Goal: Contribute content: Contribute content

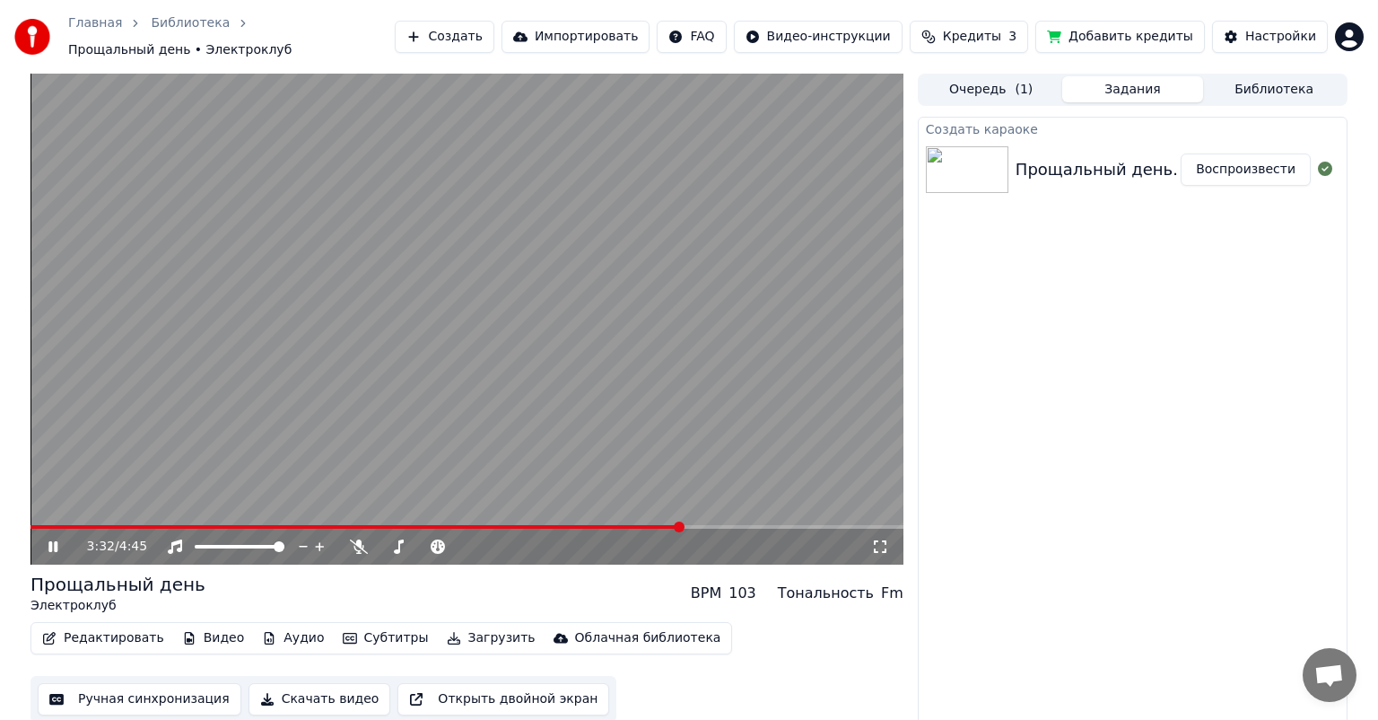
click at [58, 540] on icon at bounding box center [66, 546] width 42 height 14
click at [118, 689] on button "Ручная синхронизация" at bounding box center [140, 699] width 204 height 32
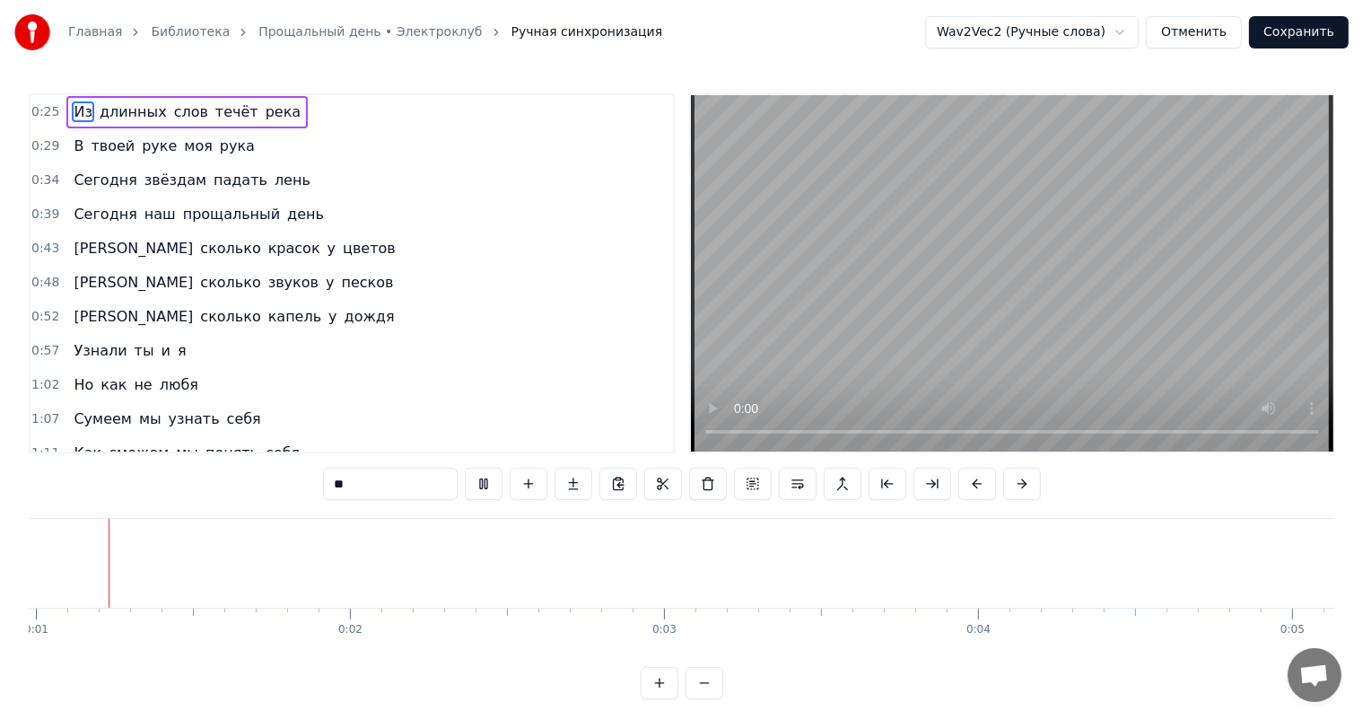
scroll to position [0, 296]
click at [1226, 39] on button "Отменить" at bounding box center [1194, 32] width 96 height 32
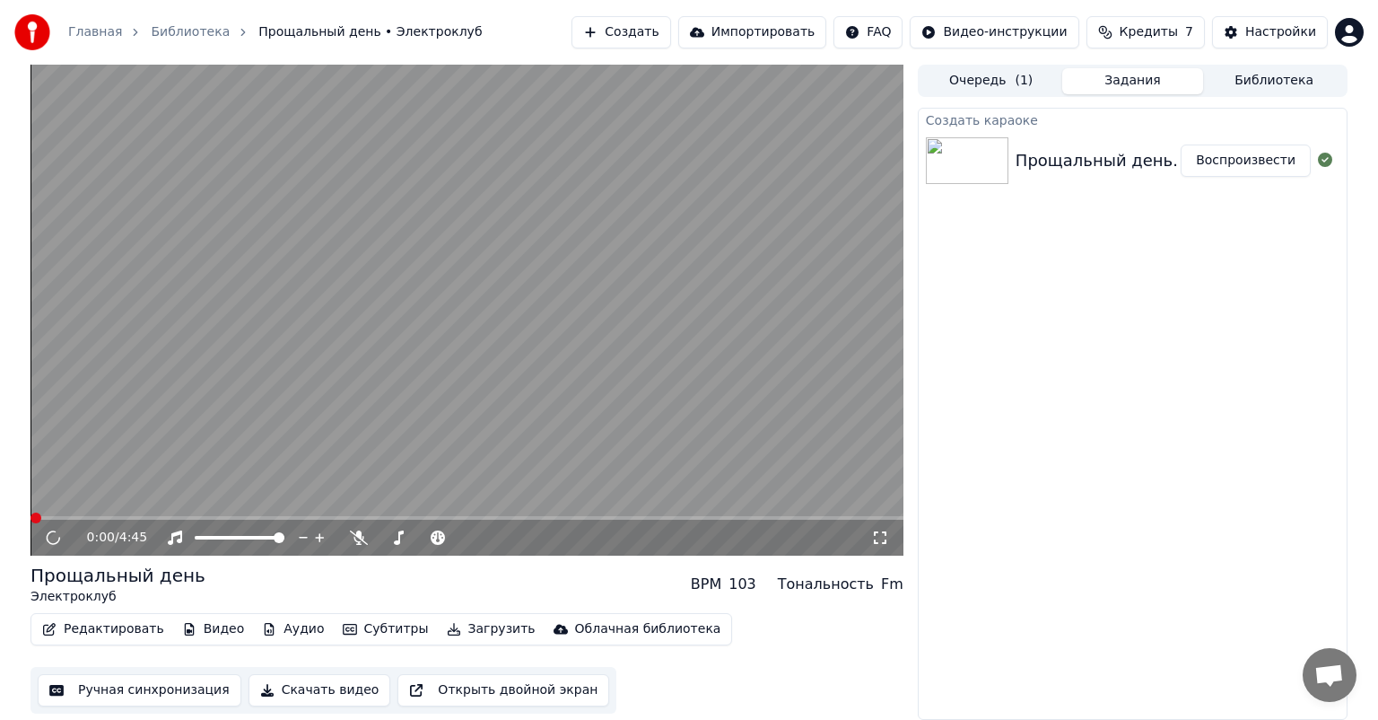
click at [113, 625] on button "Редактировать" at bounding box center [103, 628] width 136 height 25
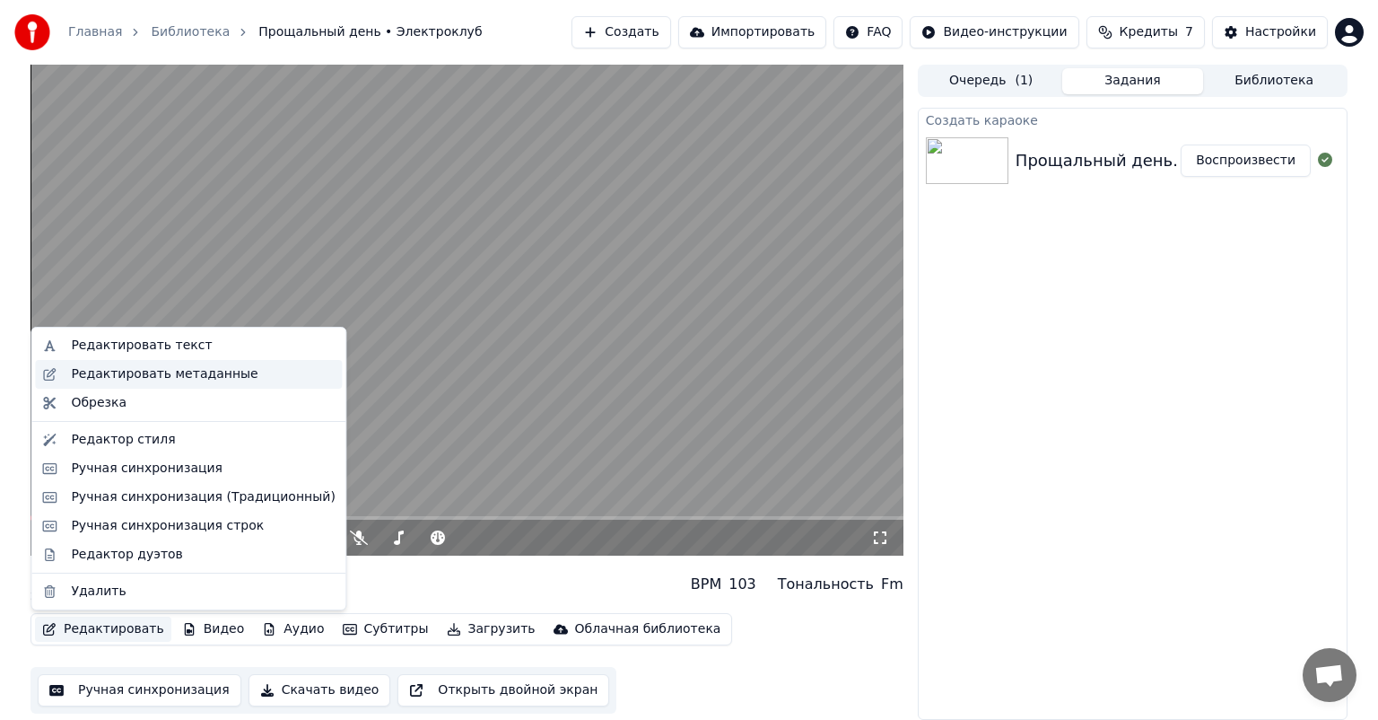
click at [141, 374] on div "Редактировать метаданные" at bounding box center [164, 374] width 187 height 18
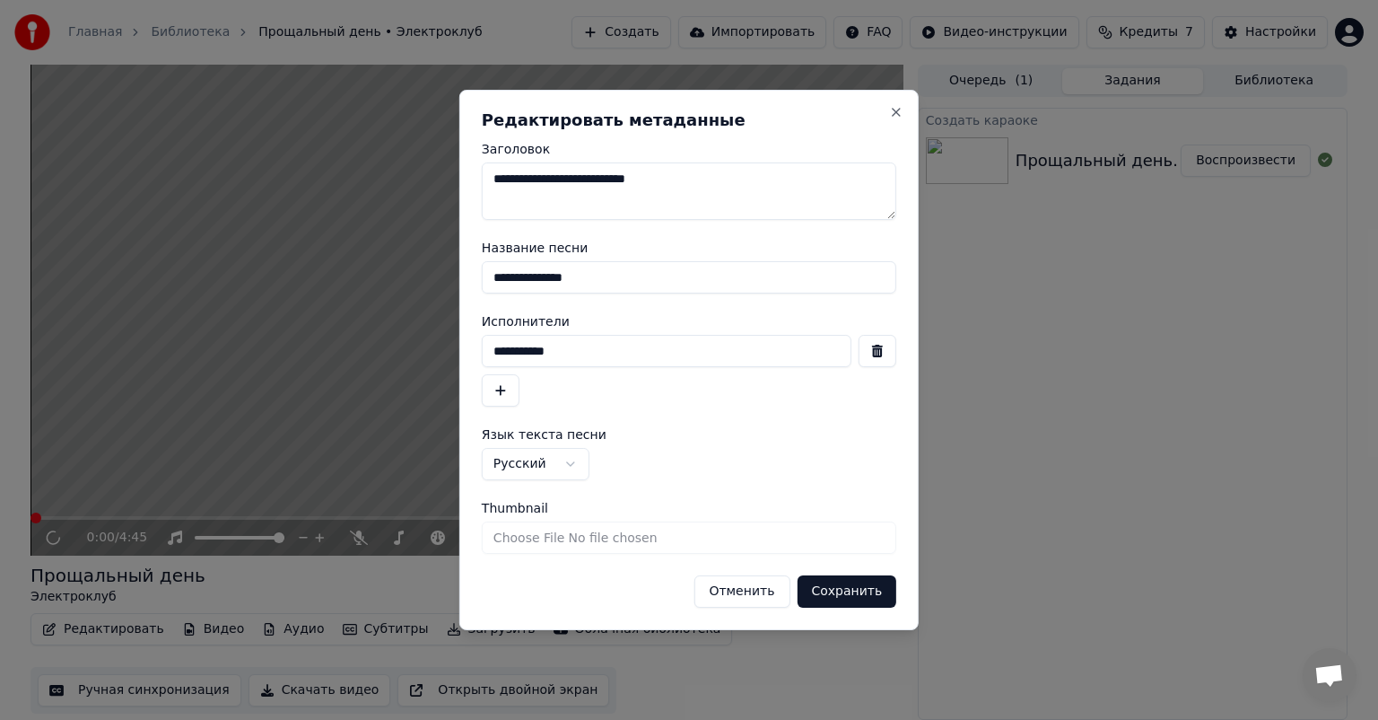
drag, startPoint x: 685, startPoint y: 182, endPoint x: 608, endPoint y: 179, distance: 76.3
click at [608, 179] on textarea "**********" at bounding box center [689, 190] width 415 height 57
type textarea "**********"
click at [864, 607] on div "**********" at bounding box center [688, 360] width 459 height 540
click at [855, 582] on button "Сохранить" at bounding box center [847, 591] width 100 height 32
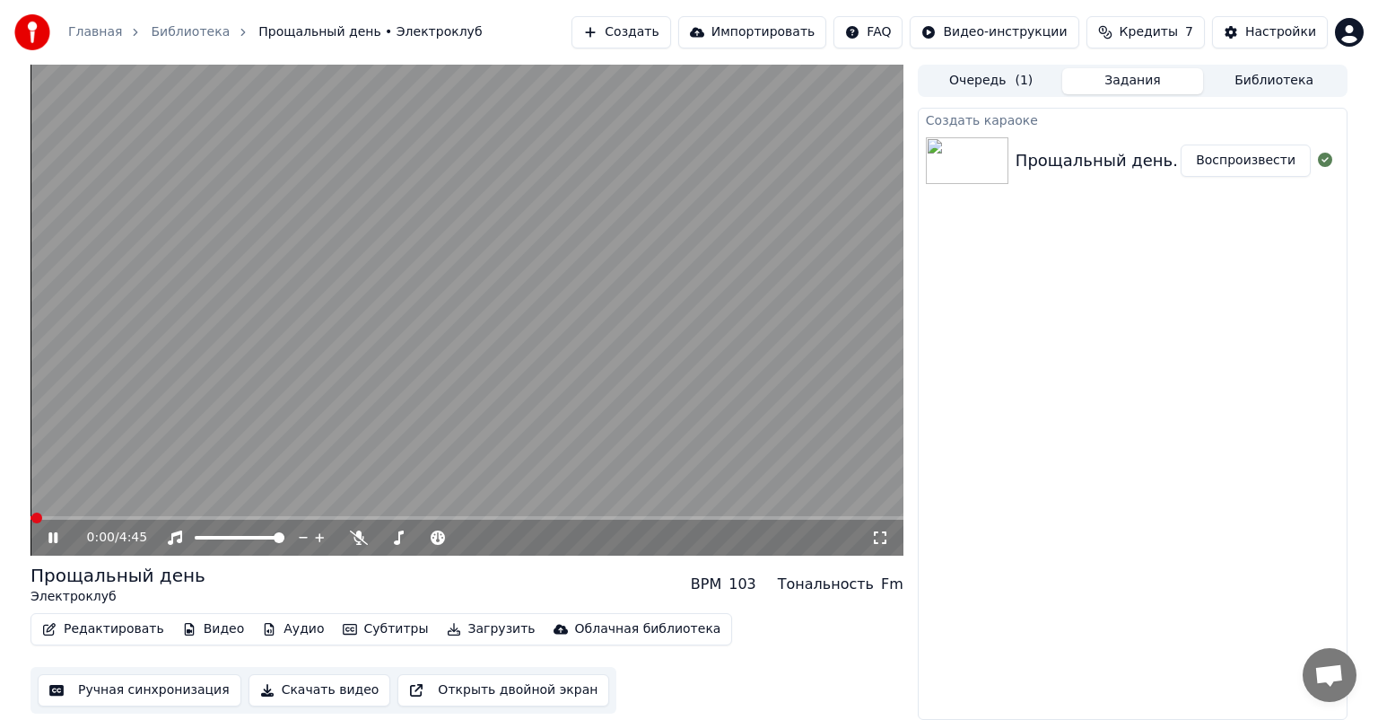
click at [57, 538] on icon at bounding box center [52, 537] width 9 height 11
click at [165, 693] on button "Ручная синхронизация" at bounding box center [140, 690] width 204 height 32
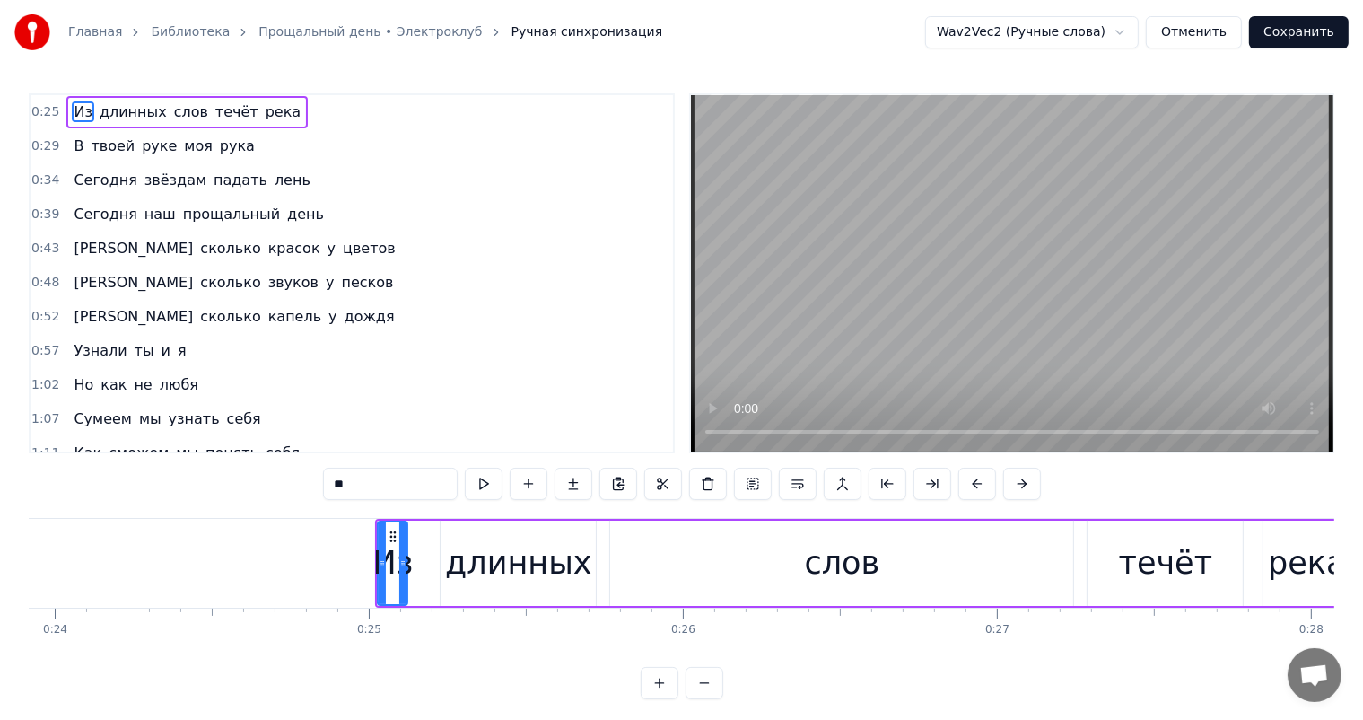
scroll to position [0, 7714]
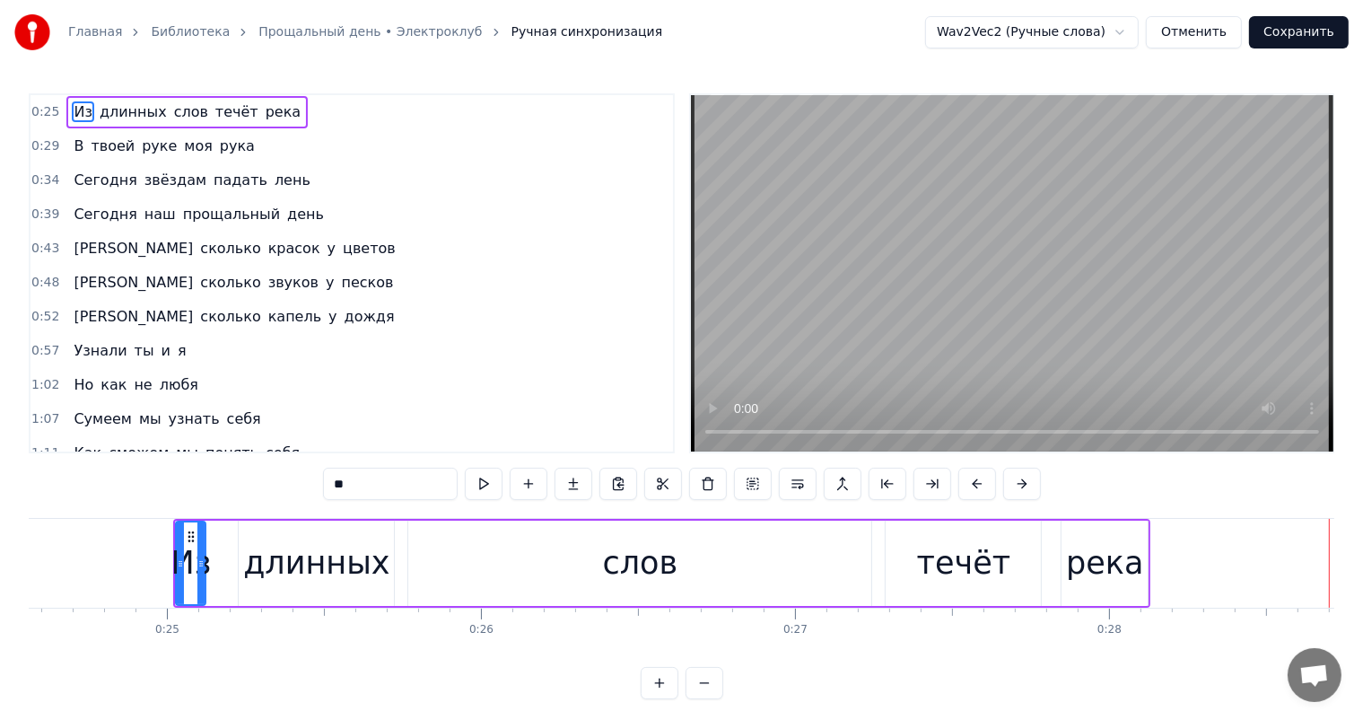
click at [581, 542] on div "слов" at bounding box center [639, 562] width 463 height 85
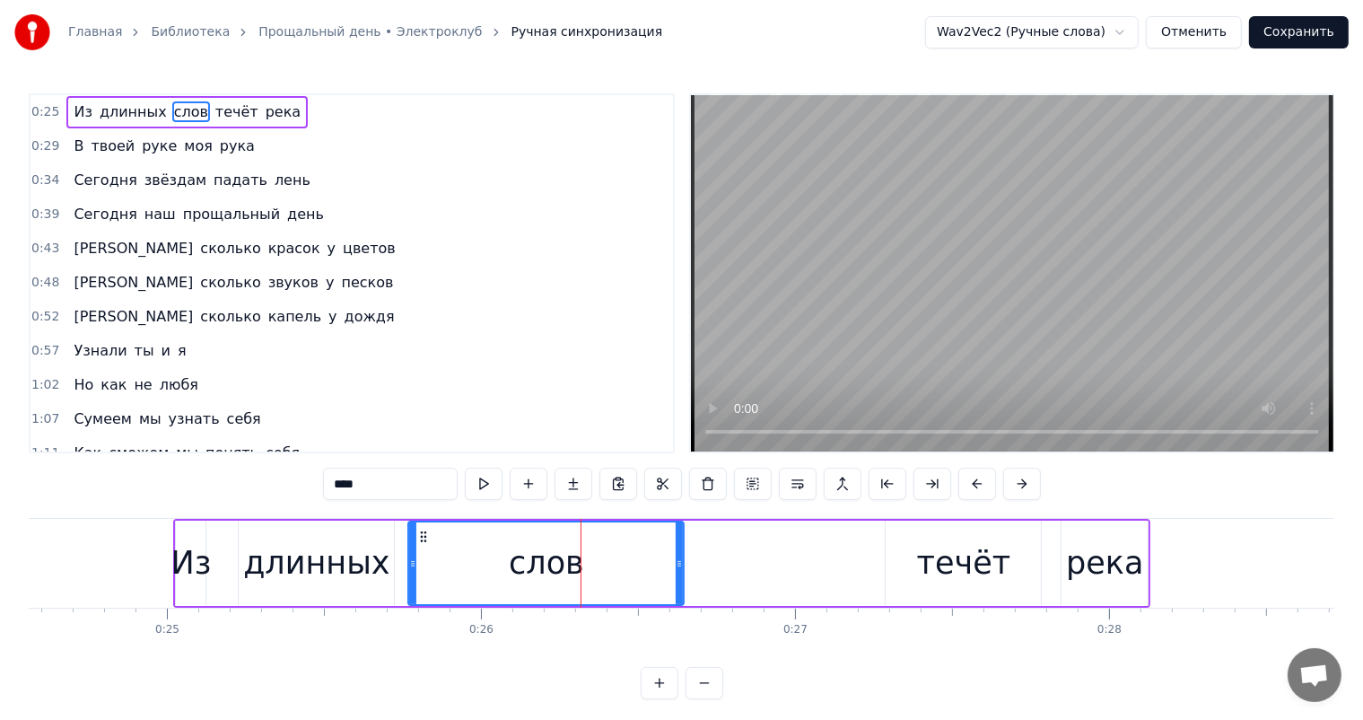
drag, startPoint x: 865, startPoint y: 562, endPoint x: 677, endPoint y: 547, distance: 188.1
click at [677, 547] on div at bounding box center [679, 563] width 7 height 82
click at [954, 545] on div "течёт" at bounding box center [964, 563] width 94 height 48
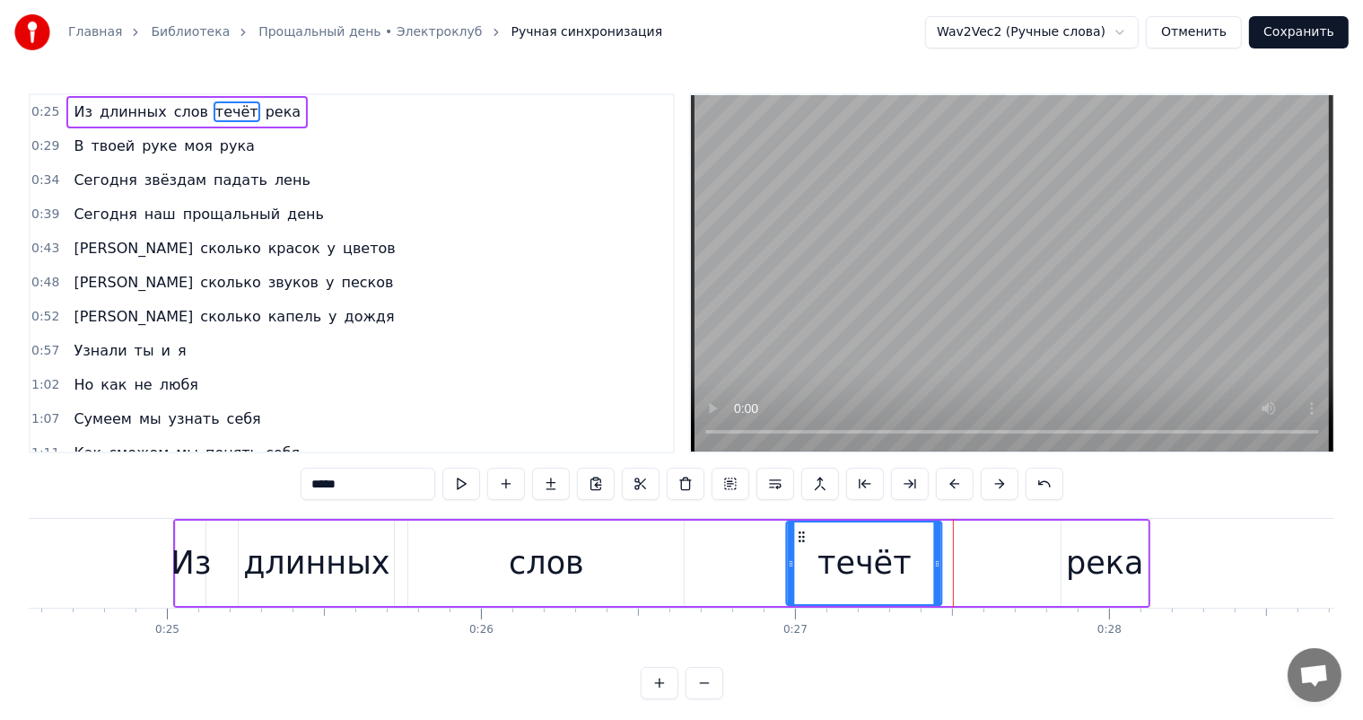
drag, startPoint x: 902, startPoint y: 532, endPoint x: 1056, endPoint y: 581, distance: 162.0
click at [800, 526] on div "течёт" at bounding box center [864, 563] width 153 height 82
drag, startPoint x: 1109, startPoint y: 575, endPoint x: 1092, endPoint y: 521, distance: 56.5
click at [1109, 574] on div "река" at bounding box center [1104, 563] width 77 height 48
type input "****"
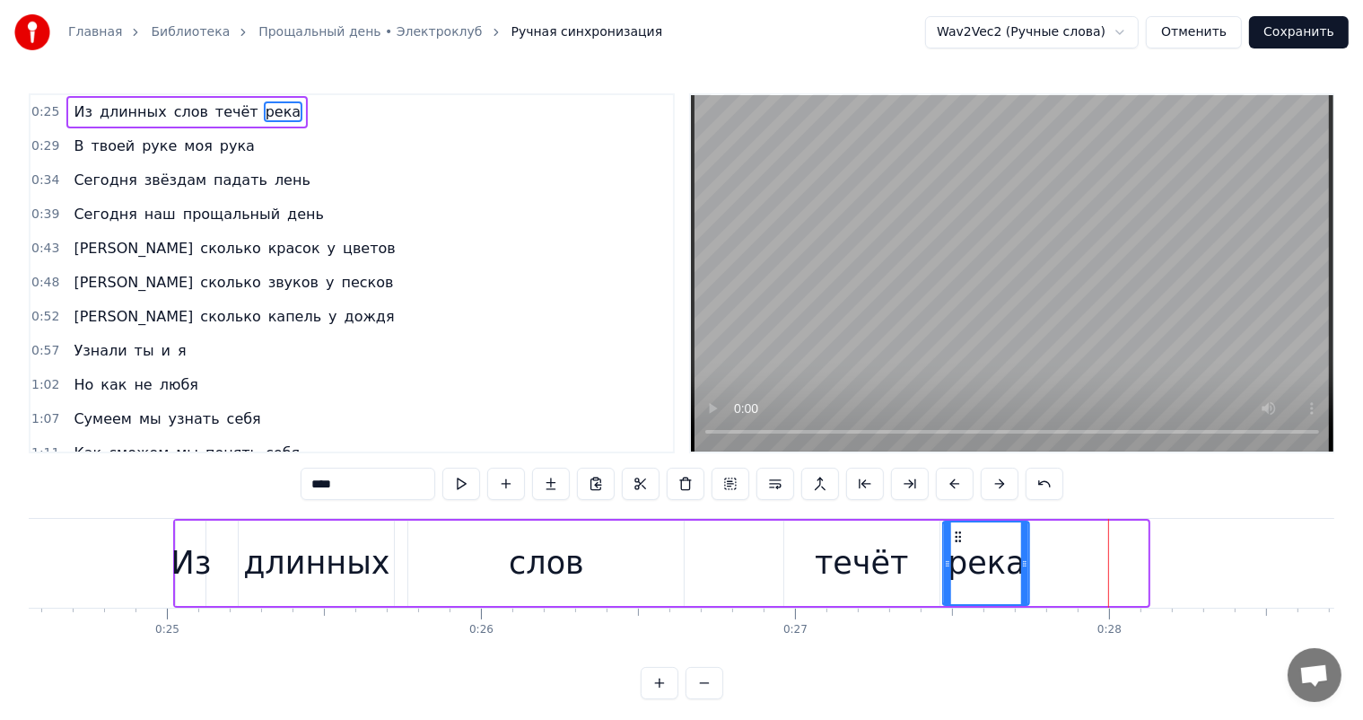
drag, startPoint x: 1074, startPoint y: 535, endPoint x: 956, endPoint y: 535, distance: 118.4
click at [957, 536] on circle at bounding box center [957, 536] width 1 height 1
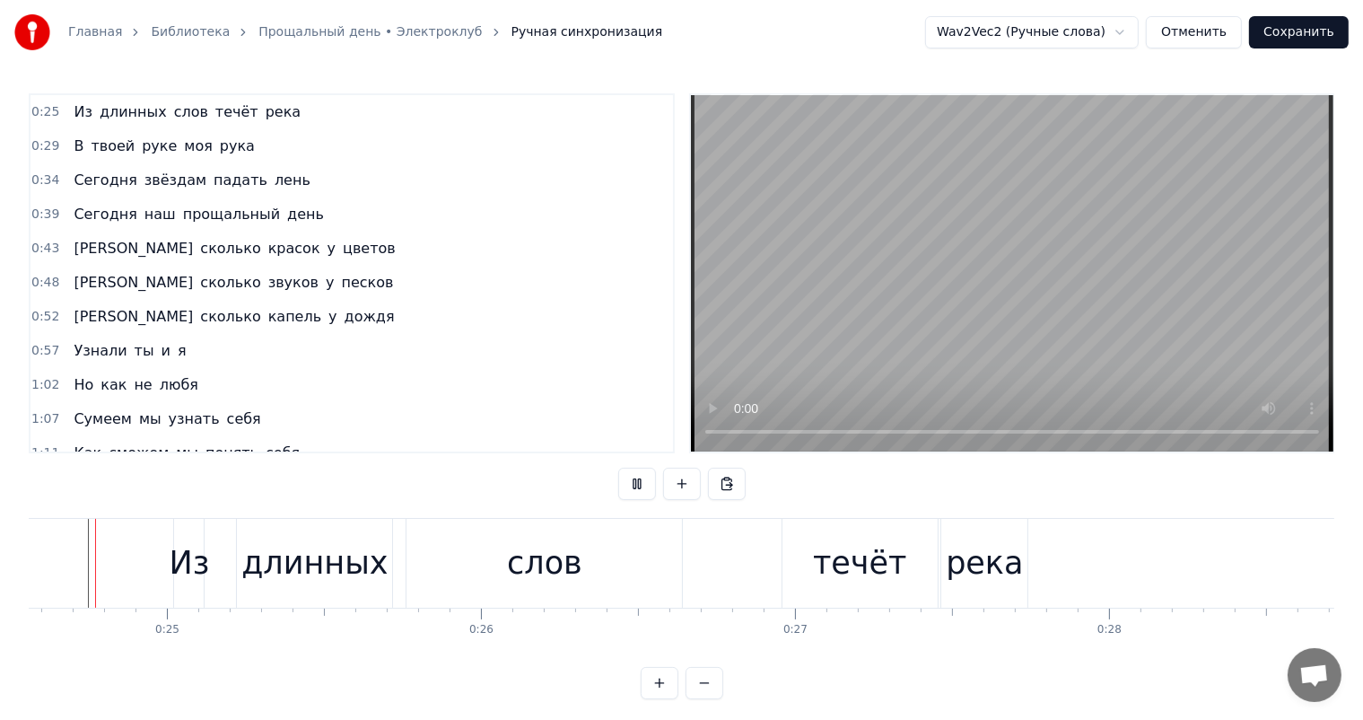
scroll to position [0, 7683]
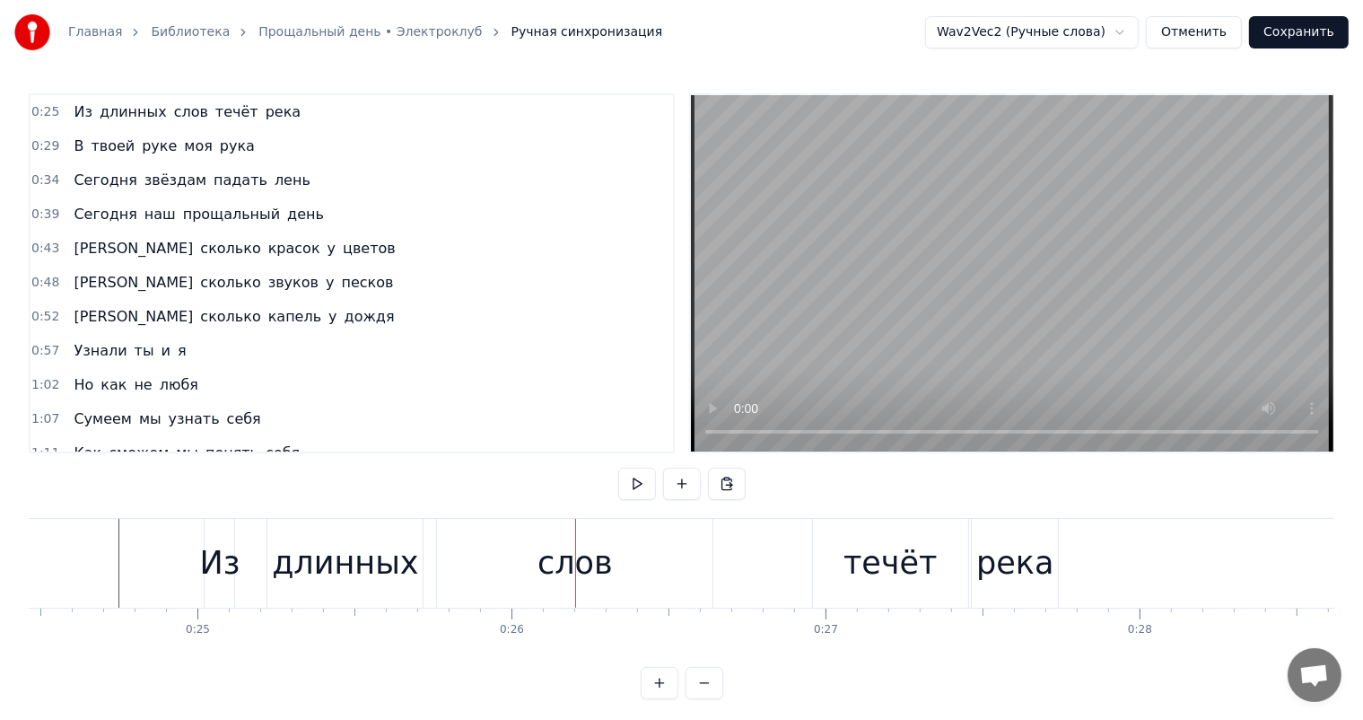
click at [351, 567] on div "длинных" at bounding box center [345, 563] width 146 height 48
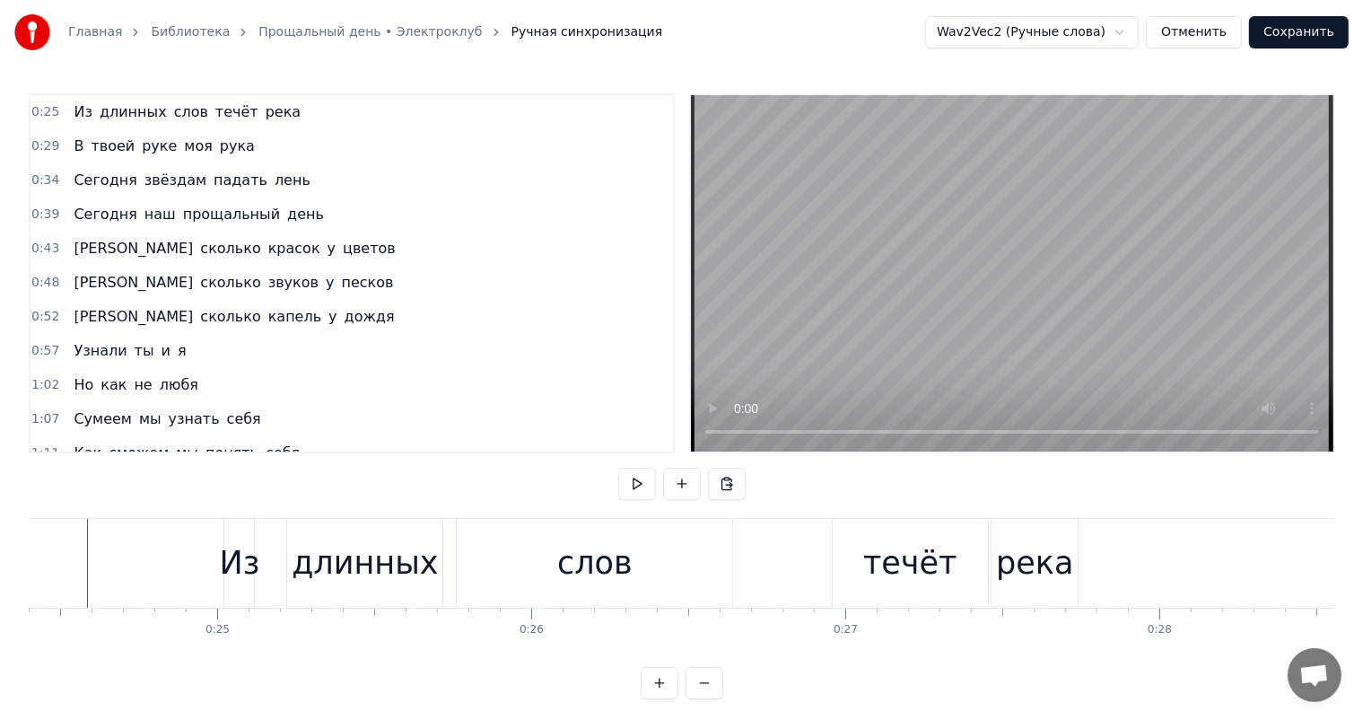
scroll to position [0, 7613]
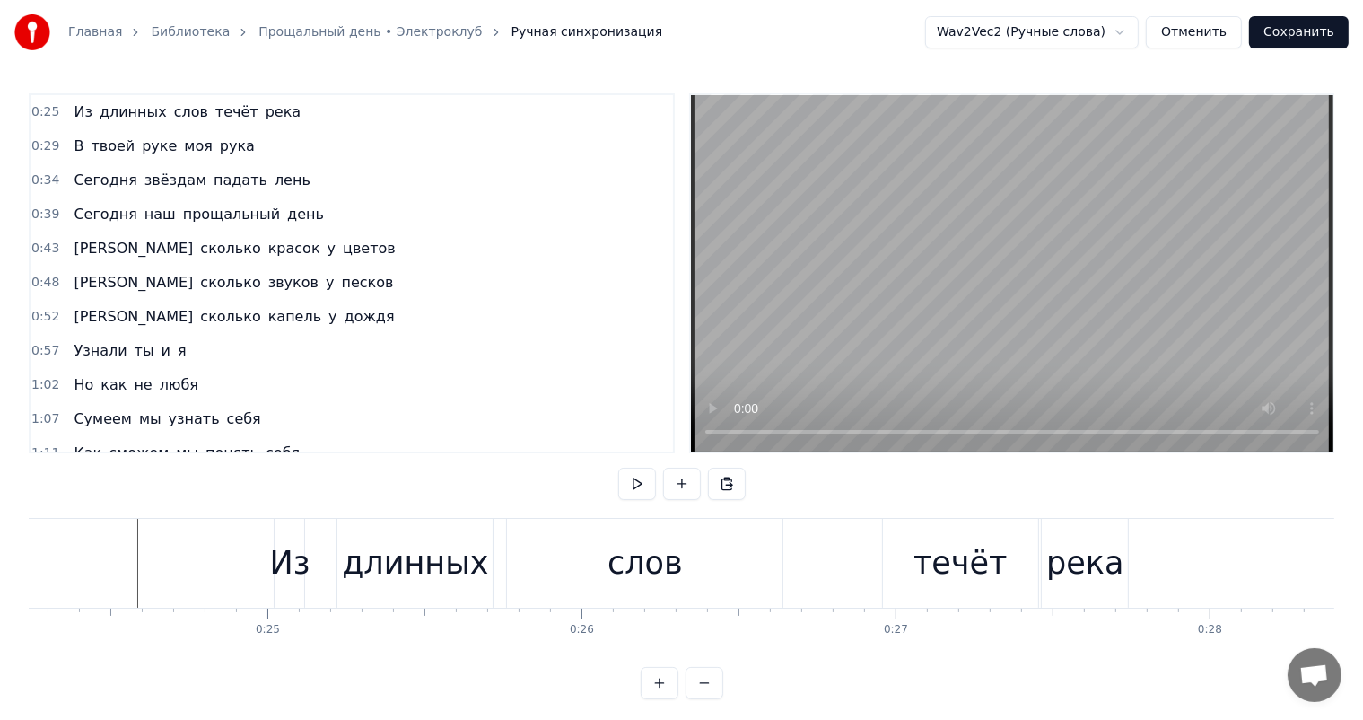
drag, startPoint x: 1077, startPoint y: 575, endPoint x: 1120, endPoint y: 568, distance: 43.7
click at [1085, 576] on div "река" at bounding box center [1084, 563] width 77 height 48
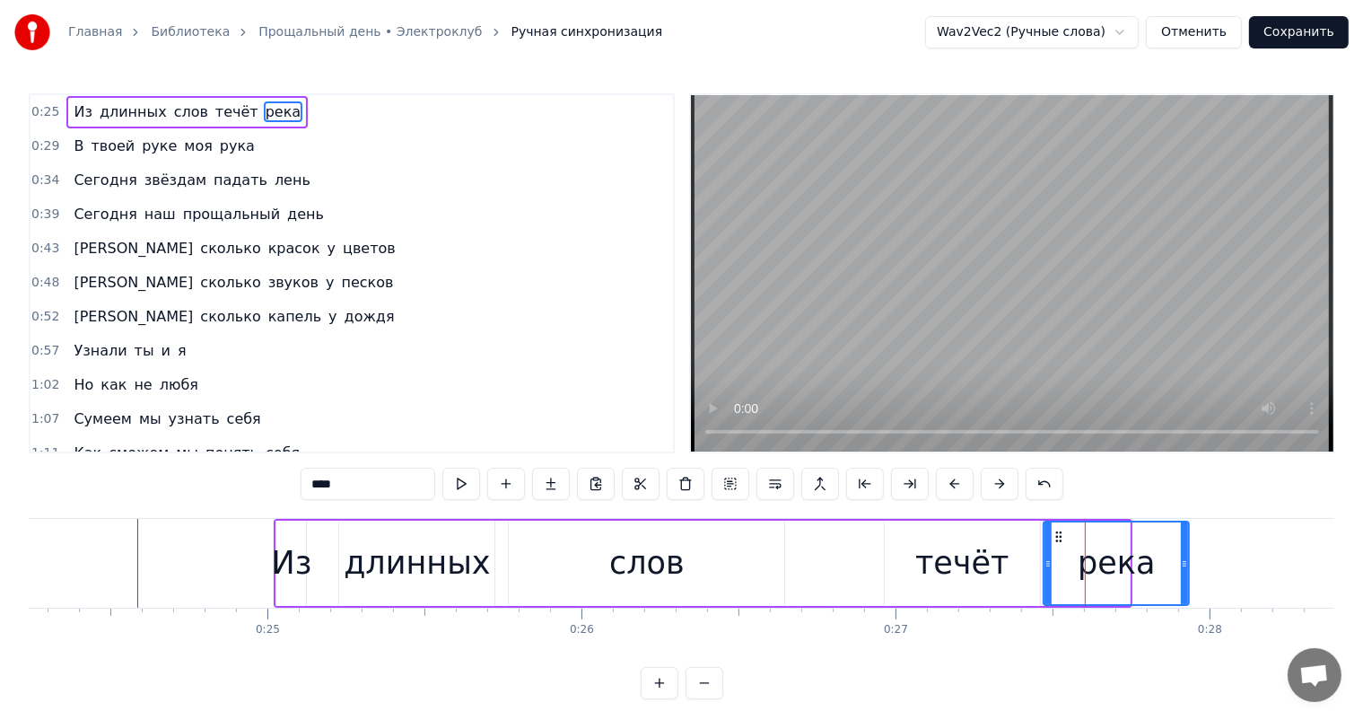
drag, startPoint x: 1127, startPoint y: 564, endPoint x: 1186, endPoint y: 560, distance: 59.4
click at [1186, 560] on icon at bounding box center [1184, 563] width 7 height 14
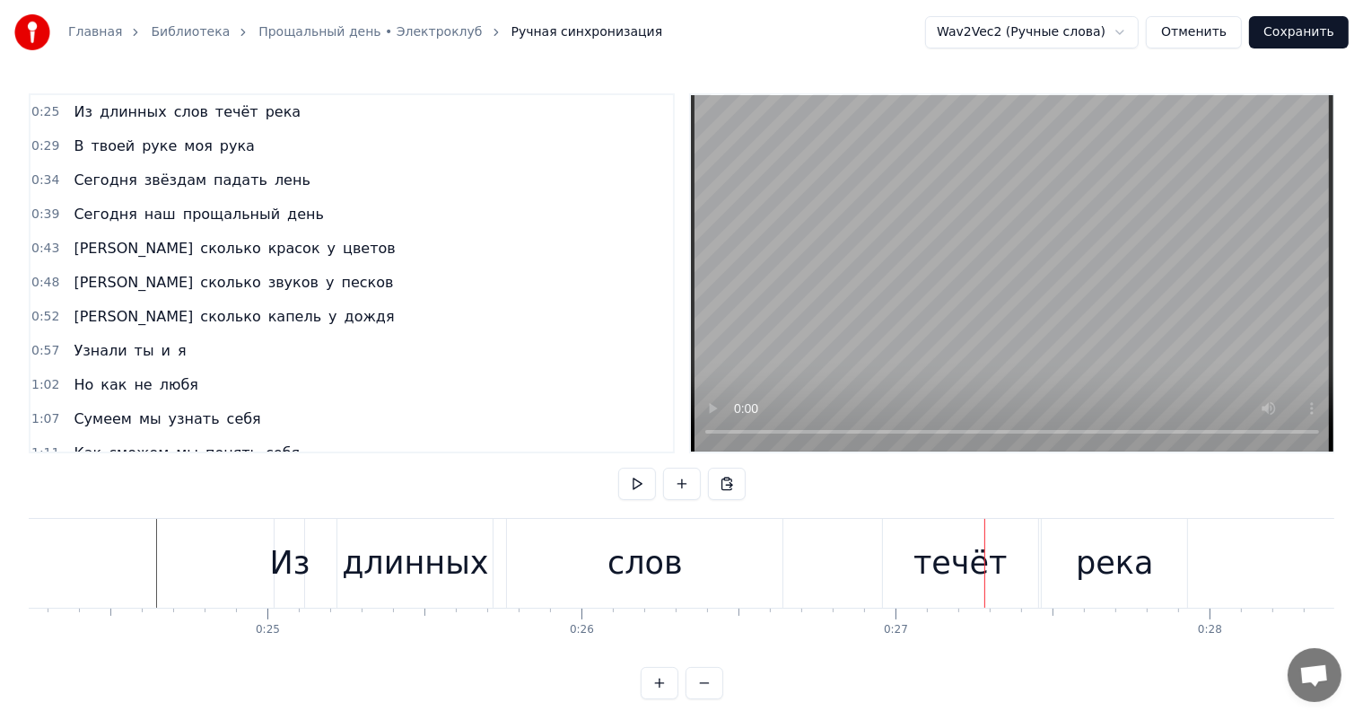
drag, startPoint x: 654, startPoint y: 591, endPoint x: 733, endPoint y: 571, distance: 81.6
click at [656, 591] on div "слов" at bounding box center [644, 563] width 275 height 89
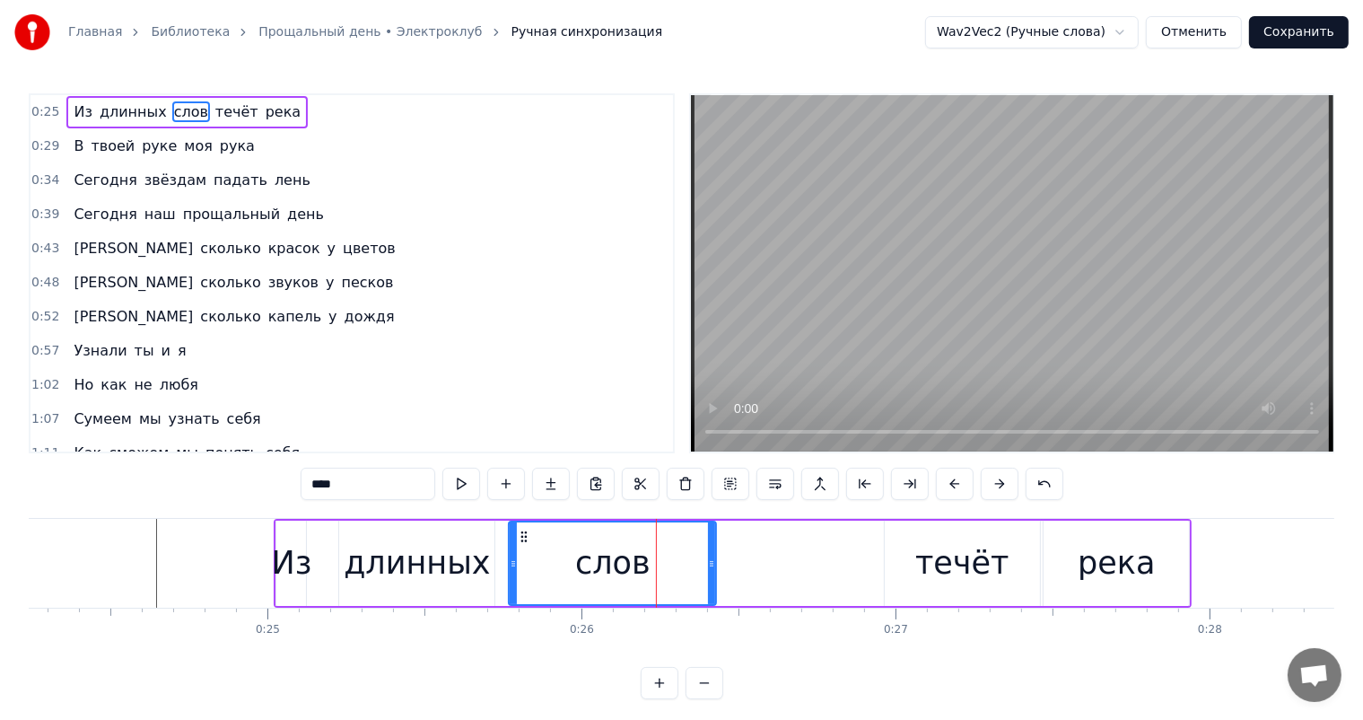
drag, startPoint x: 782, startPoint y: 549, endPoint x: 714, endPoint y: 556, distance: 68.6
click at [714, 556] on div at bounding box center [711, 563] width 7 height 82
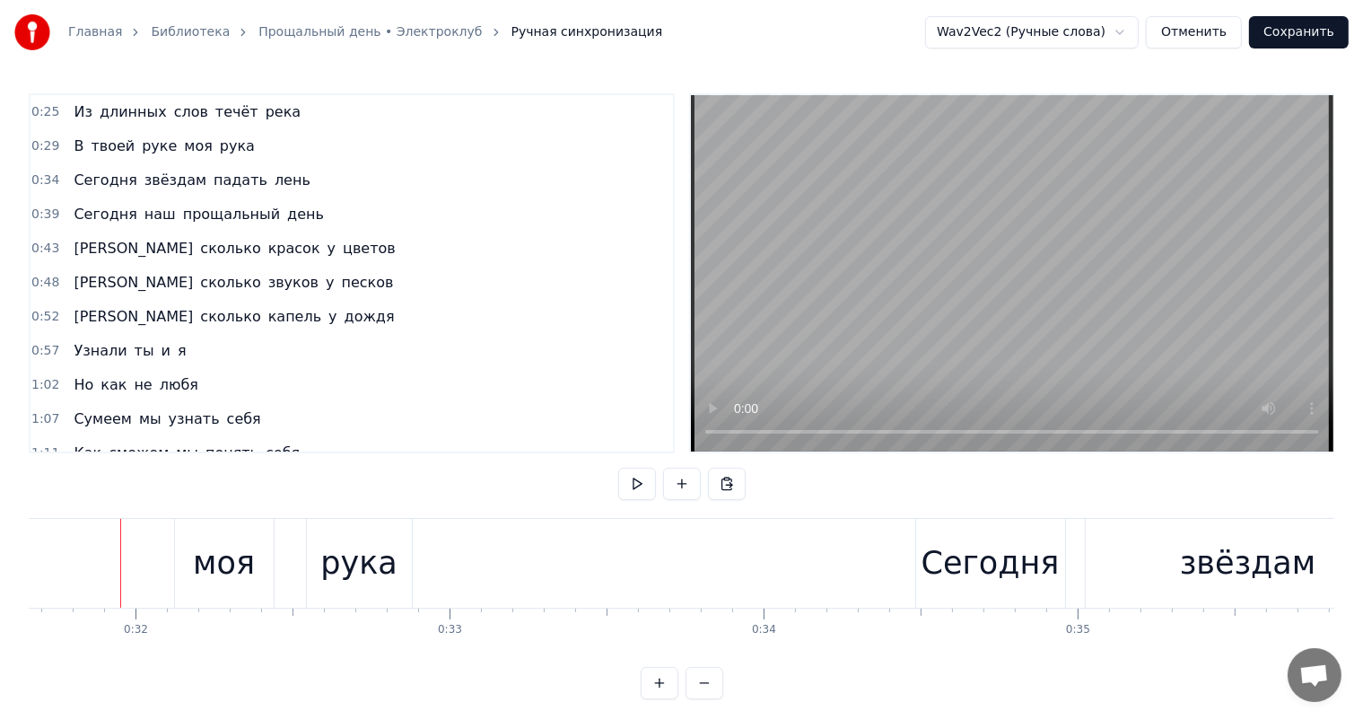
scroll to position [0, 9944]
drag, startPoint x: 197, startPoint y: 650, endPoint x: 178, endPoint y: 669, distance: 26.6
click at [176, 669] on div "0:25 Из длинных слов течёт река 0:29 В твоей руке моя рука 0:34 Сегодня звёздам…" at bounding box center [682, 396] width 1306 height 606
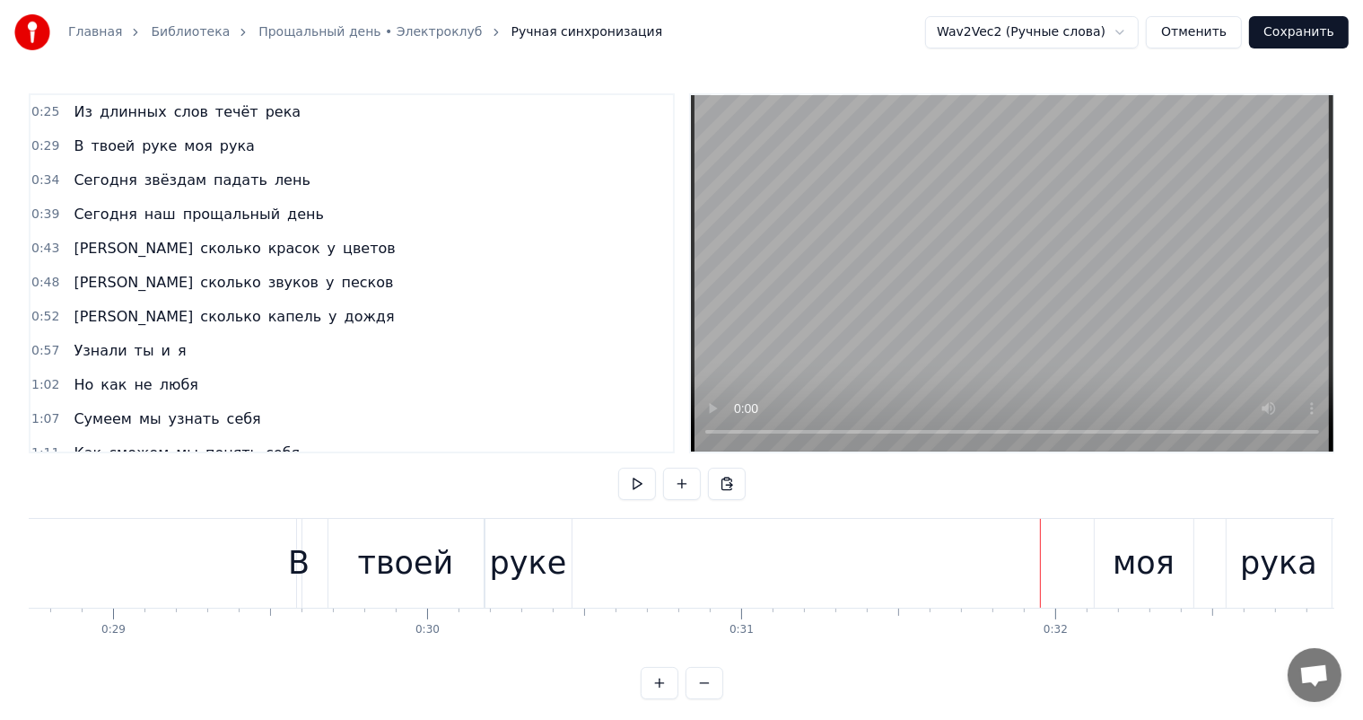
drag, startPoint x: 535, startPoint y: 571, endPoint x: 580, endPoint y: 562, distance: 45.8
click at [545, 571] on div "руке" at bounding box center [528, 563] width 77 height 48
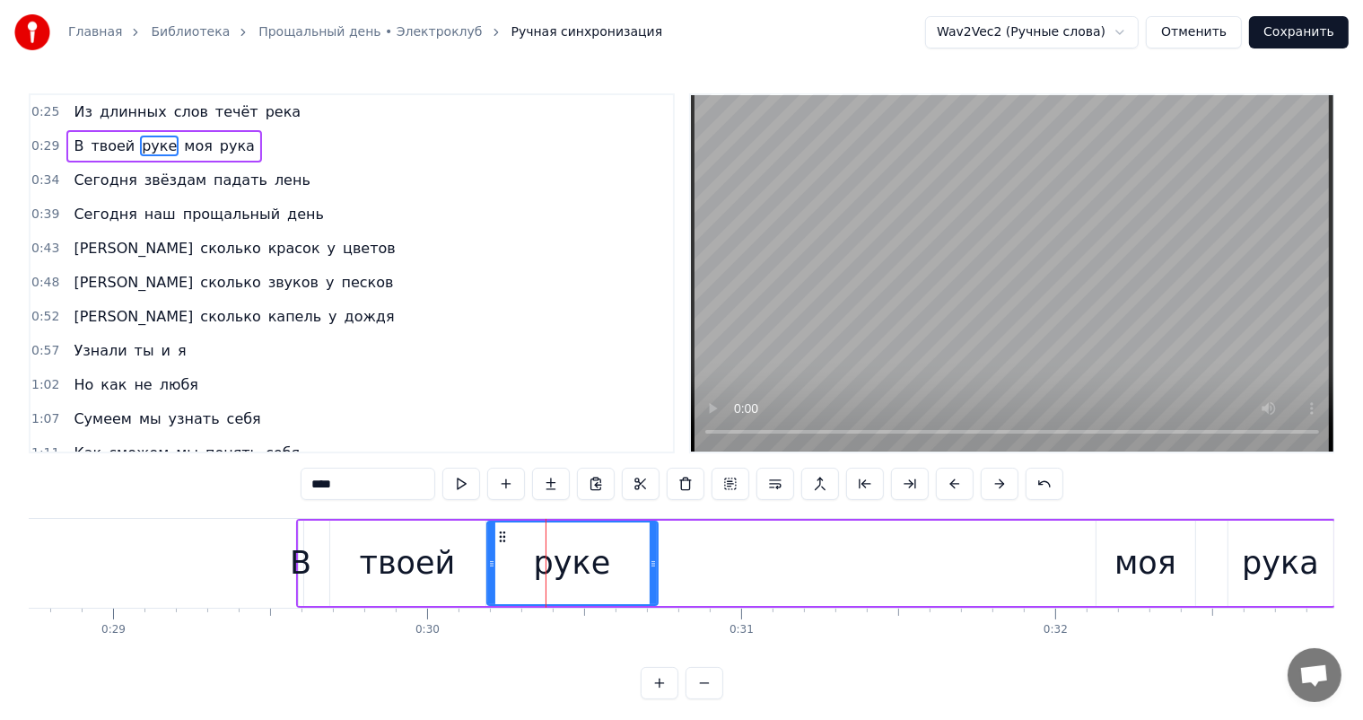
drag, startPoint x: 571, startPoint y: 565, endPoint x: 247, endPoint y: 614, distance: 327.5
click at [650, 581] on div at bounding box center [653, 563] width 7 height 82
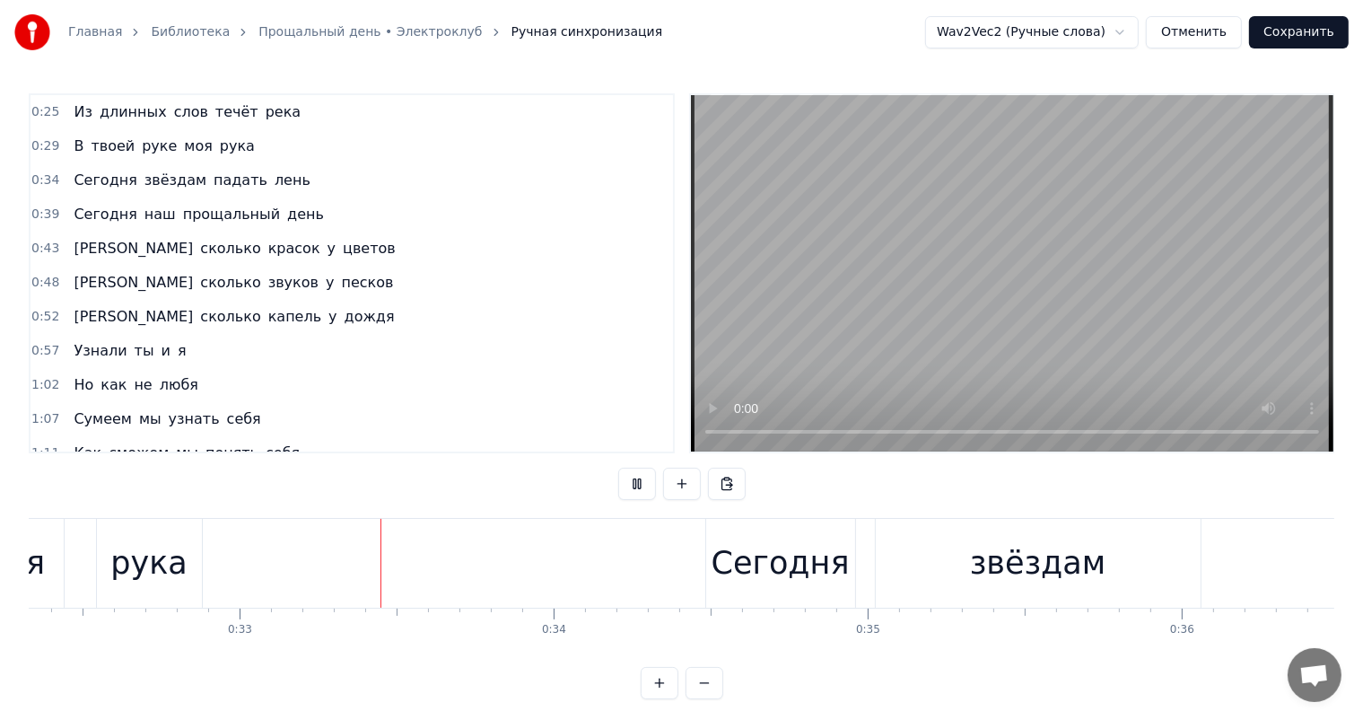
scroll to position [0, 10178]
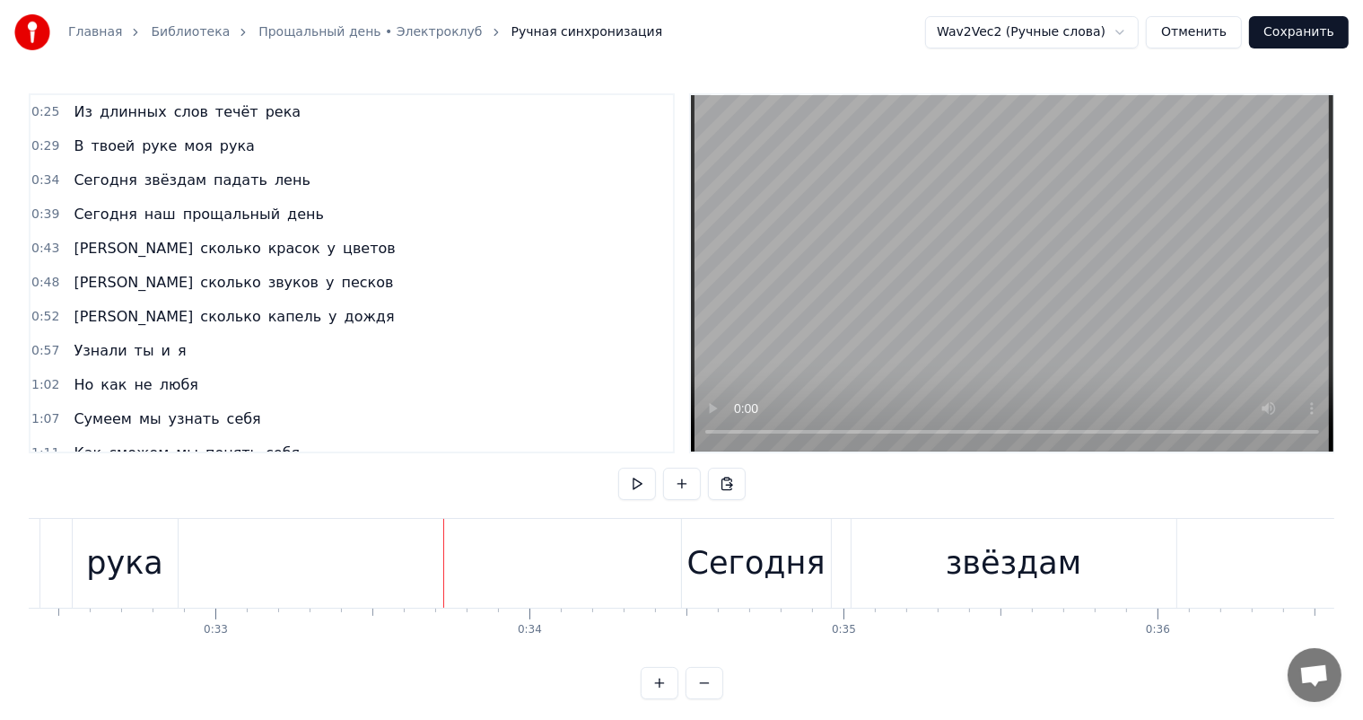
drag, startPoint x: 154, startPoint y: 564, endPoint x: 169, endPoint y: 563, distance: 14.4
click at [155, 565] on div "рука" at bounding box center [124, 563] width 77 height 48
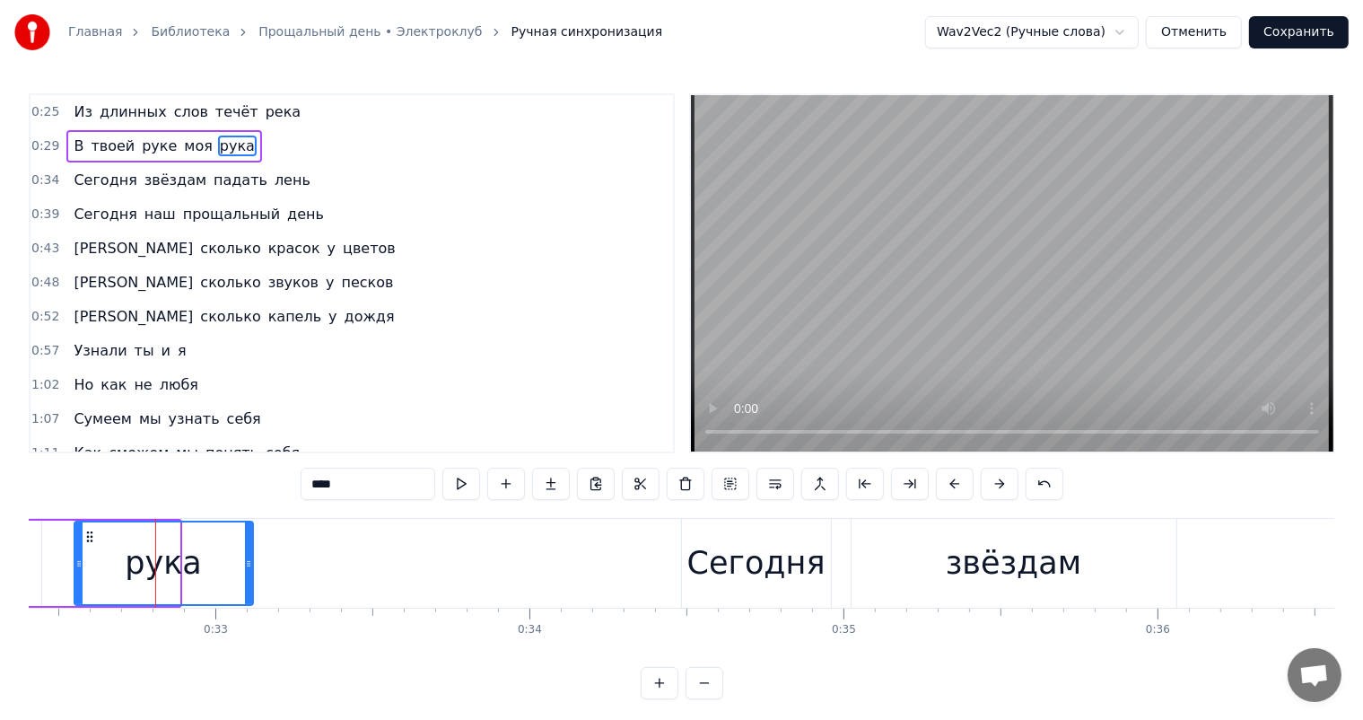
drag, startPoint x: 172, startPoint y: 553, endPoint x: 246, endPoint y: 553, distance: 73.6
click at [246, 553] on div at bounding box center [248, 563] width 7 height 82
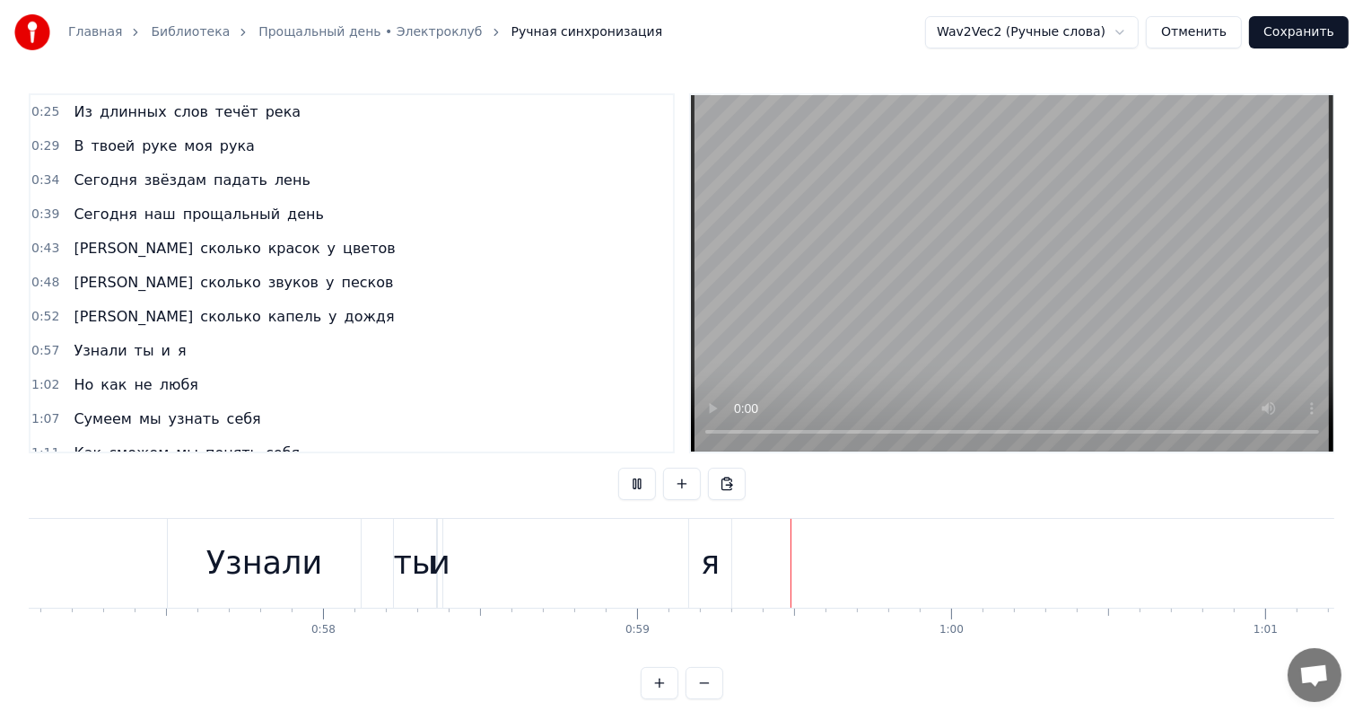
scroll to position [0, 18412]
click at [209, 581] on div "я" at bounding box center [220, 563] width 42 height 89
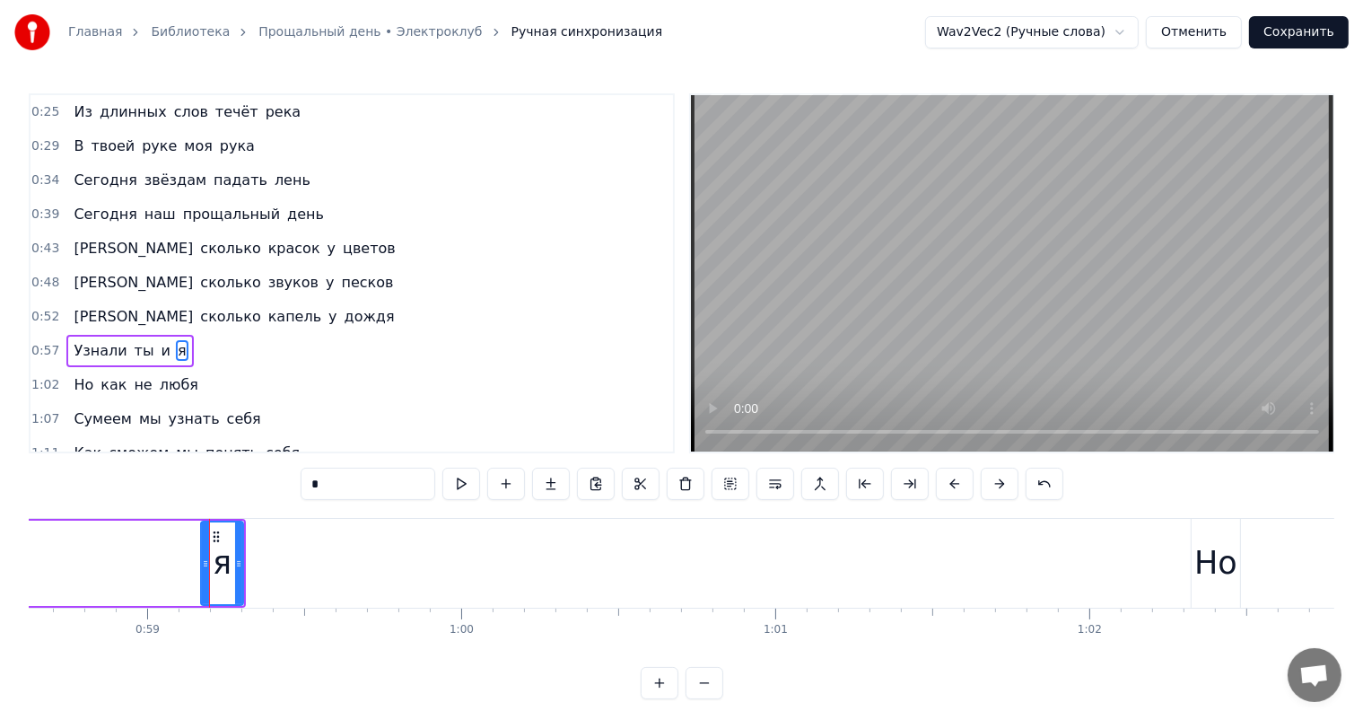
scroll to position [68, 0]
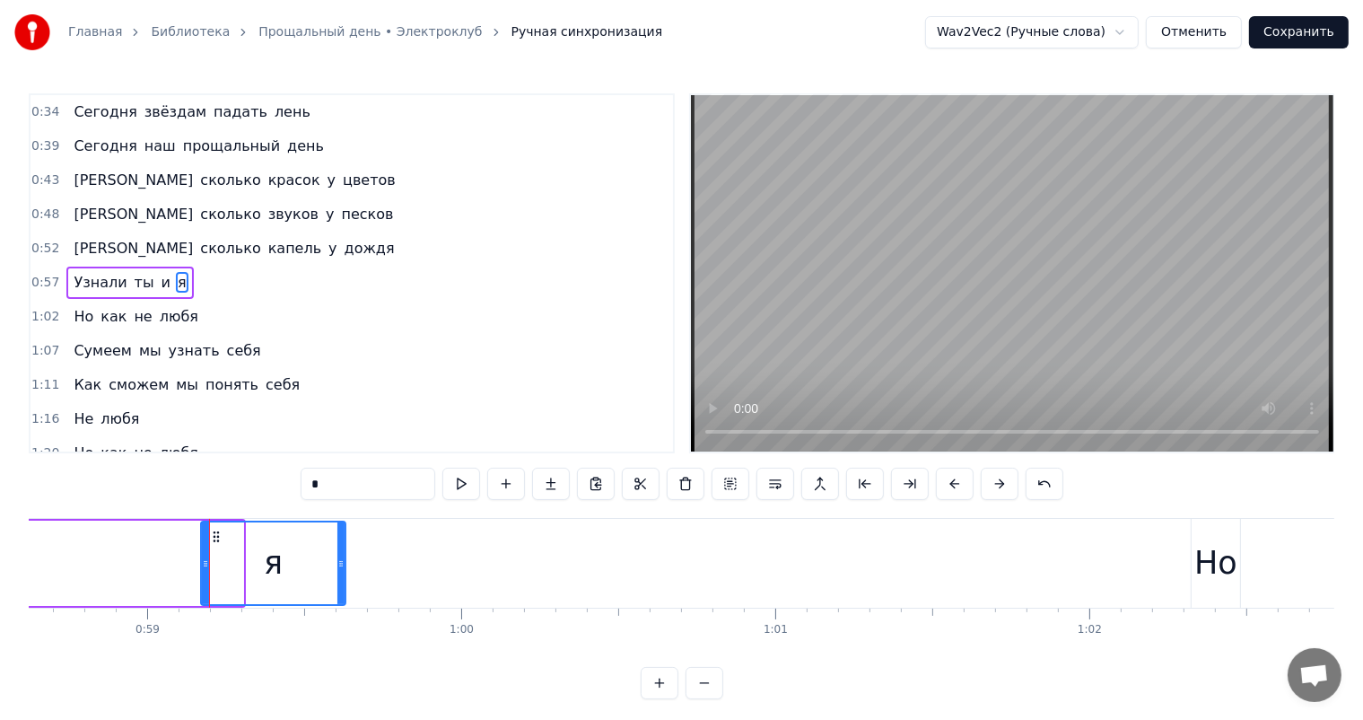
drag, startPoint x: 238, startPoint y: 559, endPoint x: 84, endPoint y: 564, distance: 153.5
click at [339, 562] on icon at bounding box center [340, 563] width 7 height 14
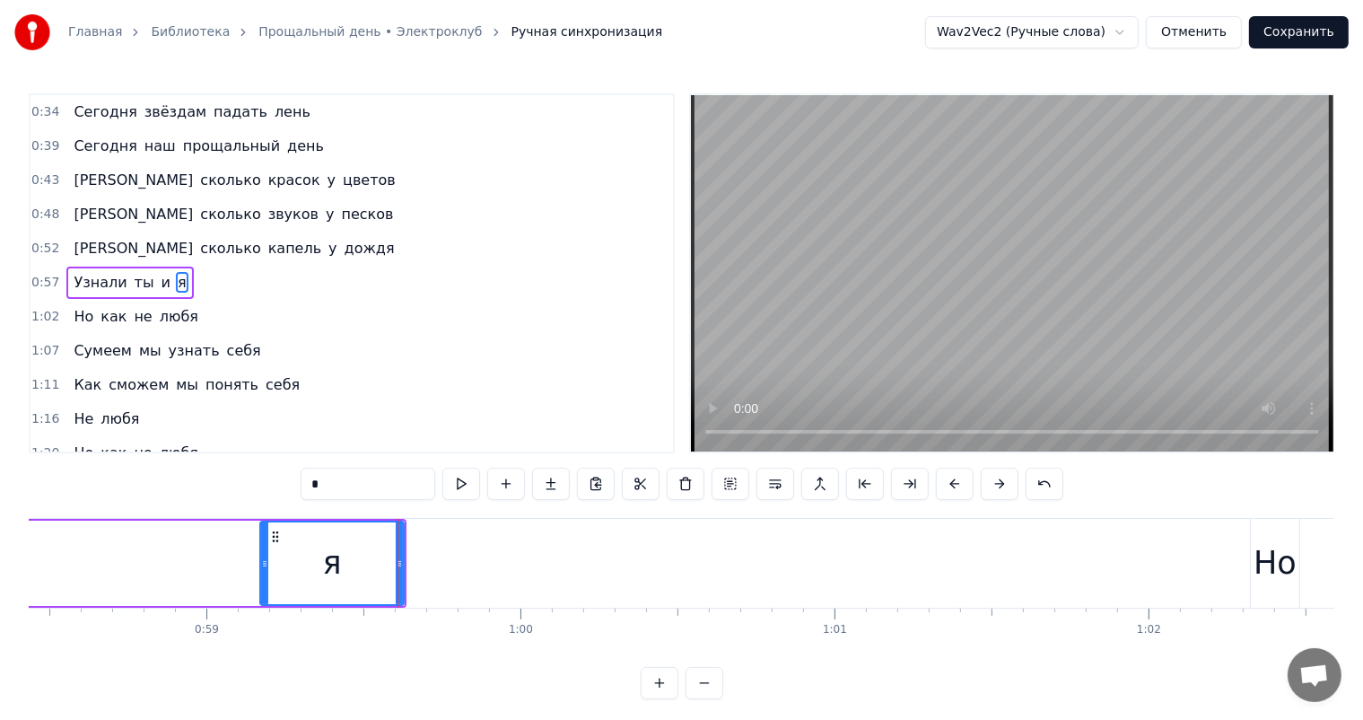
scroll to position [0, 17949]
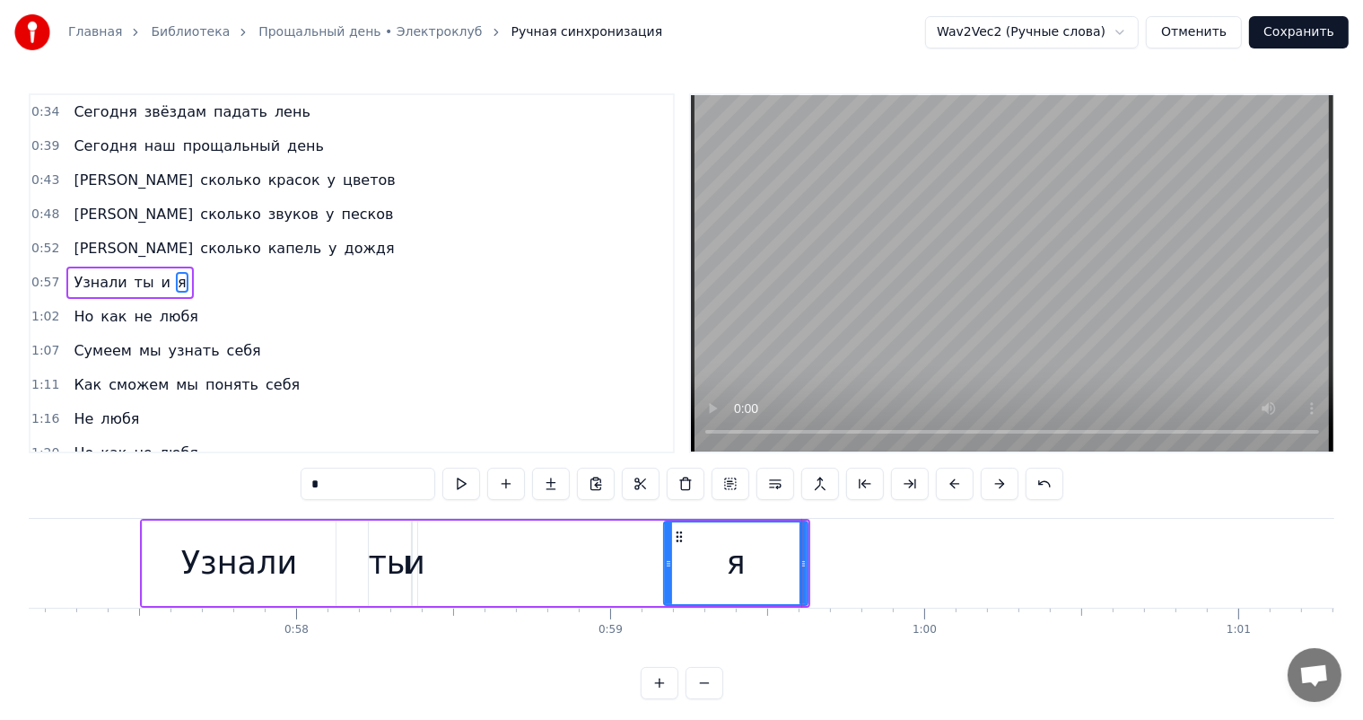
click at [417, 571] on div "и" at bounding box center [415, 563] width 21 height 48
type input "*"
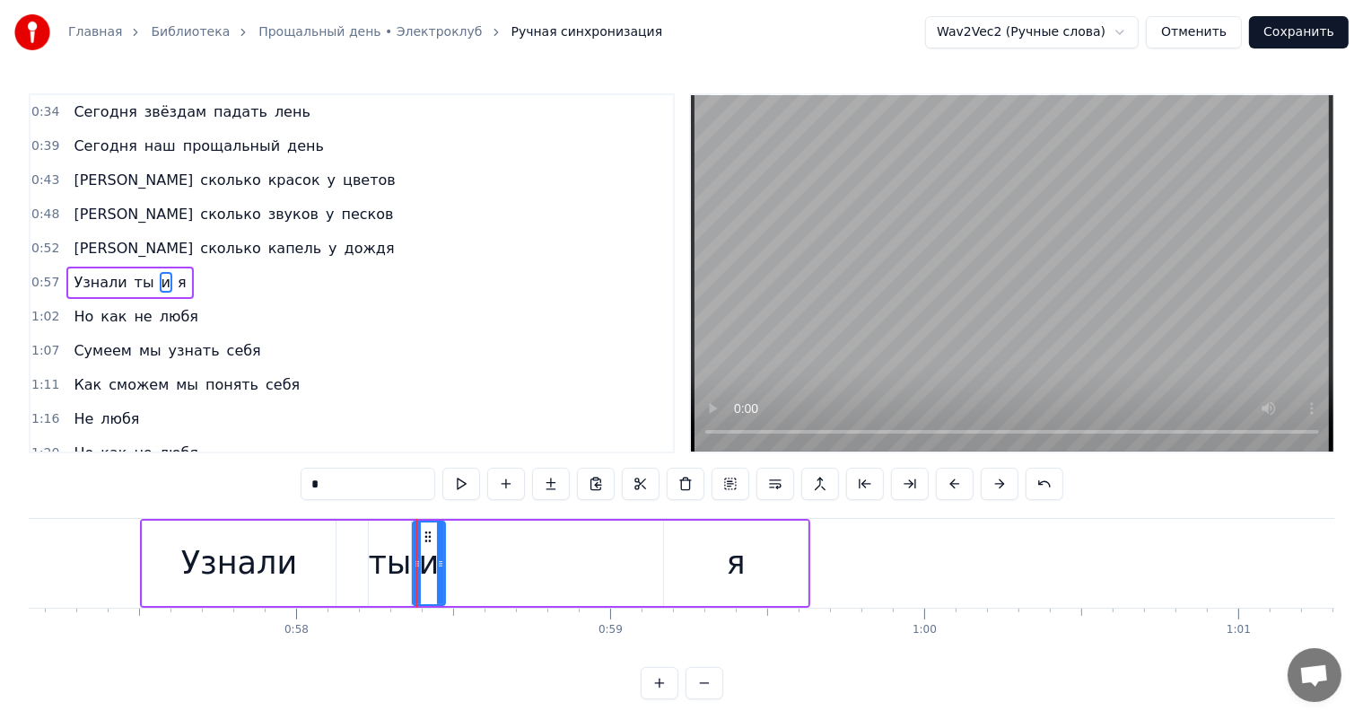
drag, startPoint x: 413, startPoint y: 533, endPoint x: 441, endPoint y: 529, distance: 28.0
click at [441, 529] on div at bounding box center [440, 563] width 7 height 82
drag, startPoint x: 427, startPoint y: 538, endPoint x: 480, endPoint y: 538, distance: 52.9
click at [480, 538] on icon at bounding box center [481, 536] width 14 height 14
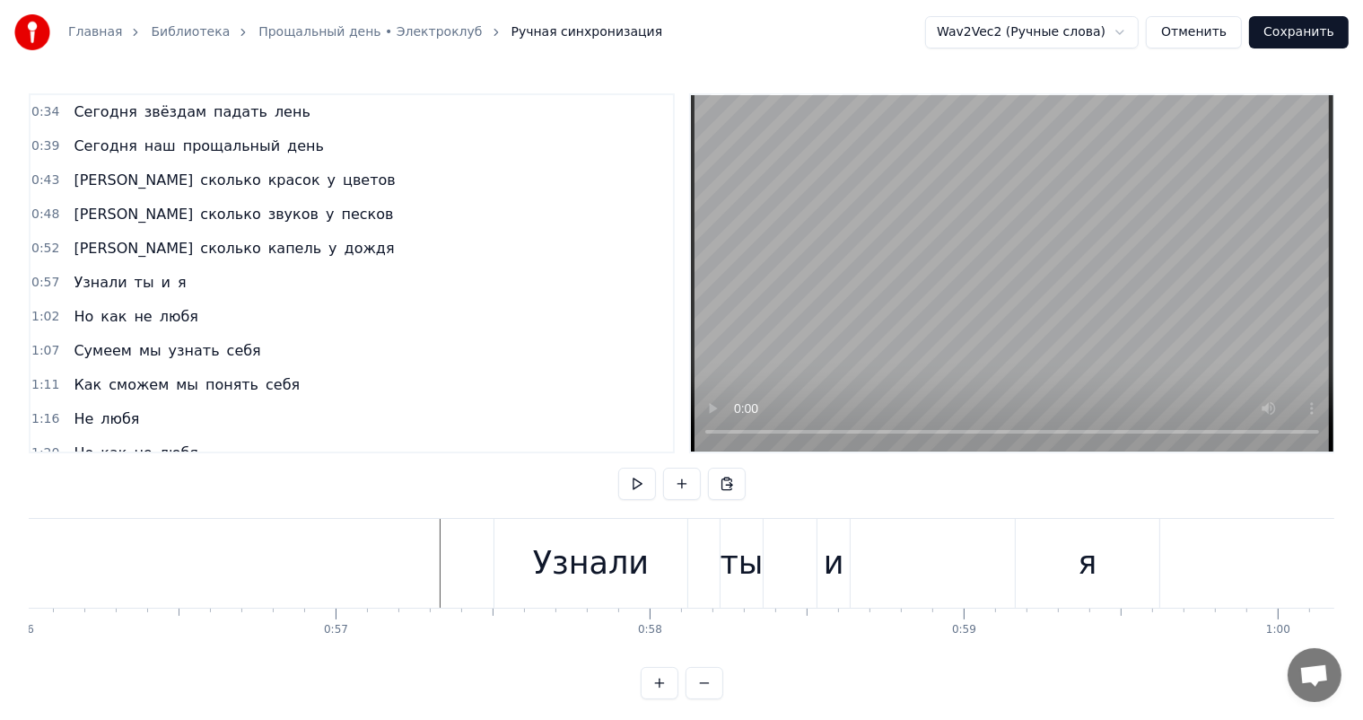
scroll to position [0, 18252]
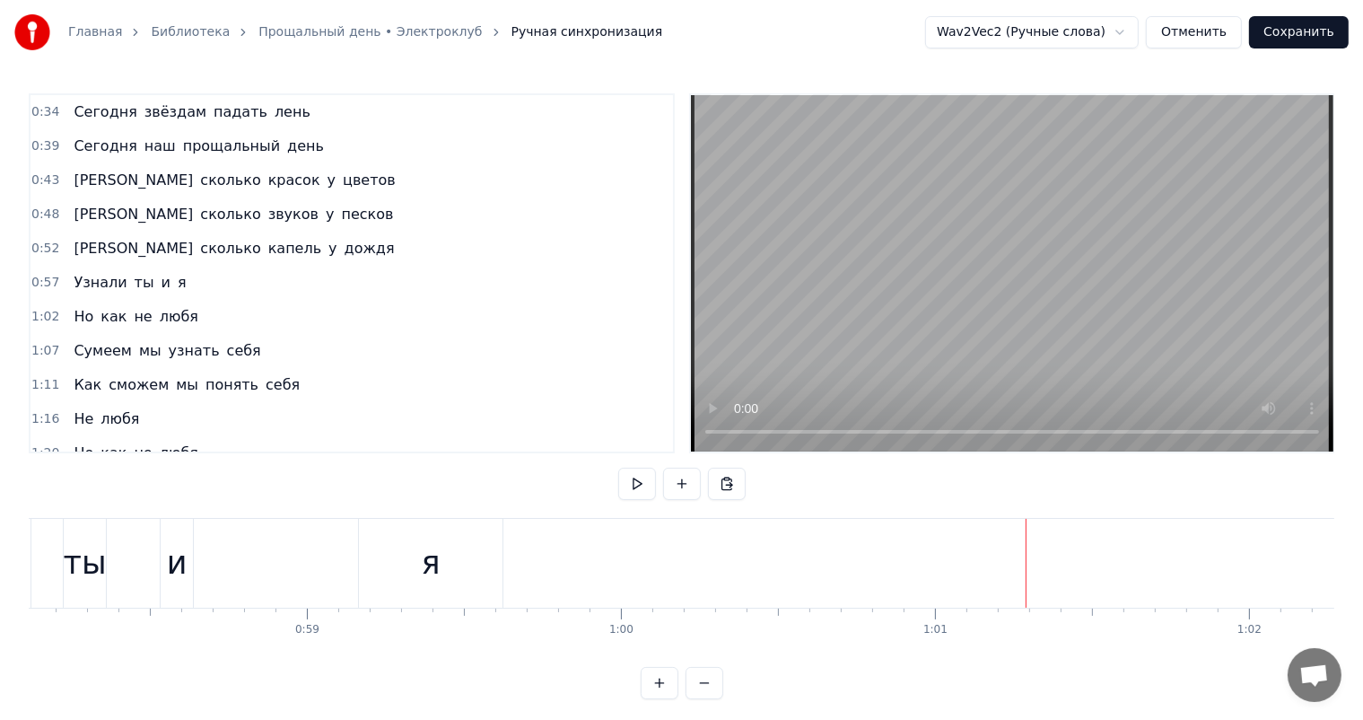
click at [476, 538] on div "я" at bounding box center [431, 563] width 144 height 89
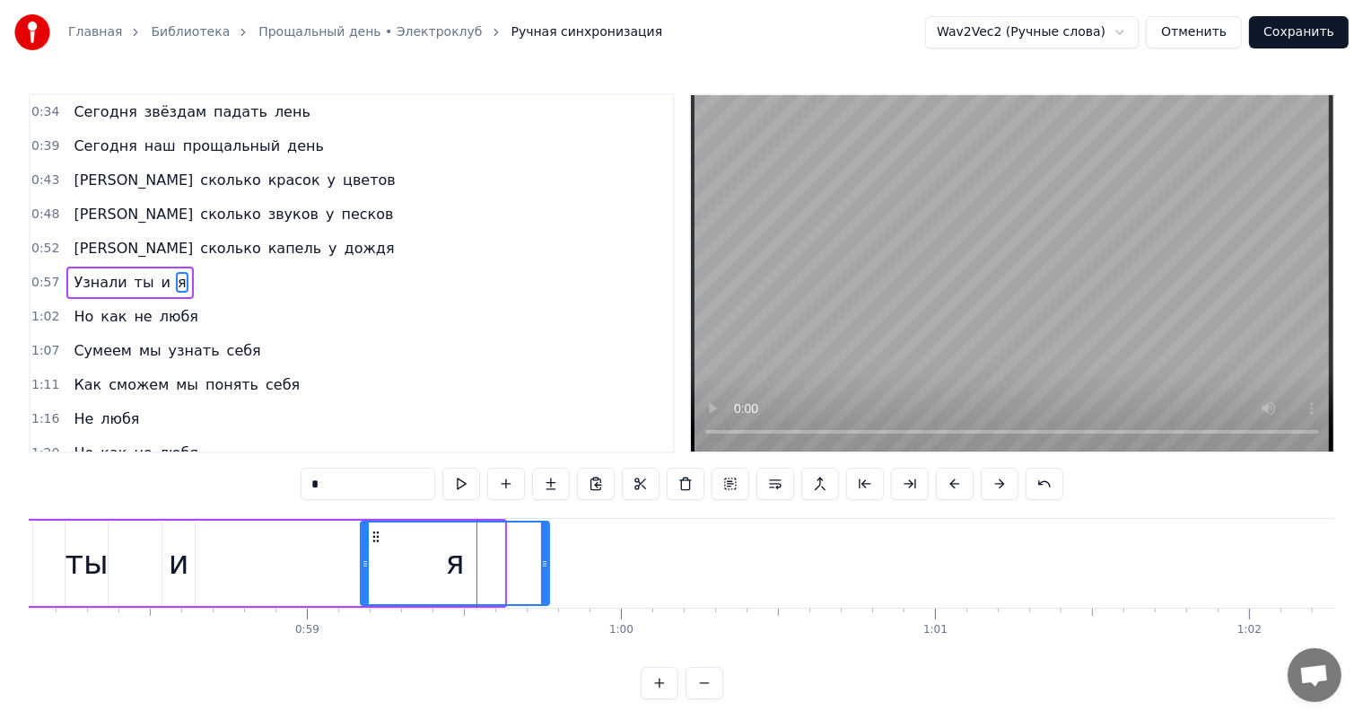
click at [546, 567] on icon at bounding box center [544, 563] width 7 height 14
click at [233, 574] on div "Узнали ты и я" at bounding box center [194, 563] width 715 height 89
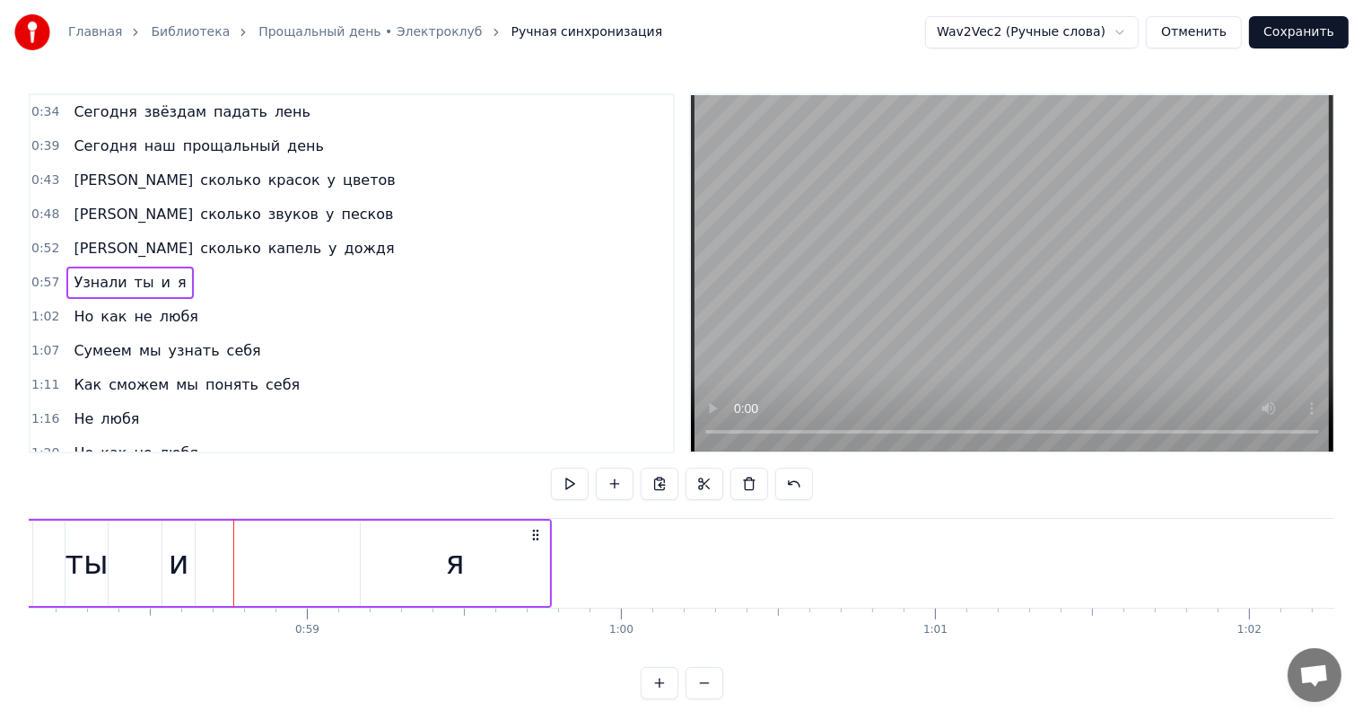
click at [302, 564] on div "Узнали ты и я" at bounding box center [194, 563] width 715 height 89
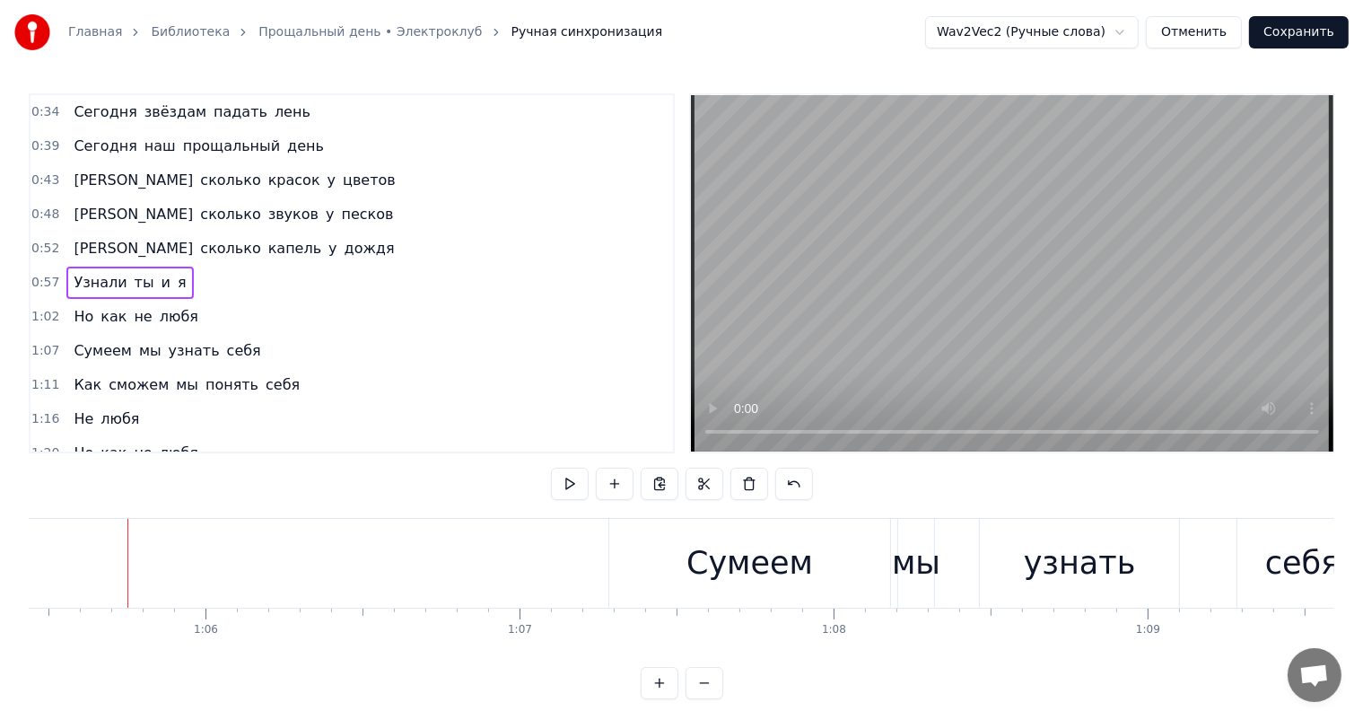
scroll to position [0, 19915]
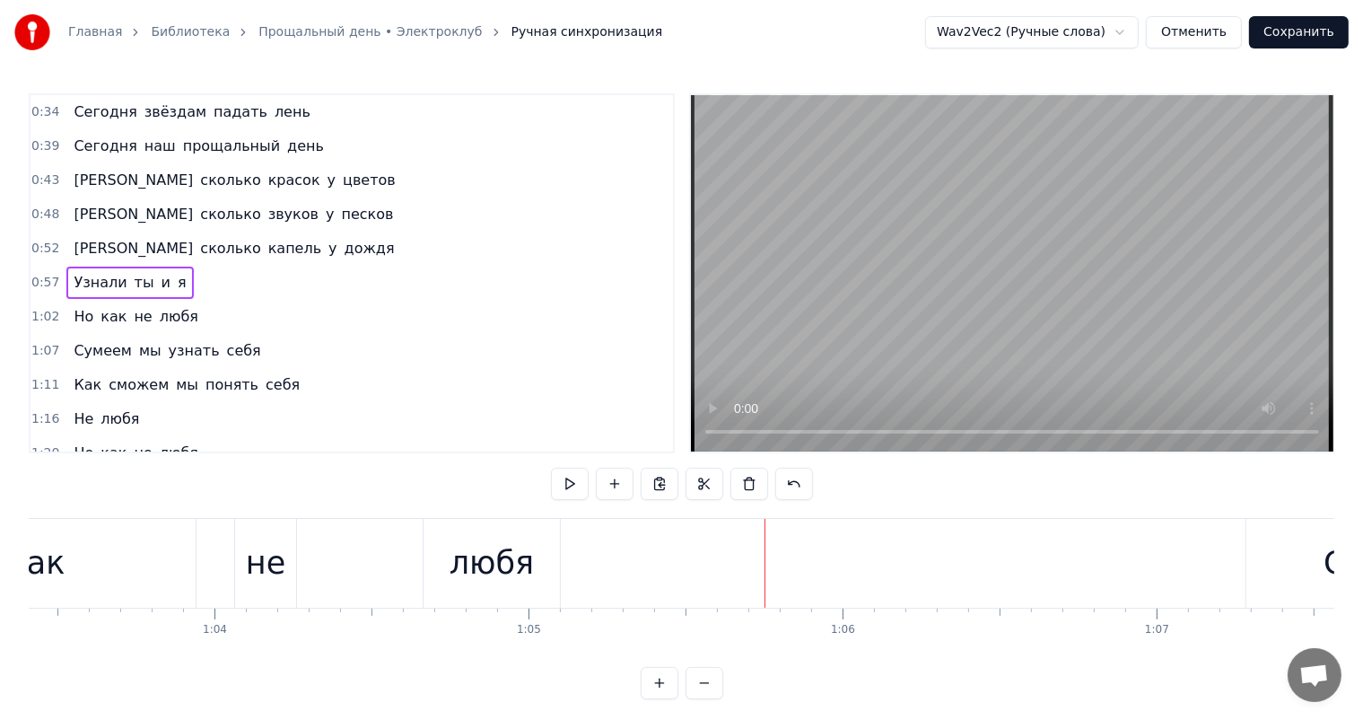
click at [504, 556] on div "любя" at bounding box center [492, 563] width 84 height 48
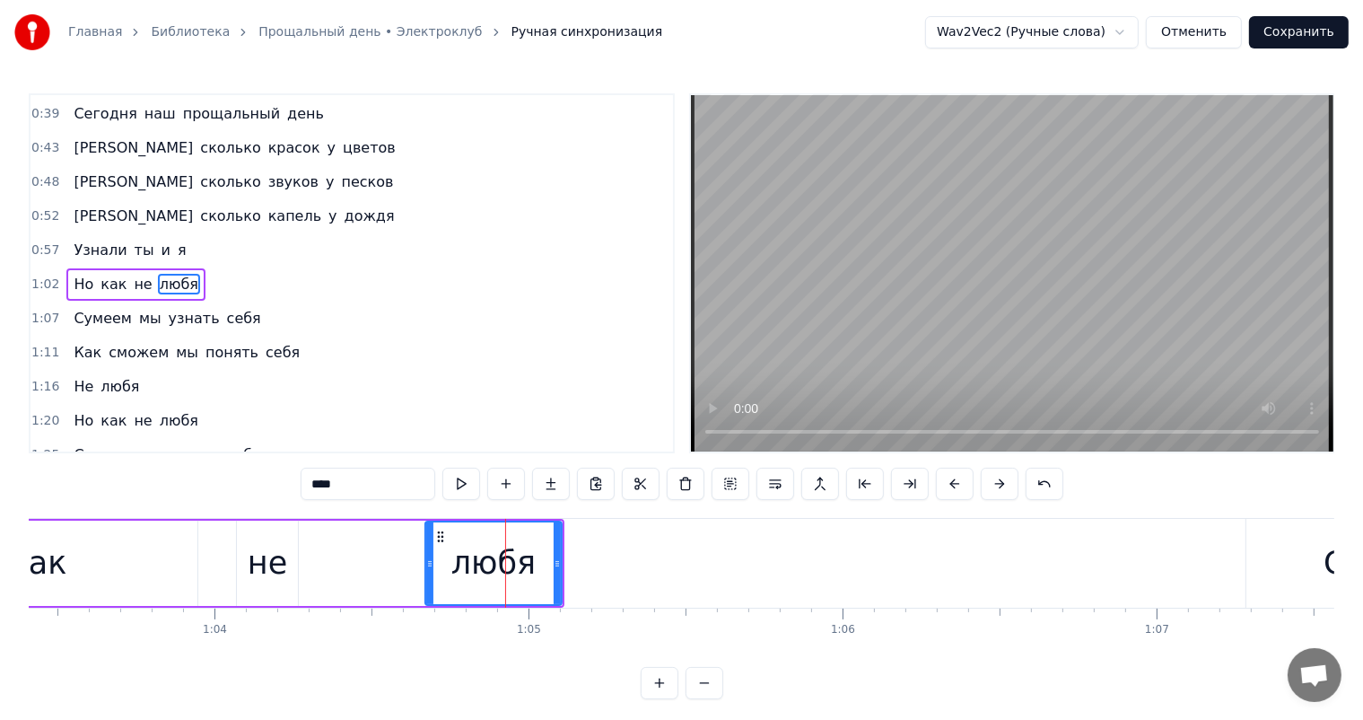
scroll to position [101, 0]
drag, startPoint x: 556, startPoint y: 564, endPoint x: 586, endPoint y: 568, distance: 30.0
click at [586, 568] on icon at bounding box center [582, 563] width 7 height 14
click at [1311, 29] on button "Сохранить" at bounding box center [1299, 32] width 100 height 32
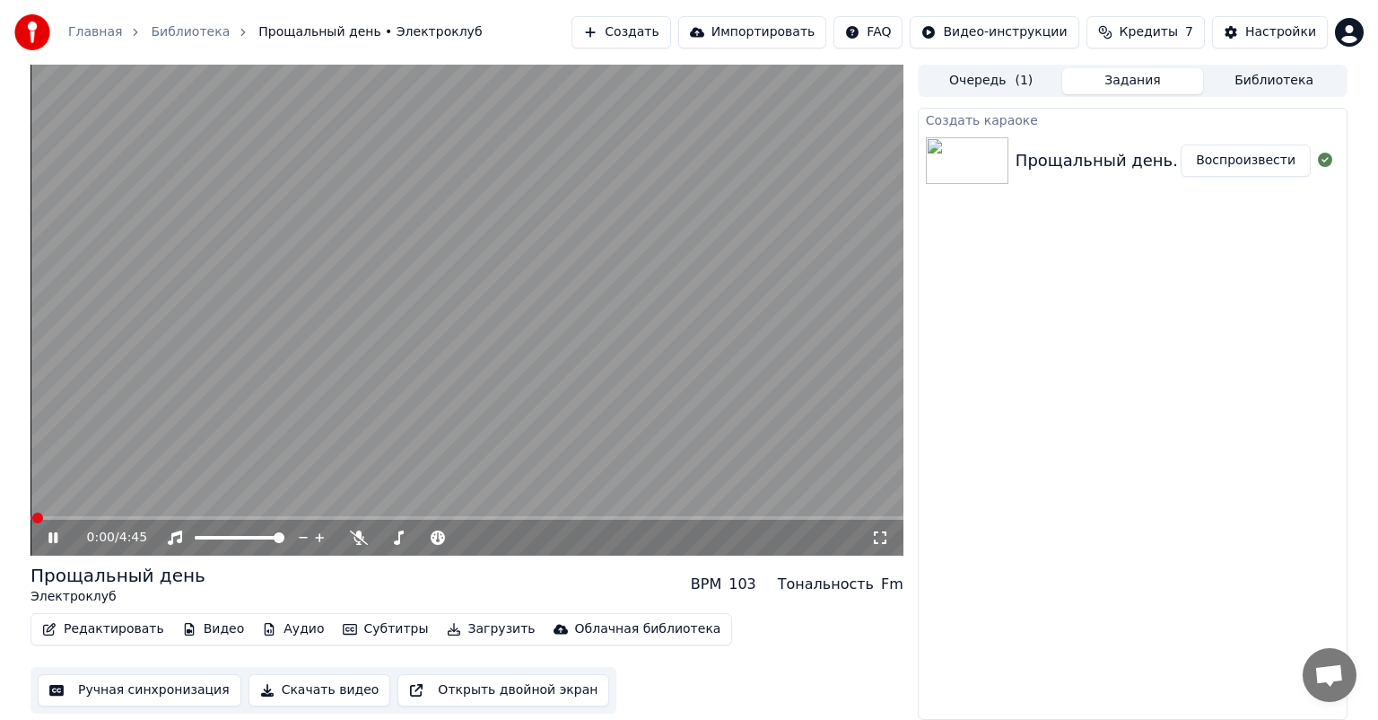
click at [58, 525] on div "0:00 / 4:45" at bounding box center [467, 538] width 873 height 36
click at [57, 538] on icon at bounding box center [52, 537] width 9 height 11
click at [107, 686] on button "Ручная синхронизация" at bounding box center [140, 690] width 204 height 32
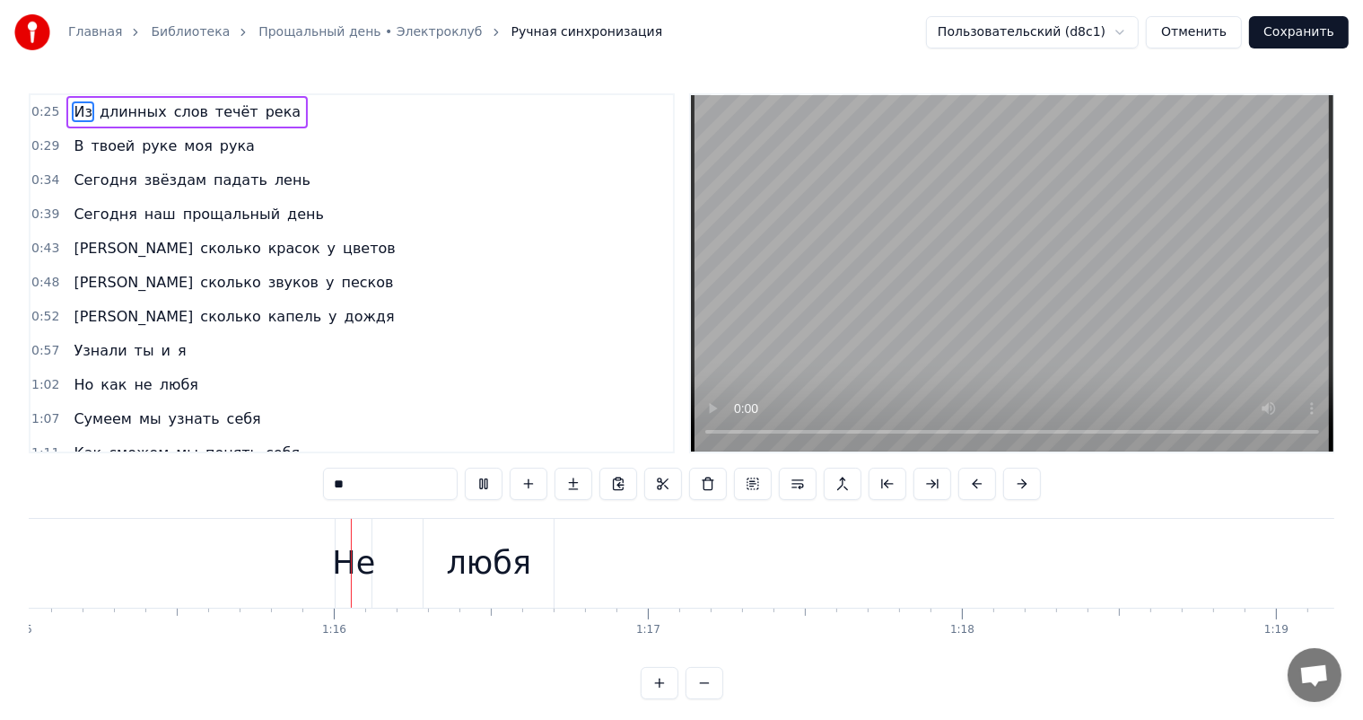
scroll to position [0, 23595]
drag, startPoint x: 495, startPoint y: 585, endPoint x: 510, endPoint y: 567, distance: 23.0
click at [499, 580] on div "любя" at bounding box center [458, 563] width 130 height 89
type input "****"
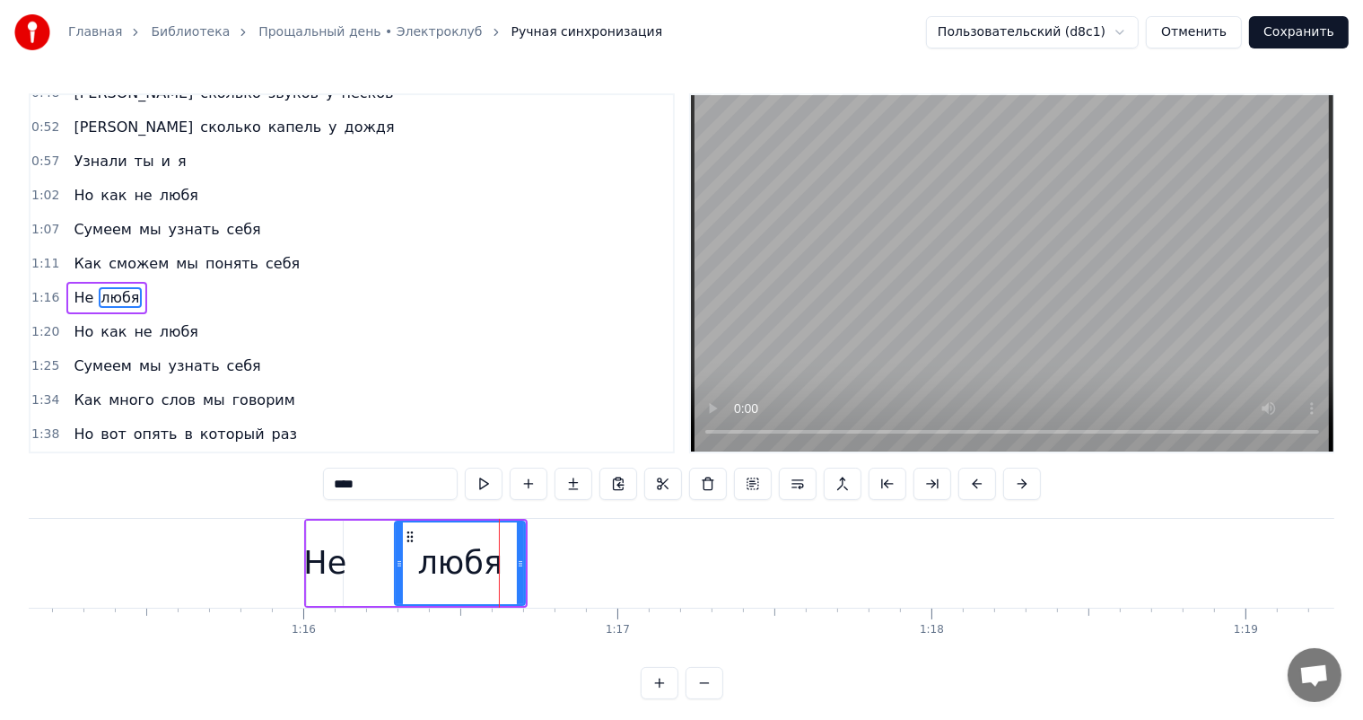
scroll to position [201, 0]
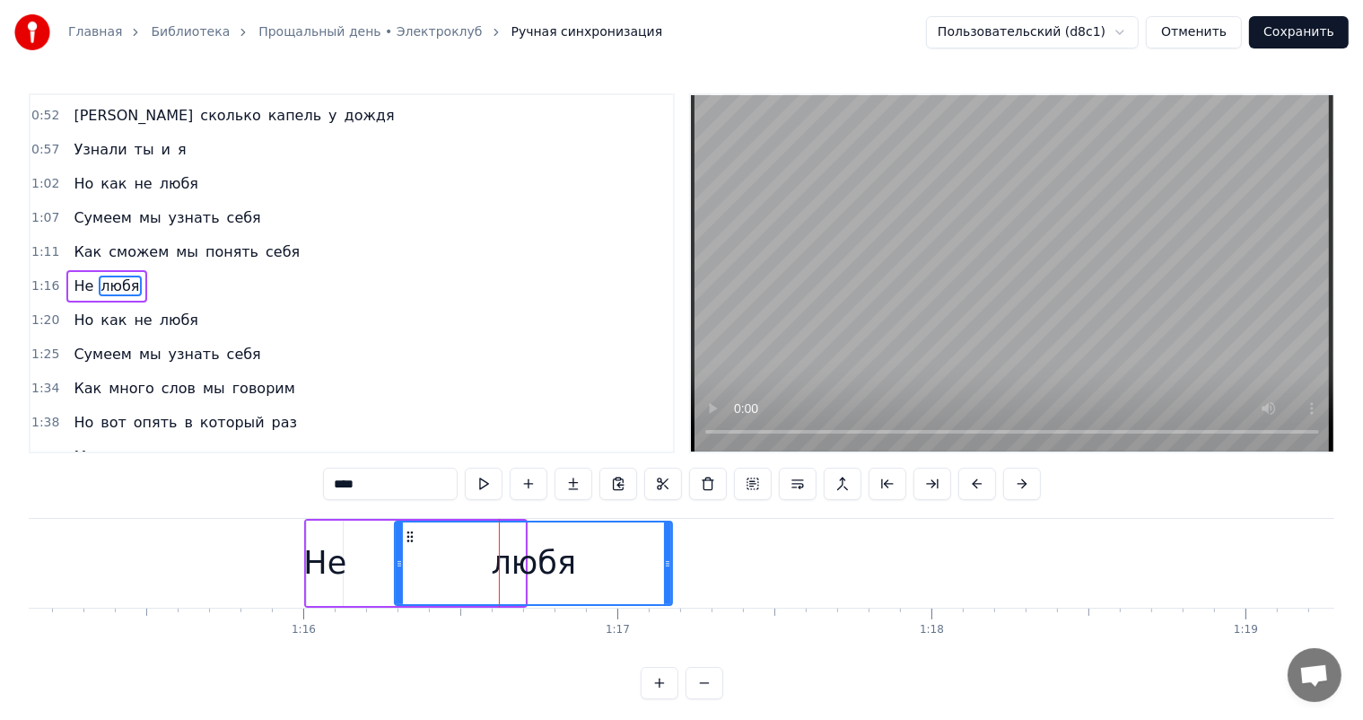
drag, startPoint x: 520, startPoint y: 564, endPoint x: 412, endPoint y: 576, distance: 109.3
click at [664, 564] on icon at bounding box center [667, 563] width 7 height 14
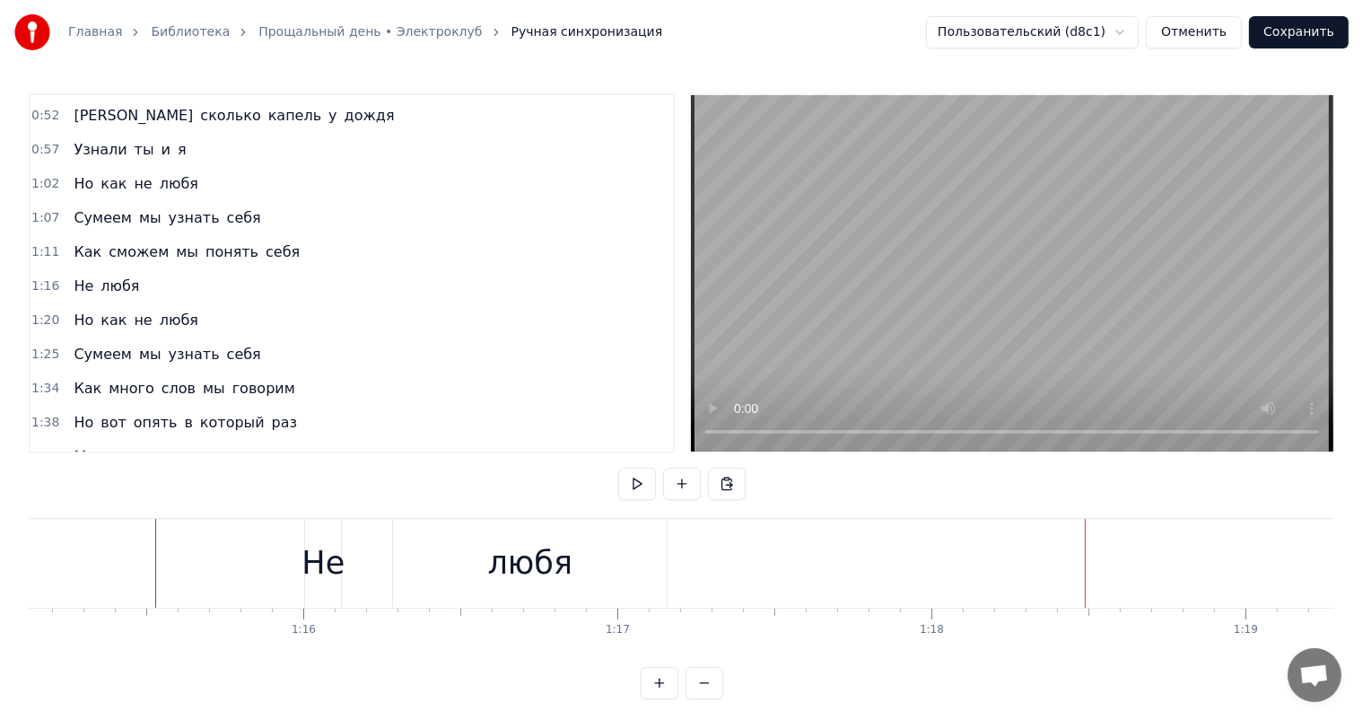
drag, startPoint x: 531, startPoint y: 556, endPoint x: 601, endPoint y: 550, distance: 70.3
click at [539, 554] on div "любя" at bounding box center [530, 563] width 84 height 48
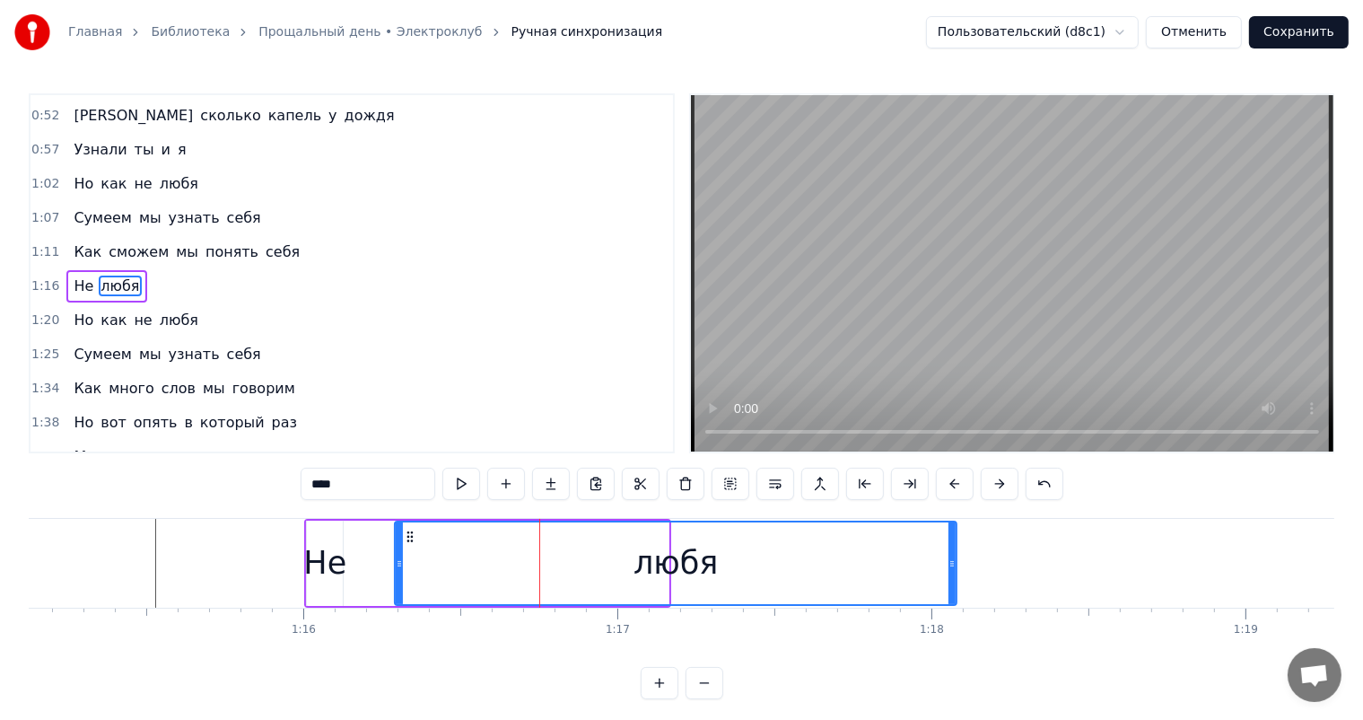
drag, startPoint x: 664, startPoint y: 557, endPoint x: 296, endPoint y: 650, distance: 379.3
click at [932, 565] on div "любя" at bounding box center [676, 563] width 560 height 82
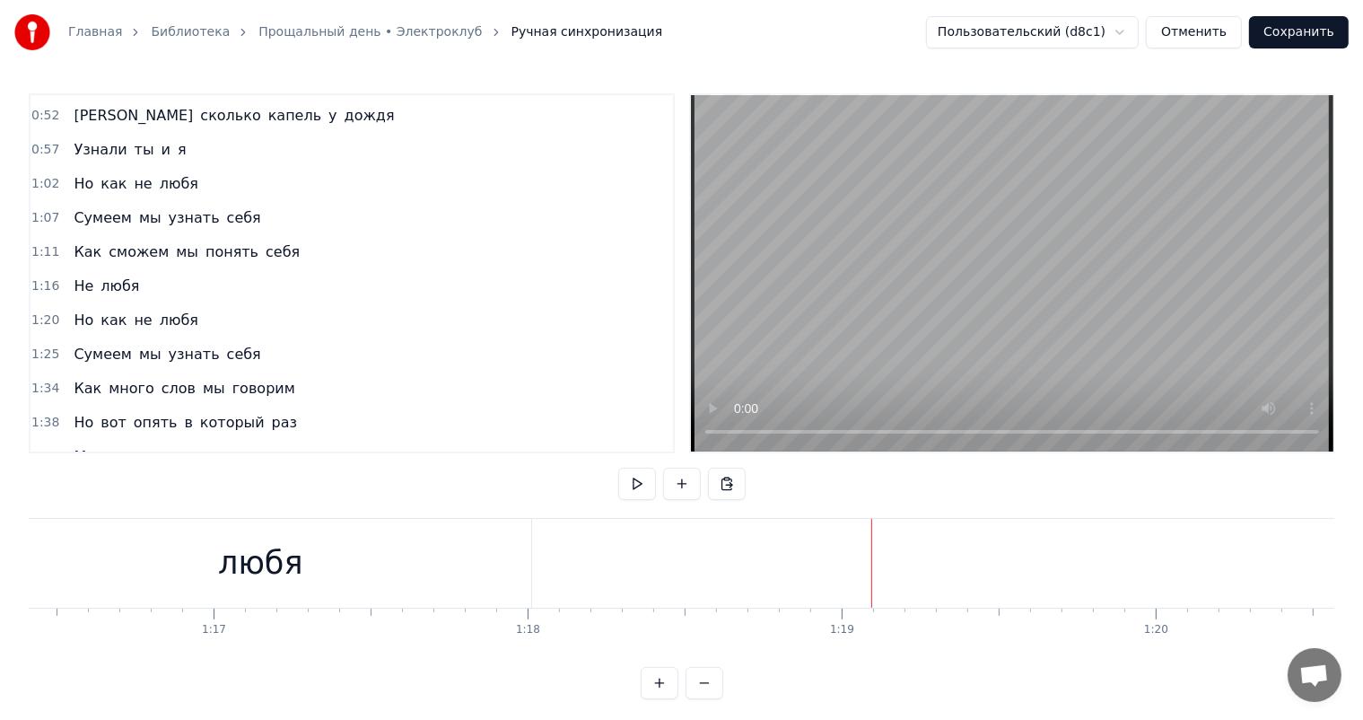
scroll to position [0, 23798]
drag, startPoint x: 471, startPoint y: 544, endPoint x: 529, endPoint y: 520, distance: 62.0
click at [475, 540] on div "любя" at bounding box center [461, 563] width 84 height 48
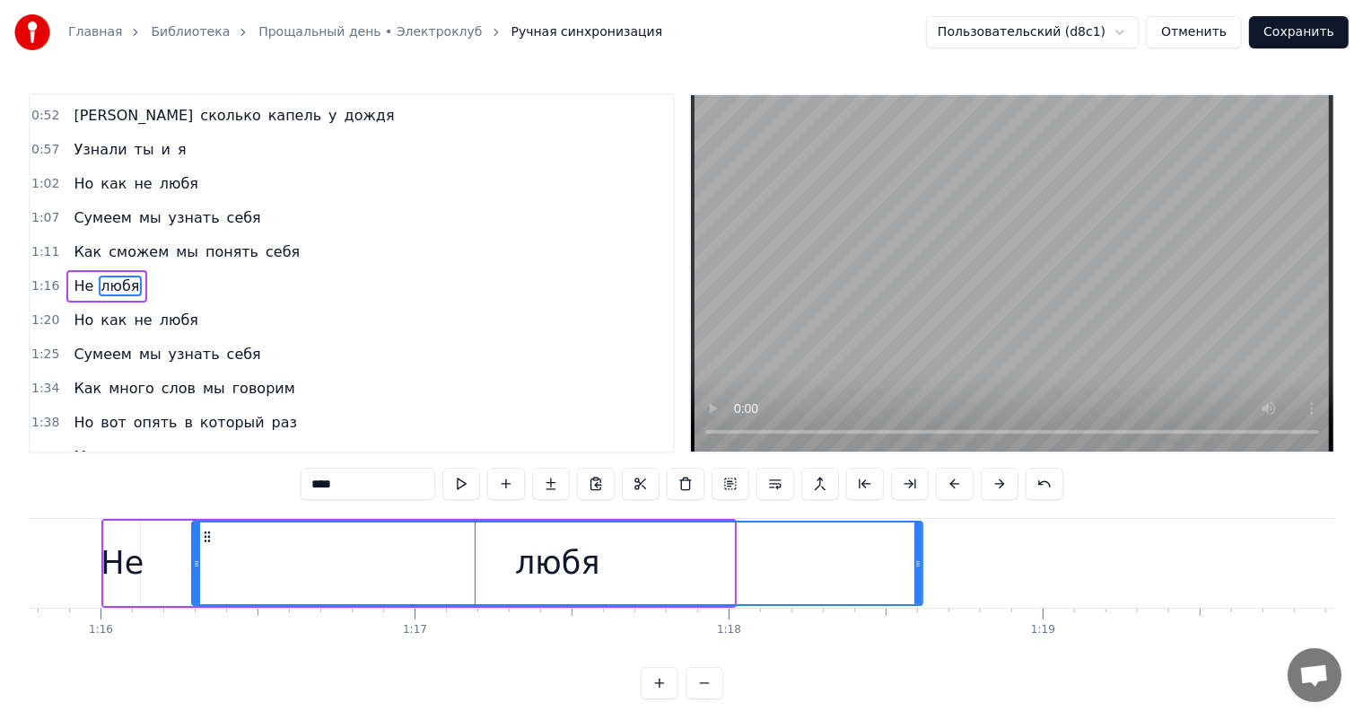
drag, startPoint x: 732, startPoint y: 564, endPoint x: 264, endPoint y: 584, distance: 468.9
click at [914, 573] on div at bounding box center [917, 563] width 7 height 82
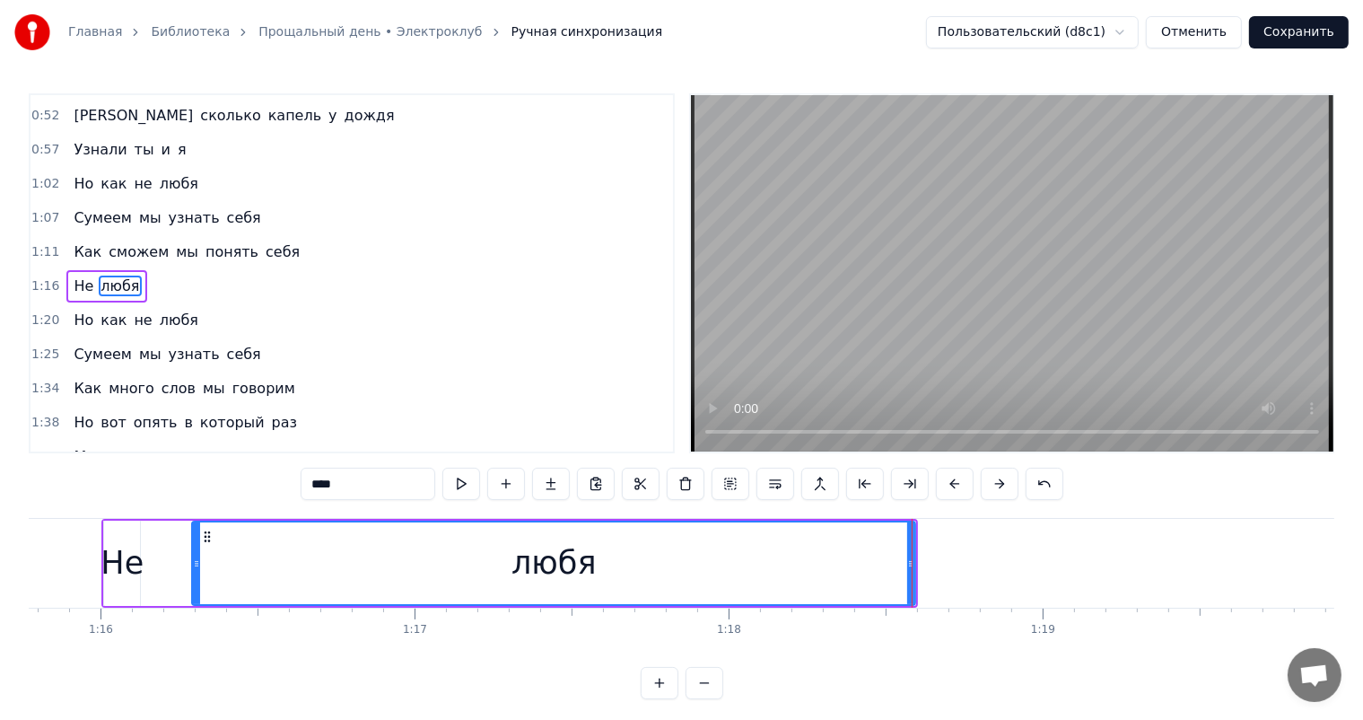
click at [14, 566] on div "Главная Библиотека Прощальный день • Электроклуб Ручная синхронизация Пользоват…" at bounding box center [681, 349] width 1363 height 699
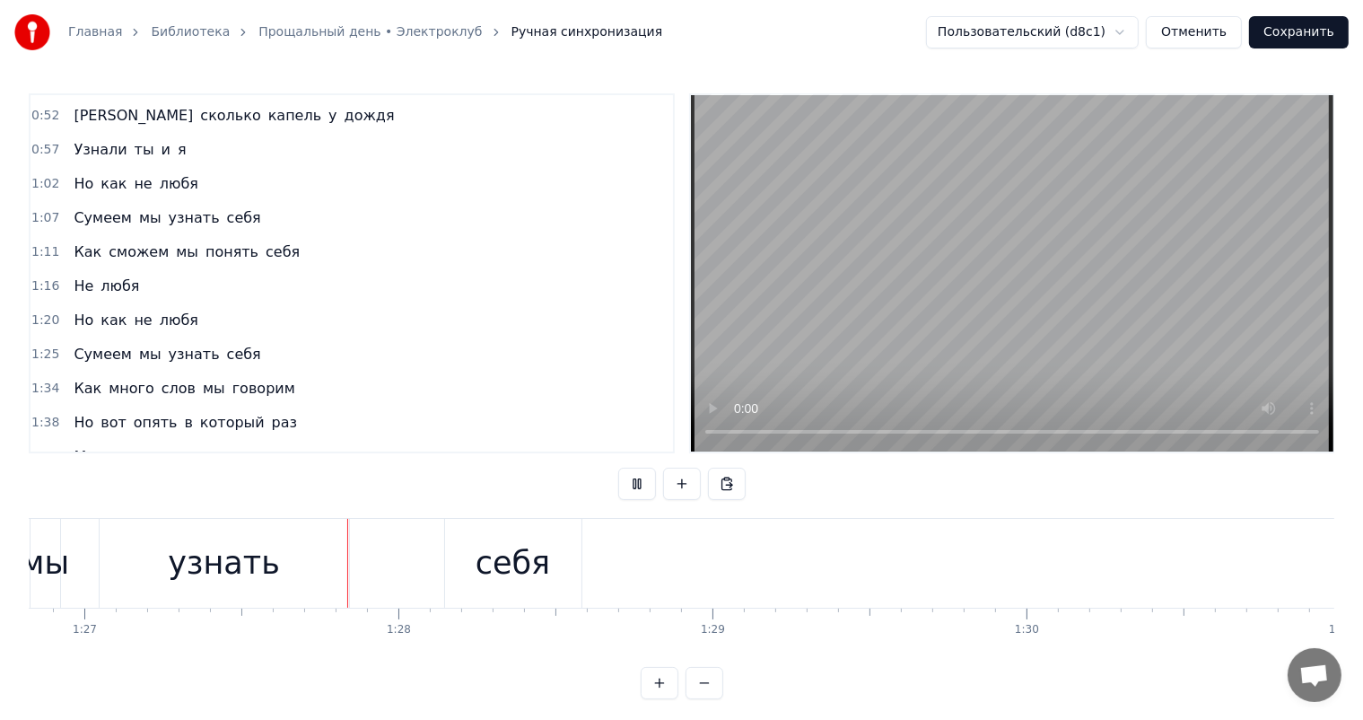
scroll to position [0, 27294]
drag, startPoint x: 479, startPoint y: 556, endPoint x: 529, endPoint y: 558, distance: 50.3
click at [483, 556] on div "себя" at bounding box center [487, 563] width 74 height 48
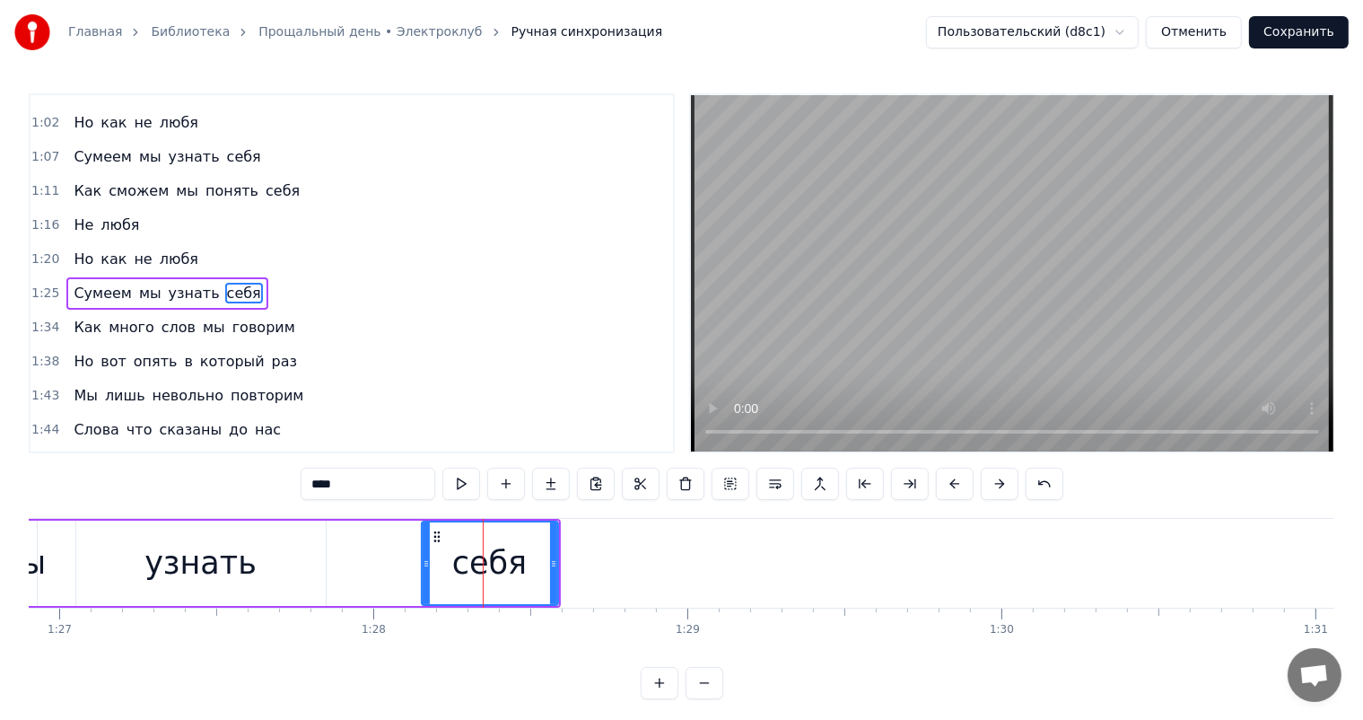
scroll to position [267, 0]
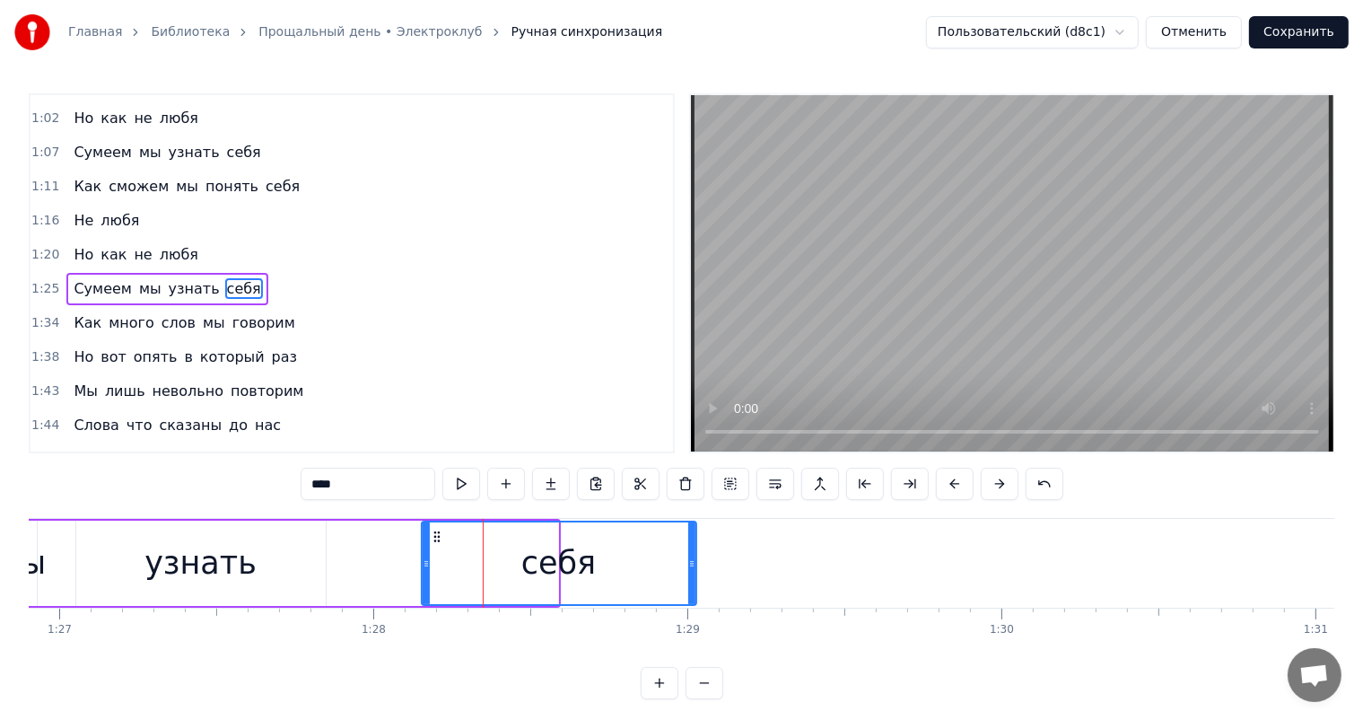
drag, startPoint x: 556, startPoint y: 560, endPoint x: 595, endPoint y: 597, distance: 53.3
click at [694, 548] on div at bounding box center [691, 563] width 7 height 82
click at [119, 549] on div "узнать" at bounding box center [200, 562] width 249 height 85
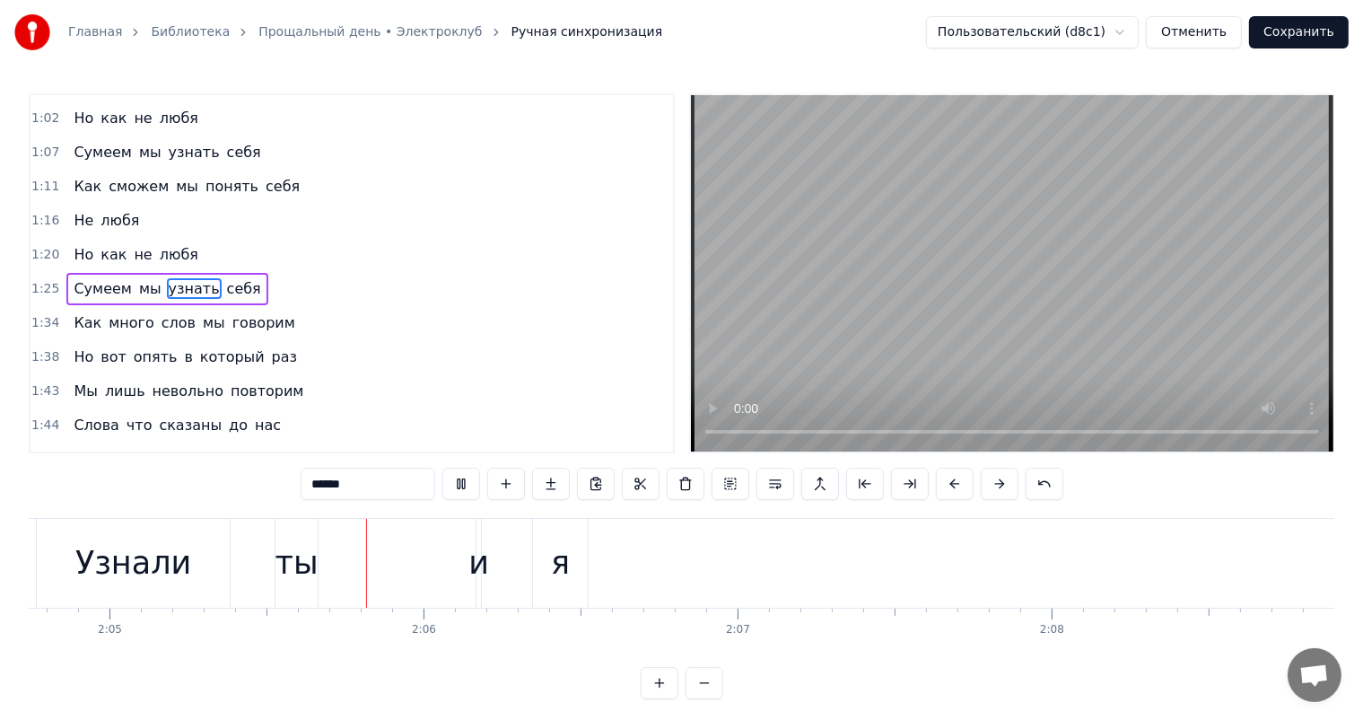
scroll to position [0, 39182]
click at [581, 560] on div "я" at bounding box center [556, 563] width 55 height 89
type input "*"
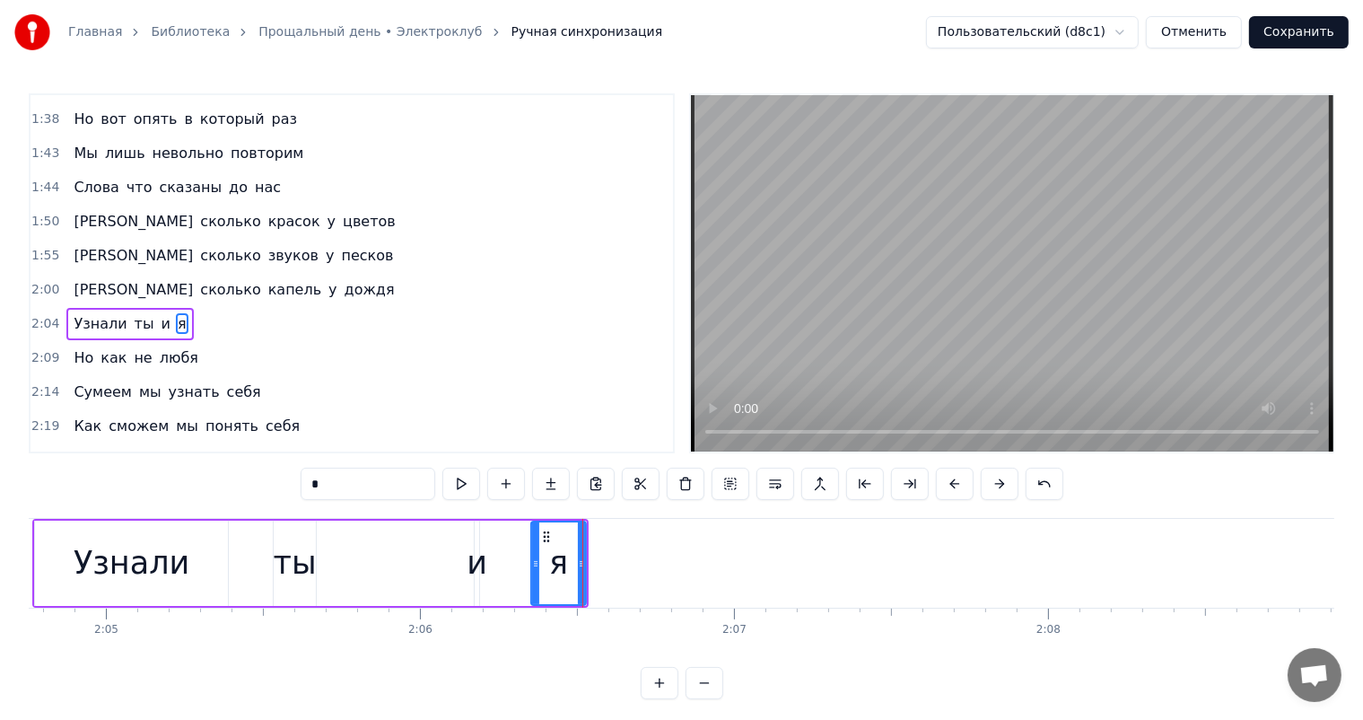
scroll to position [531, 0]
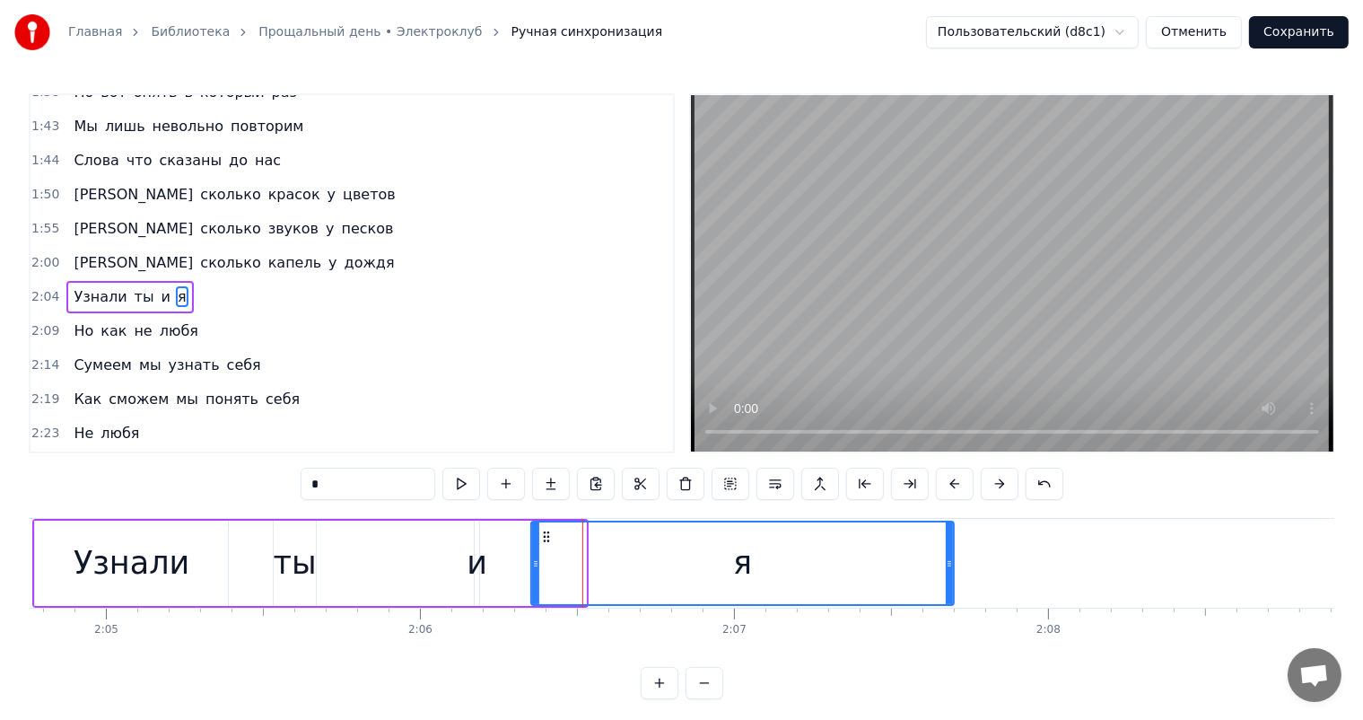
drag, startPoint x: 580, startPoint y: 560, endPoint x: 423, endPoint y: 603, distance: 162.8
click at [938, 562] on div "я" at bounding box center [742, 563] width 421 height 82
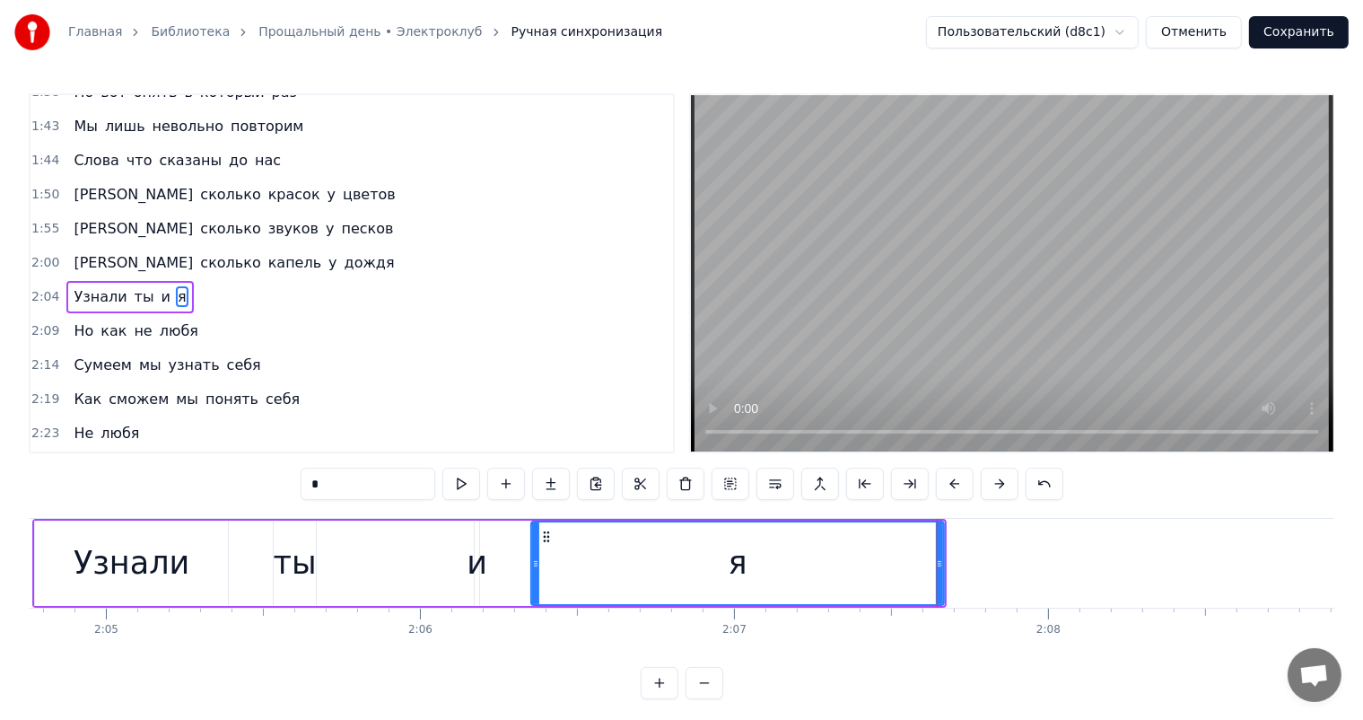
click at [1, 558] on div "Главная Библиотека Прощальный день • Электроклуб Ручная синхронизация Пользоват…" at bounding box center [681, 349] width 1363 height 699
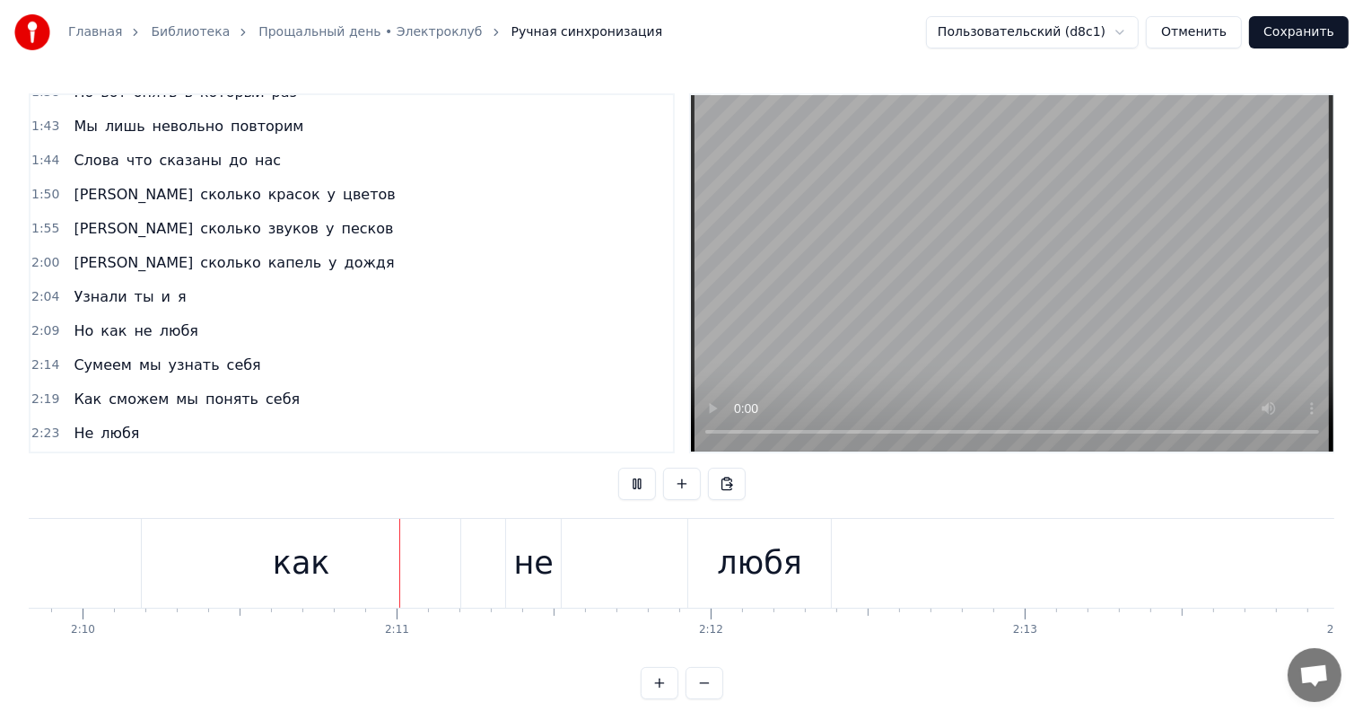
scroll to position [0, 40835]
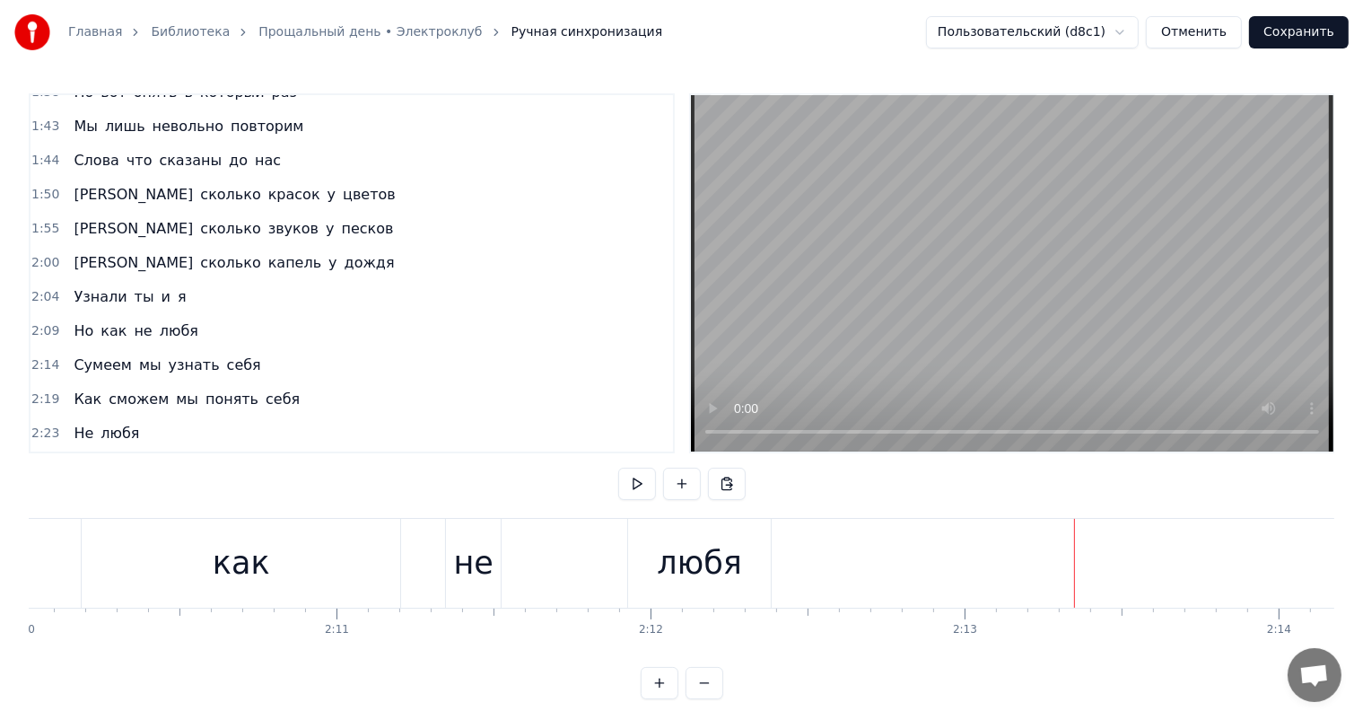
click at [705, 577] on div "любя" at bounding box center [699, 563] width 84 height 48
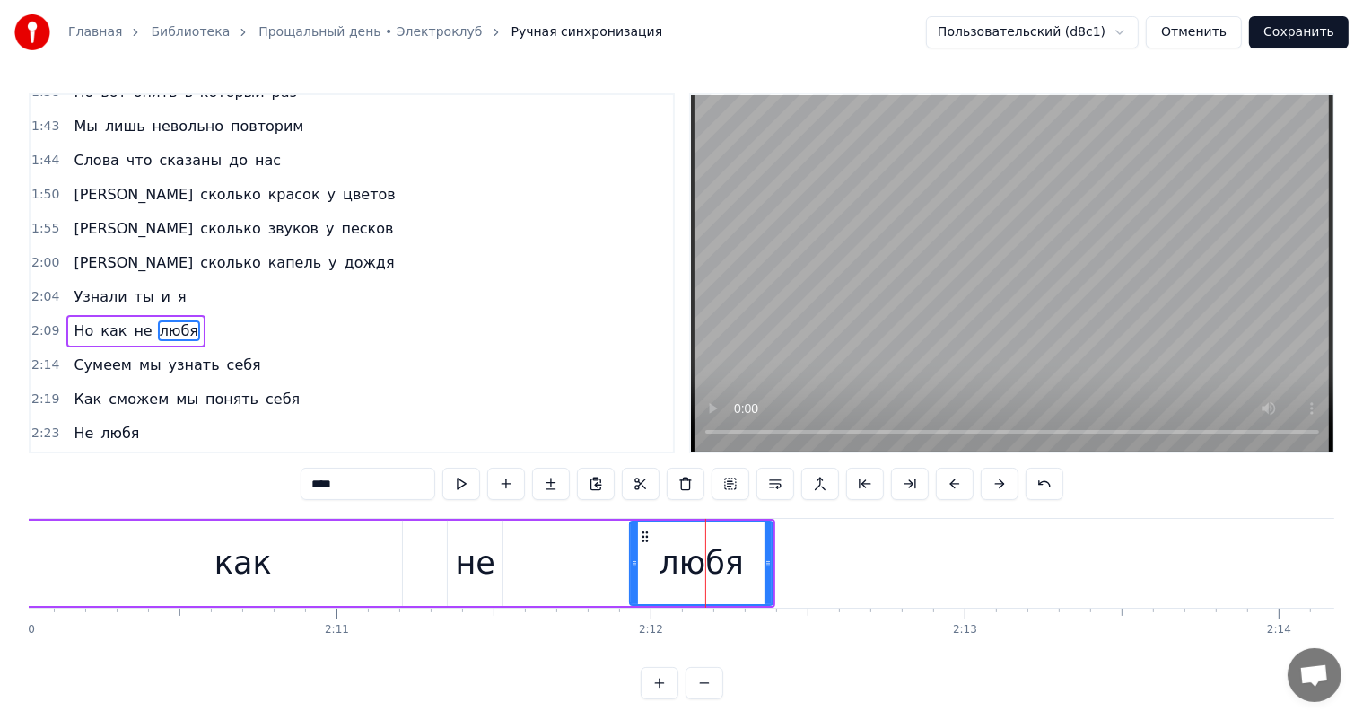
scroll to position [564, 0]
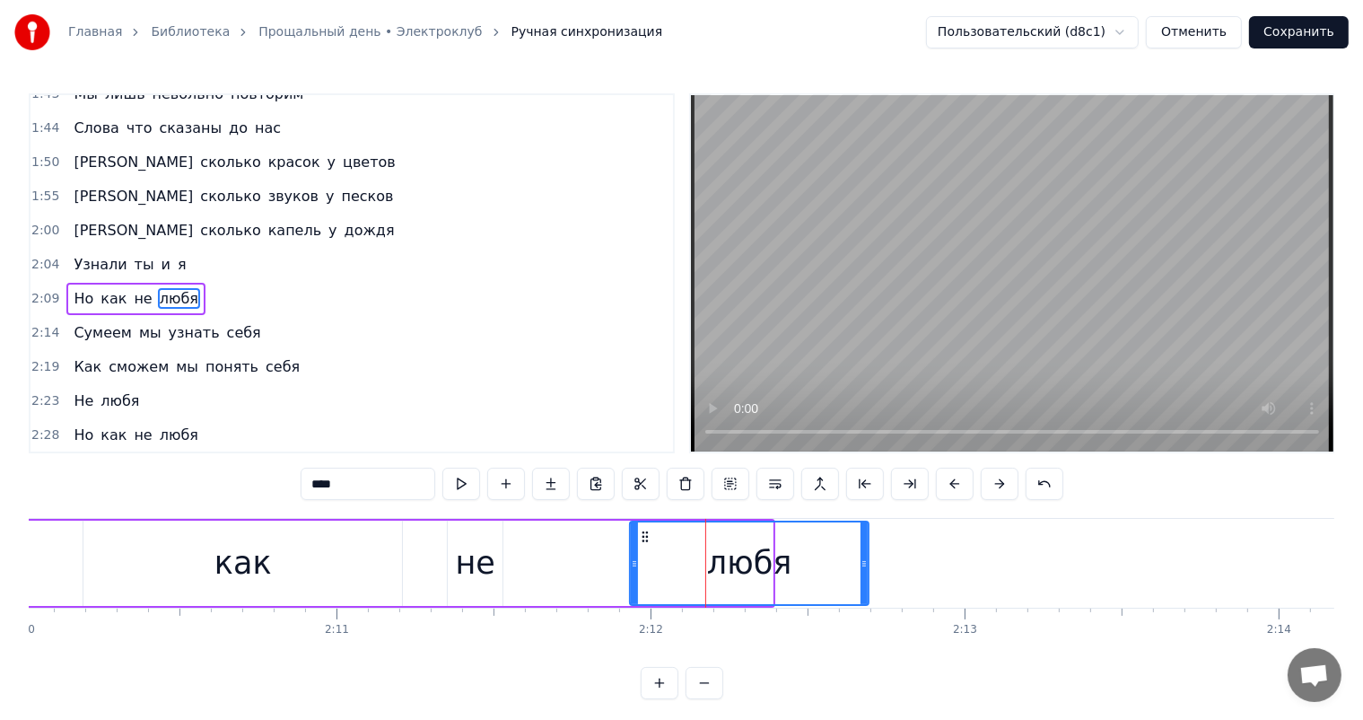
drag, startPoint x: 768, startPoint y: 557, endPoint x: 771, endPoint y: 481, distance: 76.3
click at [861, 556] on icon at bounding box center [864, 563] width 7 height 14
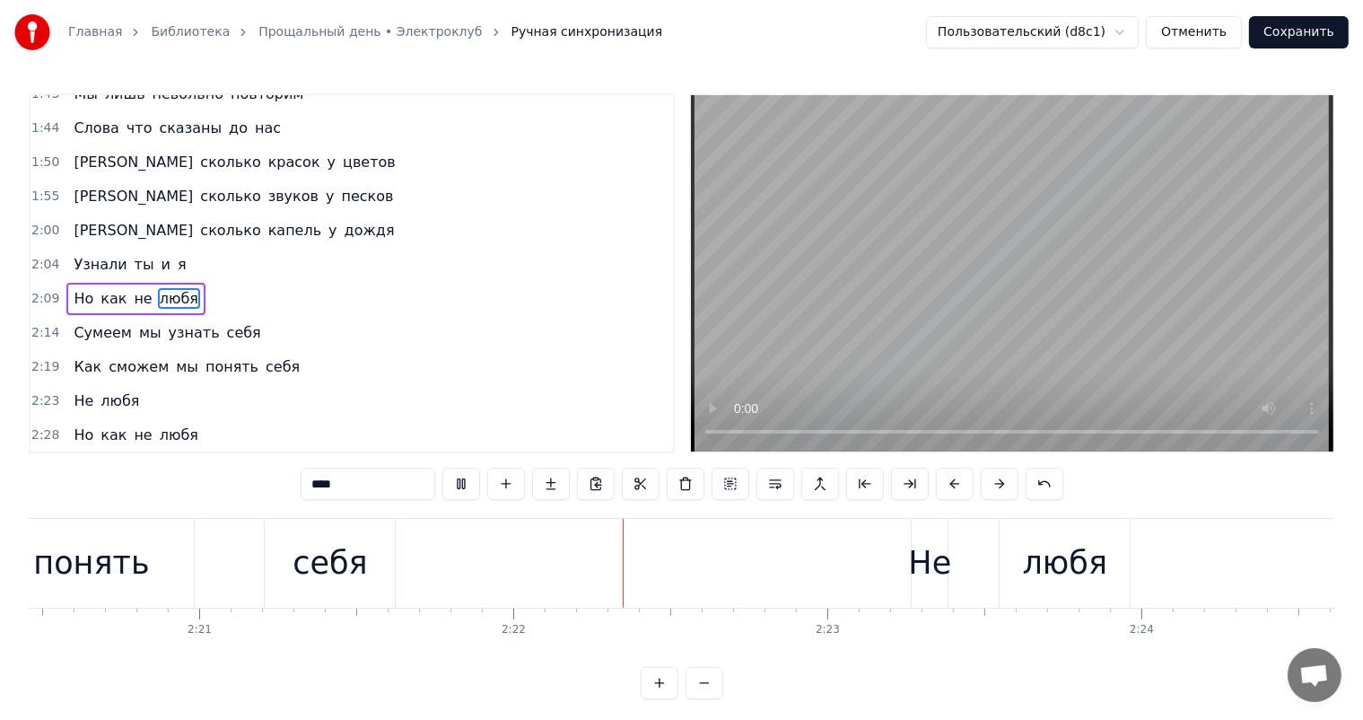
scroll to position [0, 44454]
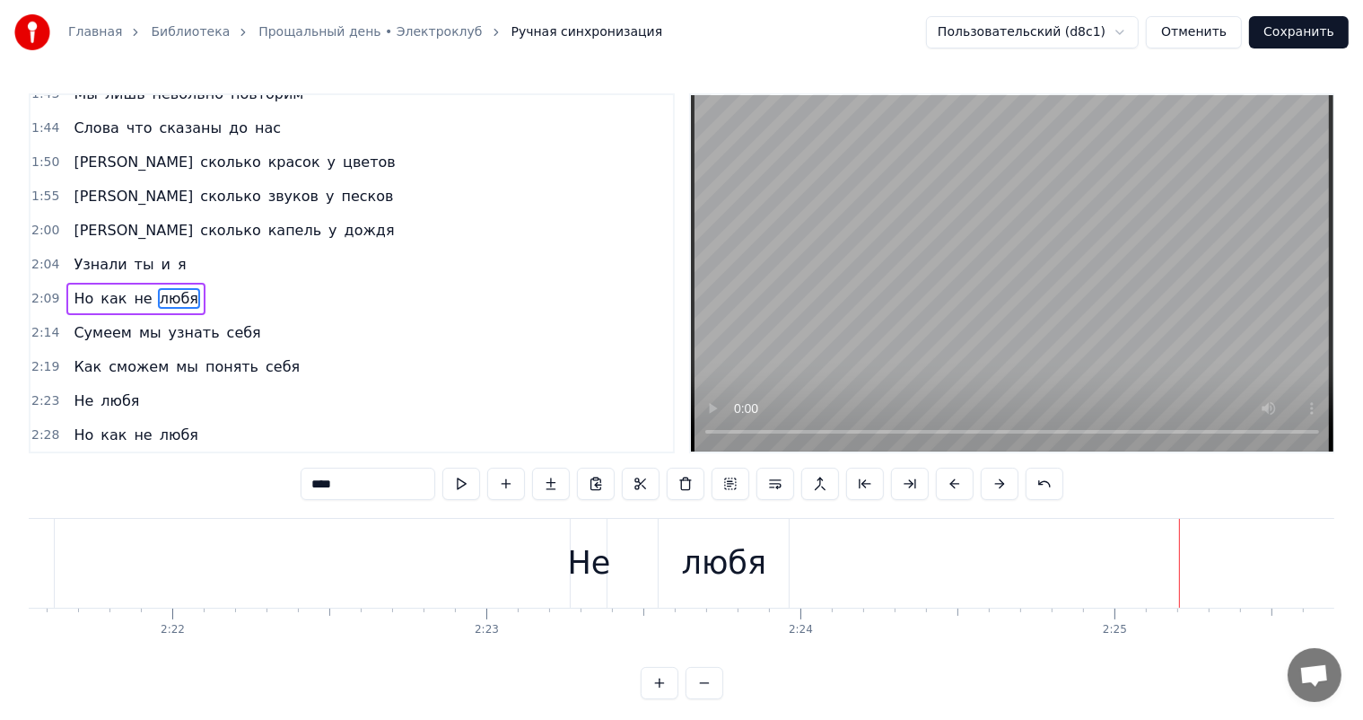
click at [688, 560] on div "любя" at bounding box center [724, 563] width 84 height 48
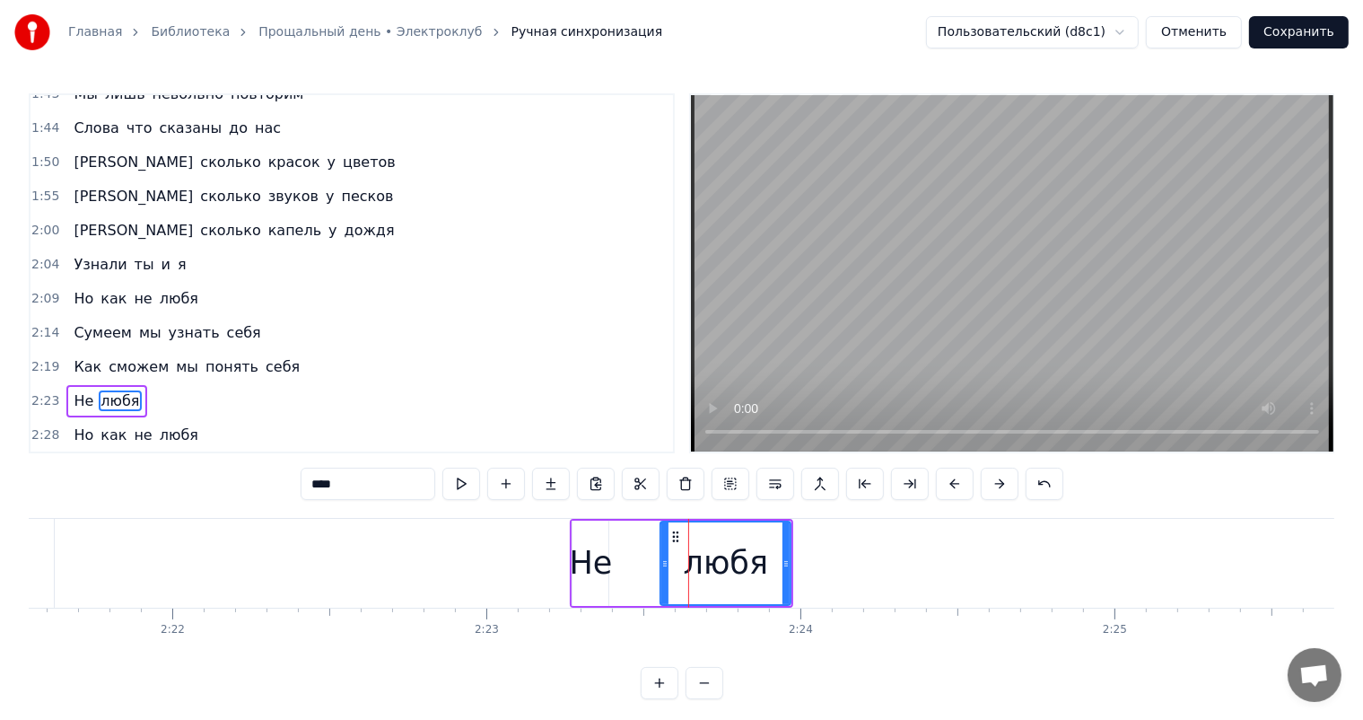
scroll to position [663, 0]
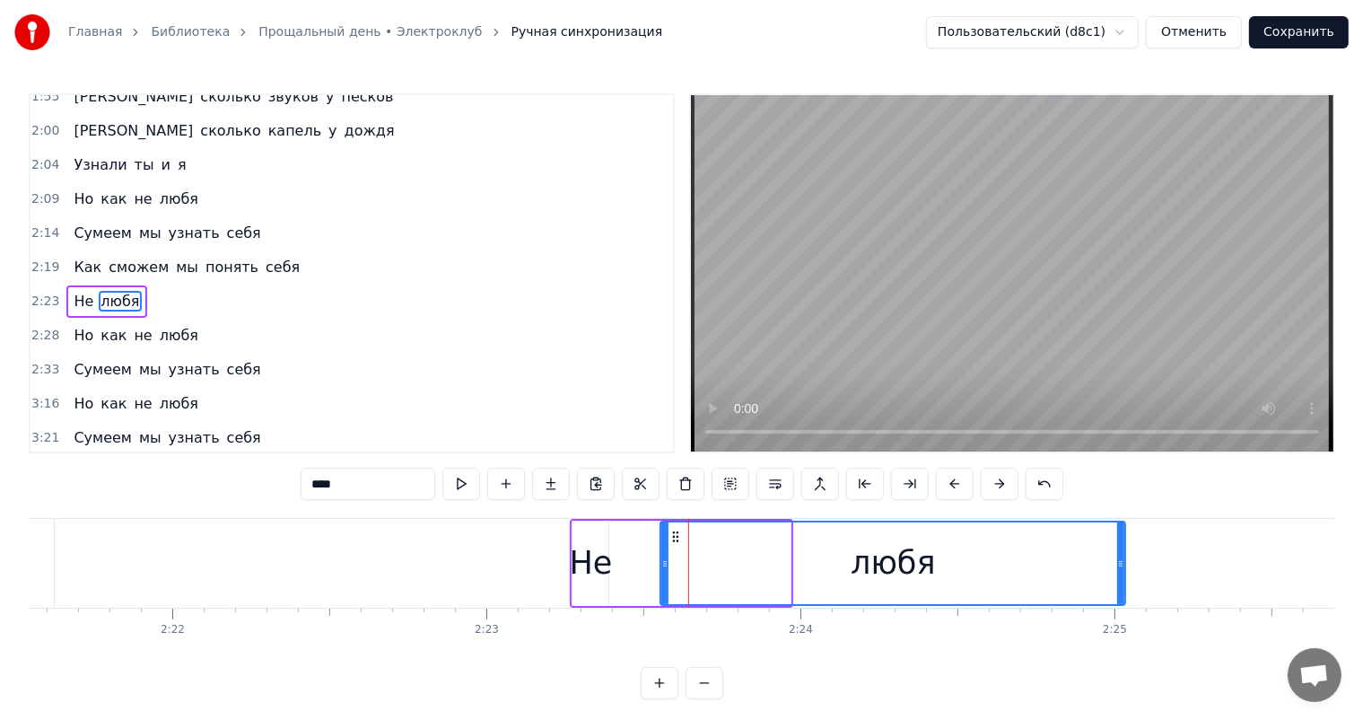
drag, startPoint x: 782, startPoint y: 561, endPoint x: 636, endPoint y: 552, distance: 146.5
click at [1115, 599] on div "любя" at bounding box center [892, 563] width 463 height 82
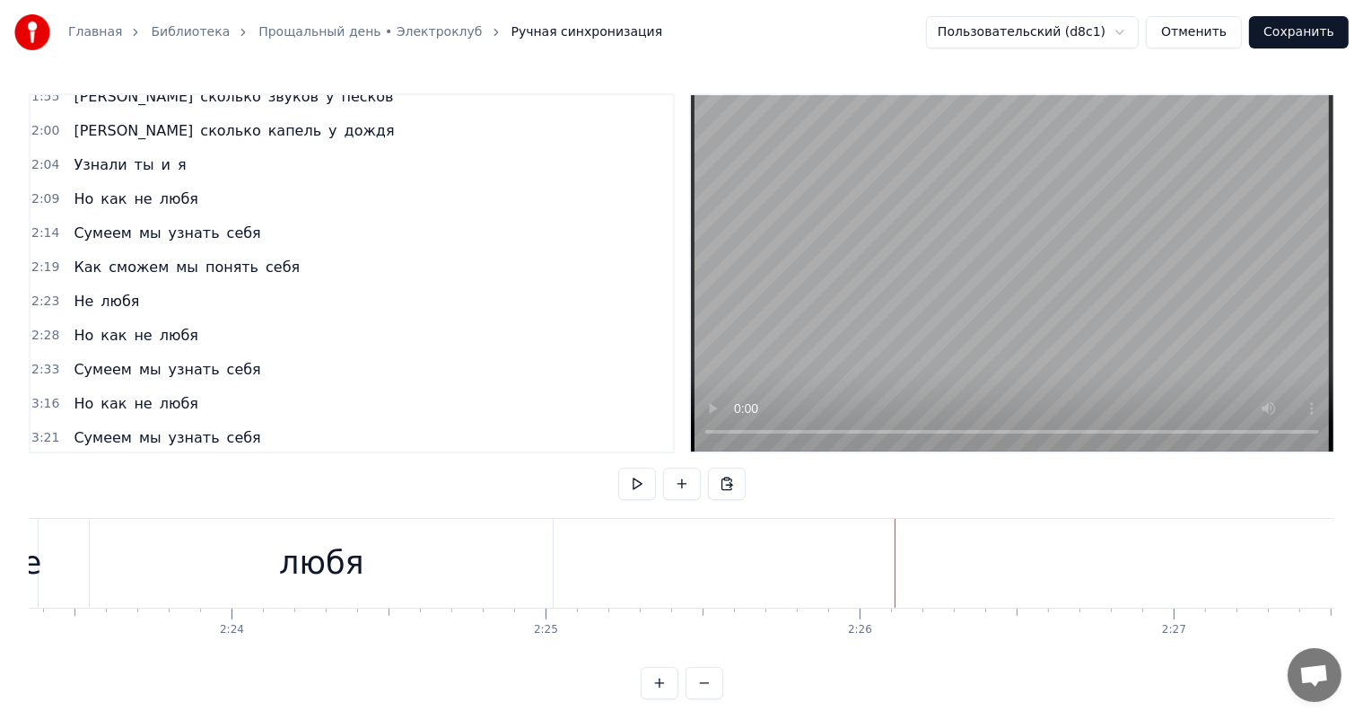
scroll to position [0, 44872]
drag, startPoint x: 654, startPoint y: 587, endPoint x: 690, endPoint y: 569, distance: 40.1
click at [657, 586] on div "любя" at bounding box center [472, 563] width 463 height 89
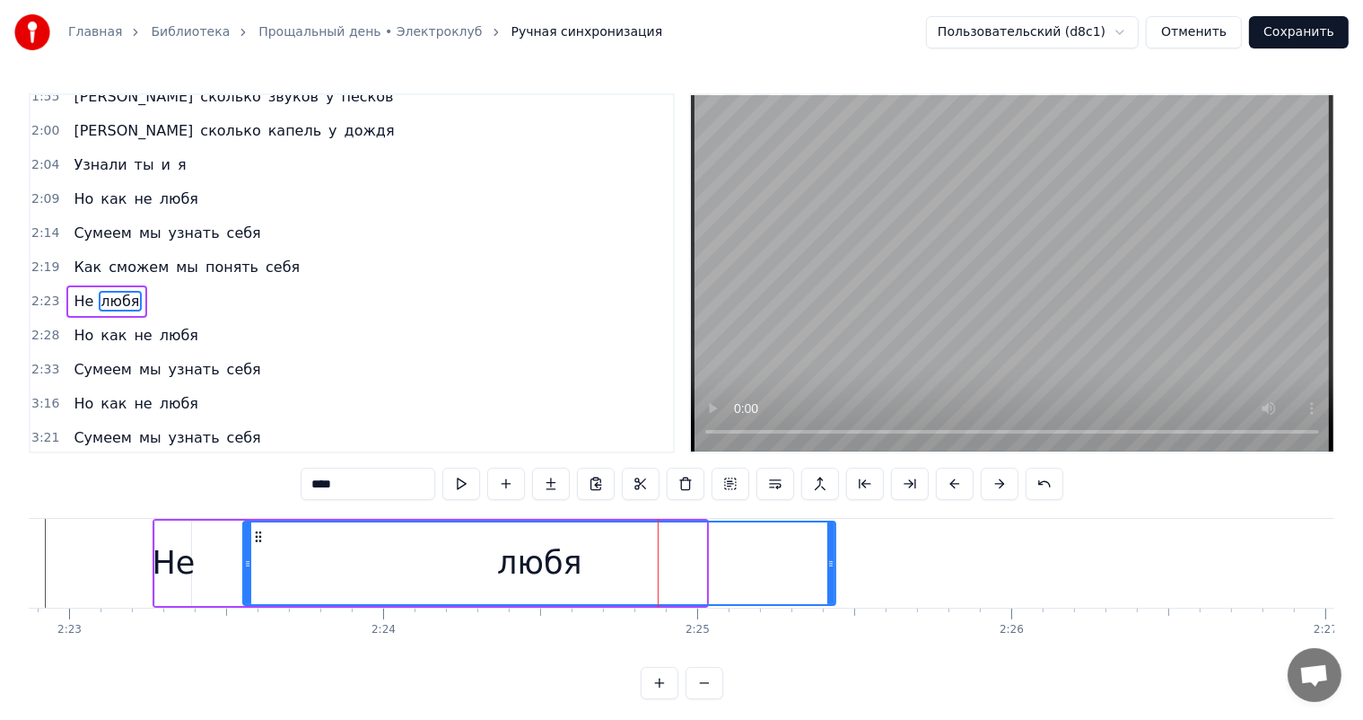
drag, startPoint x: 702, startPoint y: 560, endPoint x: 833, endPoint y: 553, distance: 131.2
click at [833, 553] on div at bounding box center [830, 563] width 7 height 82
click at [15, 546] on div "Главная Библиотека Прощальный день • Электроклуб Ручная синхронизация Пользоват…" at bounding box center [681, 349] width 1363 height 699
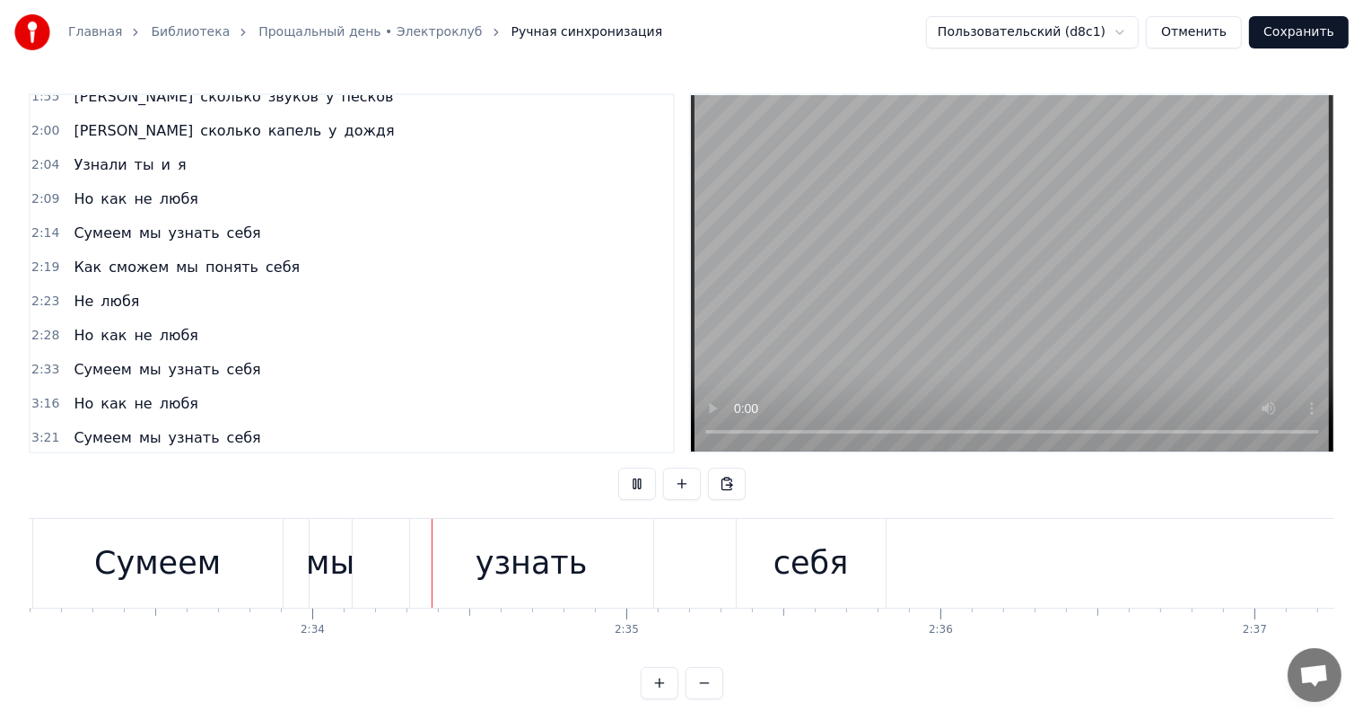
scroll to position [0, 48396]
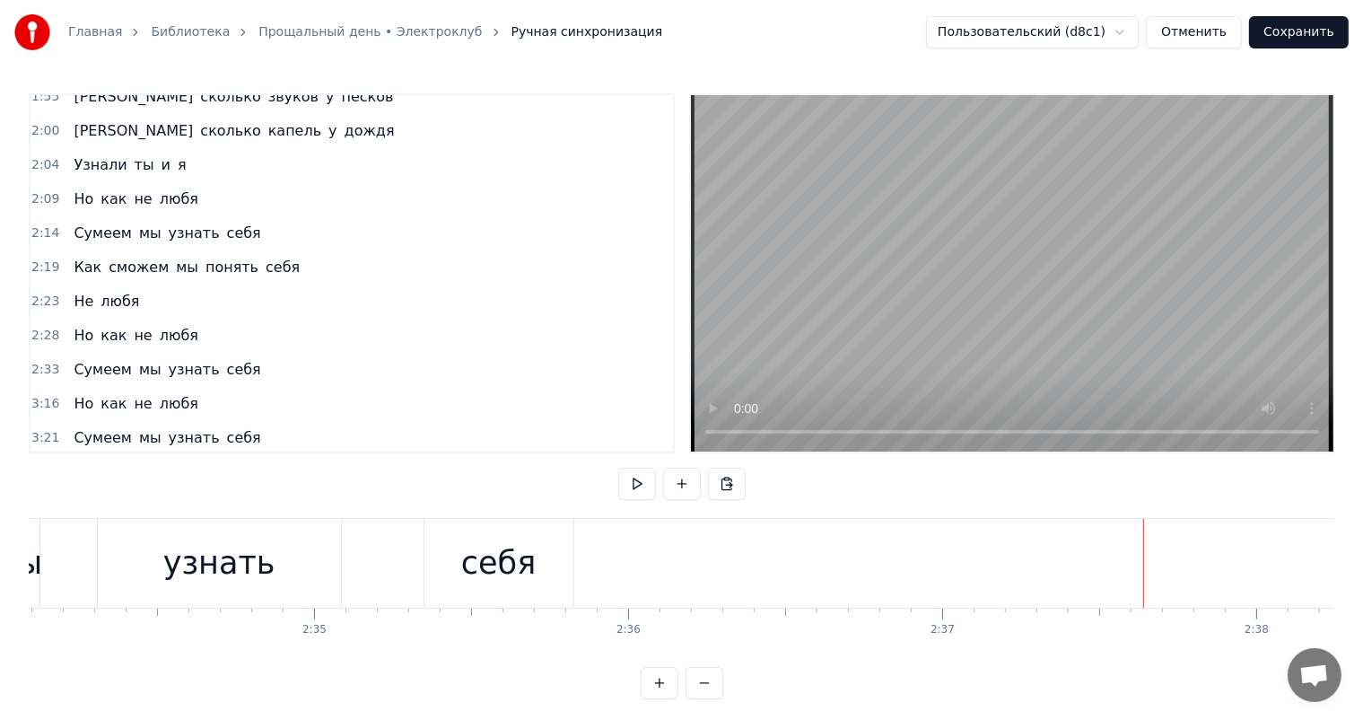
click at [502, 562] on div "себя" at bounding box center [498, 563] width 74 height 48
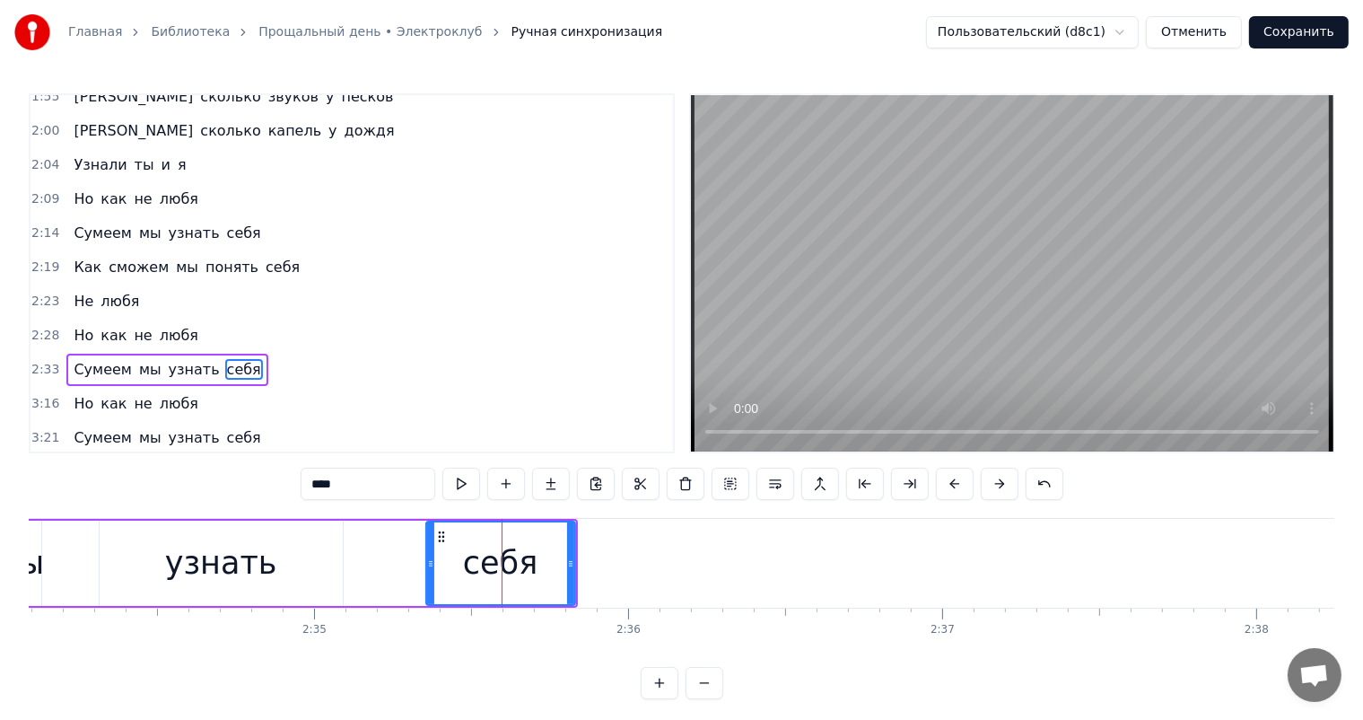
scroll to position [729, 0]
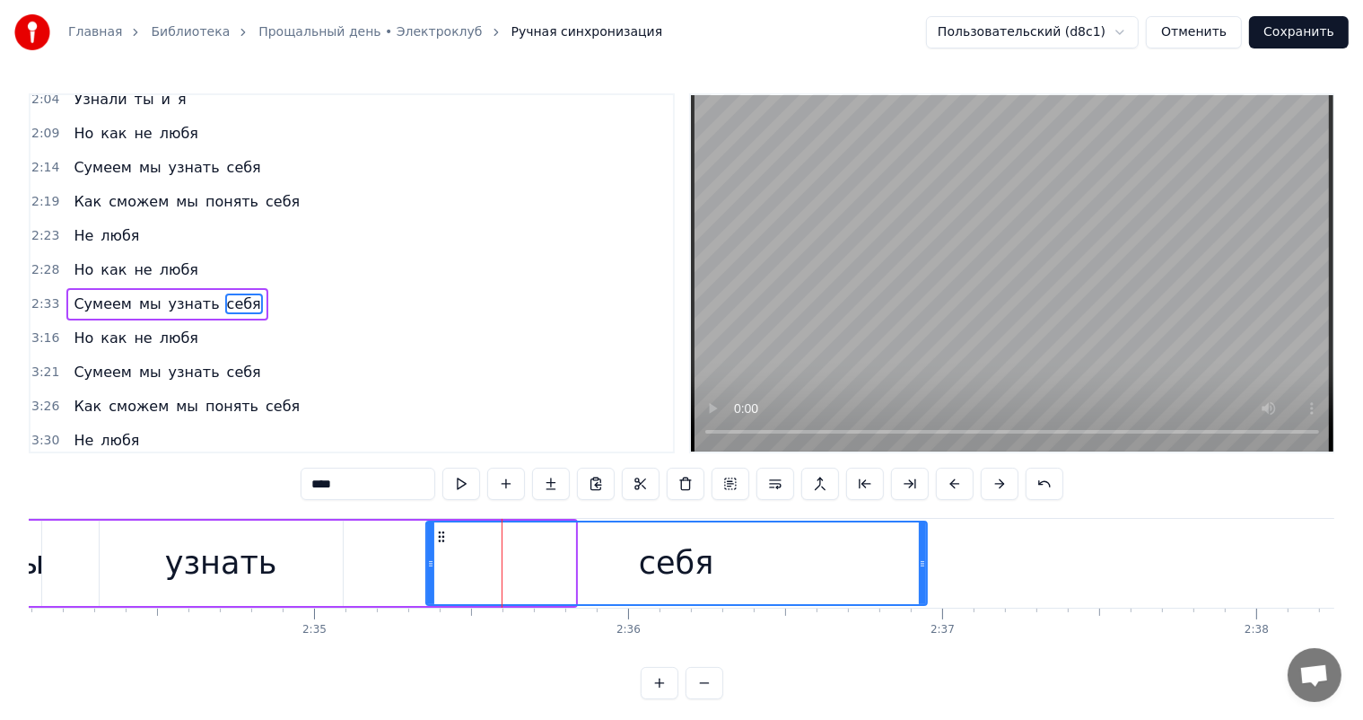
drag, startPoint x: 571, startPoint y: 560, endPoint x: 517, endPoint y: 634, distance: 91.9
click at [920, 542] on div at bounding box center [922, 563] width 7 height 82
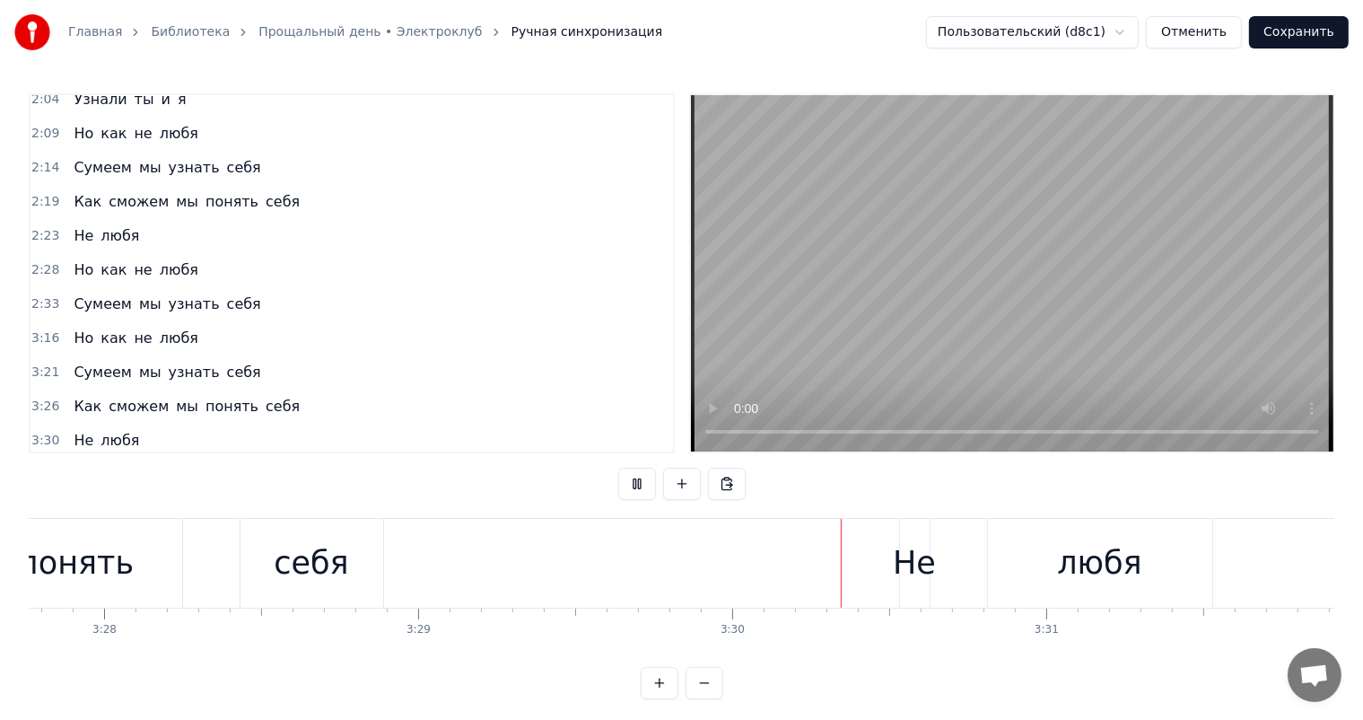
scroll to position [0, 65820]
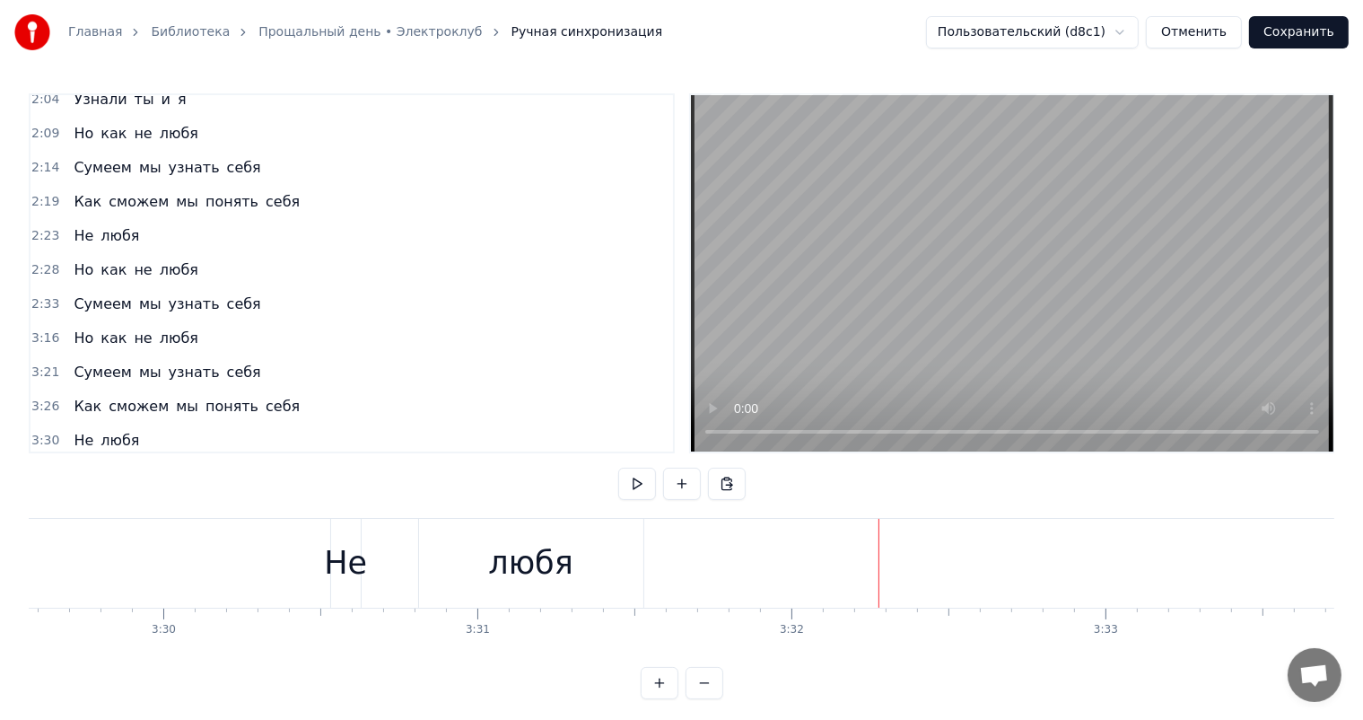
click at [536, 565] on div "любя" at bounding box center [530, 563] width 84 height 48
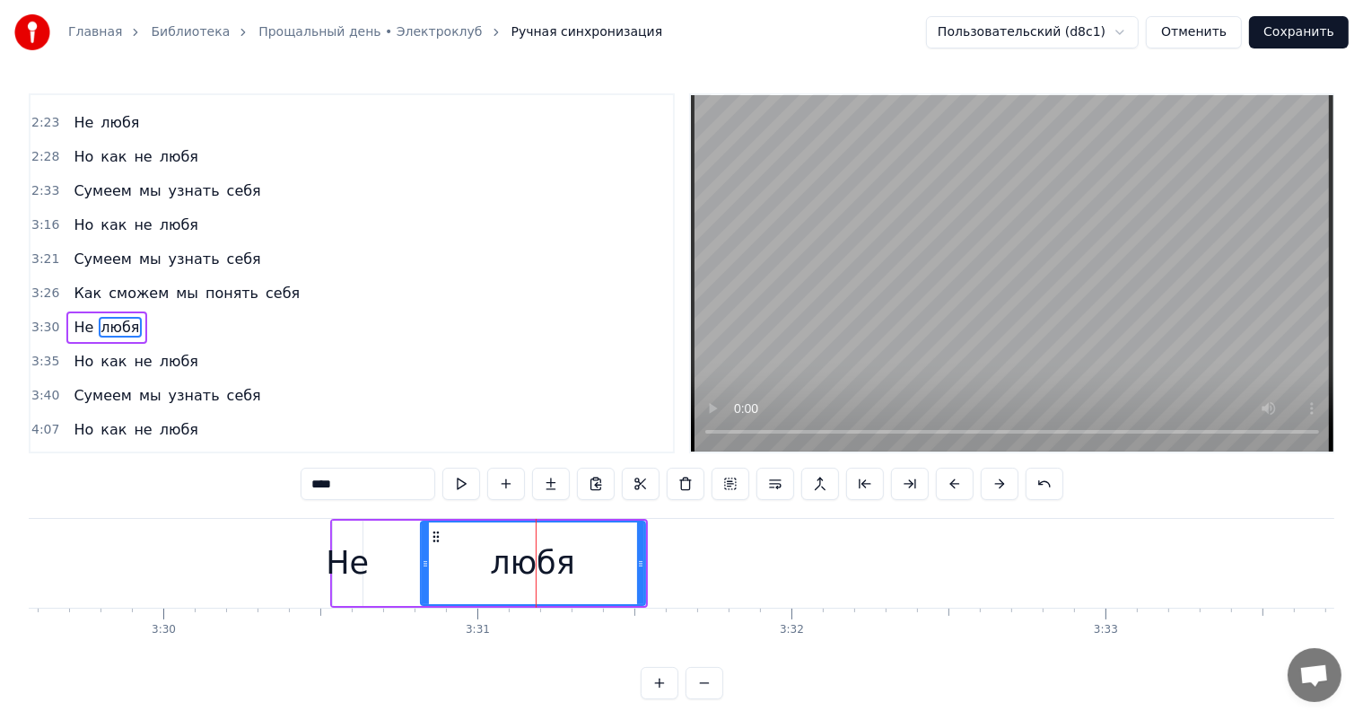
scroll to position [861, 0]
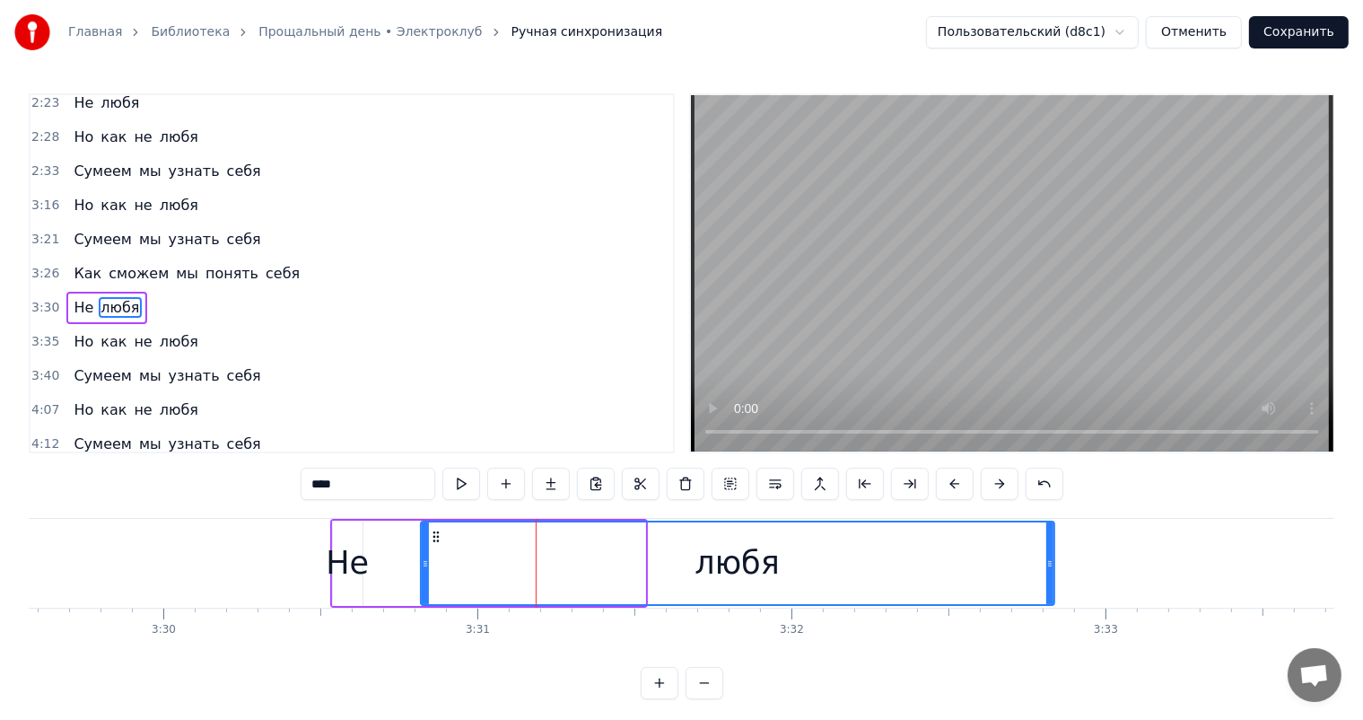
drag, startPoint x: 642, startPoint y: 560, endPoint x: 1045, endPoint y: 604, distance: 405.3
click at [1045, 604] on div "любя" at bounding box center [737, 562] width 635 height 85
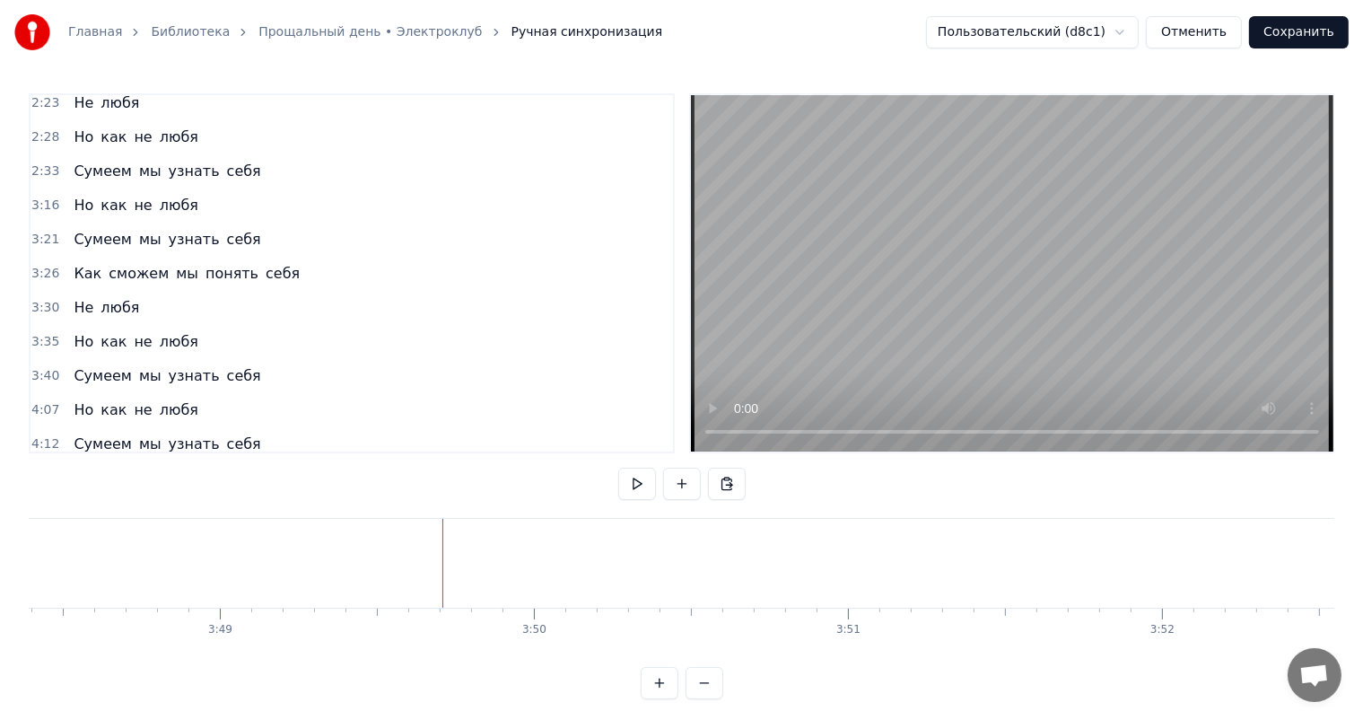
scroll to position [0, 71141]
click at [324, 588] on div "себя" at bounding box center [340, 563] width 168 height 89
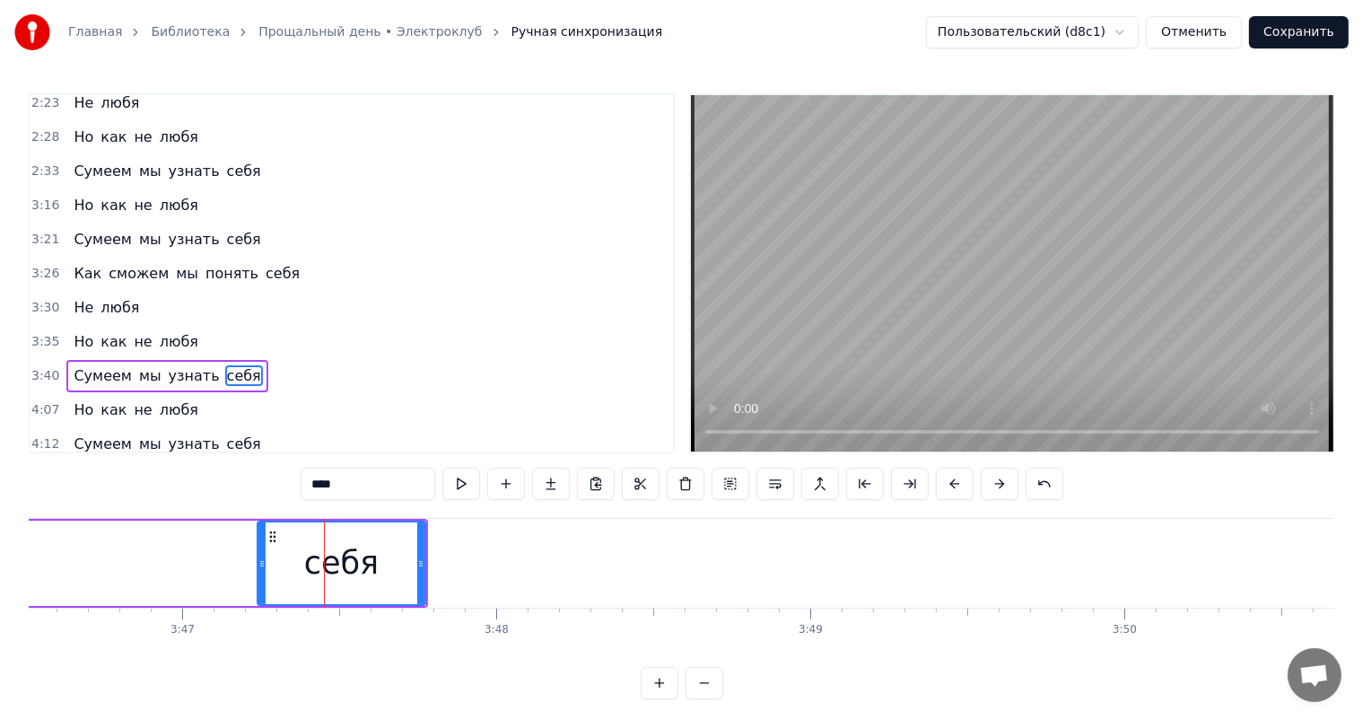
scroll to position [865, 0]
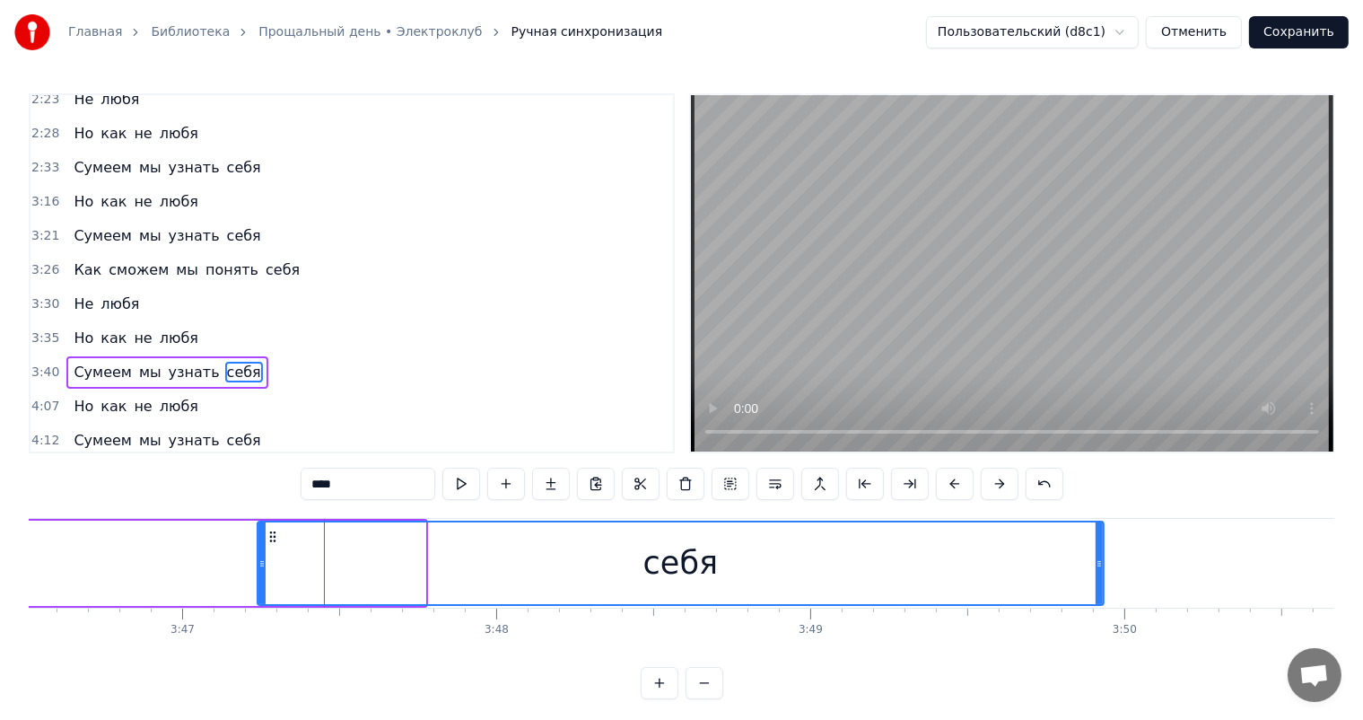
drag, startPoint x: 422, startPoint y: 560, endPoint x: 1045, endPoint y: 596, distance: 623.8
click at [1097, 561] on icon at bounding box center [1099, 563] width 7 height 14
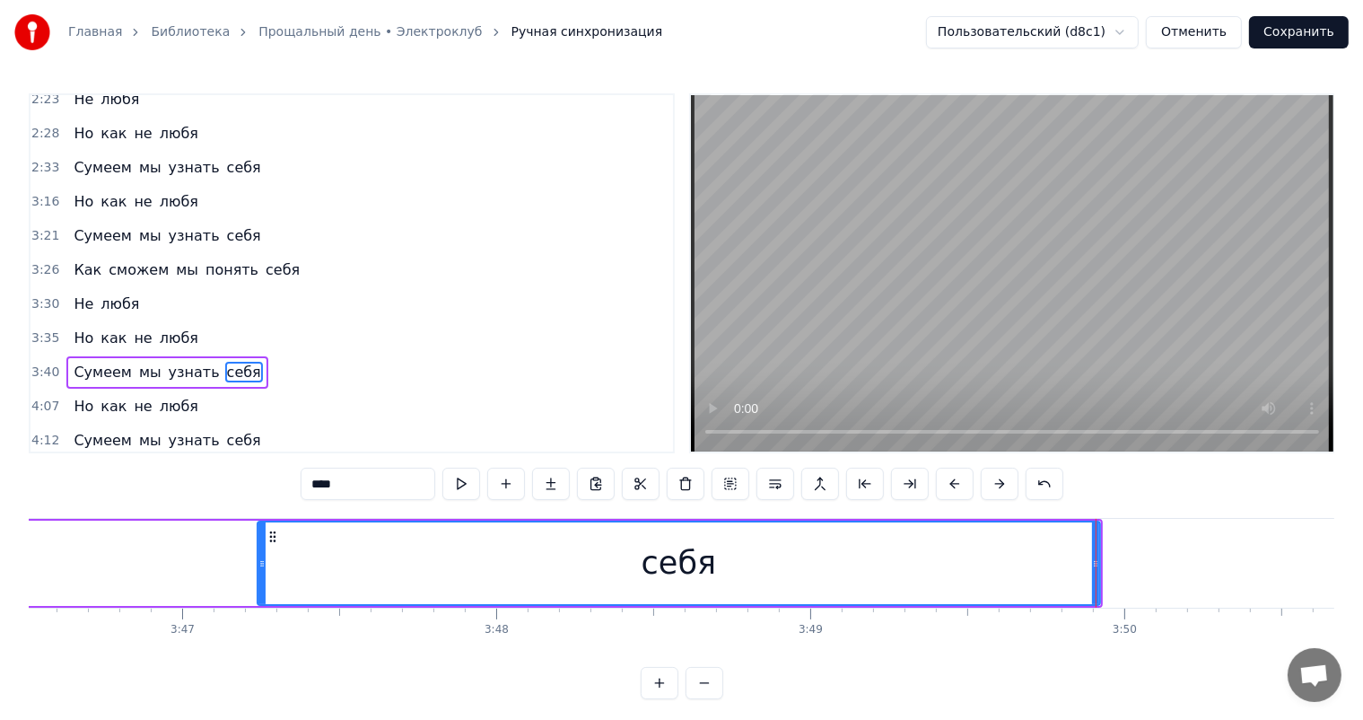
scroll to position [0, 69678]
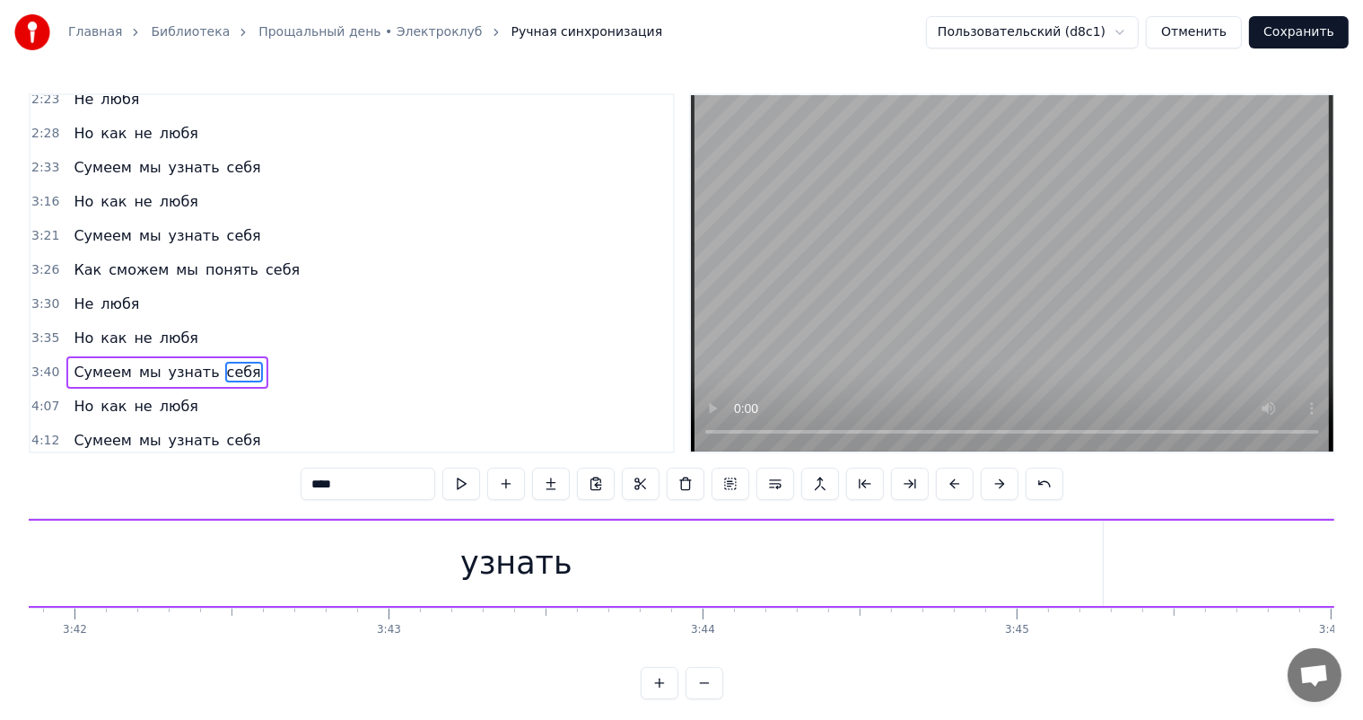
click at [296, 580] on div "узнать" at bounding box center [516, 562] width 1173 height 85
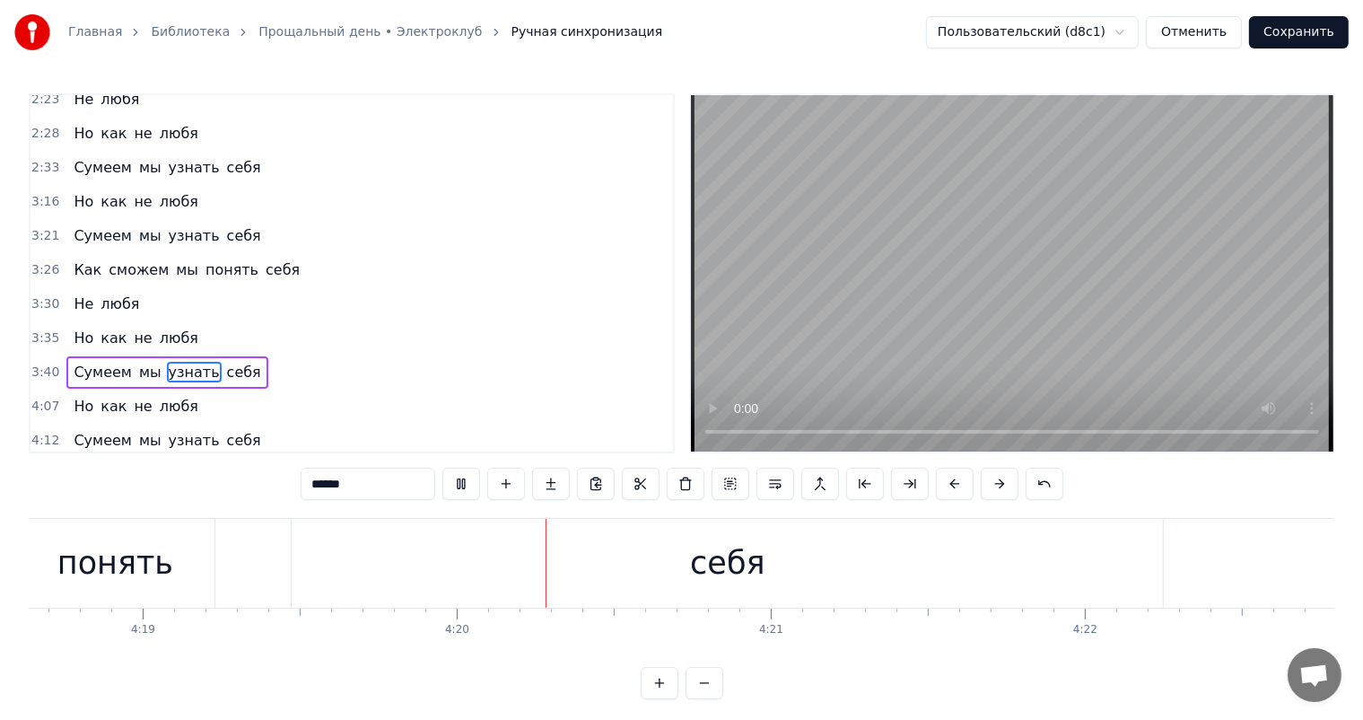
scroll to position [0, 81590]
click at [795, 564] on div "себя" at bounding box center [367, 563] width 871 height 89
type input "****"
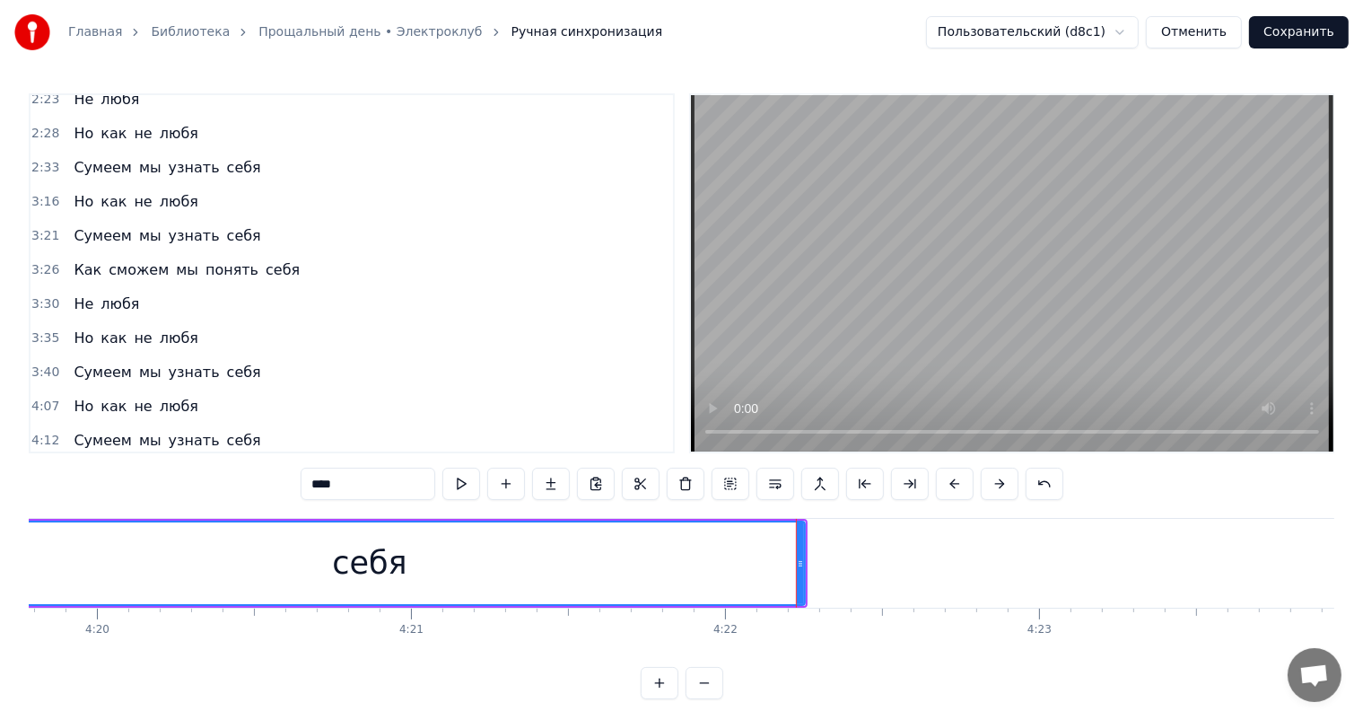
scroll to position [23, 0]
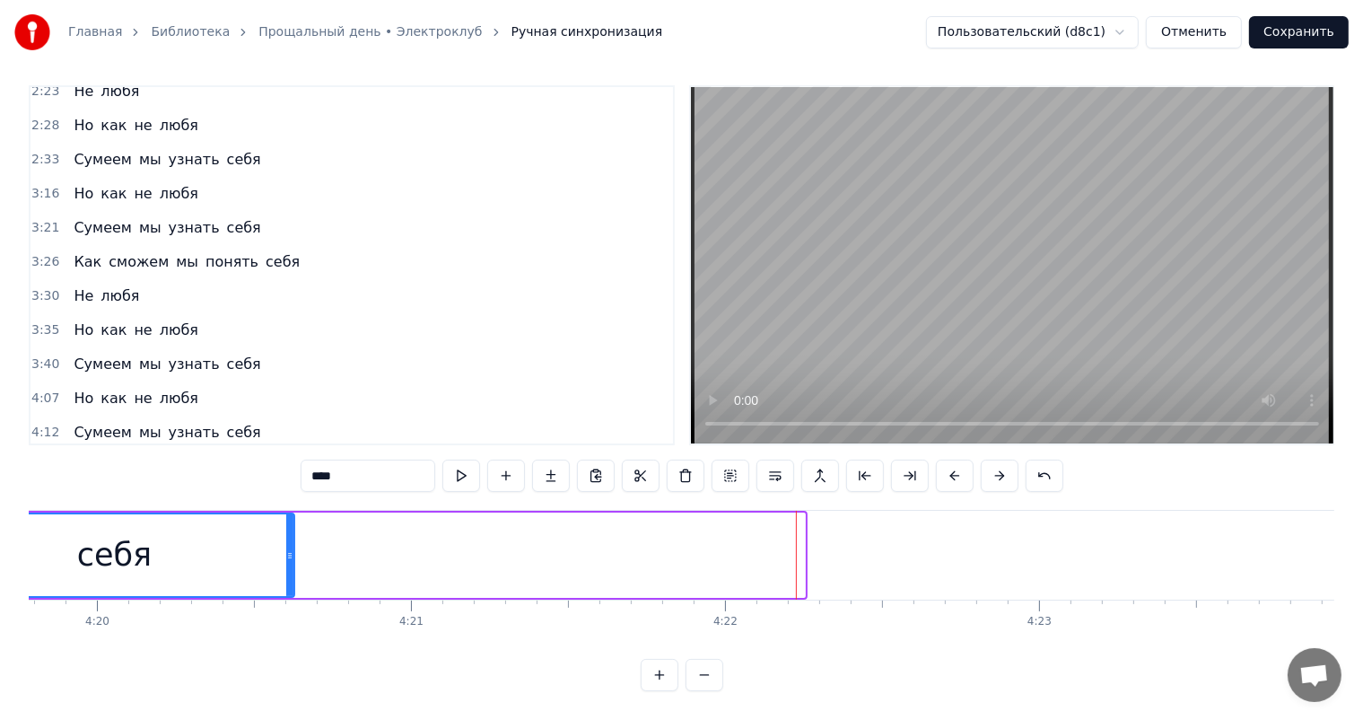
drag, startPoint x: 800, startPoint y: 542, endPoint x: 525, endPoint y: 610, distance: 283.8
click at [293, 553] on div at bounding box center [289, 555] width 7 height 82
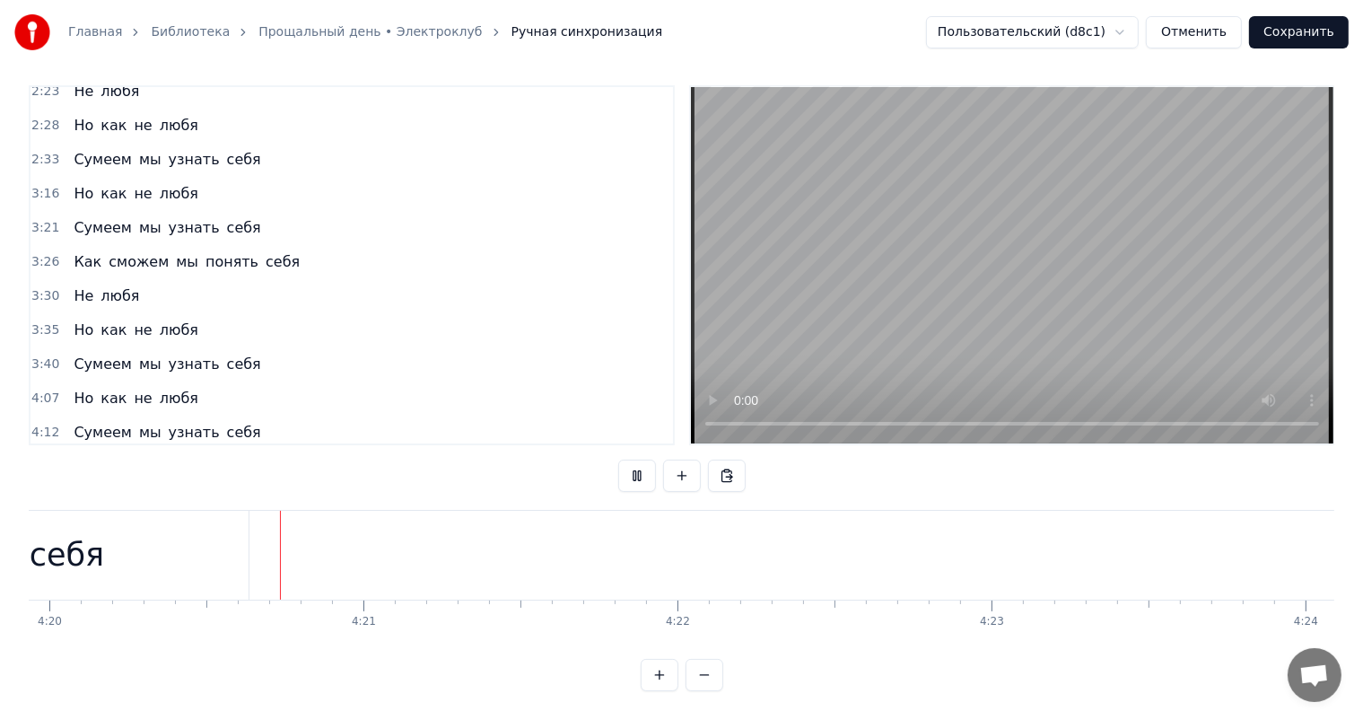
scroll to position [0, 81659]
drag, startPoint x: 77, startPoint y: 561, endPoint x: 130, endPoint y: 527, distance: 63.0
click at [79, 557] on div "себя" at bounding box center [45, 555] width 364 height 89
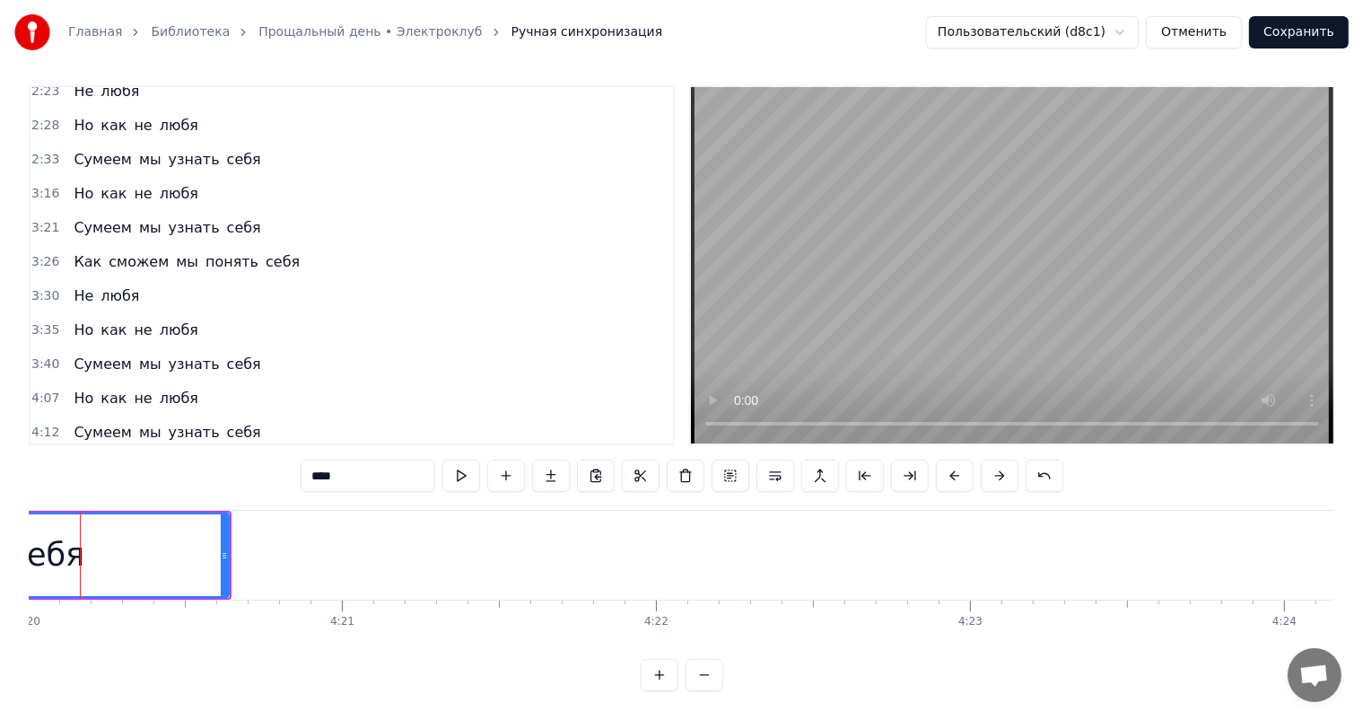
scroll to position [0, 81620]
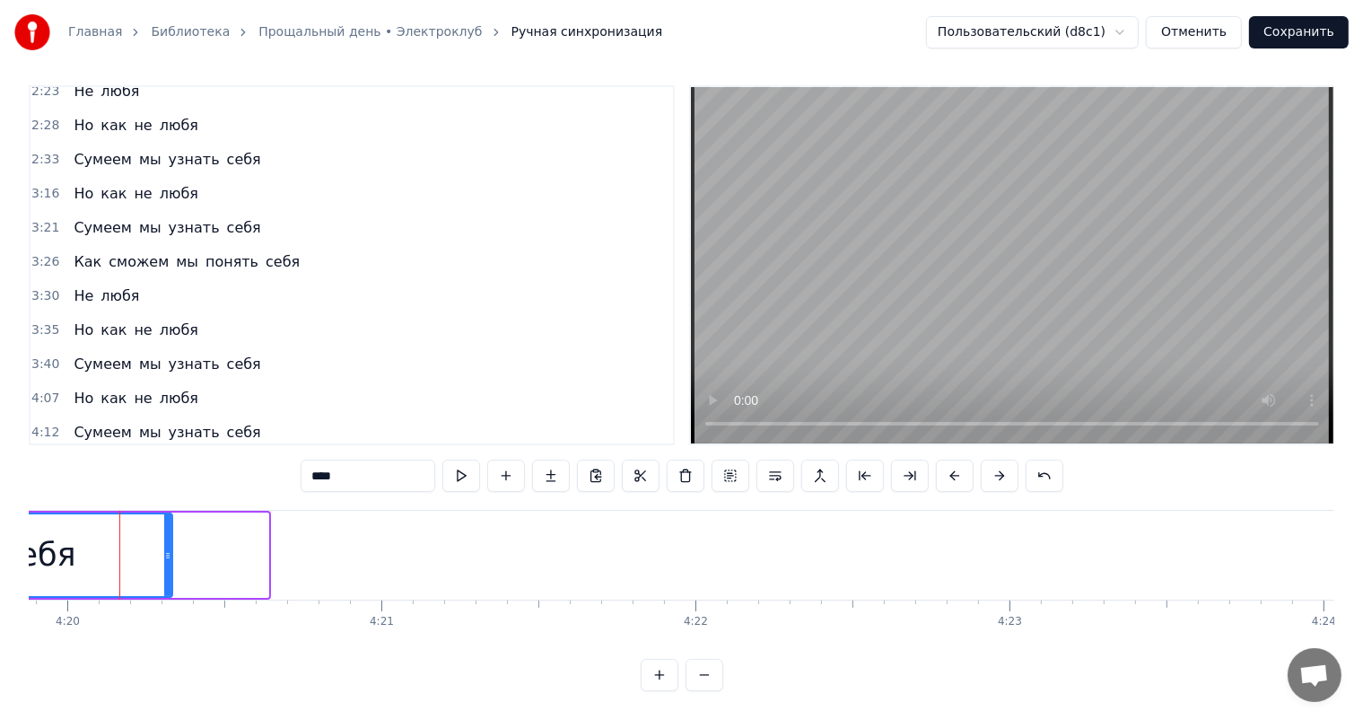
drag, startPoint x: 261, startPoint y: 536, endPoint x: 165, endPoint y: 548, distance: 96.8
click at [165, 548] on div at bounding box center [167, 555] width 7 height 82
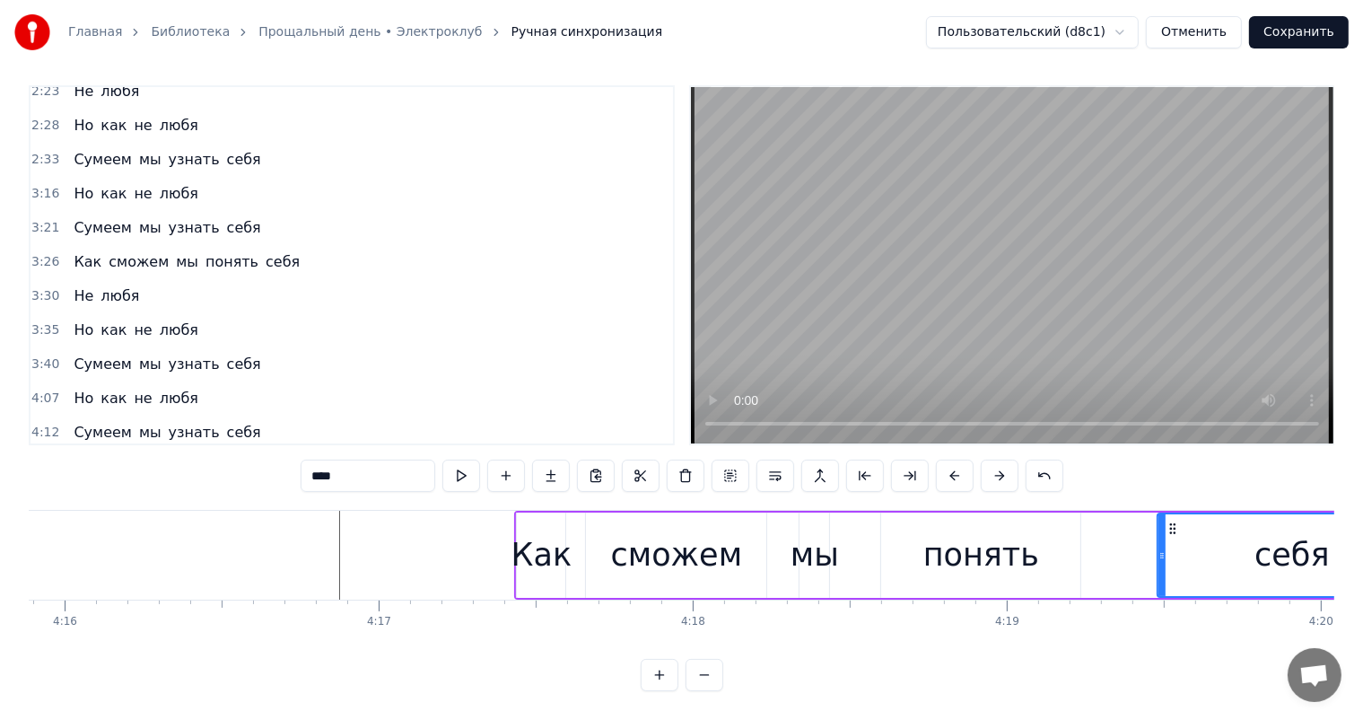
scroll to position [0, 80266]
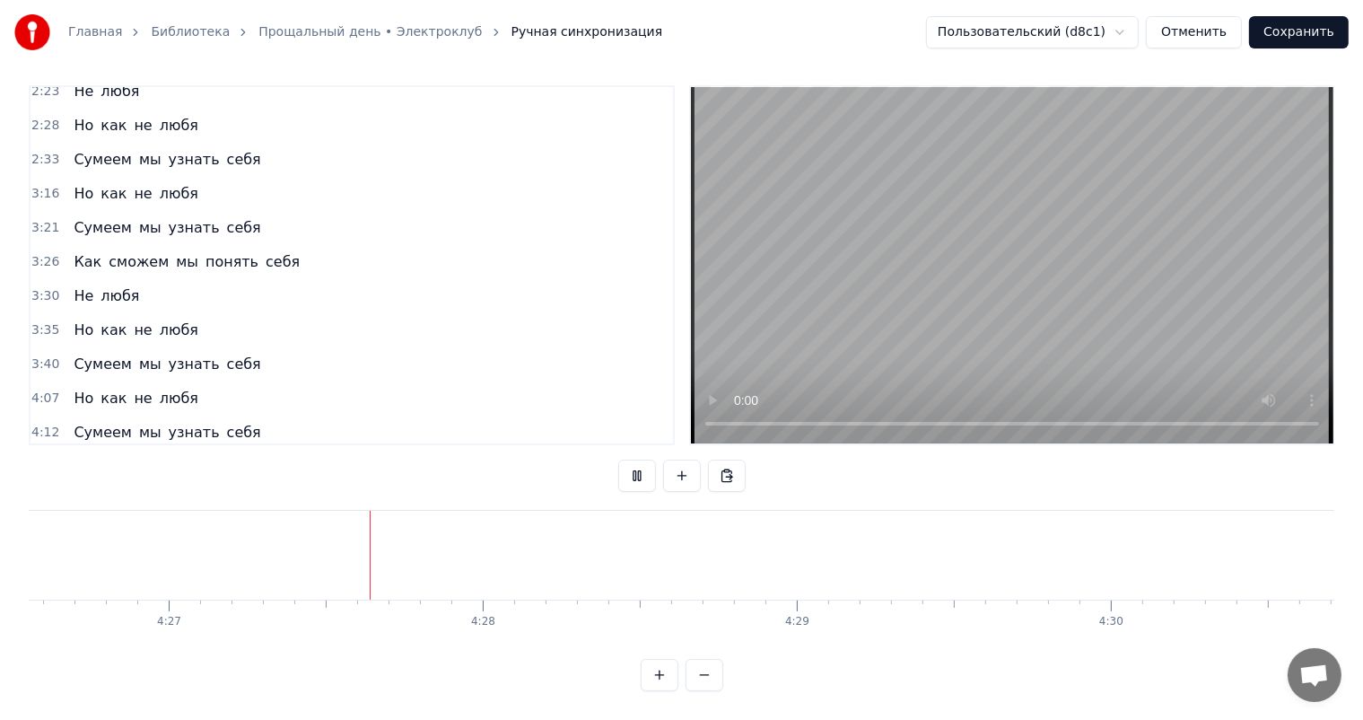
scroll to position [0, 83739]
click at [1309, 29] on button "Сохранить" at bounding box center [1299, 32] width 100 height 32
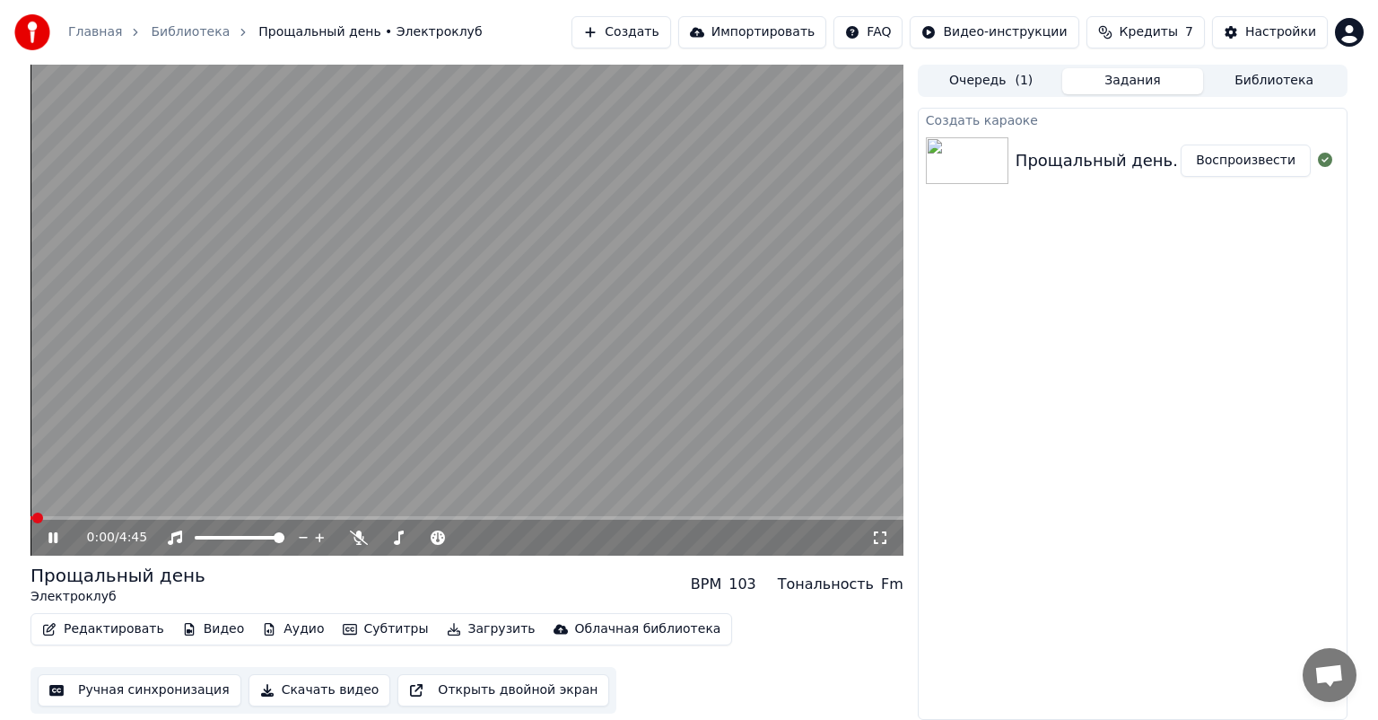
click at [50, 540] on icon at bounding box center [52, 537] width 9 height 11
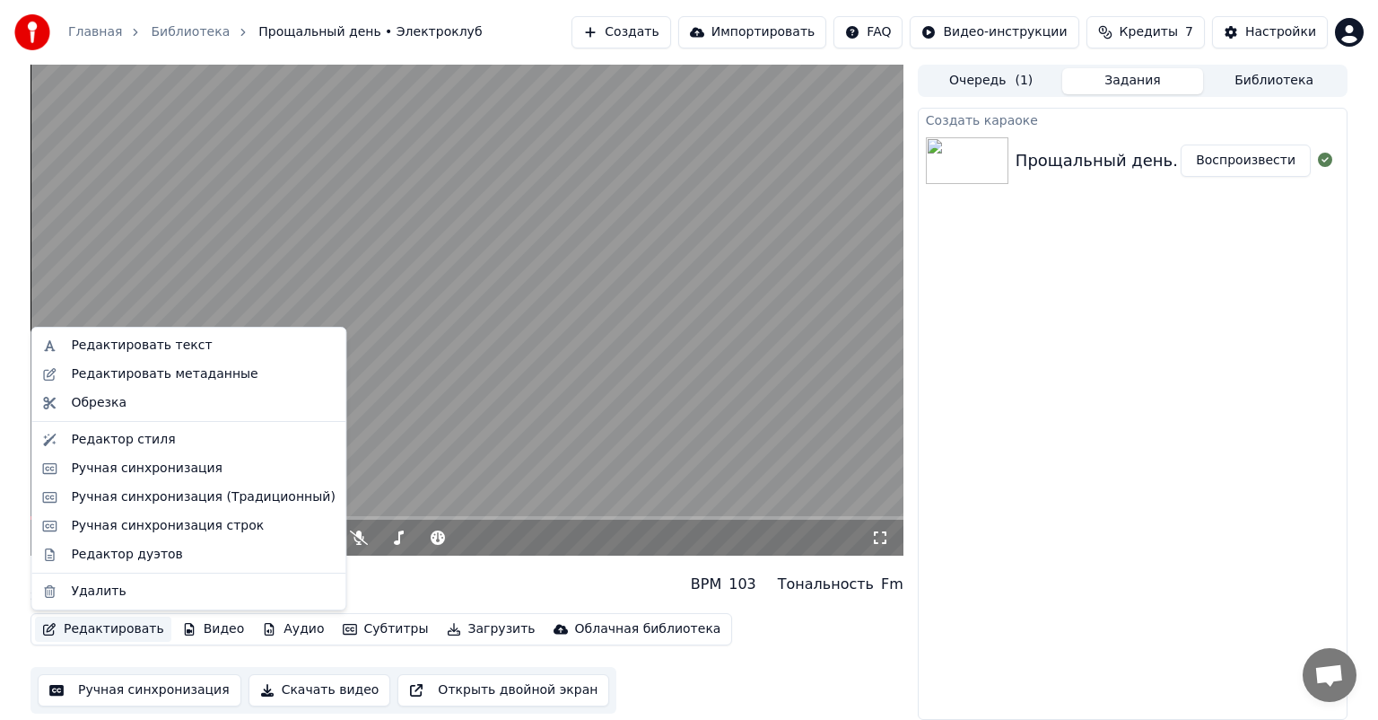
click at [109, 630] on button "Редактировать" at bounding box center [103, 628] width 136 height 25
click at [141, 348] on div "Редактировать текст" at bounding box center [141, 346] width 141 height 18
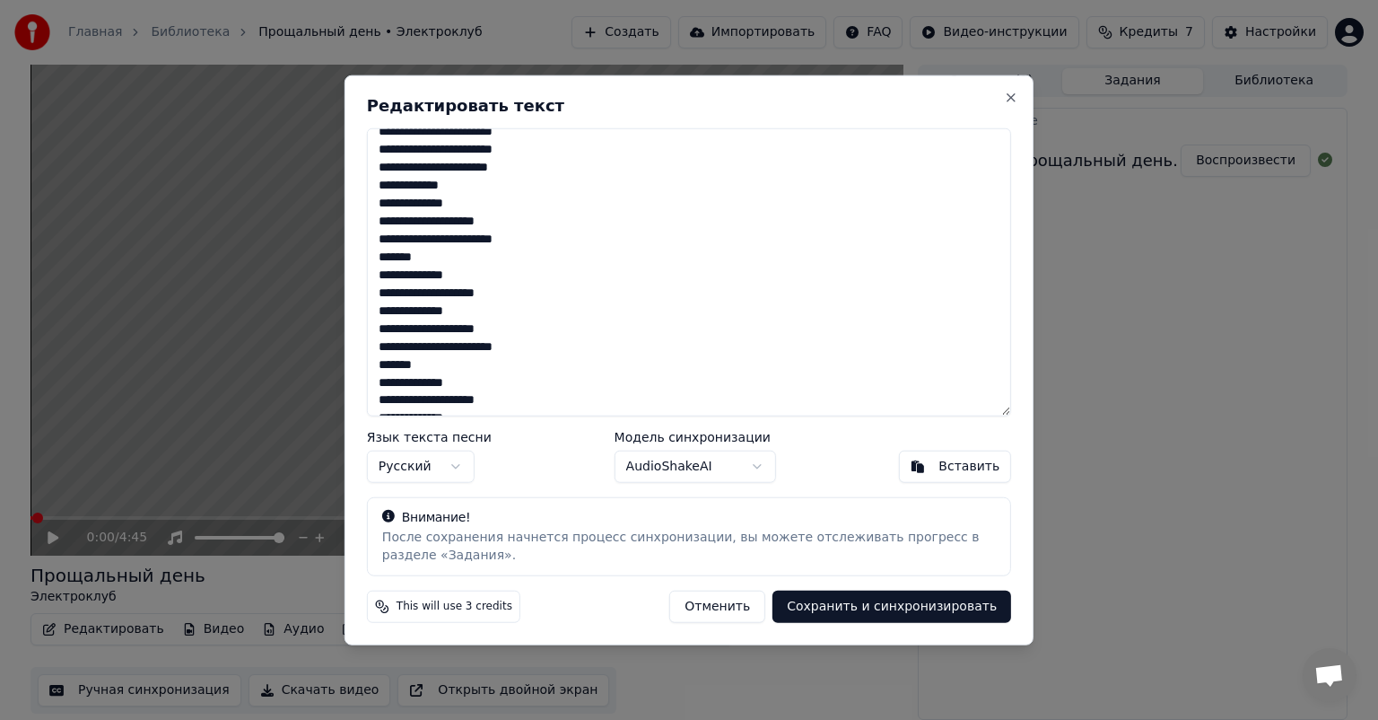
scroll to position [391, 0]
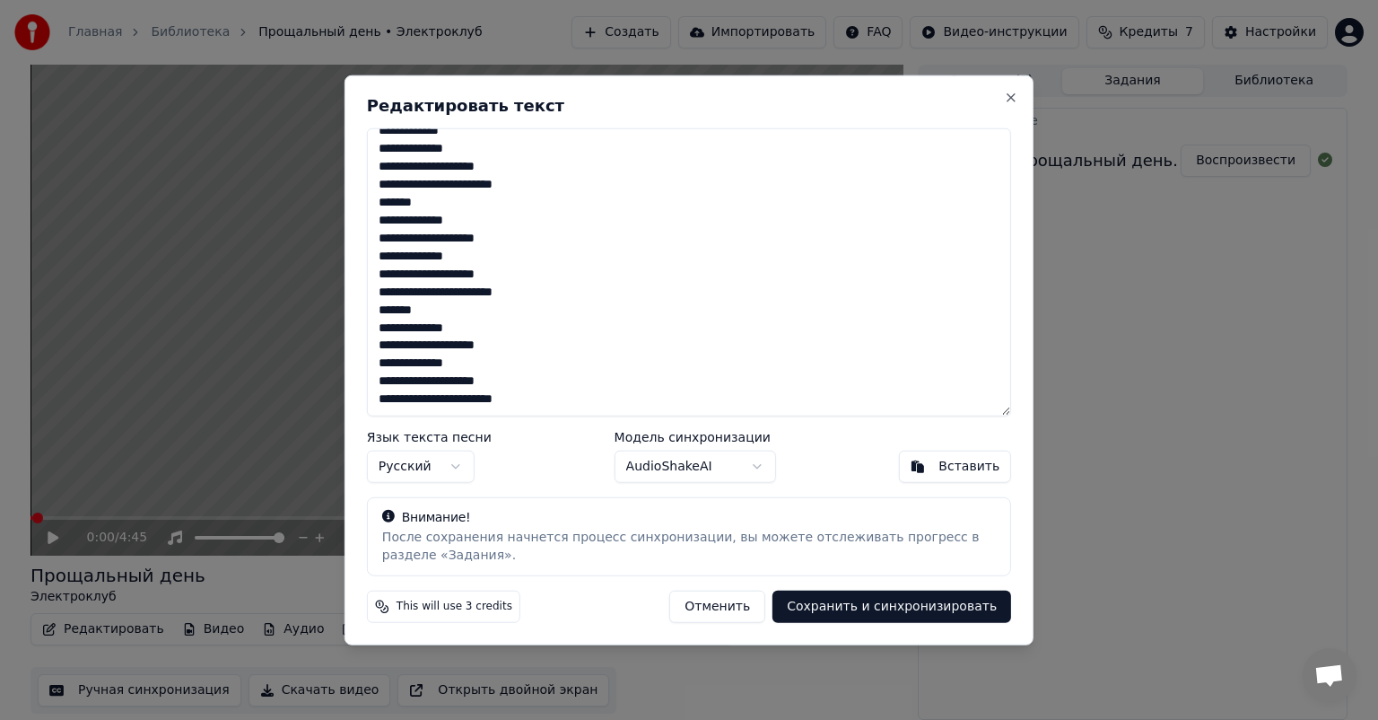
click at [556, 398] on textarea "**********" at bounding box center [689, 272] width 644 height 288
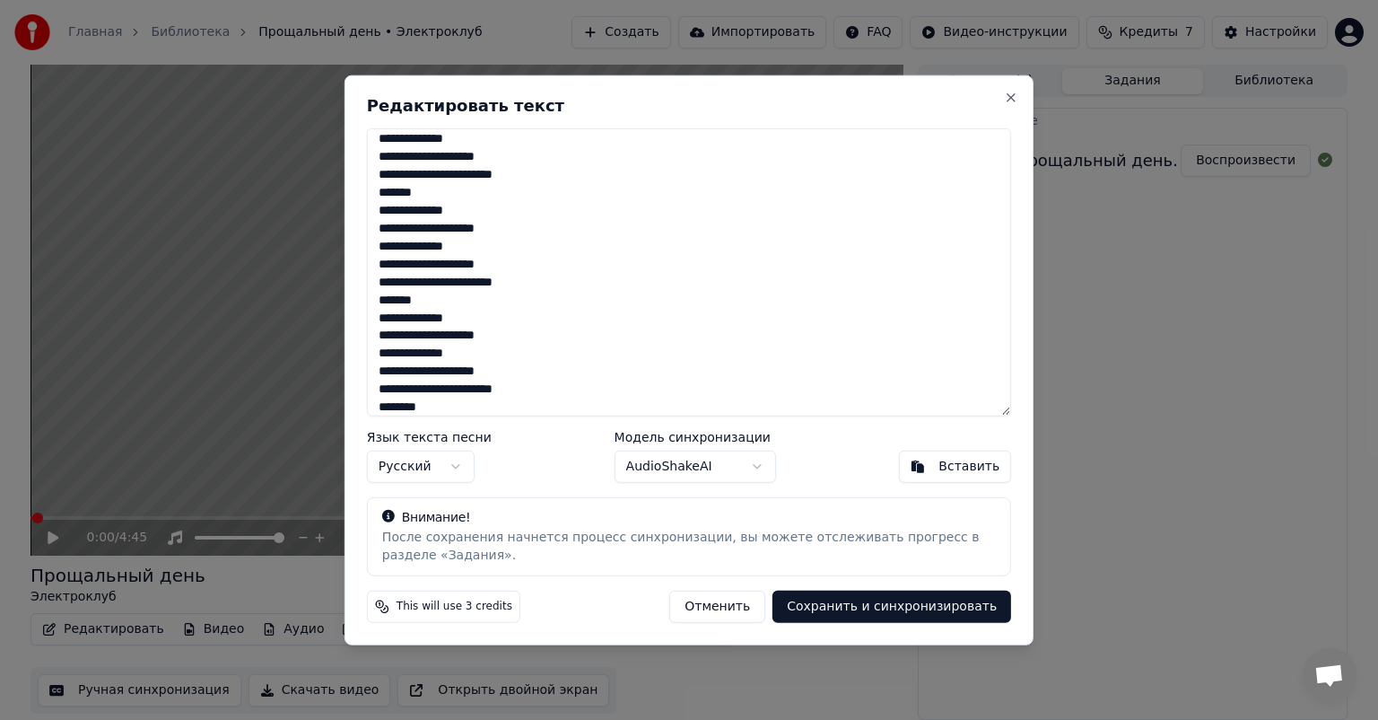
scroll to position [419, 0]
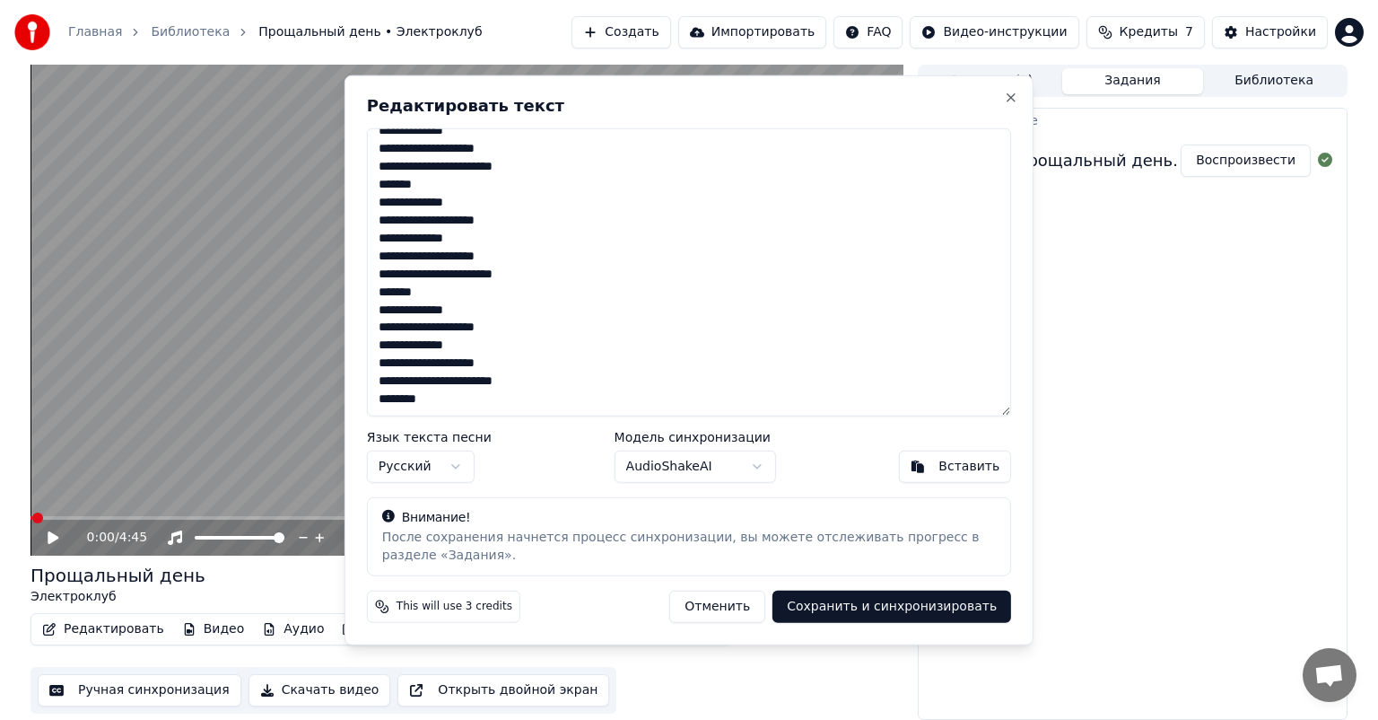
type textarea "**********"
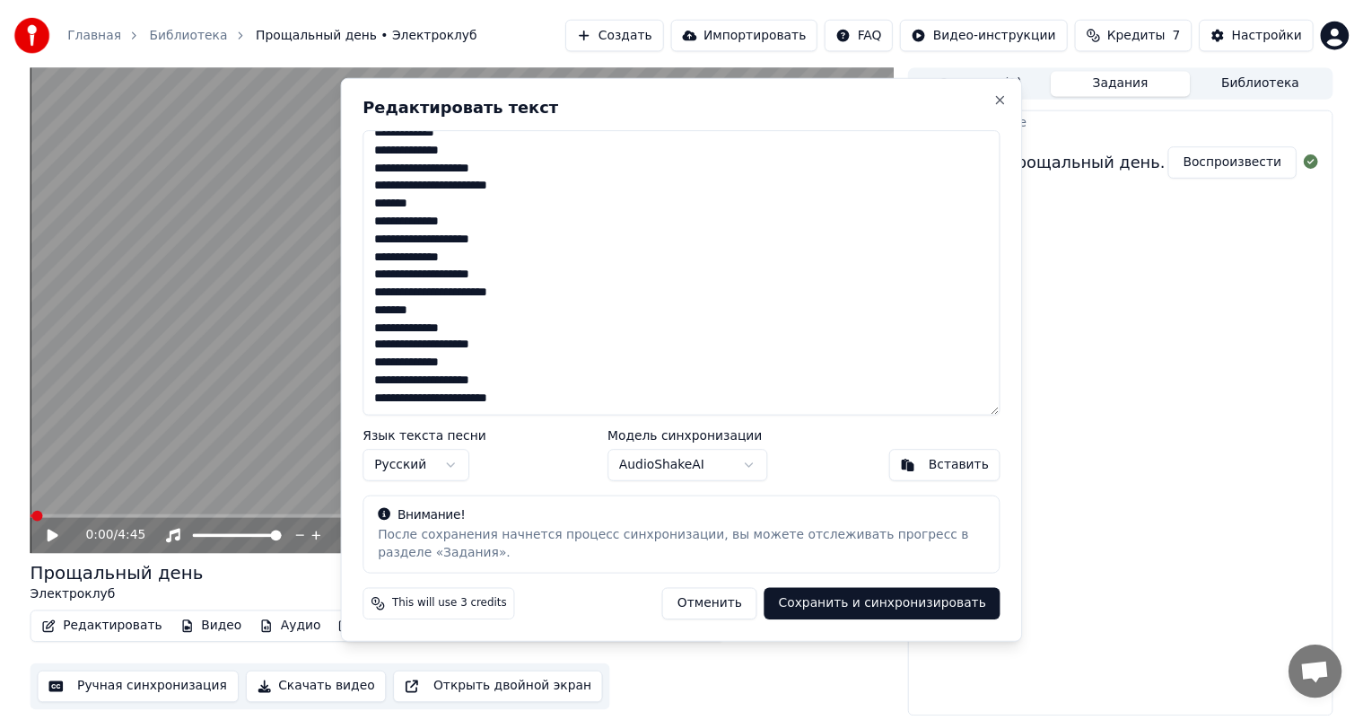
scroll to position [391, 0]
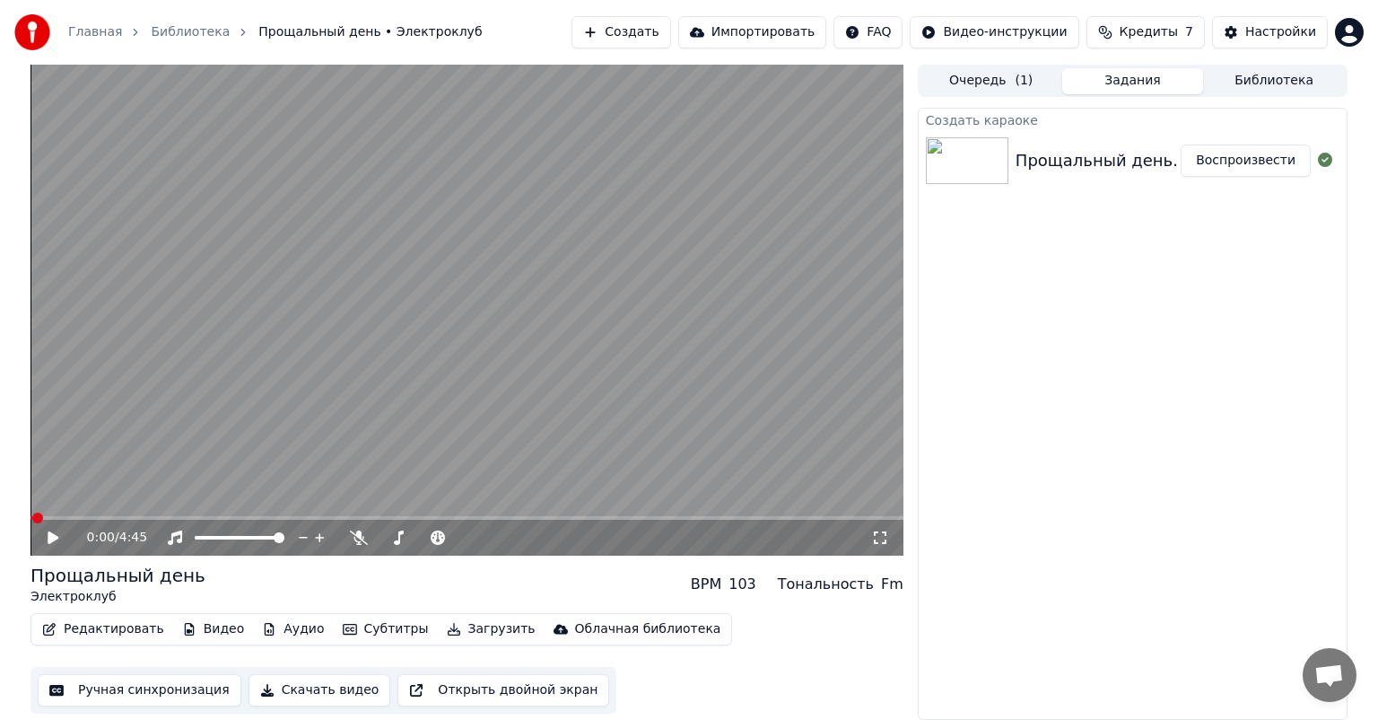
click at [115, 692] on button "Ручная синхронизация" at bounding box center [140, 690] width 204 height 32
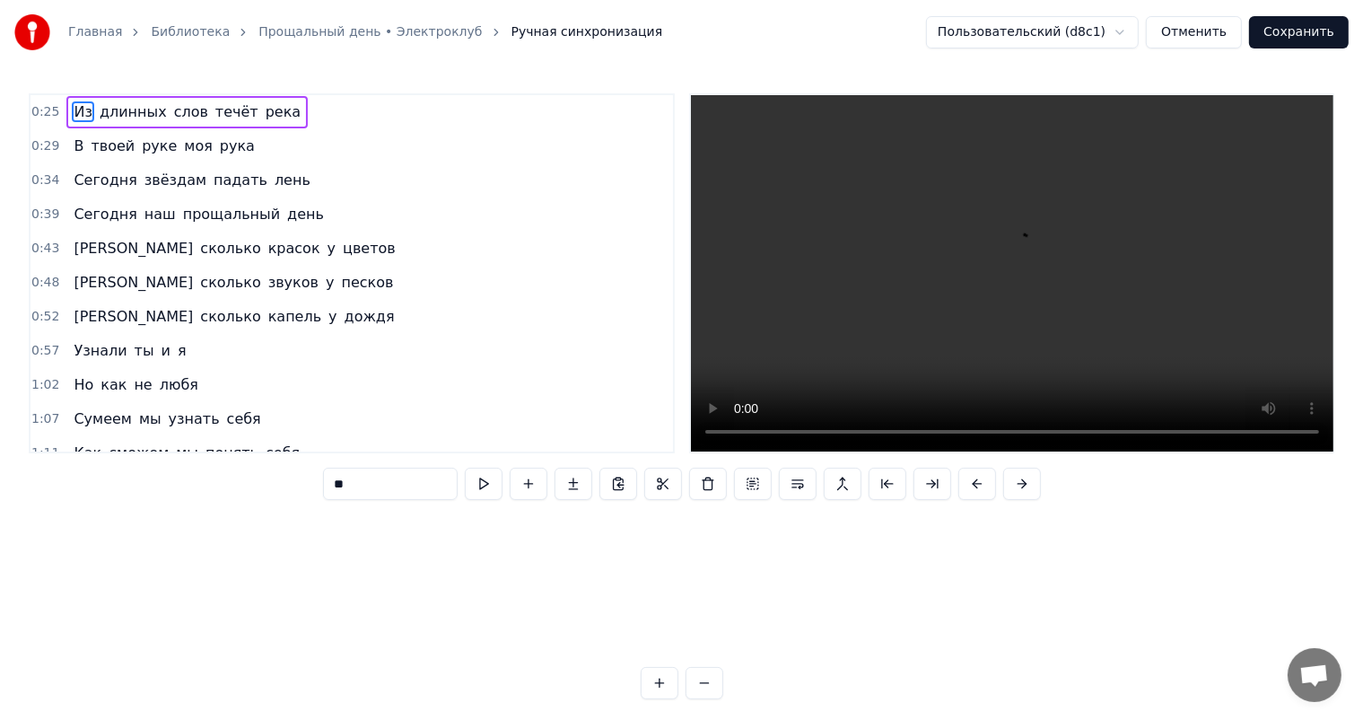
scroll to position [0, 7767]
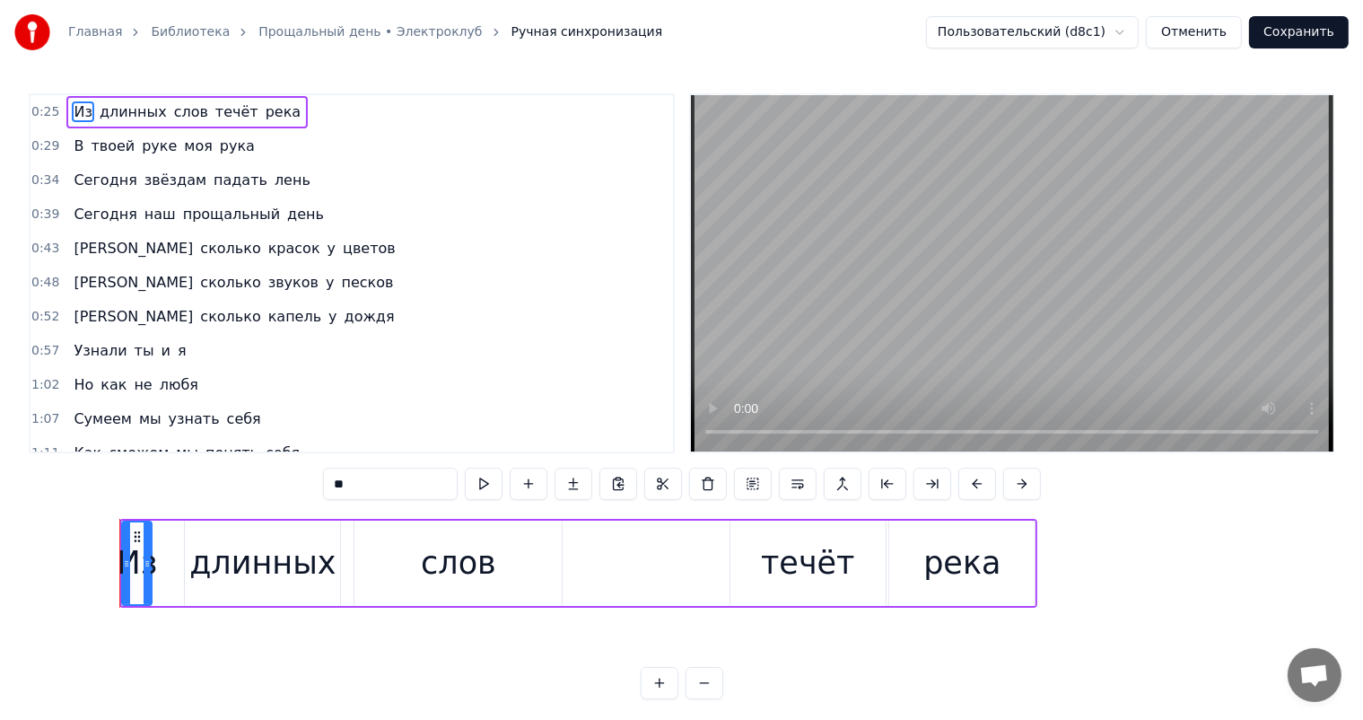
click at [120, 421] on div "Сумеем мы узнать себя" at bounding box center [166, 419] width 201 height 32
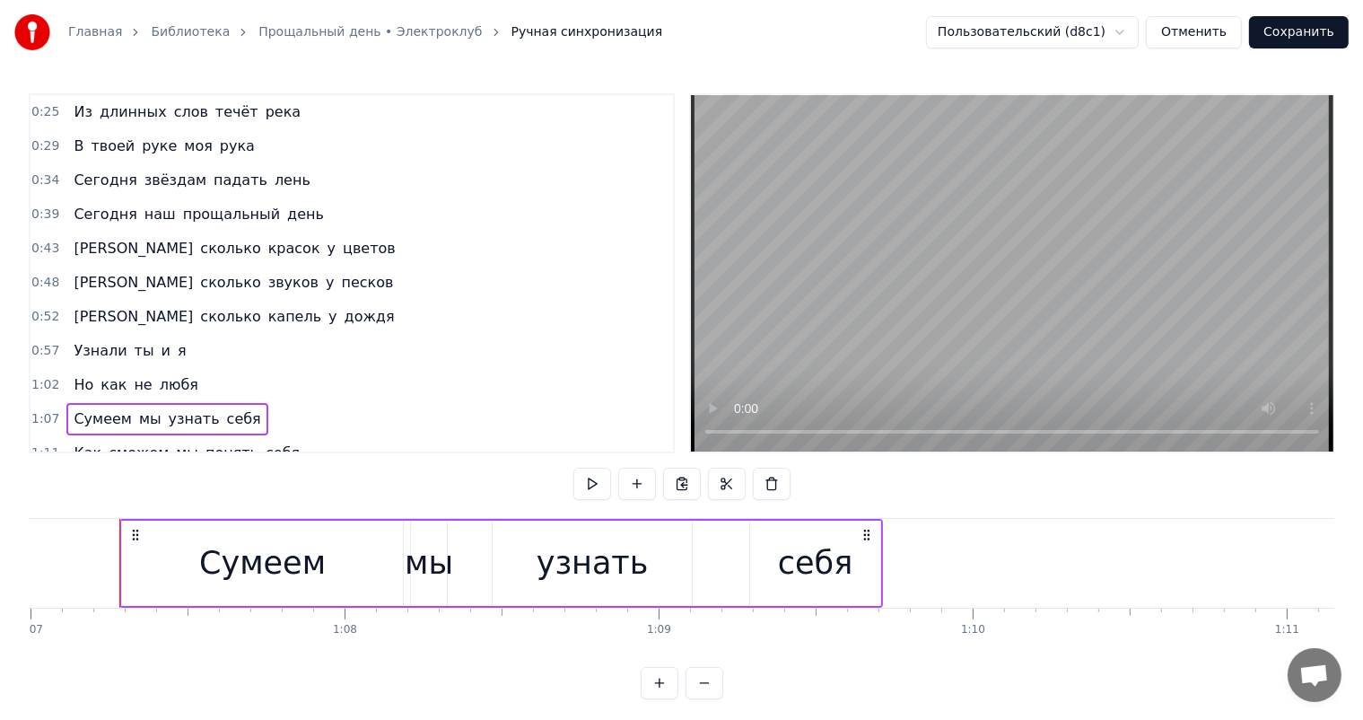
scroll to position [865, 0]
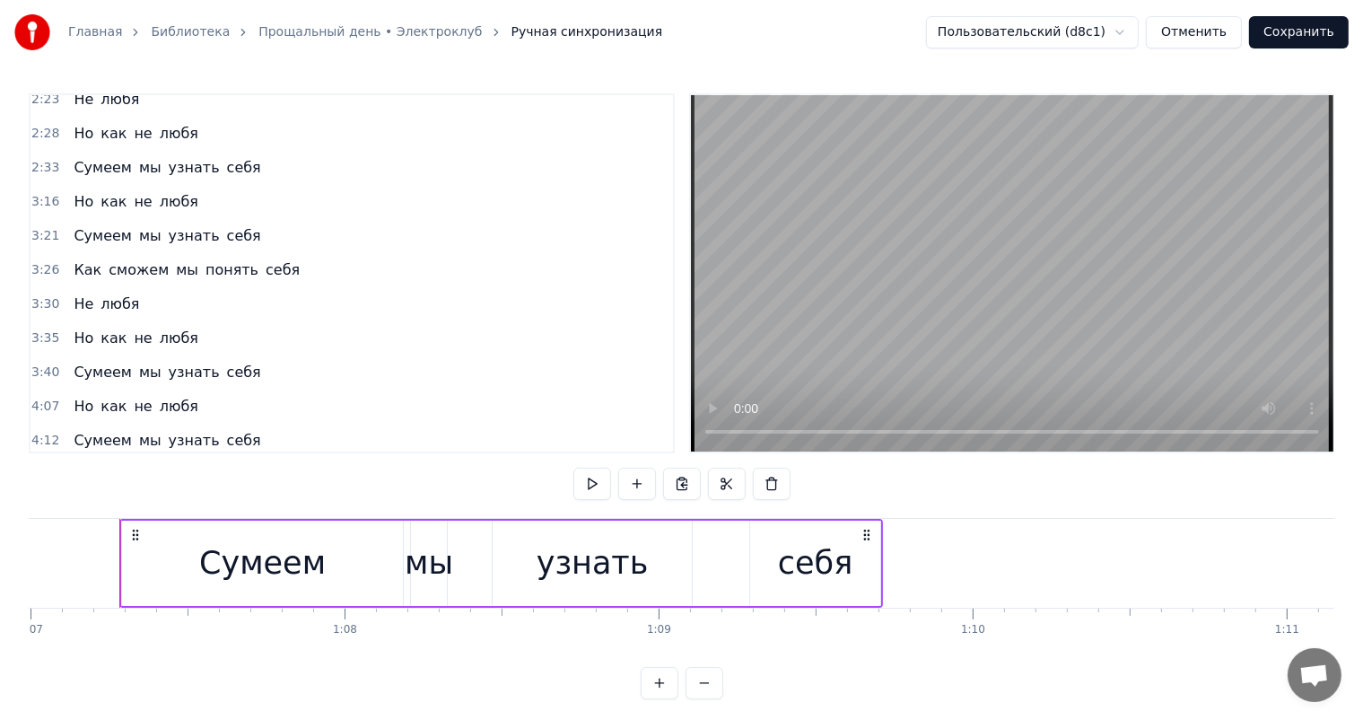
click at [179, 390] on div "Но как не любя" at bounding box center [135, 406] width 138 height 32
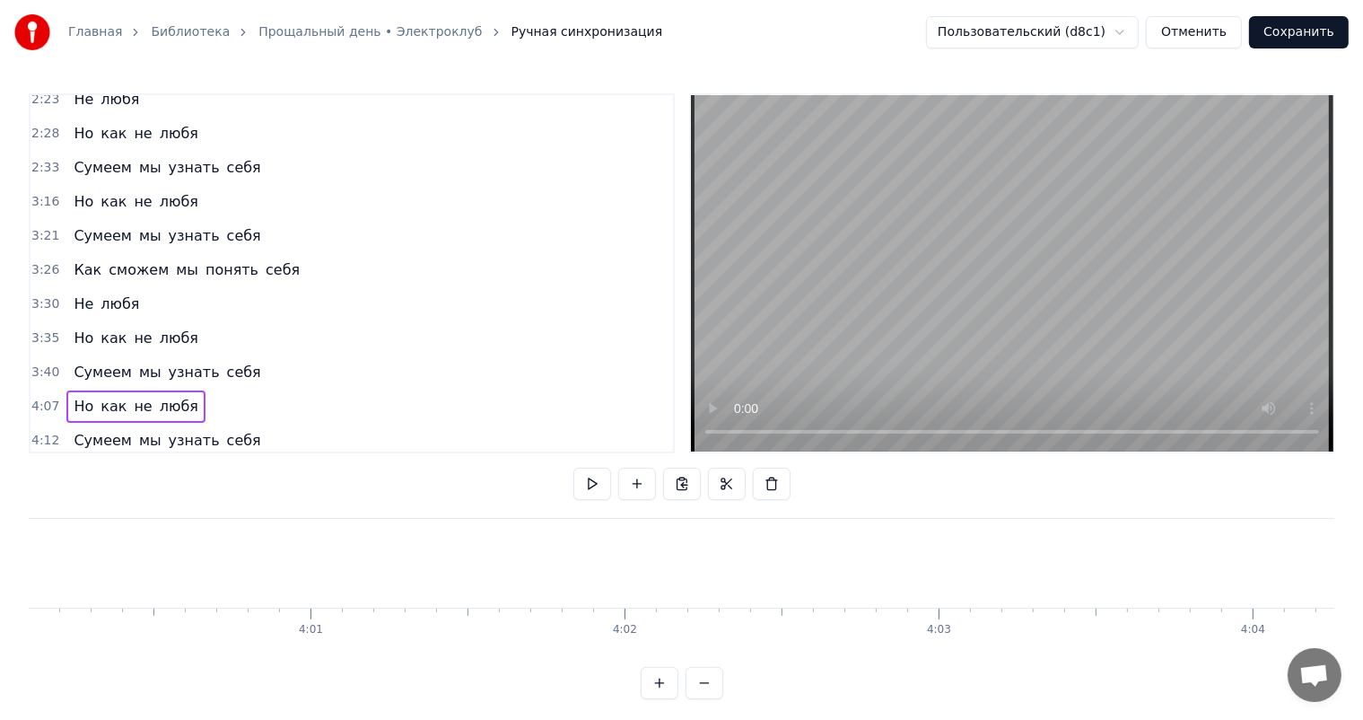
click at [180, 362] on span "узнать" at bounding box center [194, 372] width 55 height 21
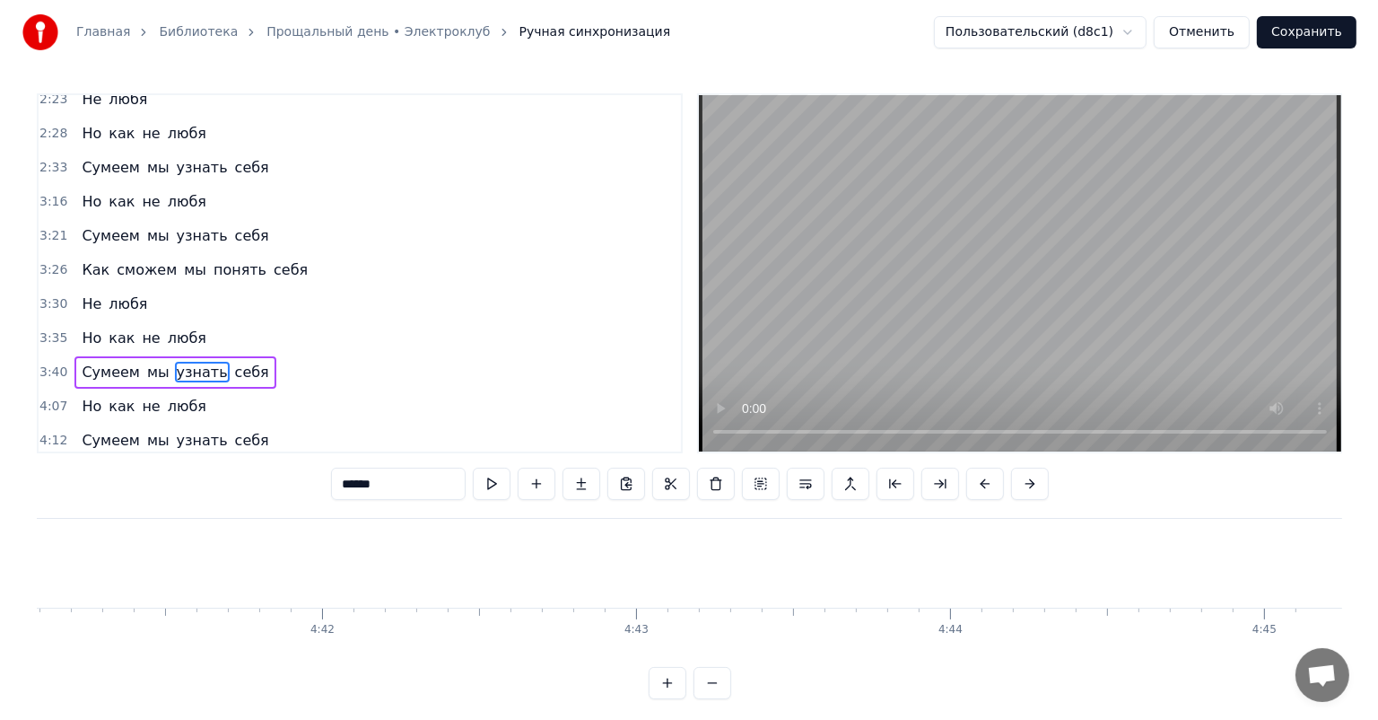
scroll to position [0, 88283]
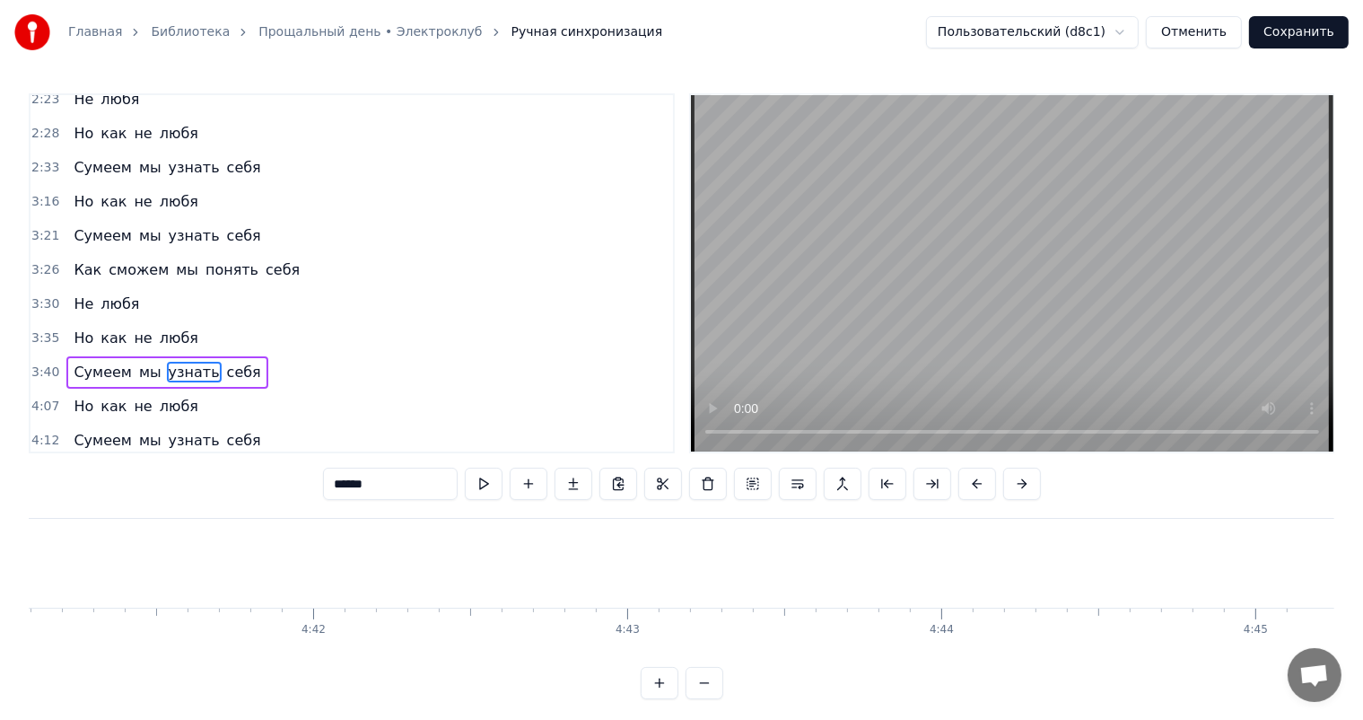
click at [1212, 43] on button "Отменить" at bounding box center [1194, 32] width 96 height 32
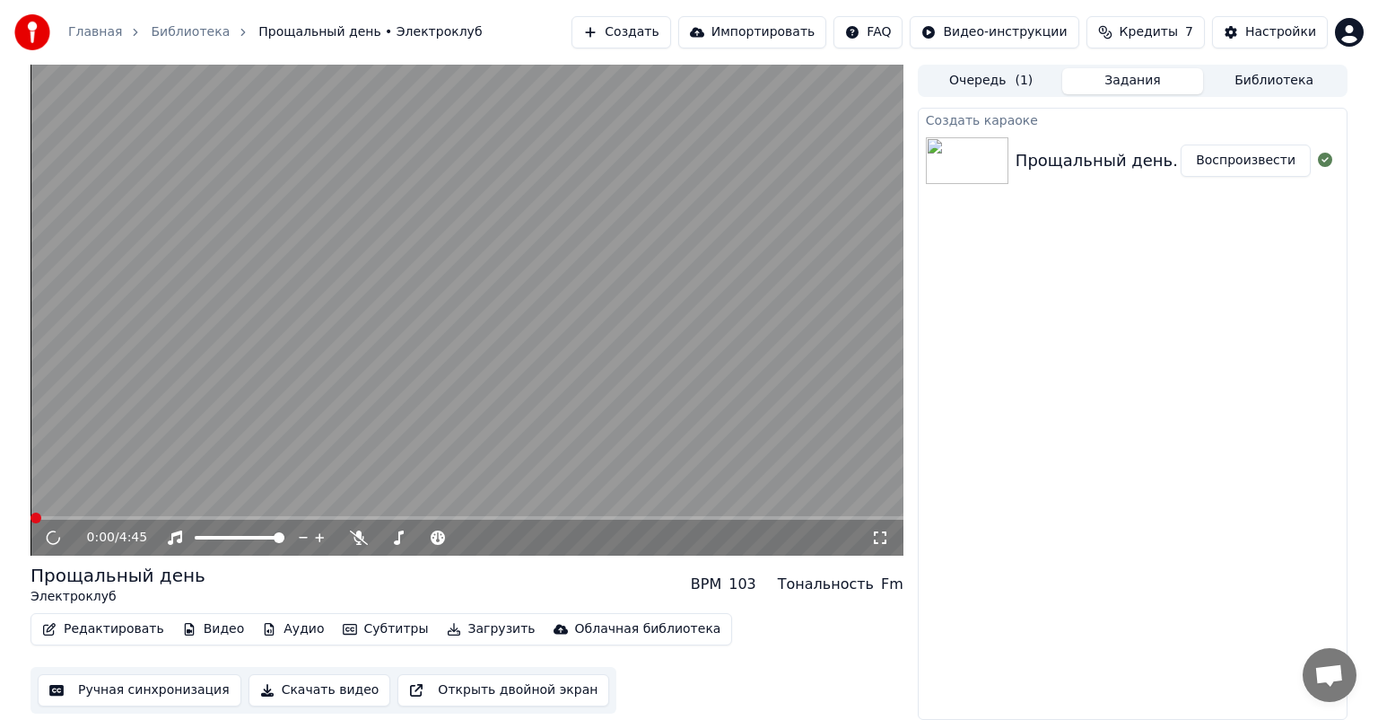
click at [53, 535] on icon at bounding box center [53, 538] width 17 height 18
click at [54, 529] on div "0:00 / 4:45" at bounding box center [467, 538] width 859 height 18
click at [56, 535] on icon at bounding box center [52, 537] width 9 height 11
click at [109, 625] on button "Редактировать" at bounding box center [103, 628] width 136 height 25
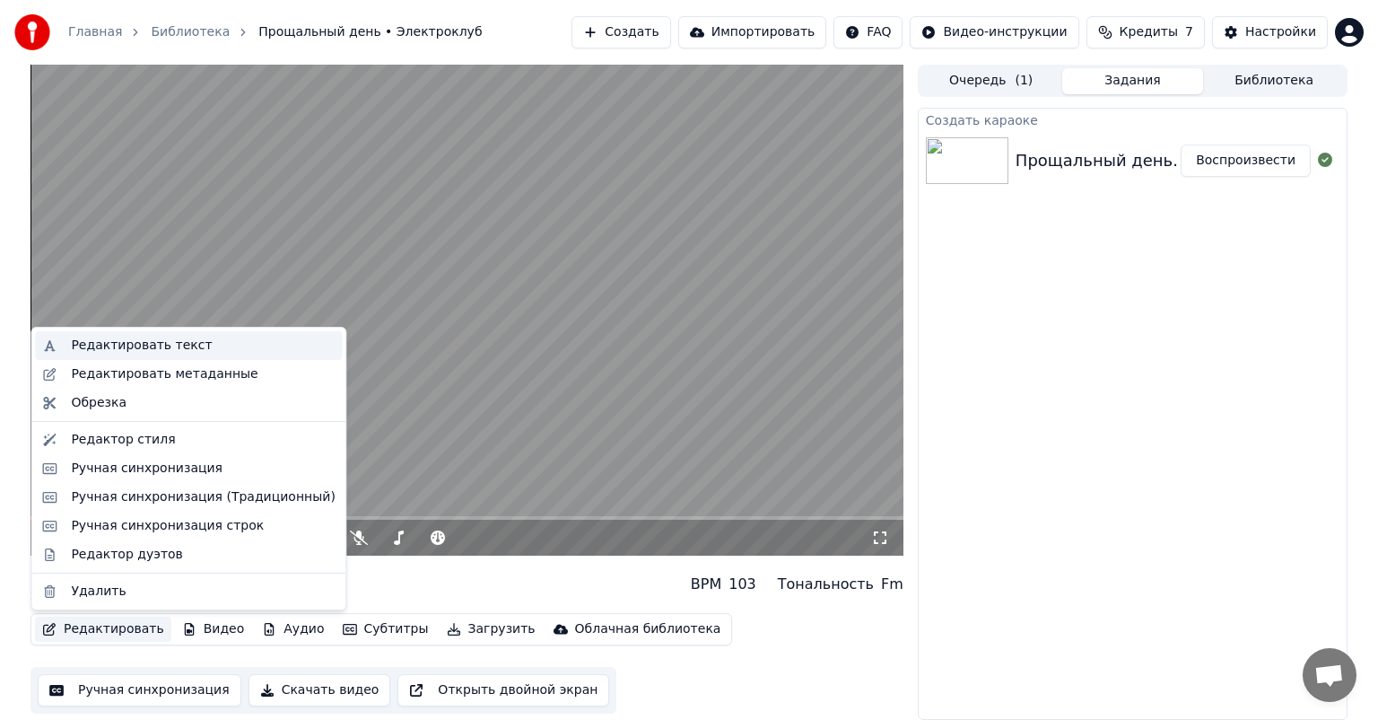
click at [163, 350] on div "Редактировать текст" at bounding box center [141, 346] width 141 height 18
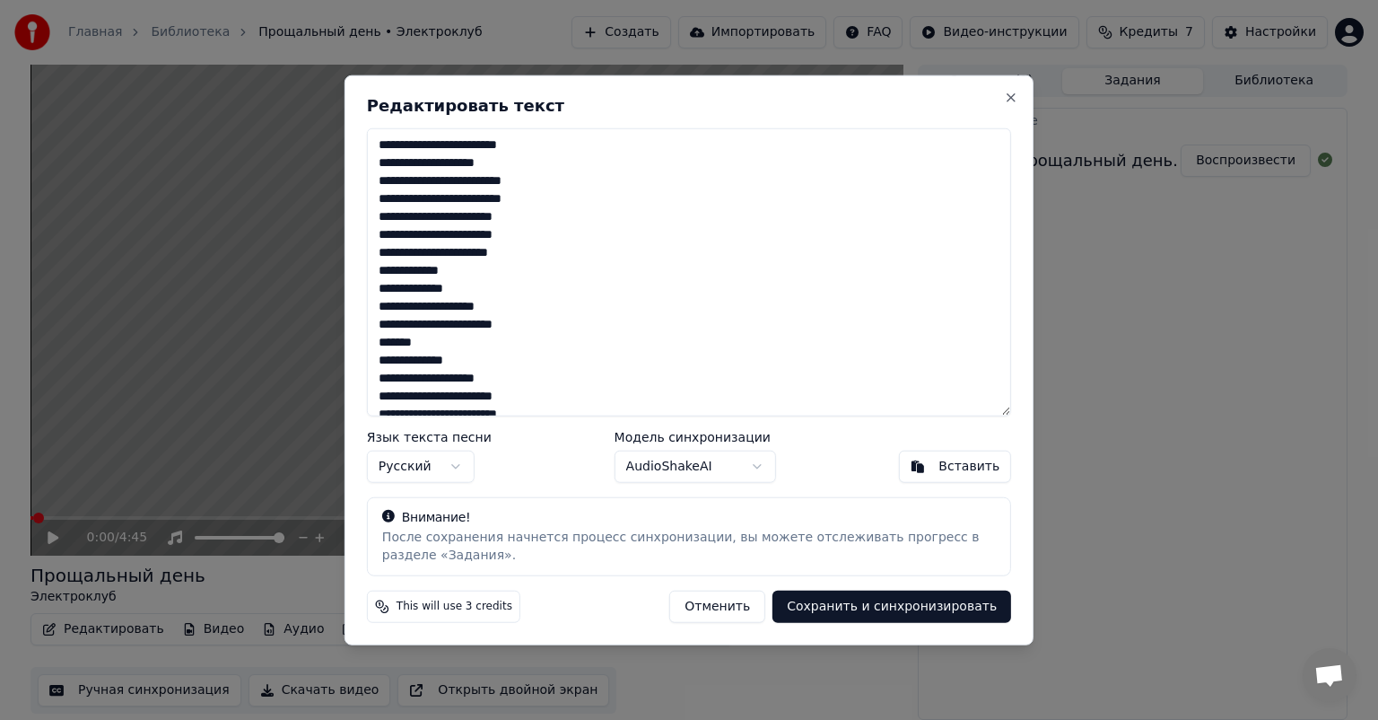
scroll to position [391, 0]
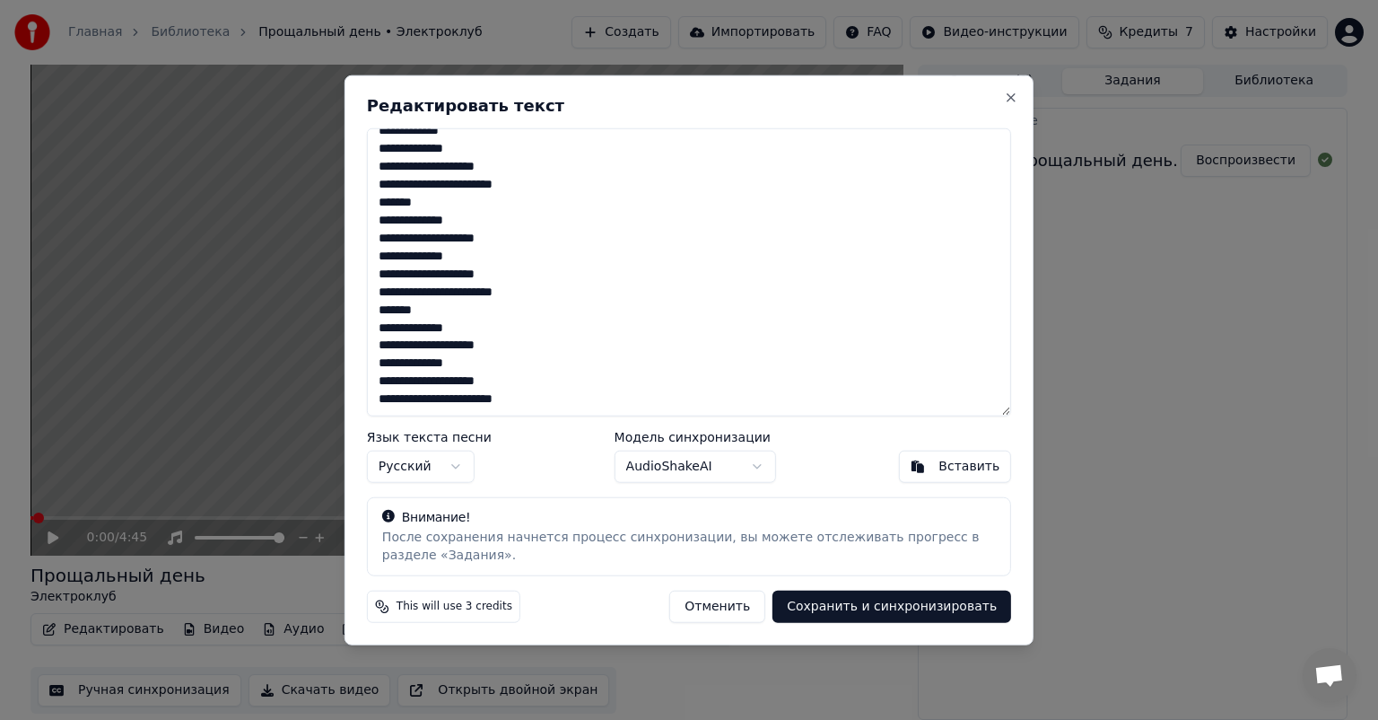
click at [549, 407] on textarea "**********" at bounding box center [689, 272] width 644 height 288
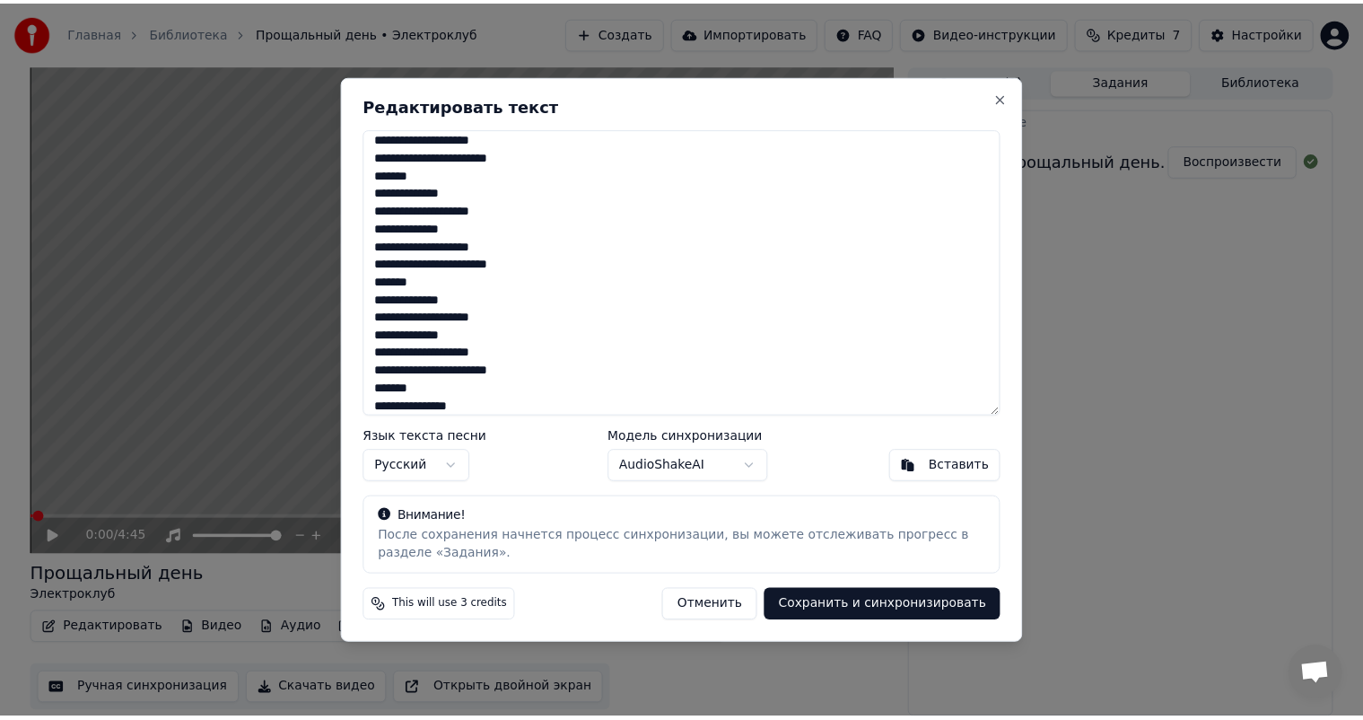
scroll to position [437, 0]
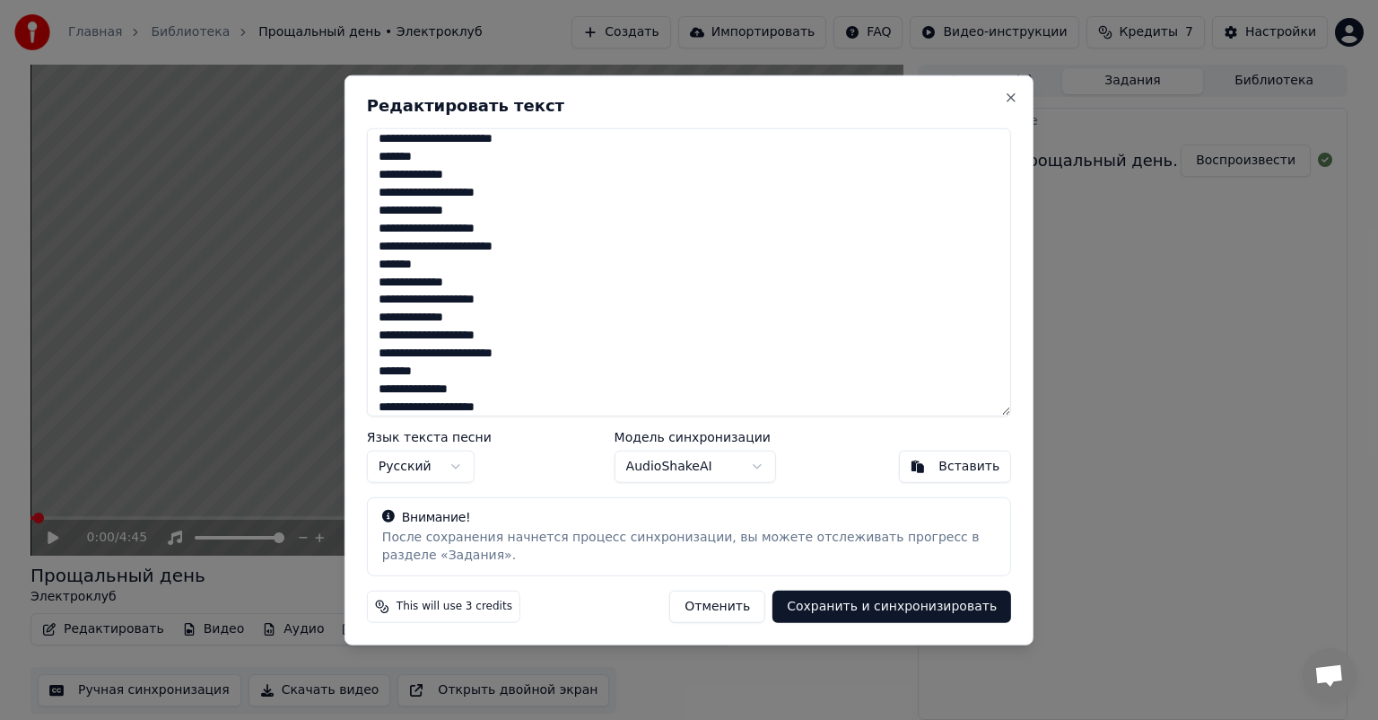
type textarea "**********"
click at [881, 610] on button "Сохранить и синхронизировать" at bounding box center [892, 606] width 239 height 32
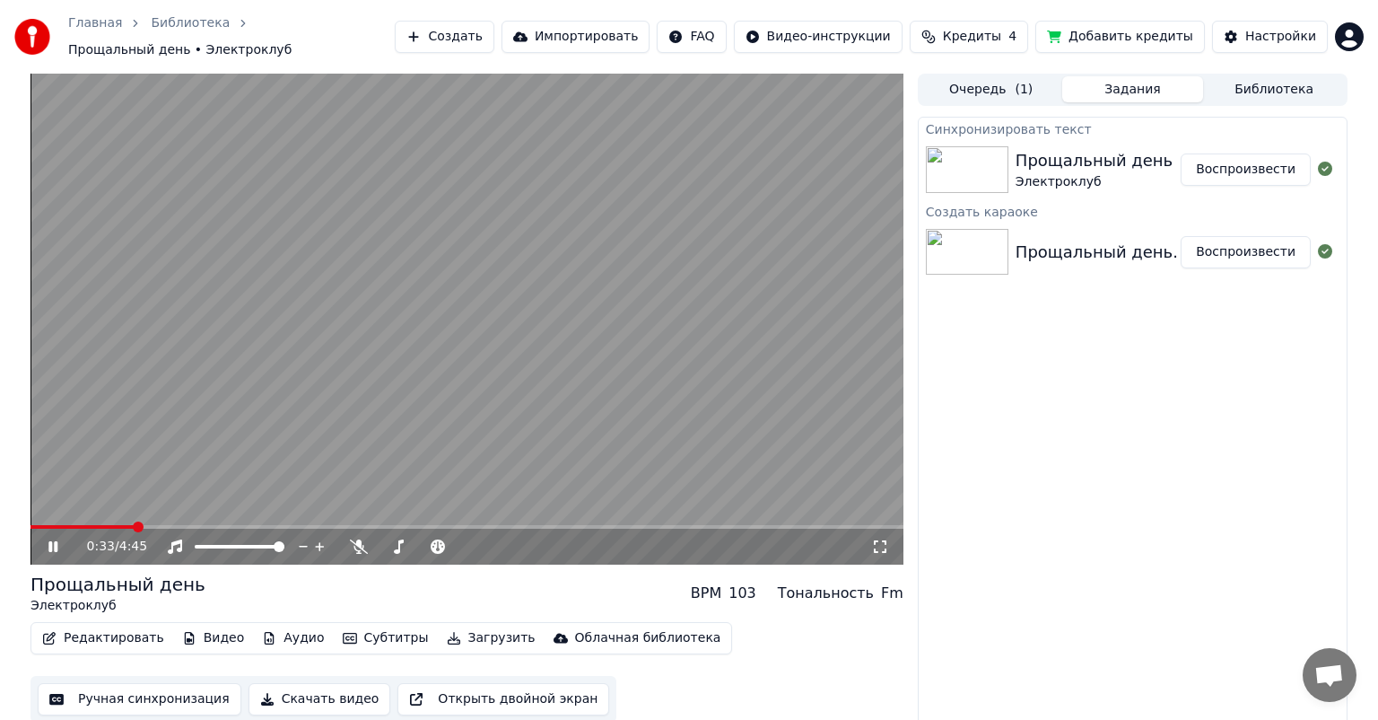
click at [55, 541] on icon at bounding box center [52, 546] width 9 height 11
click at [166, 693] on button "Ручная синхронизация" at bounding box center [140, 699] width 204 height 32
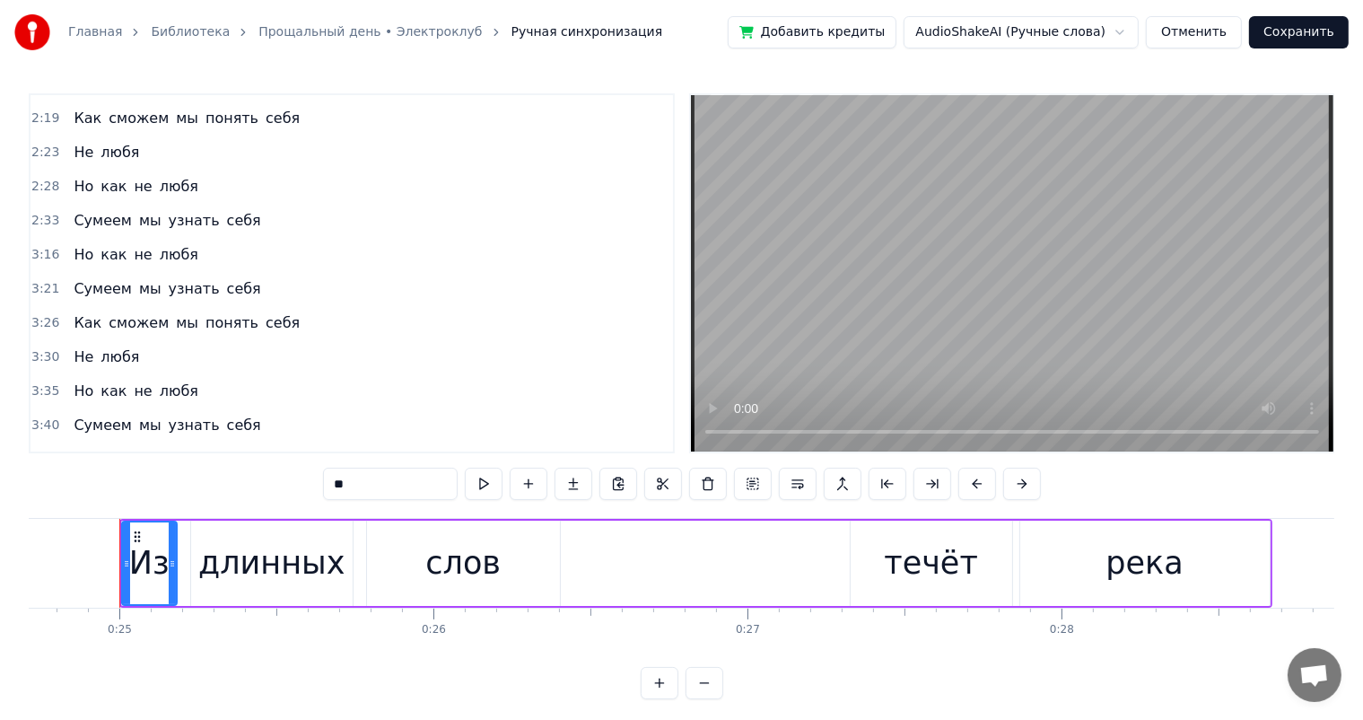
scroll to position [964, 0]
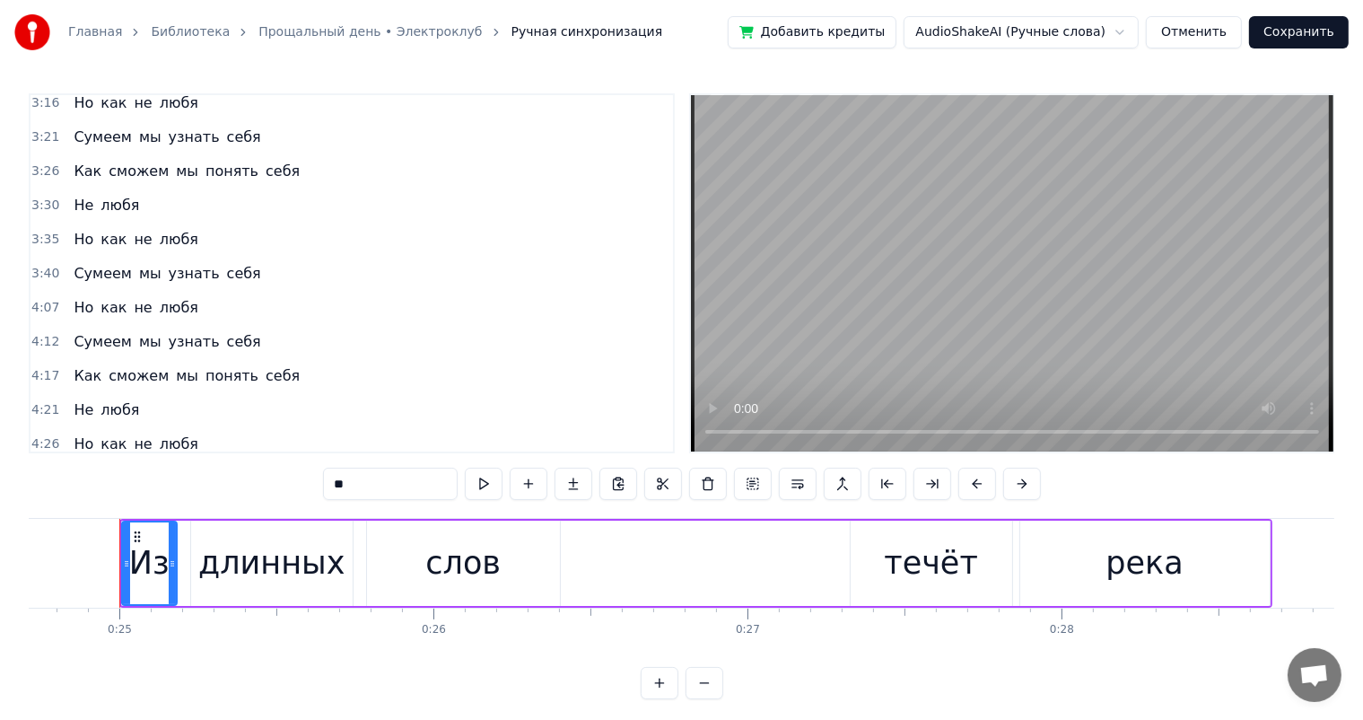
click at [147, 326] on div "Сумеем мы узнать себя" at bounding box center [166, 342] width 201 height 32
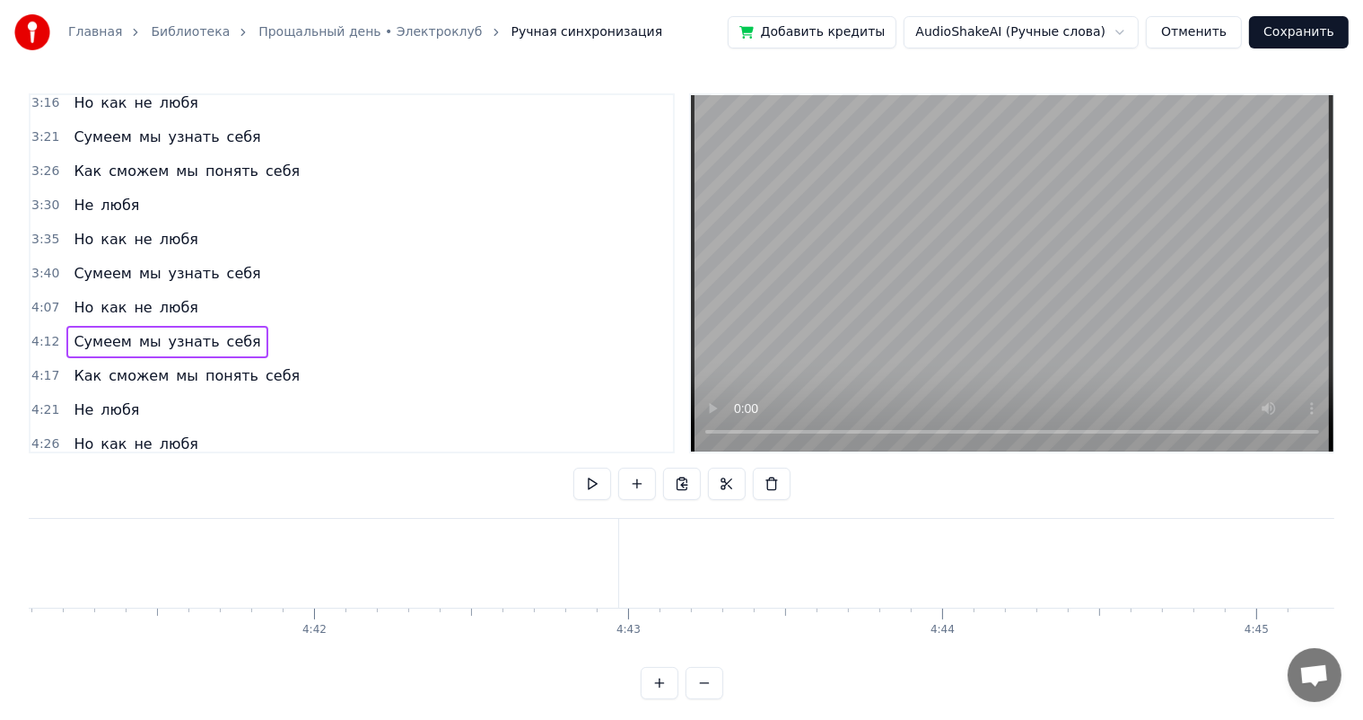
scroll to position [0, 86569]
click at [1305, 566] on div "себя" at bounding box center [1327, 563] width 74 height 48
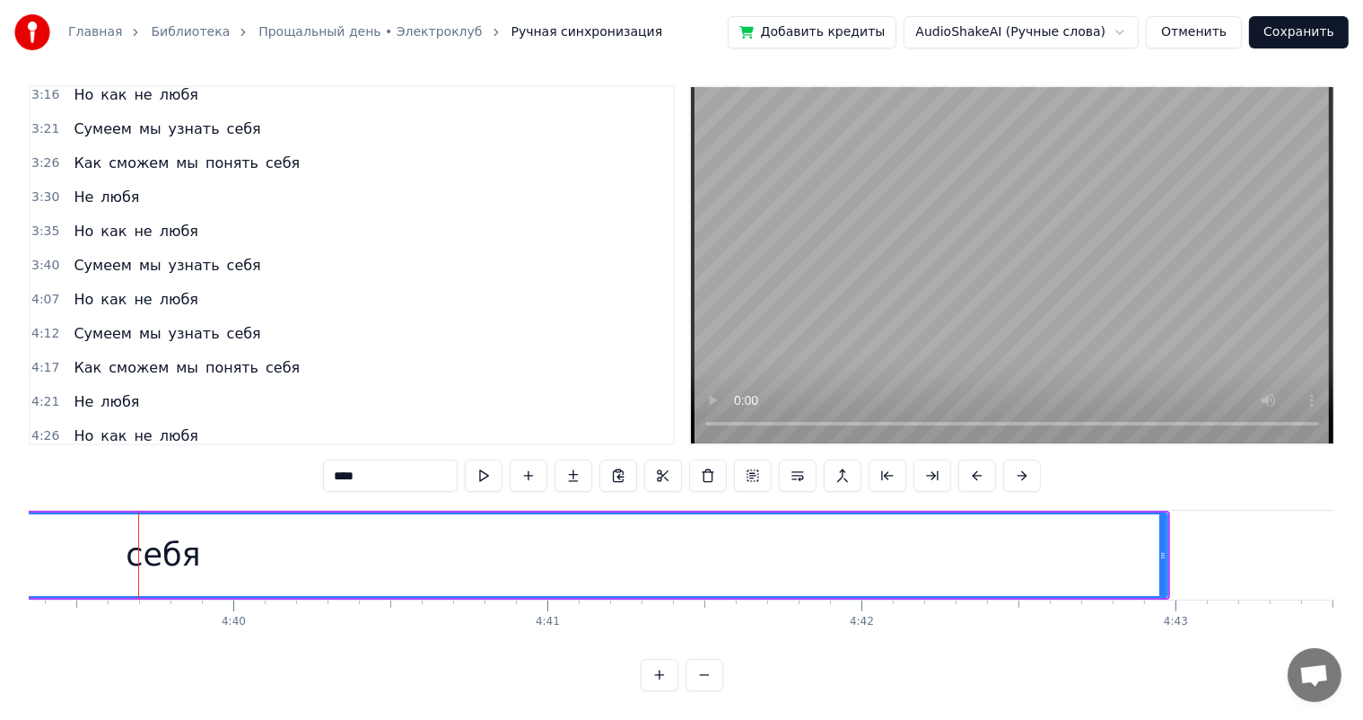
scroll to position [0, 87754]
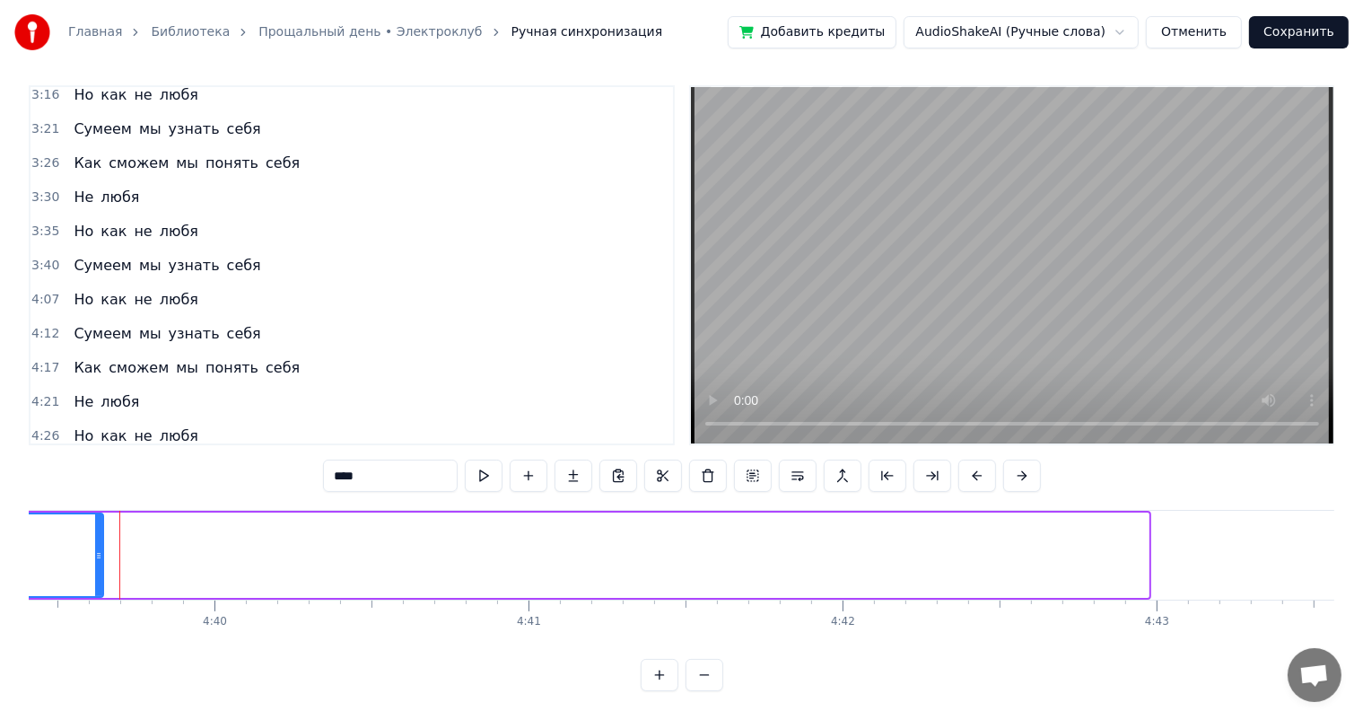
drag, startPoint x: 1142, startPoint y: 535, endPoint x: 1222, endPoint y: 610, distance: 109.8
click at [111, 594] on div "Из длинных слов течёт река В твоей руке моя рука [DATE] звёздам падать лень [DA…" at bounding box center [682, 577] width 1306 height 135
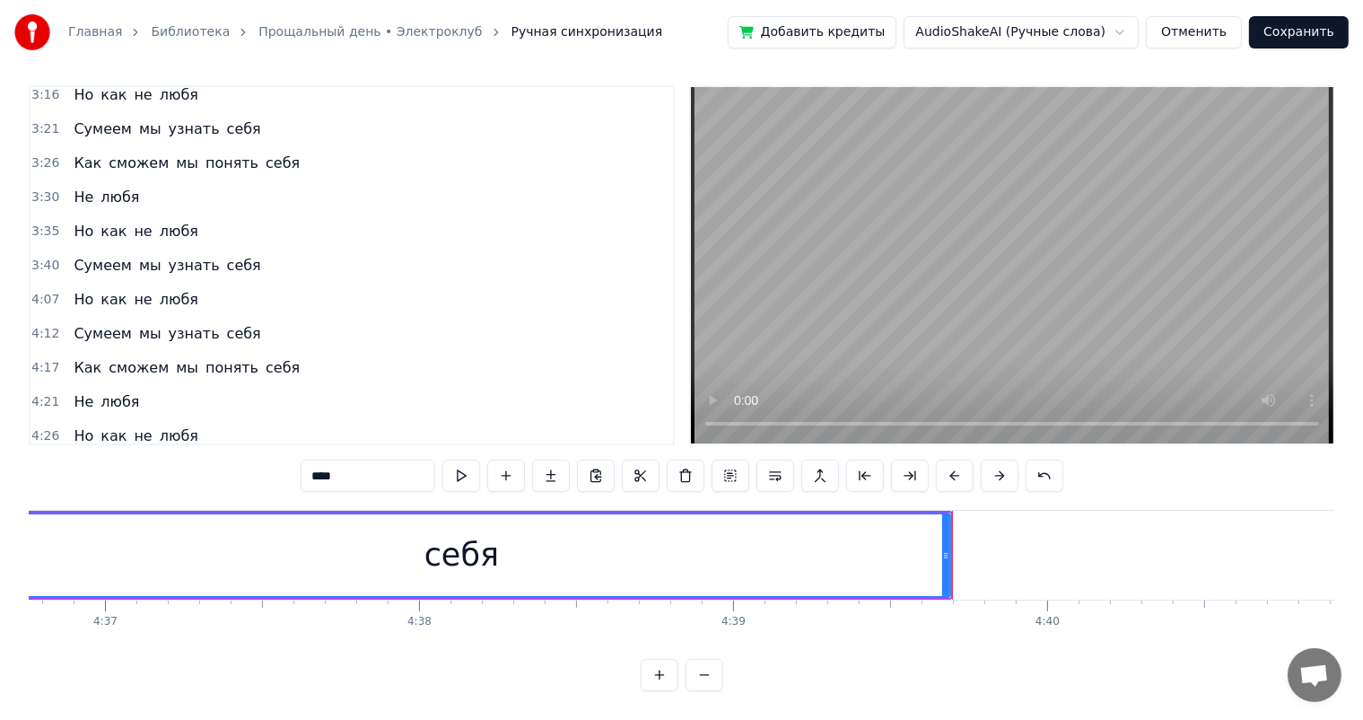
scroll to position [0, 86870]
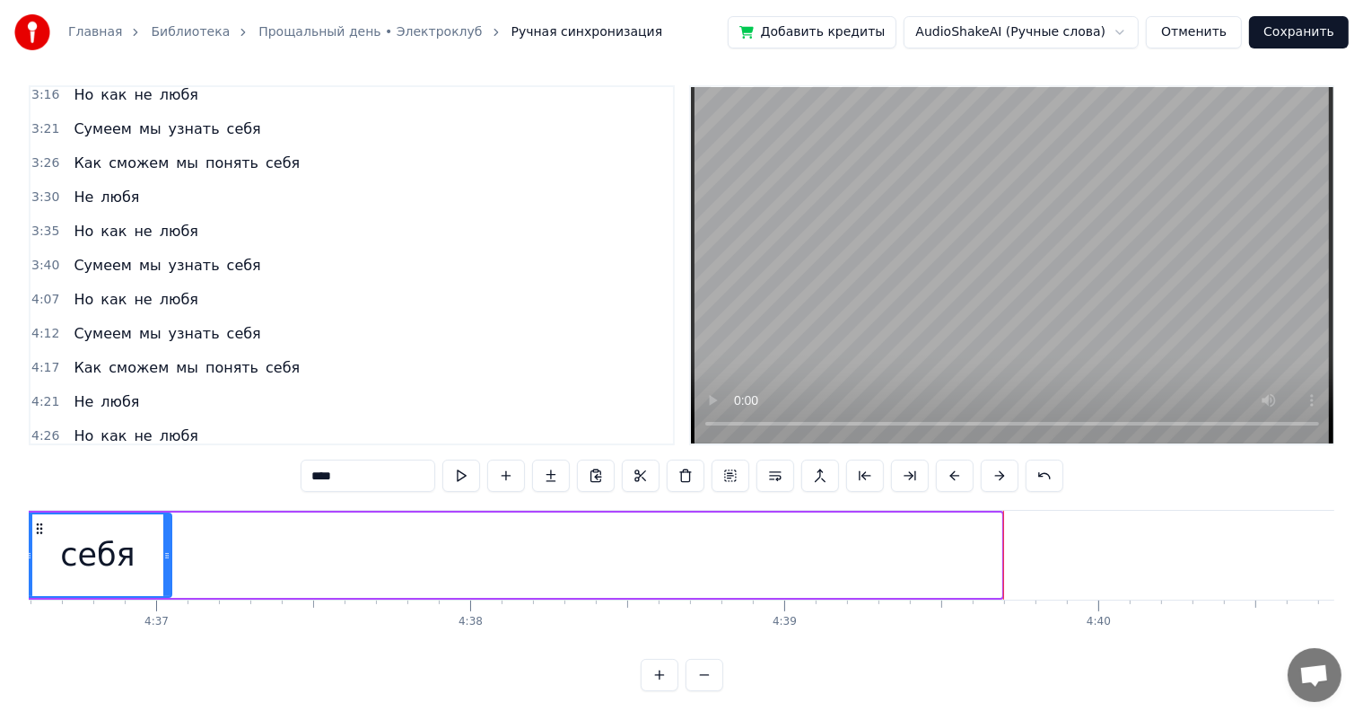
drag, startPoint x: 999, startPoint y: 538, endPoint x: 179, endPoint y: 512, distance: 819.7
click at [170, 514] on div at bounding box center [166, 555] width 7 height 82
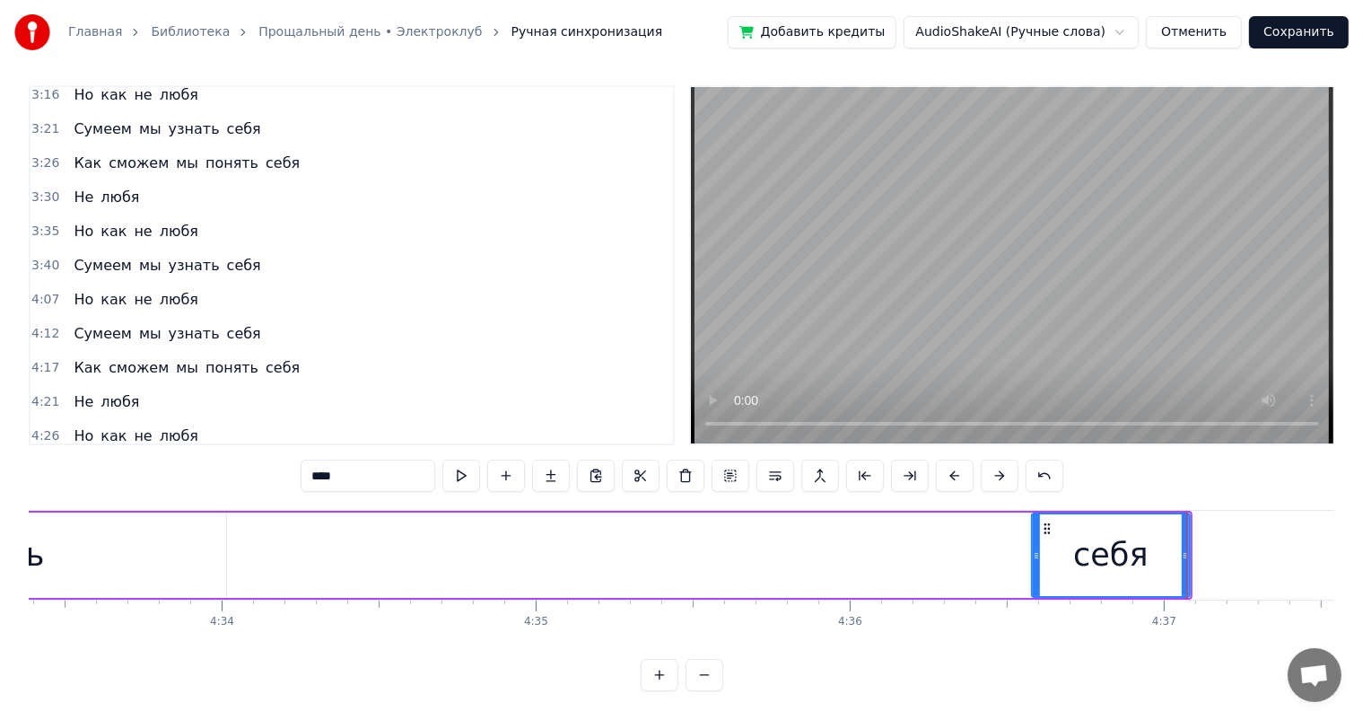
scroll to position [0, 85610]
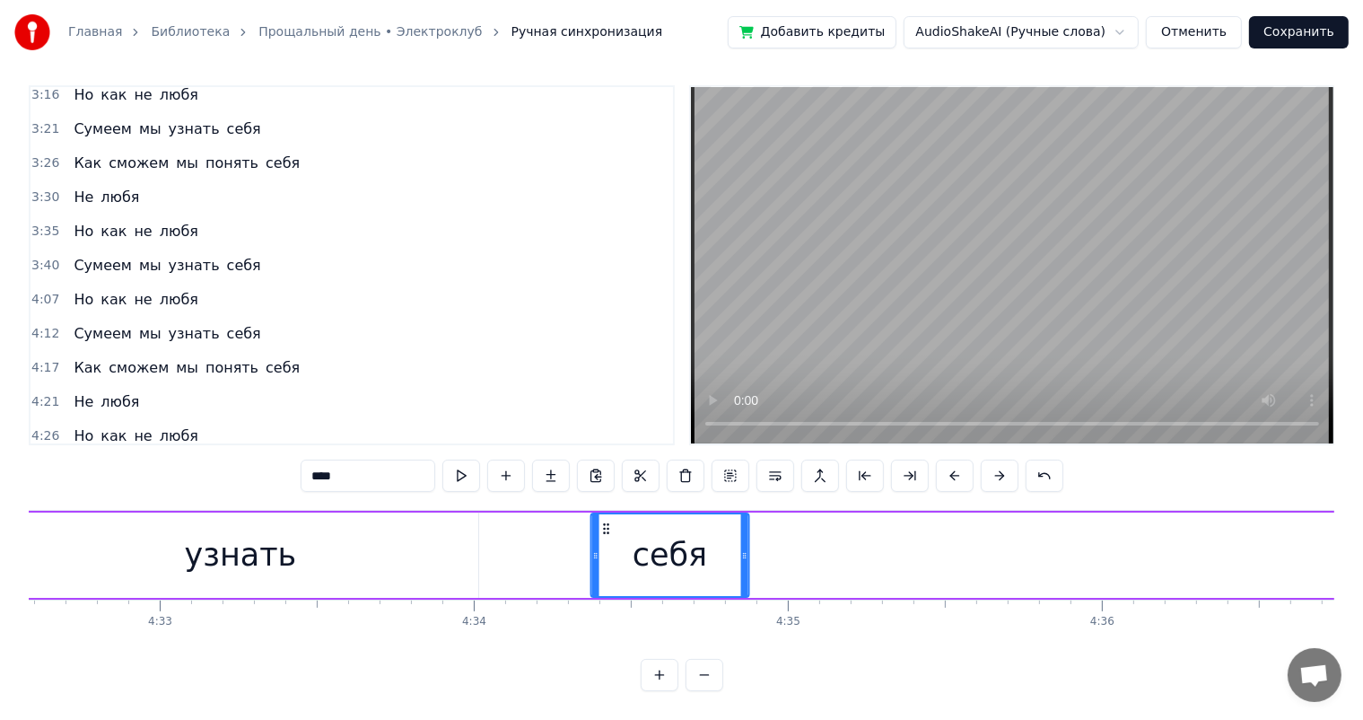
drag, startPoint x: 1299, startPoint y: 505, endPoint x: 391, endPoint y: 581, distance: 911.2
click at [604, 527] on div "себя" at bounding box center [669, 555] width 156 height 82
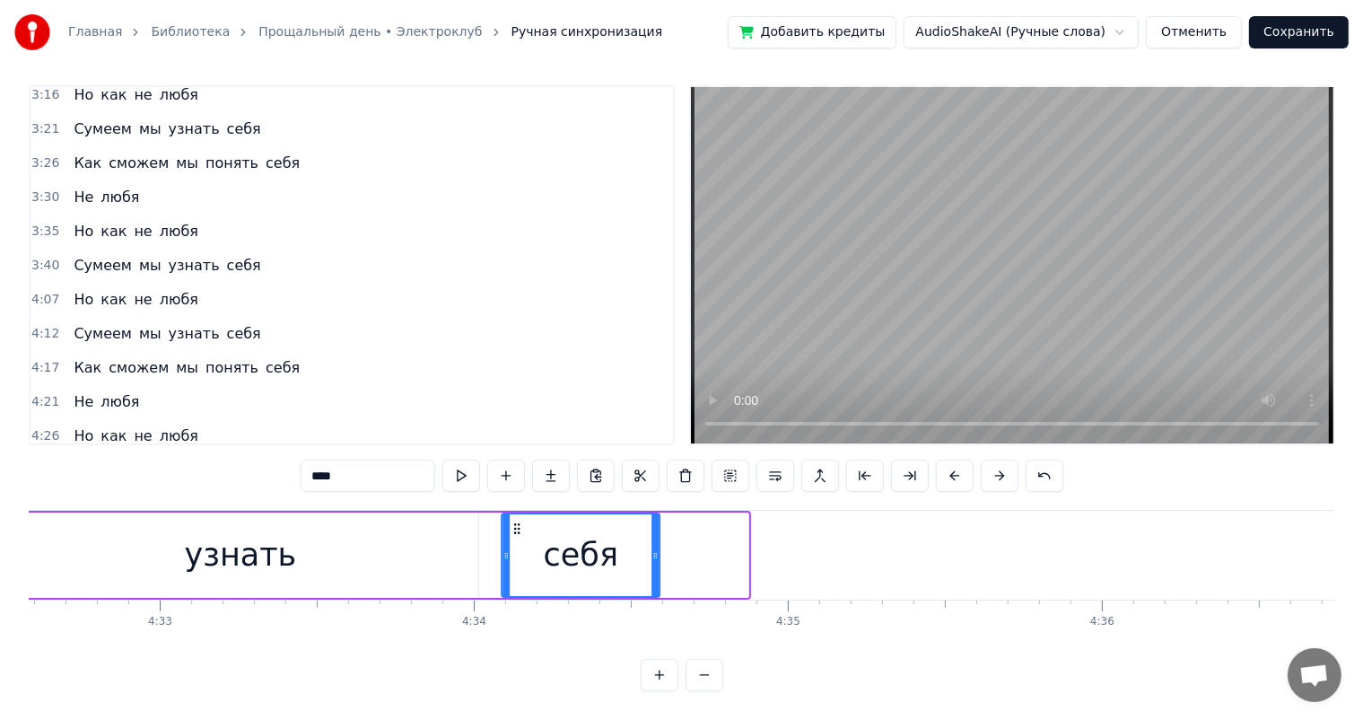
drag, startPoint x: 606, startPoint y: 514, endPoint x: 519, endPoint y: 510, distance: 87.2
click at [519, 521] on icon at bounding box center [517, 528] width 14 height 14
click at [77, 454] on div "Сумеем мы узнать себя" at bounding box center [166, 470] width 201 height 32
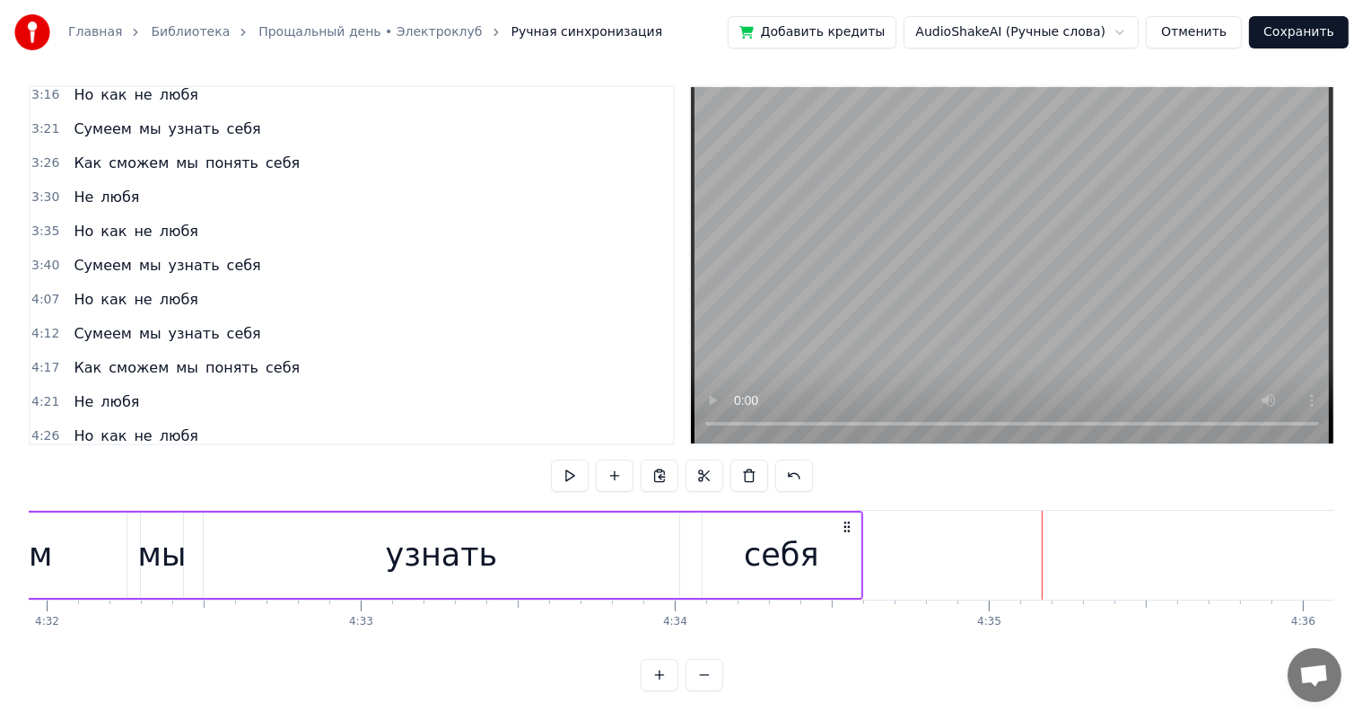
scroll to position [0, 85358]
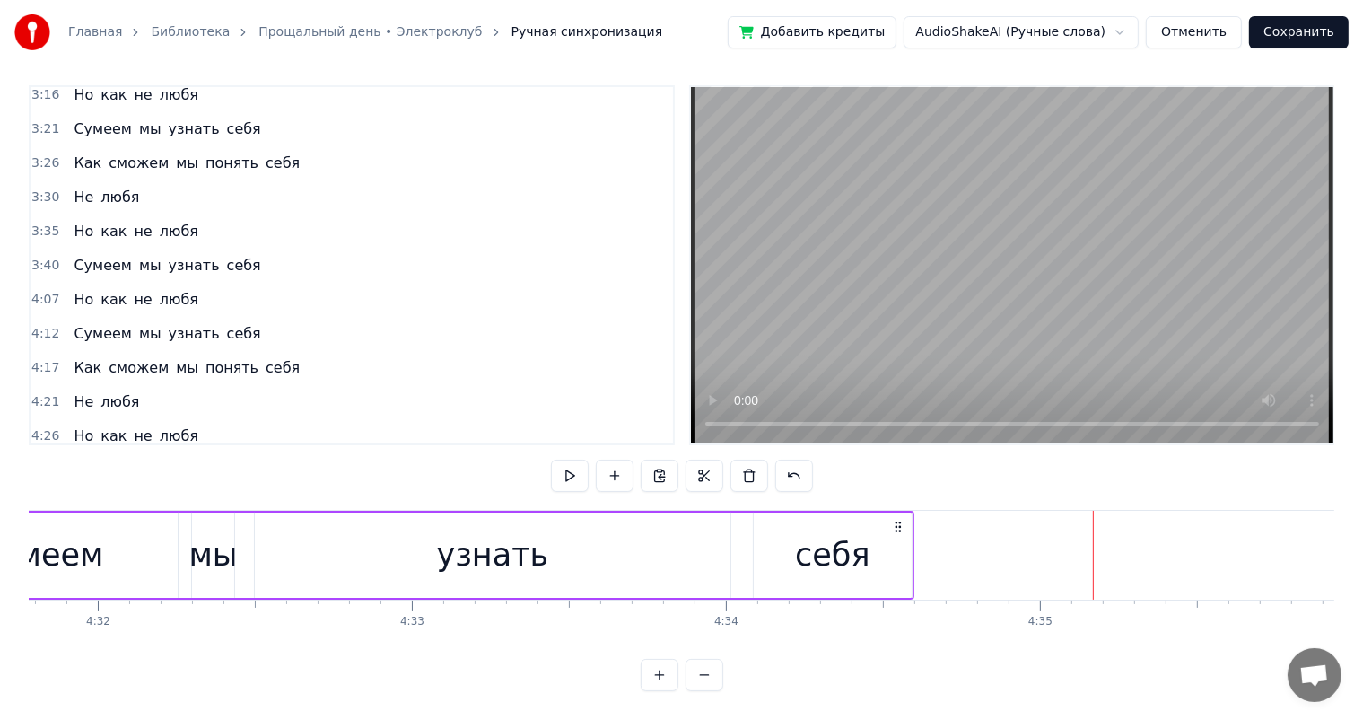
click at [516, 541] on div "узнать" at bounding box center [493, 555] width 112 height 48
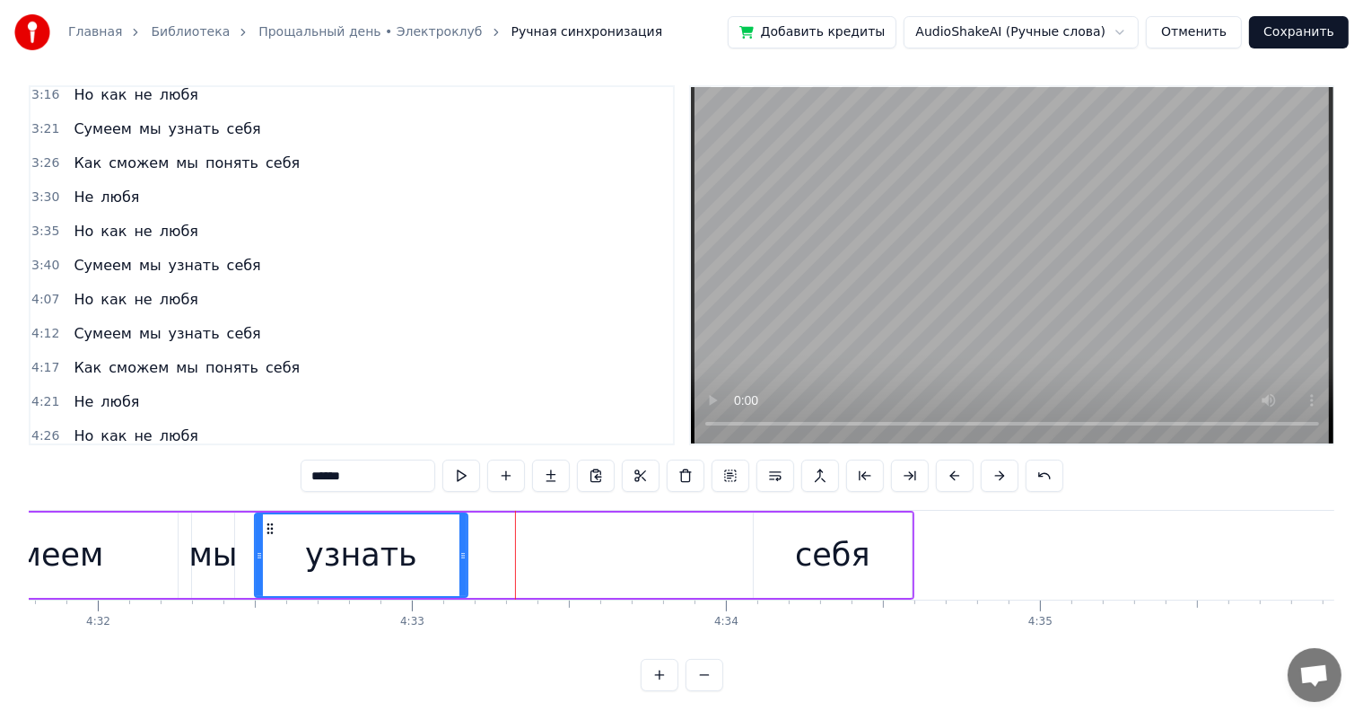
drag, startPoint x: 726, startPoint y: 528, endPoint x: 672, endPoint y: 549, distance: 58.0
click at [470, 529] on div "узнать" at bounding box center [492, 554] width 477 height 85
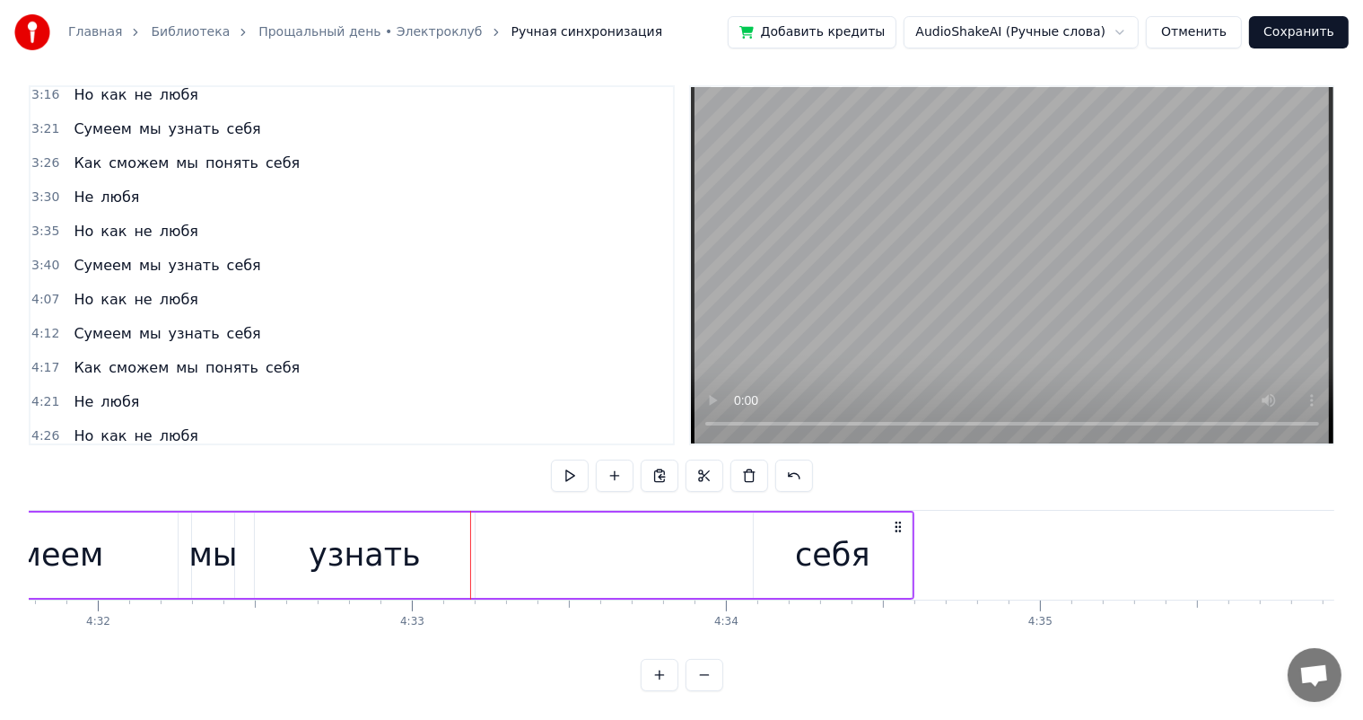
click at [753, 542] on div "Сумеем мы узнать себя" at bounding box center [407, 555] width 1014 height 89
drag, startPoint x: 826, startPoint y: 517, endPoint x: 776, endPoint y: 520, distance: 49.5
click at [824, 531] on div "себя" at bounding box center [832, 555] width 74 height 48
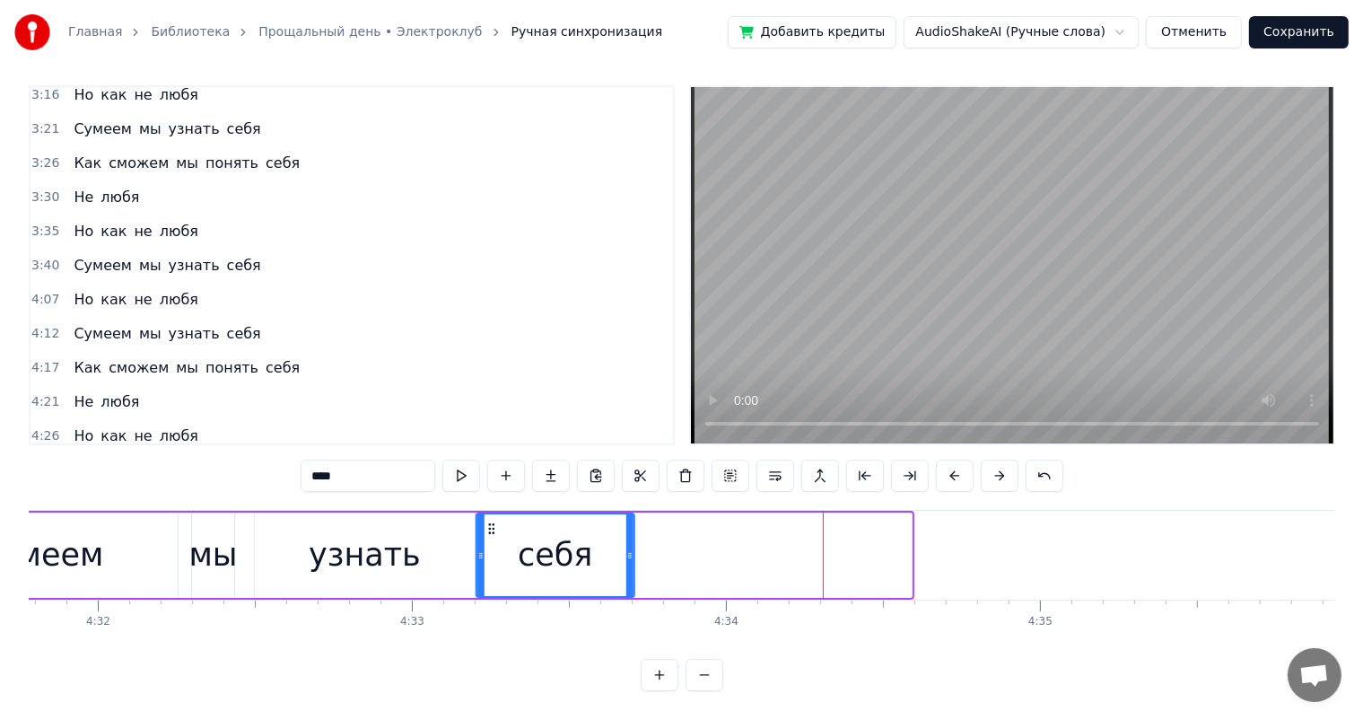
drag, startPoint x: 773, startPoint y: 513, endPoint x: 676, endPoint y: 625, distance: 147.6
click at [496, 539] on div "себя" at bounding box center [554, 555] width 156 height 82
click at [66, 454] on div "Сумеем мы узнать себя" at bounding box center [166, 470] width 201 height 32
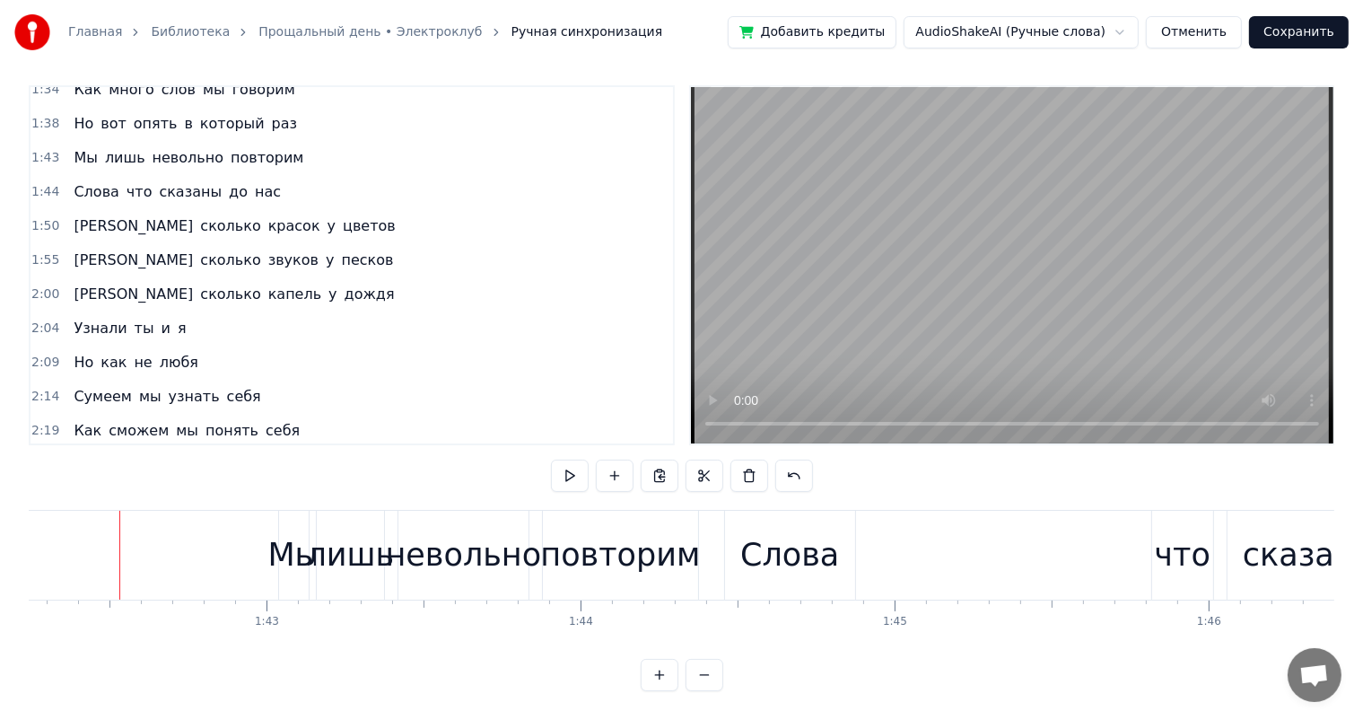
scroll to position [336, 0]
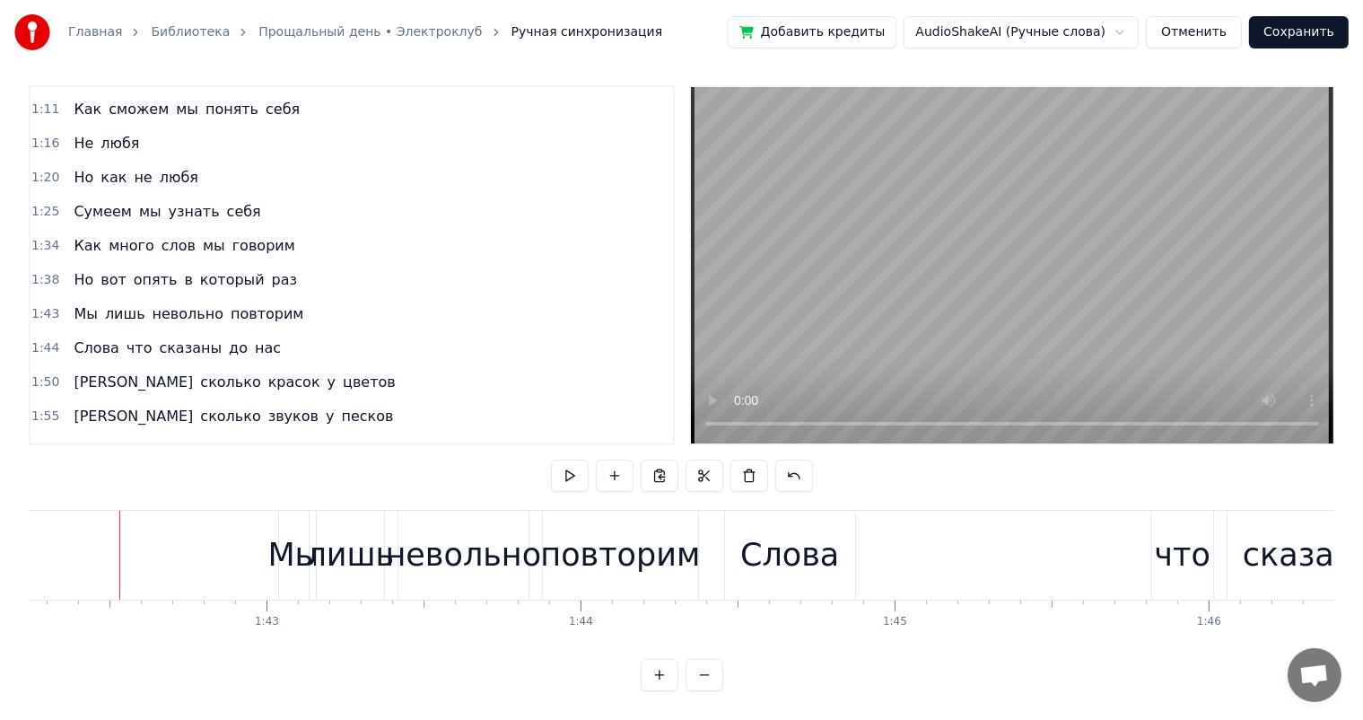
click at [82, 235] on span "Как" at bounding box center [87, 245] width 31 height 21
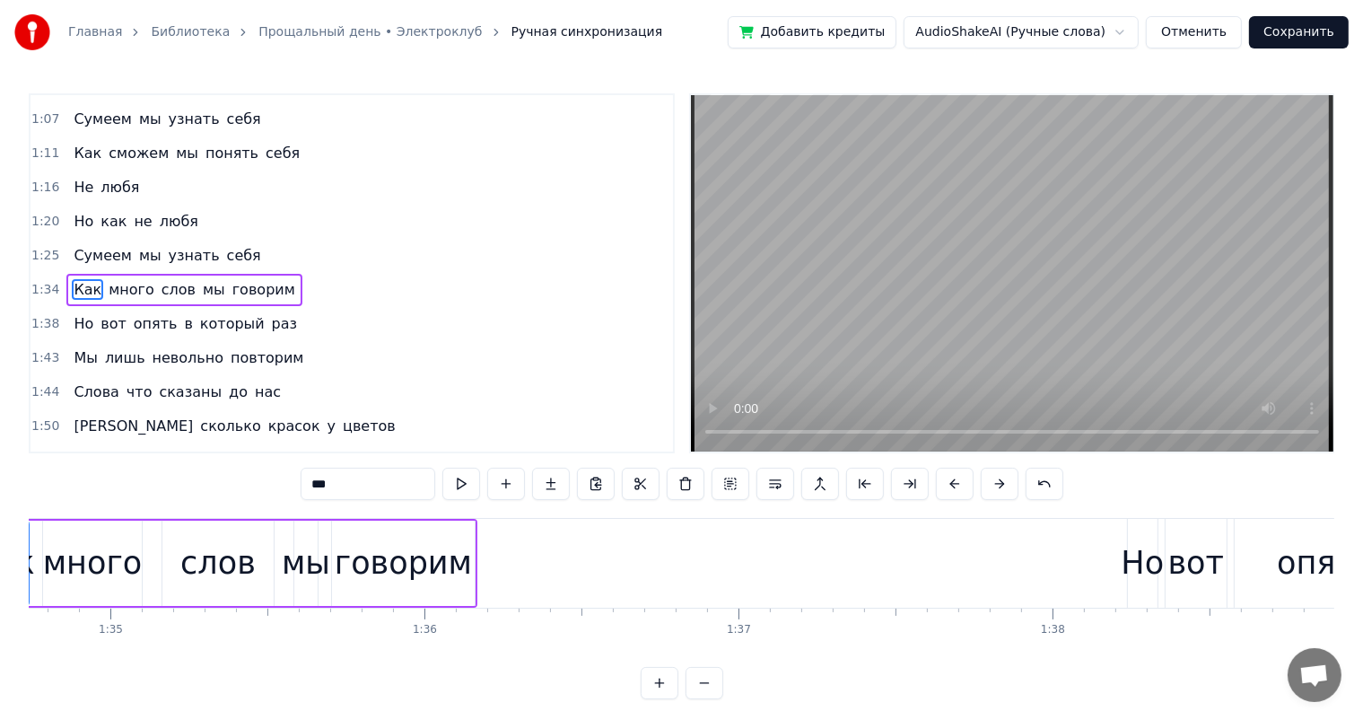
scroll to position [0, 29613]
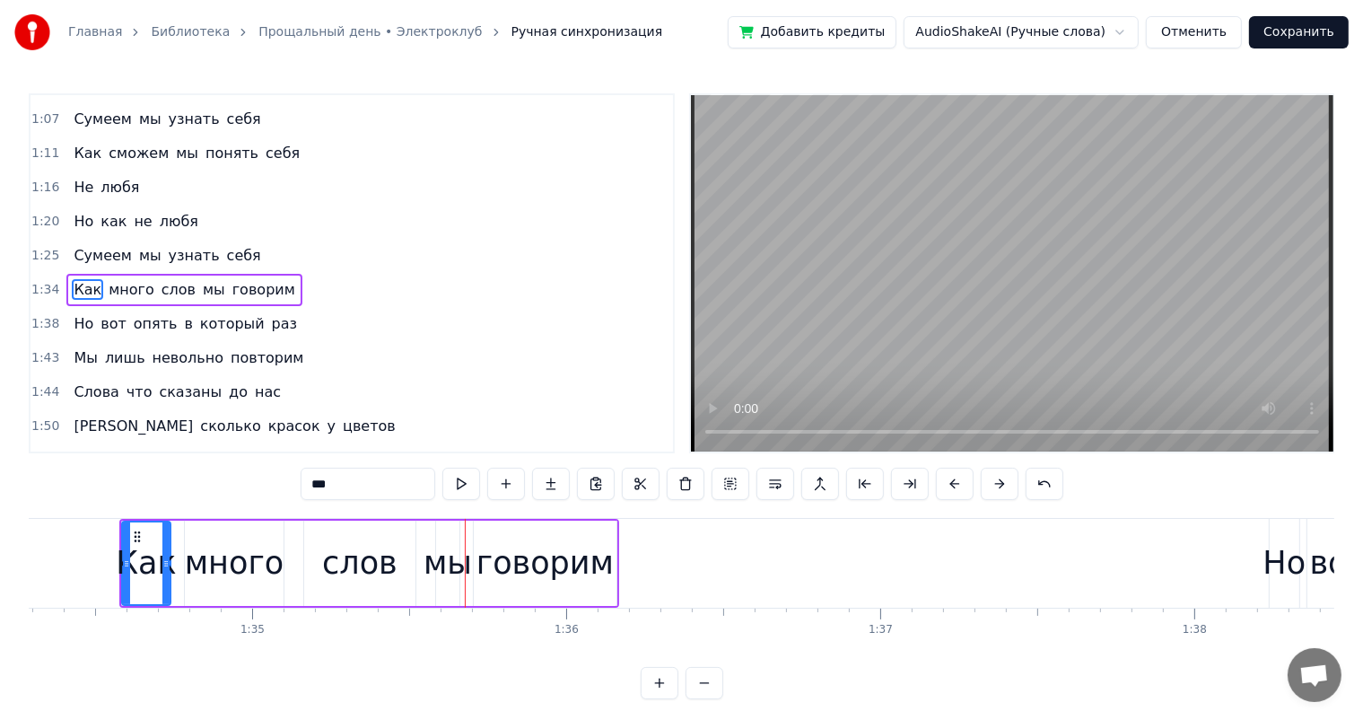
click at [262, 567] on div "много" at bounding box center [235, 563] width 100 height 48
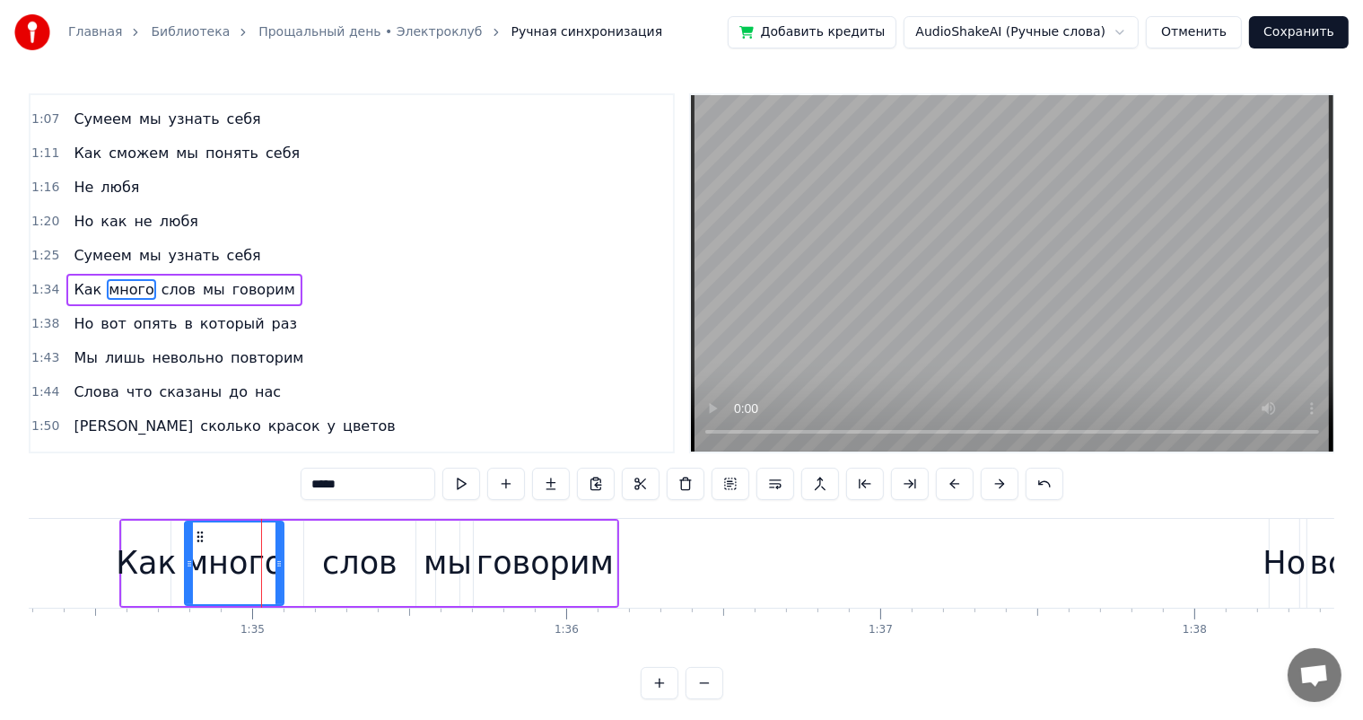
click at [370, 539] on div "слов" at bounding box center [359, 562] width 111 height 85
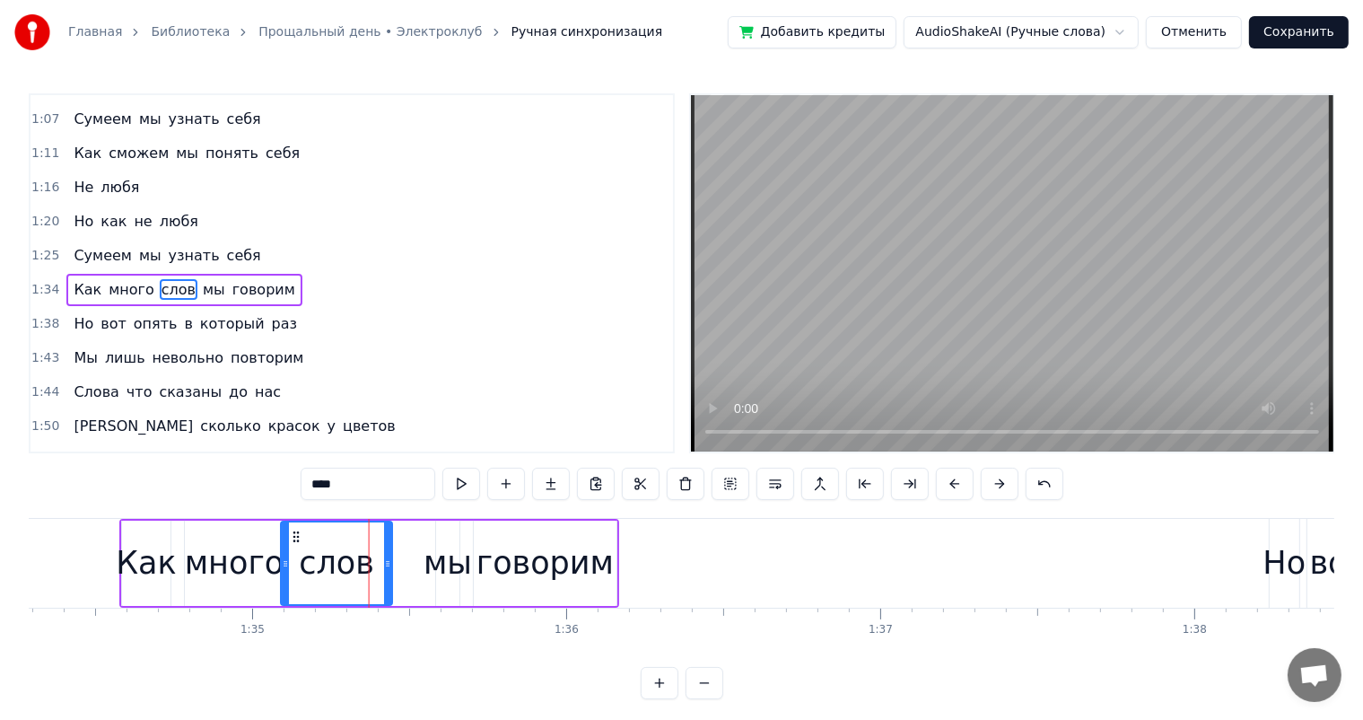
drag, startPoint x: 319, startPoint y: 532, endPoint x: 295, endPoint y: 531, distance: 23.3
click at [295, 531] on icon at bounding box center [296, 536] width 14 height 14
drag, startPoint x: 388, startPoint y: 564, endPoint x: 370, endPoint y: 570, distance: 19.0
click at [370, 570] on div at bounding box center [369, 563] width 7 height 82
click at [449, 563] on div "мы" at bounding box center [448, 563] width 48 height 48
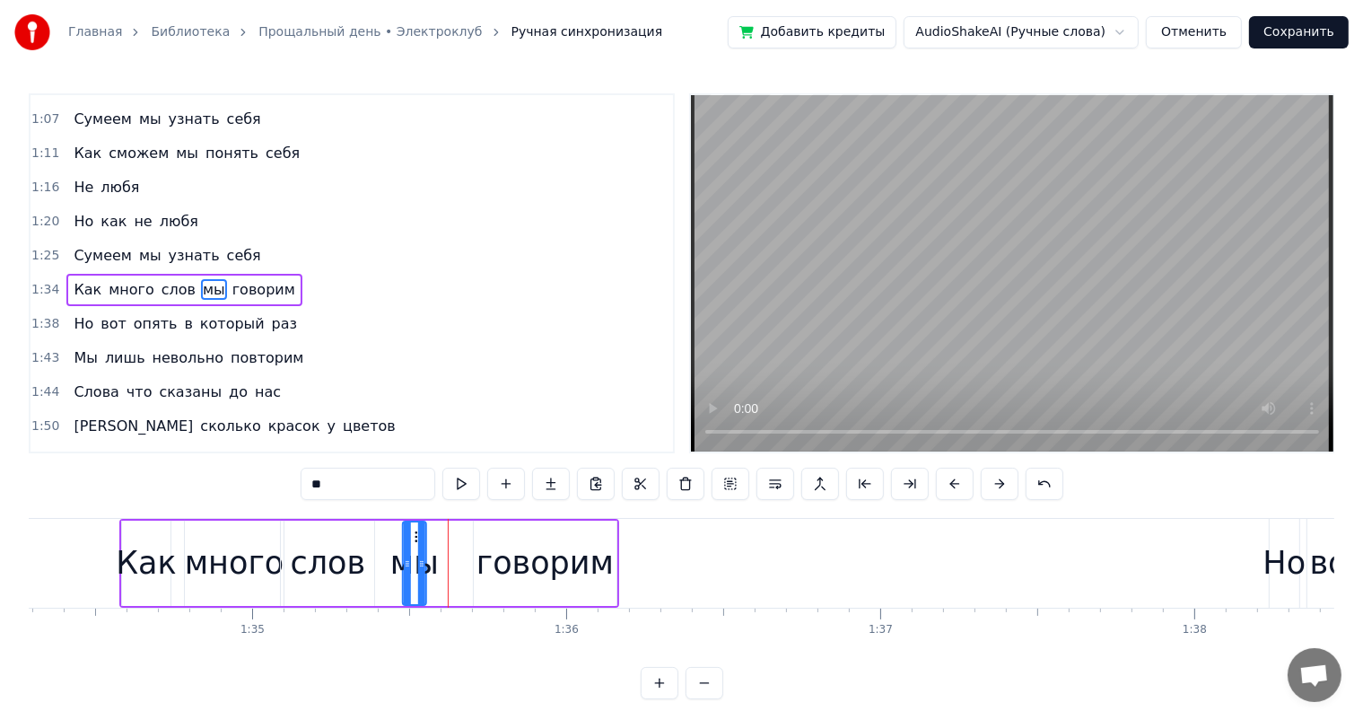
drag, startPoint x: 449, startPoint y: 538, endPoint x: 415, endPoint y: 537, distance: 33.2
click at [415, 537] on icon at bounding box center [418, 536] width 14 height 14
click at [521, 556] on div "говорим" at bounding box center [544, 563] width 137 height 48
type input "*******"
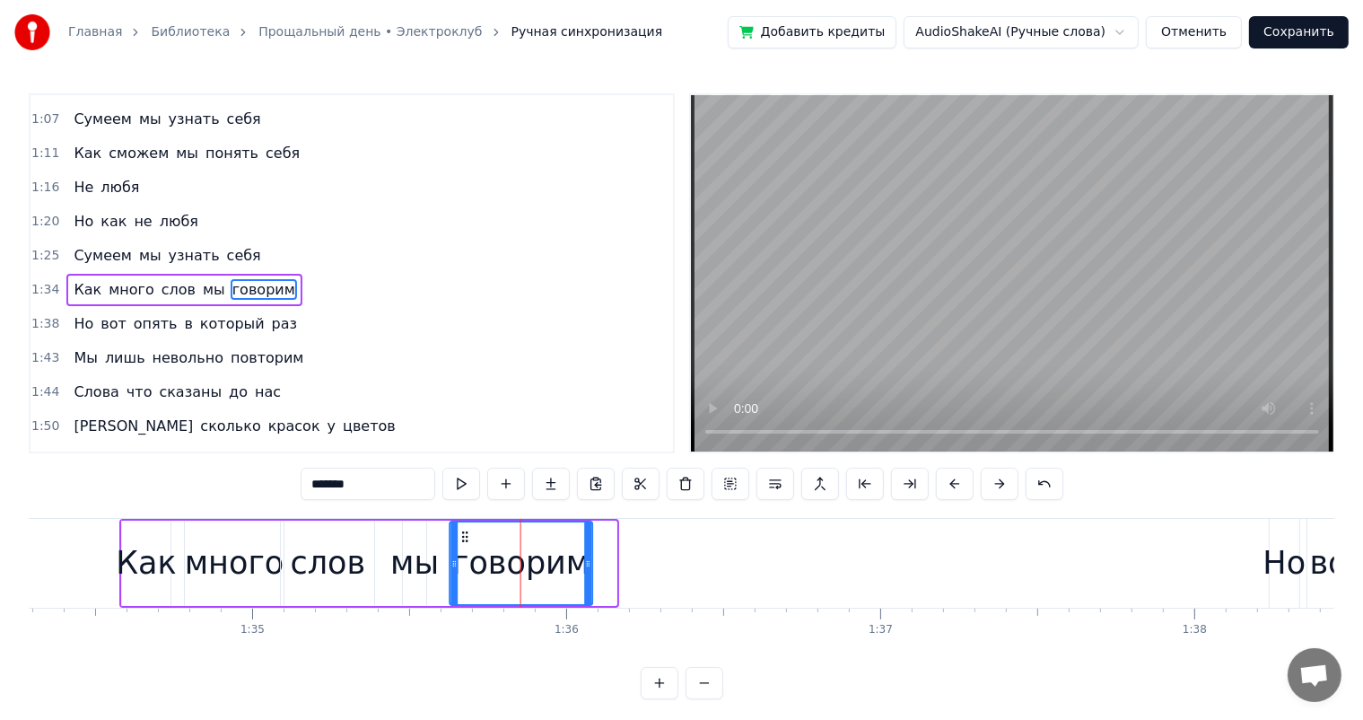
drag, startPoint x: 488, startPoint y: 536, endPoint x: 465, endPoint y: 538, distance: 23.5
click at [465, 538] on icon at bounding box center [466, 536] width 14 height 14
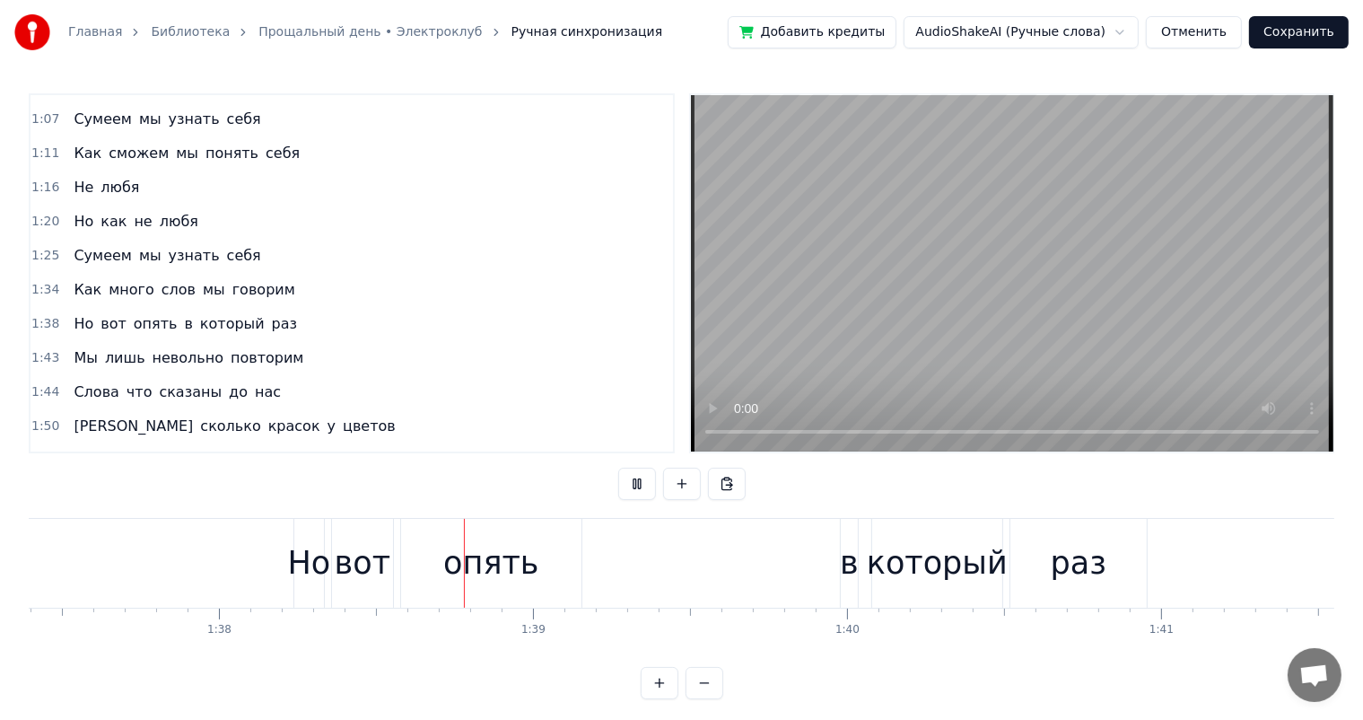
scroll to position [0, 30741]
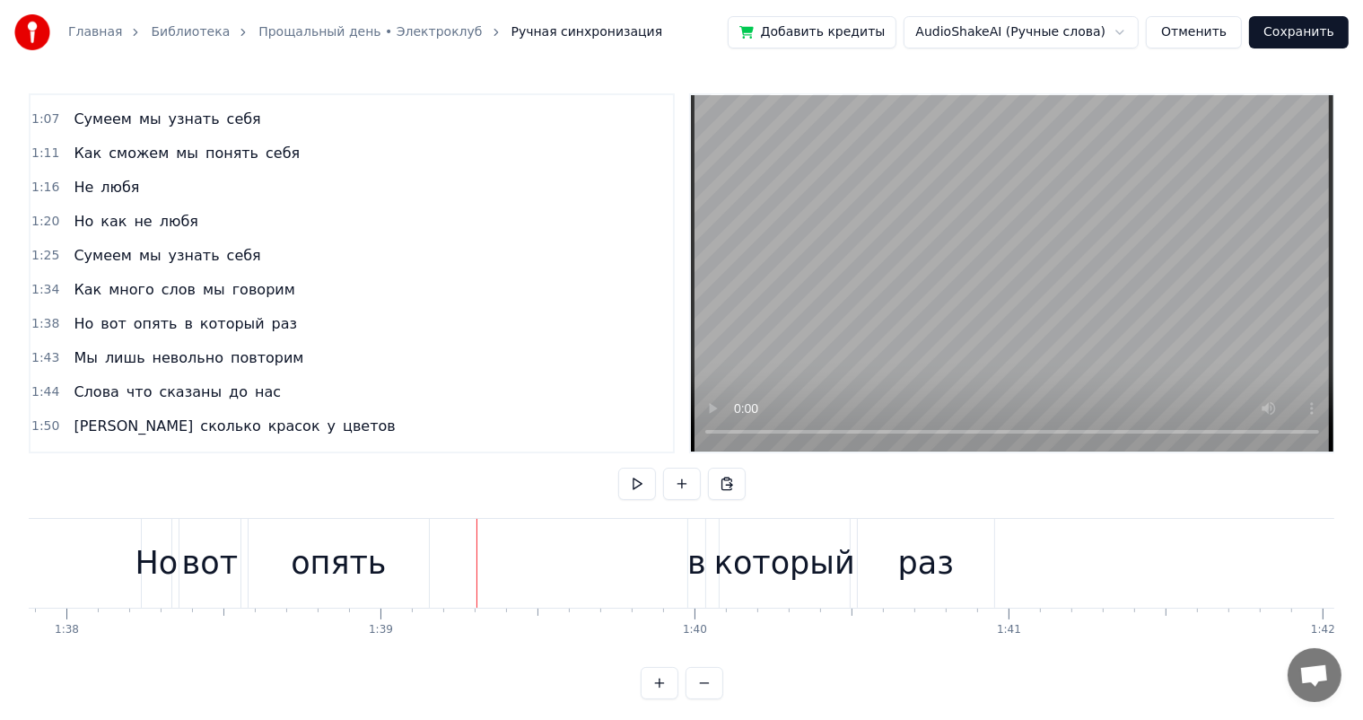
click at [357, 556] on div "опять" at bounding box center [338, 563] width 95 height 48
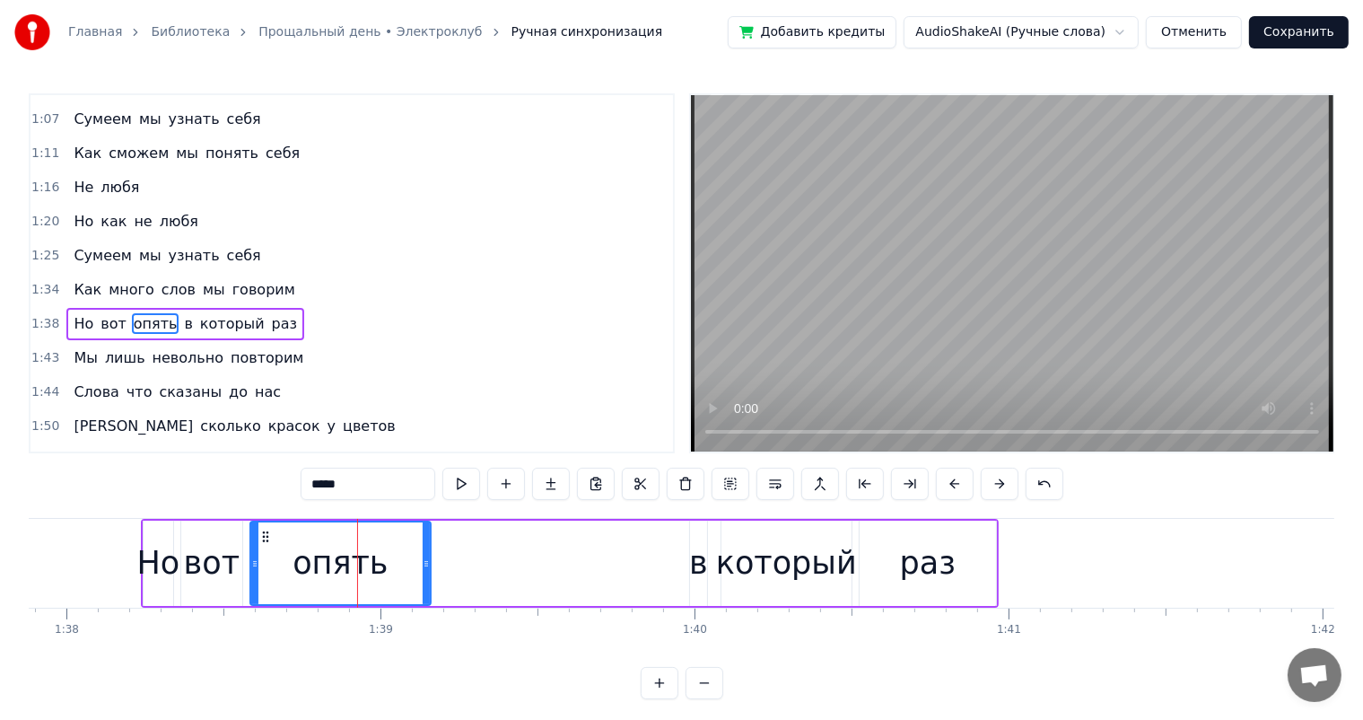
scroll to position [333, 0]
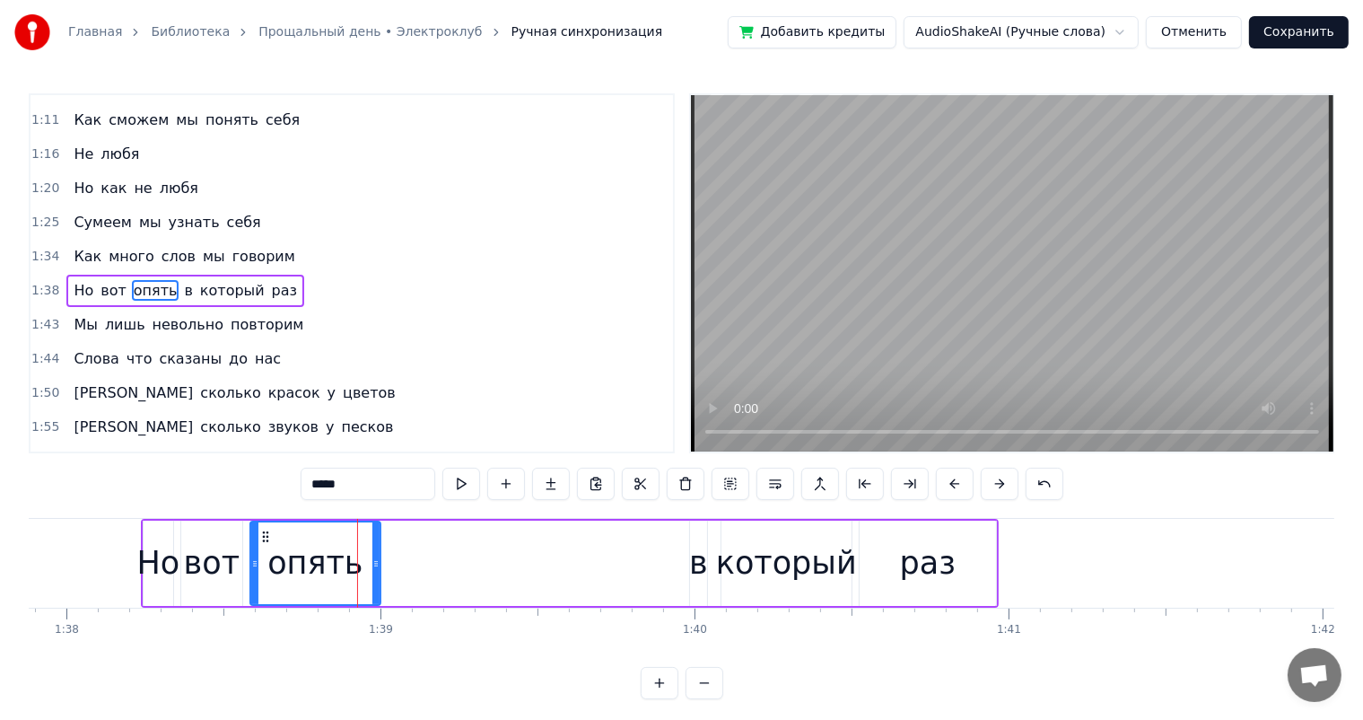
drag, startPoint x: 426, startPoint y: 560, endPoint x: 789, endPoint y: 666, distance: 377.7
click at [377, 565] on icon at bounding box center [375, 563] width 7 height 14
click at [938, 541] on div "раз" at bounding box center [928, 563] width 56 height 48
type input "***"
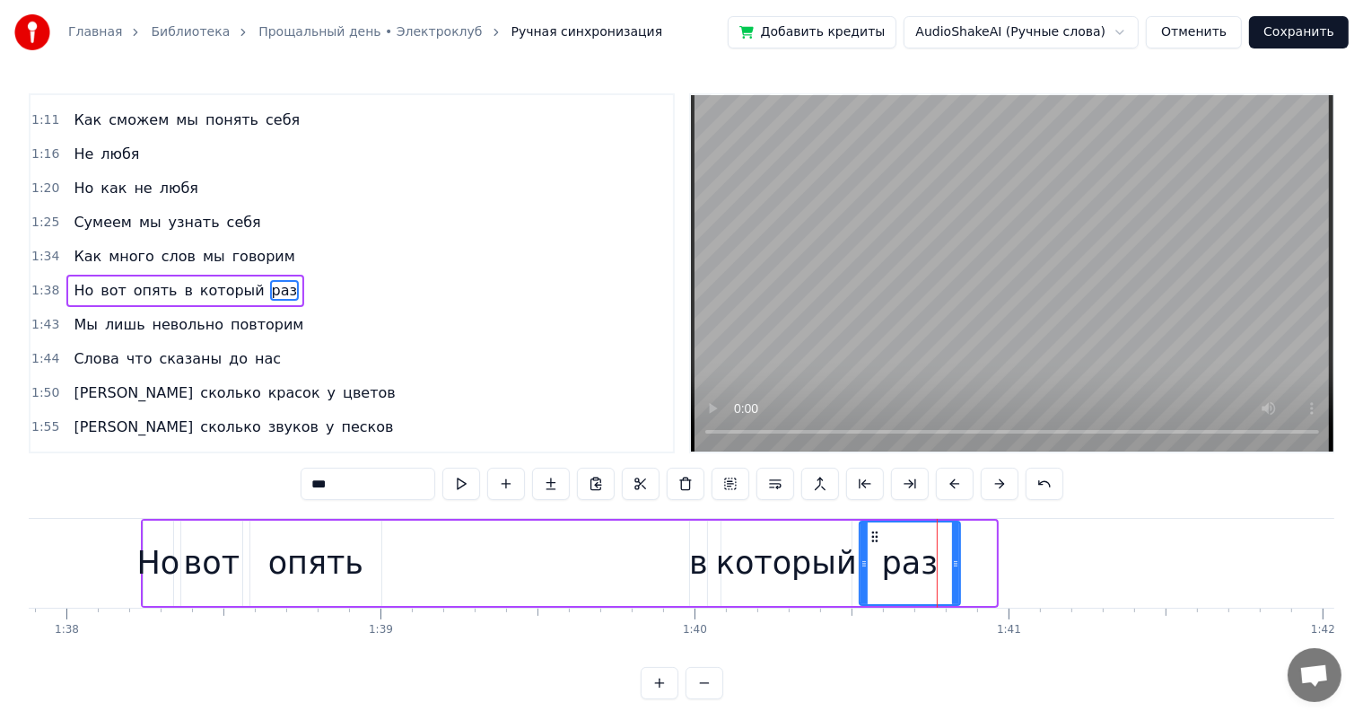
drag, startPoint x: 994, startPoint y: 560, endPoint x: 387, endPoint y: 529, distance: 608.3
click at [957, 569] on icon at bounding box center [955, 563] width 7 height 14
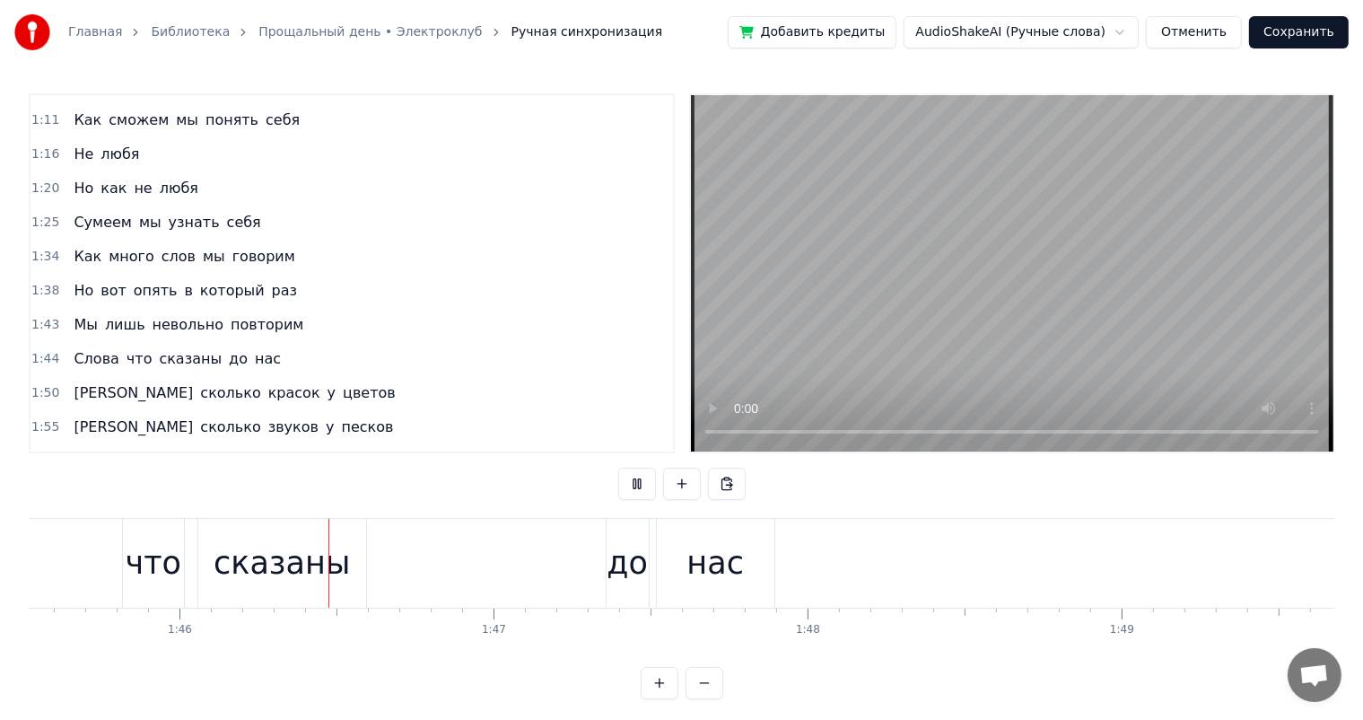
scroll to position [0, 33141]
click at [244, 558] on div "сказаны" at bounding box center [282, 563] width 136 height 48
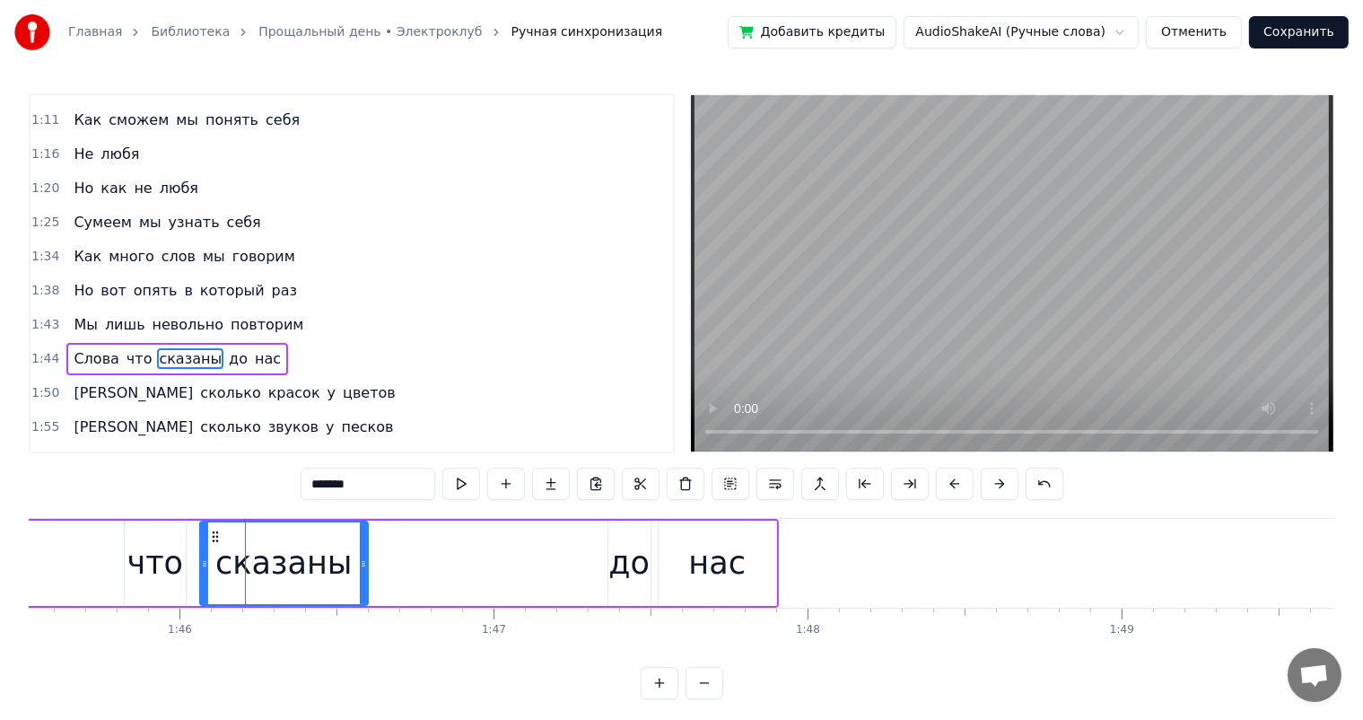
scroll to position [398, 0]
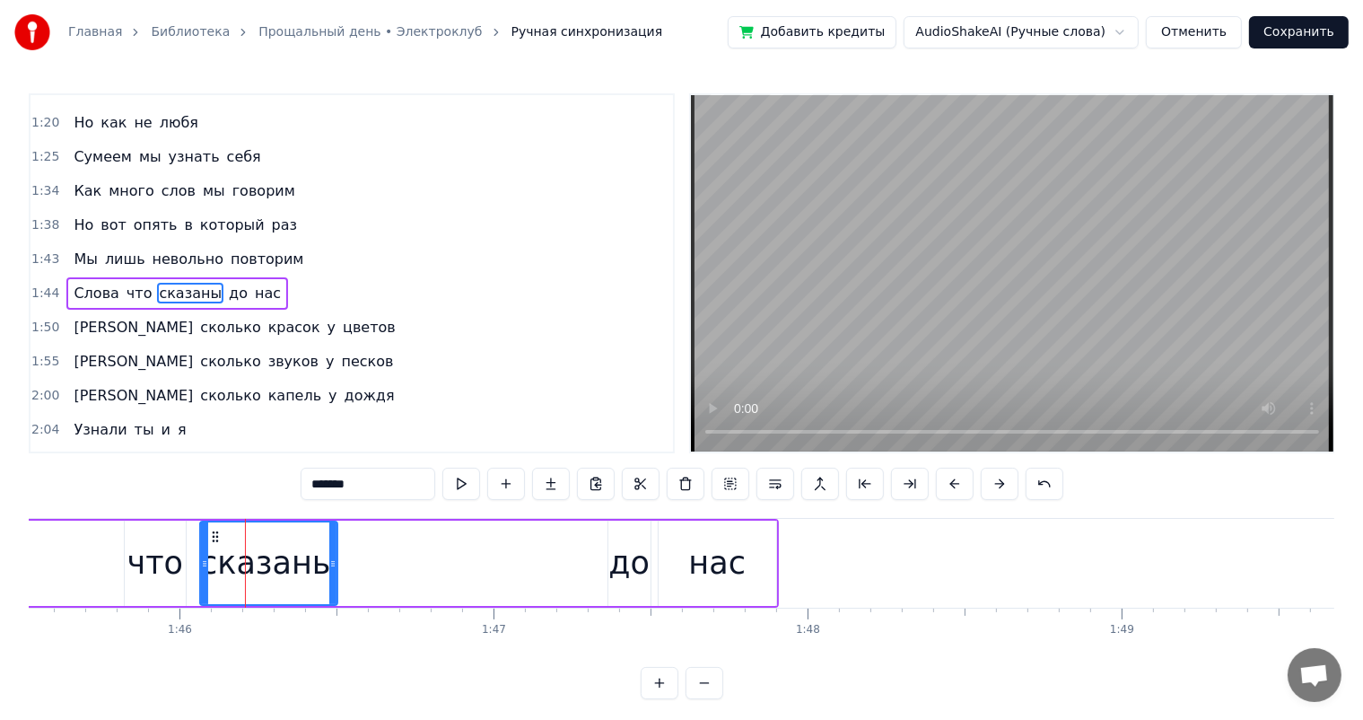
drag, startPoint x: 360, startPoint y: 564, endPoint x: 329, endPoint y: 574, distance: 32.1
click at [329, 574] on div at bounding box center [332, 563] width 7 height 82
drag, startPoint x: 60, startPoint y: 554, endPoint x: 255, endPoint y: 546, distance: 194.9
click at [60, 555] on div "Слова что сказаны до нас" at bounding box center [237, 563] width 1084 height 89
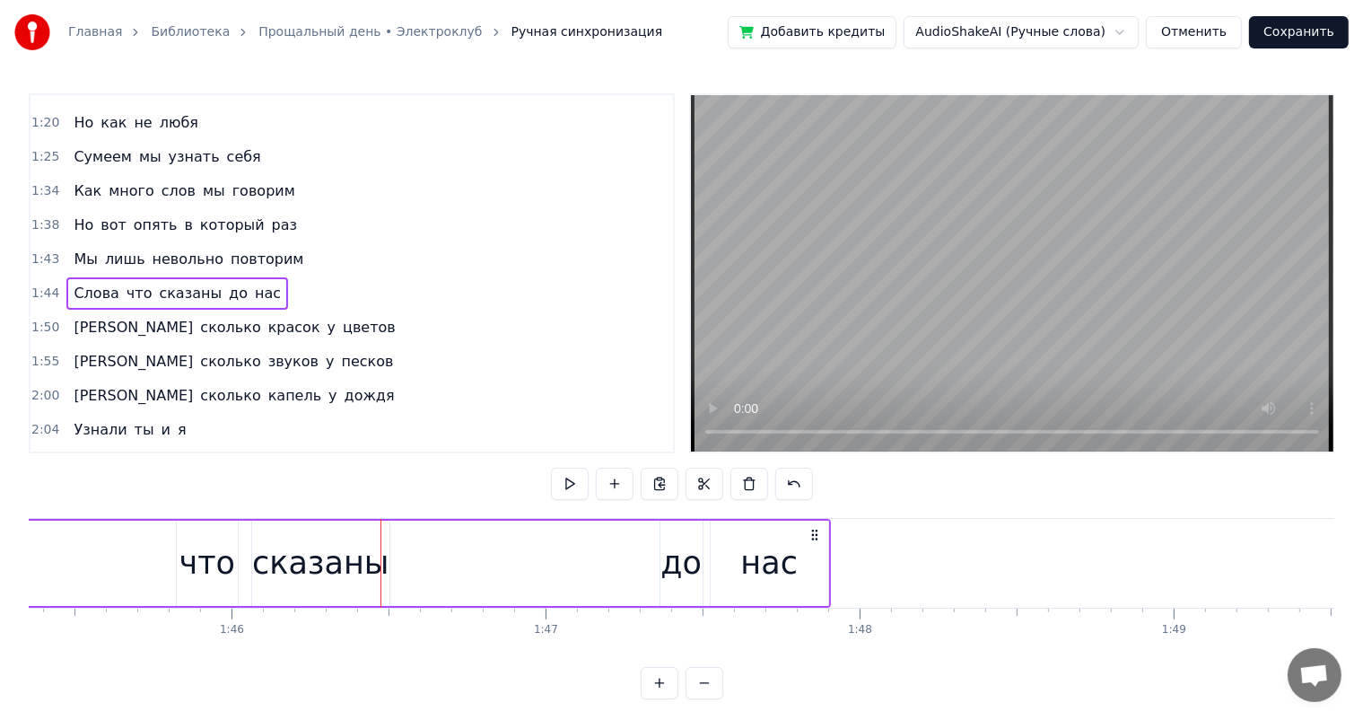
scroll to position [0, 33082]
click at [0, 600] on div "Главная Библиотека Прощальный день • Электроклуб Ручная синхронизация Добавить …" at bounding box center [681, 349] width 1363 height 699
click at [677, 581] on div "до" at bounding box center [687, 563] width 41 height 48
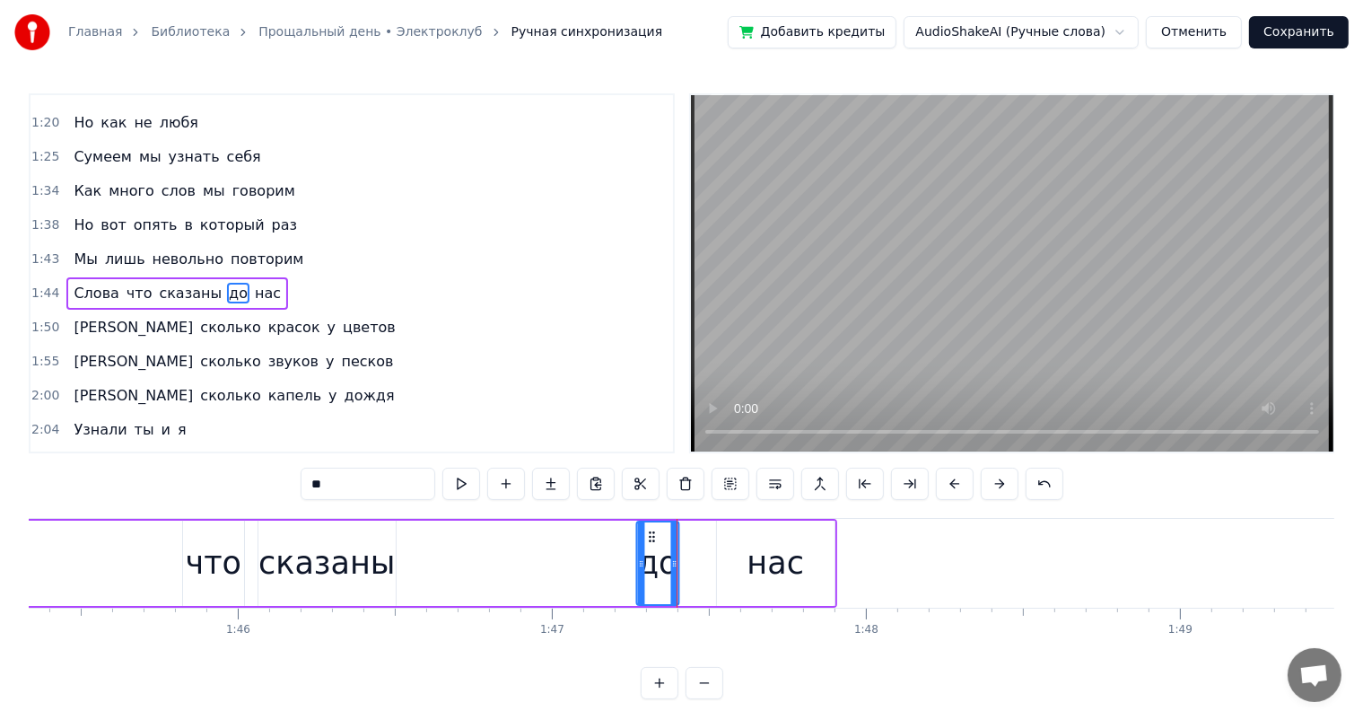
drag, startPoint x: 678, startPoint y: 535, endPoint x: 649, endPoint y: 537, distance: 29.7
click at [649, 537] on icon at bounding box center [651, 536] width 14 height 14
click at [795, 564] on div "нас" at bounding box center [775, 563] width 57 height 48
type input "***"
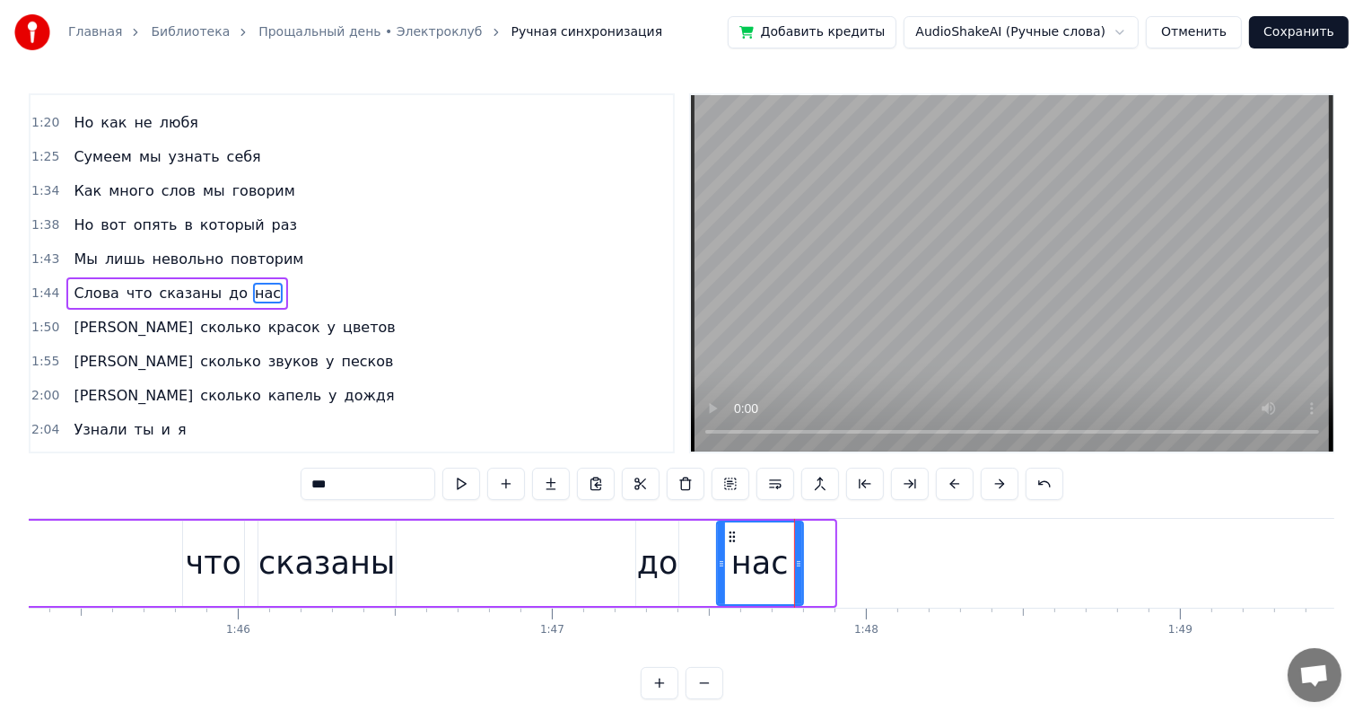
drag, startPoint x: 828, startPoint y: 546, endPoint x: 710, endPoint y: 528, distance: 119.8
click at [796, 564] on div at bounding box center [798, 563] width 7 height 82
drag, startPoint x: 735, startPoint y: 537, endPoint x: 719, endPoint y: 538, distance: 16.2
click at [719, 538] on icon at bounding box center [716, 536] width 14 height 14
drag, startPoint x: 49, startPoint y: 566, endPoint x: 61, endPoint y: 571, distance: 12.5
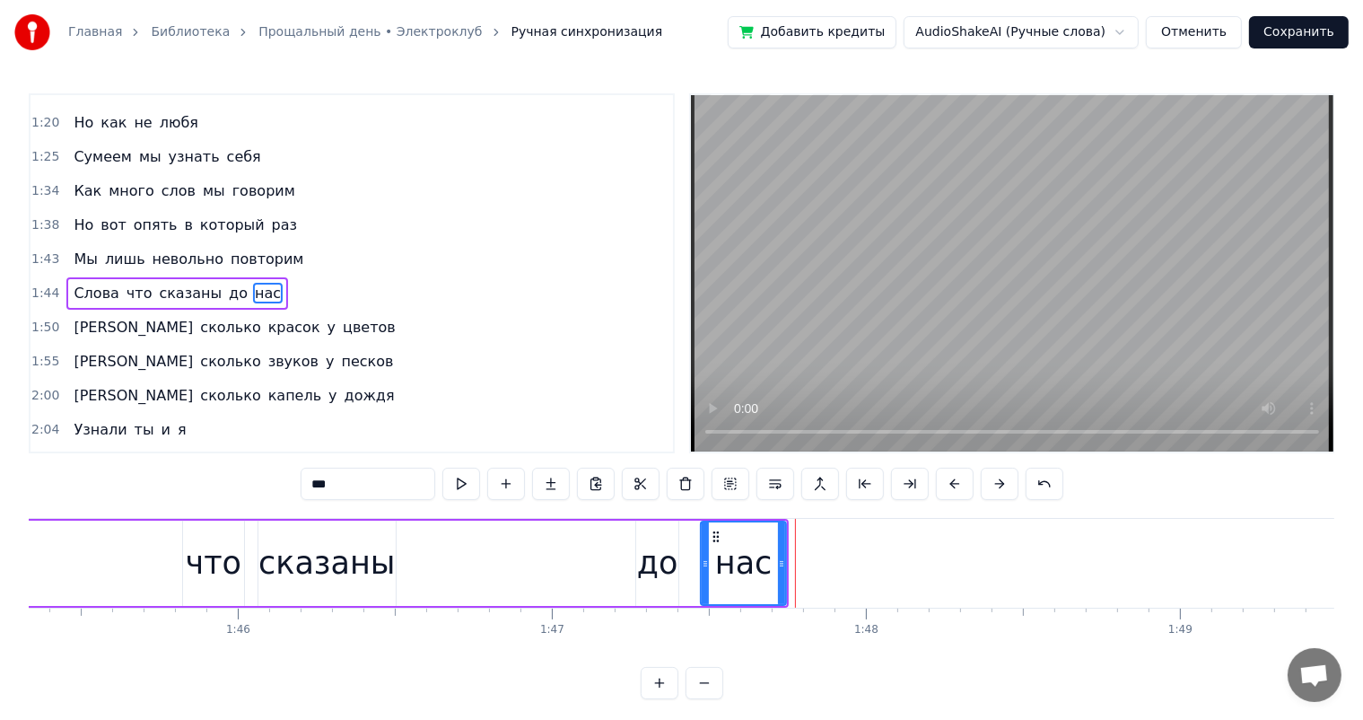
click at [50, 567] on div "Слова что сказаны до нас" at bounding box center [271, 563] width 1036 height 89
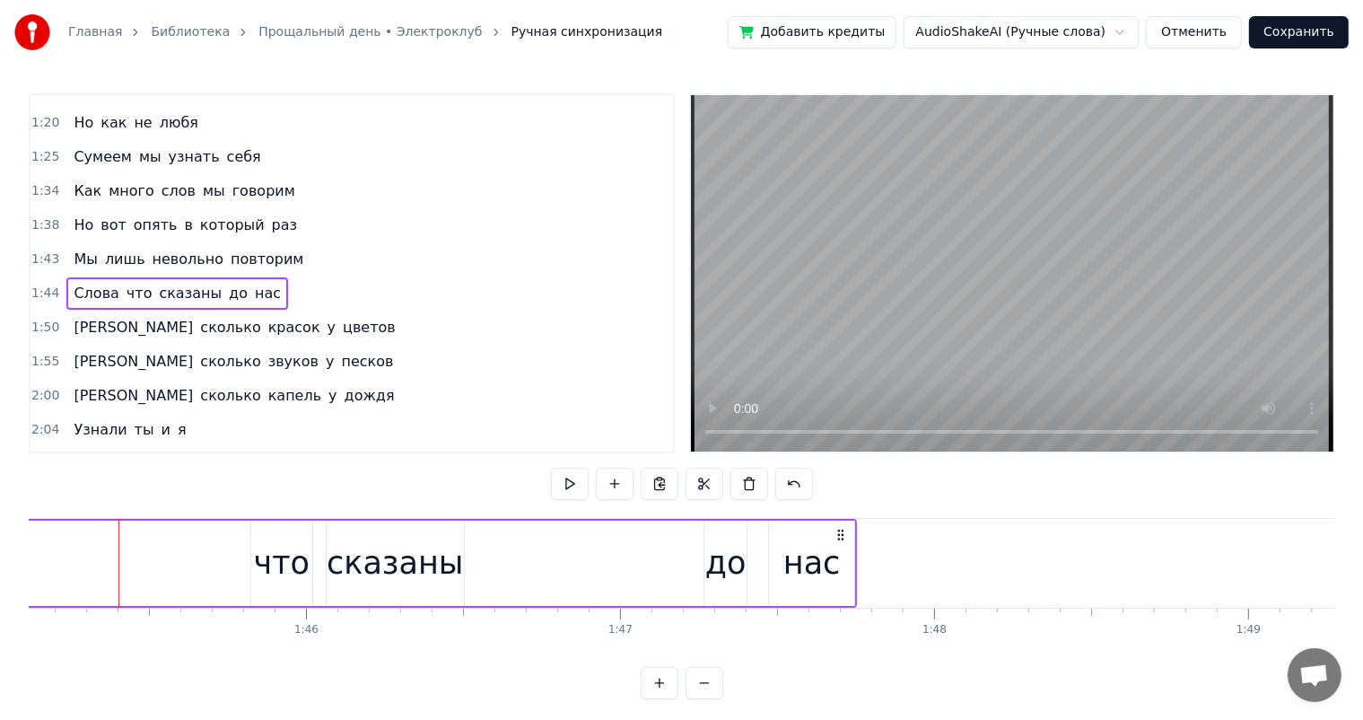
click at [64, 577] on div "Слова что сказаны до нас" at bounding box center [339, 563] width 1036 height 89
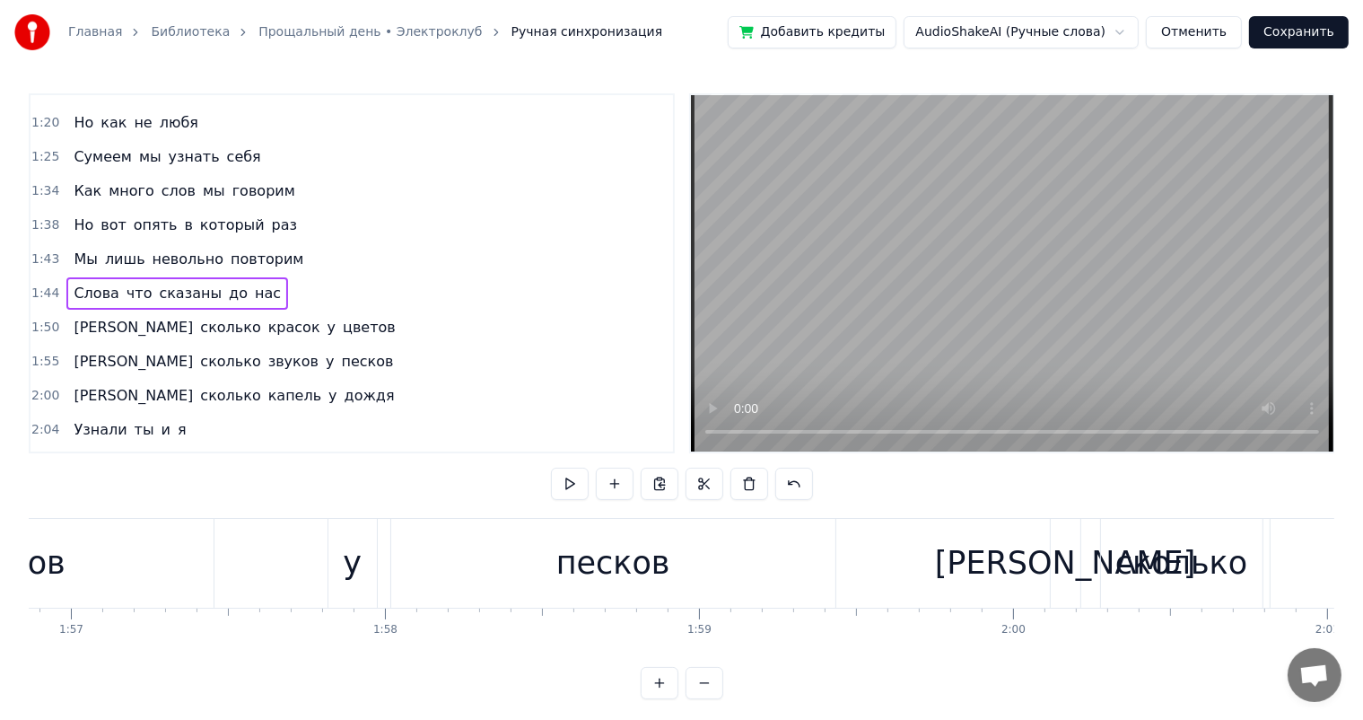
scroll to position [0, 36503]
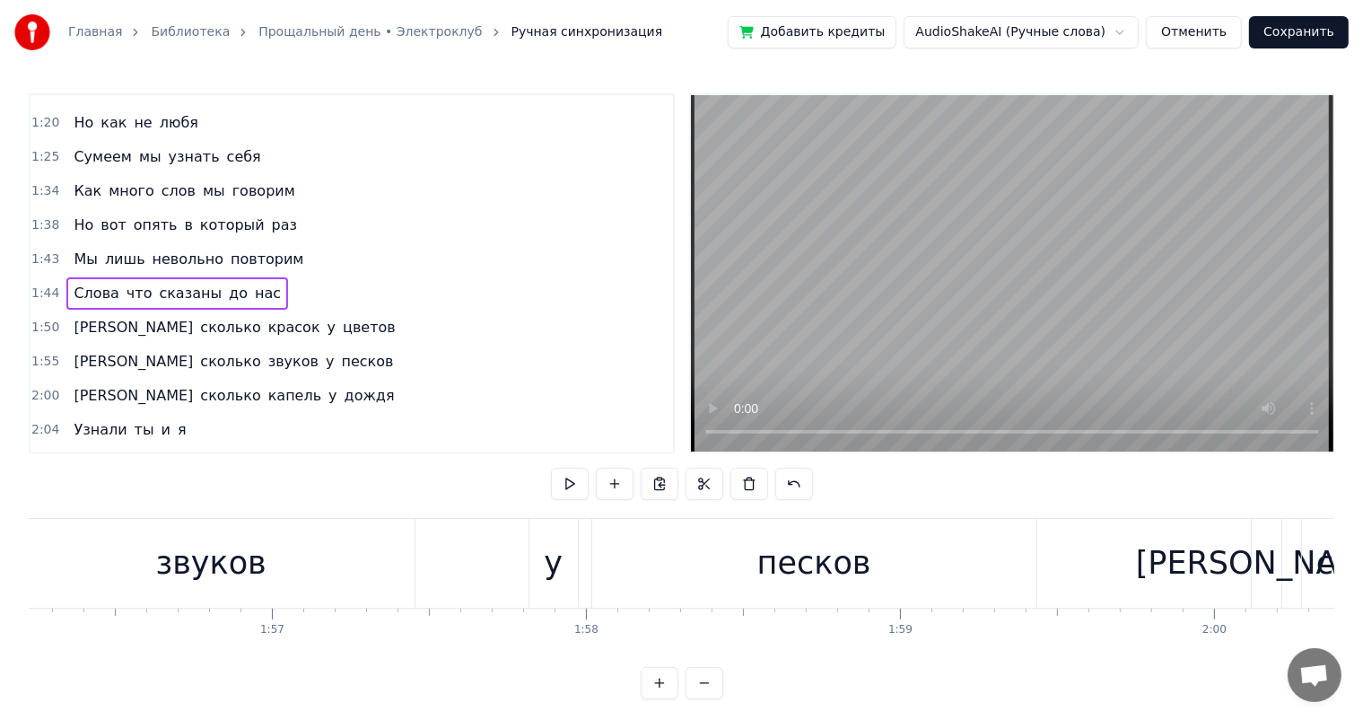
click at [752, 593] on div "песков" at bounding box center [814, 563] width 444 height 89
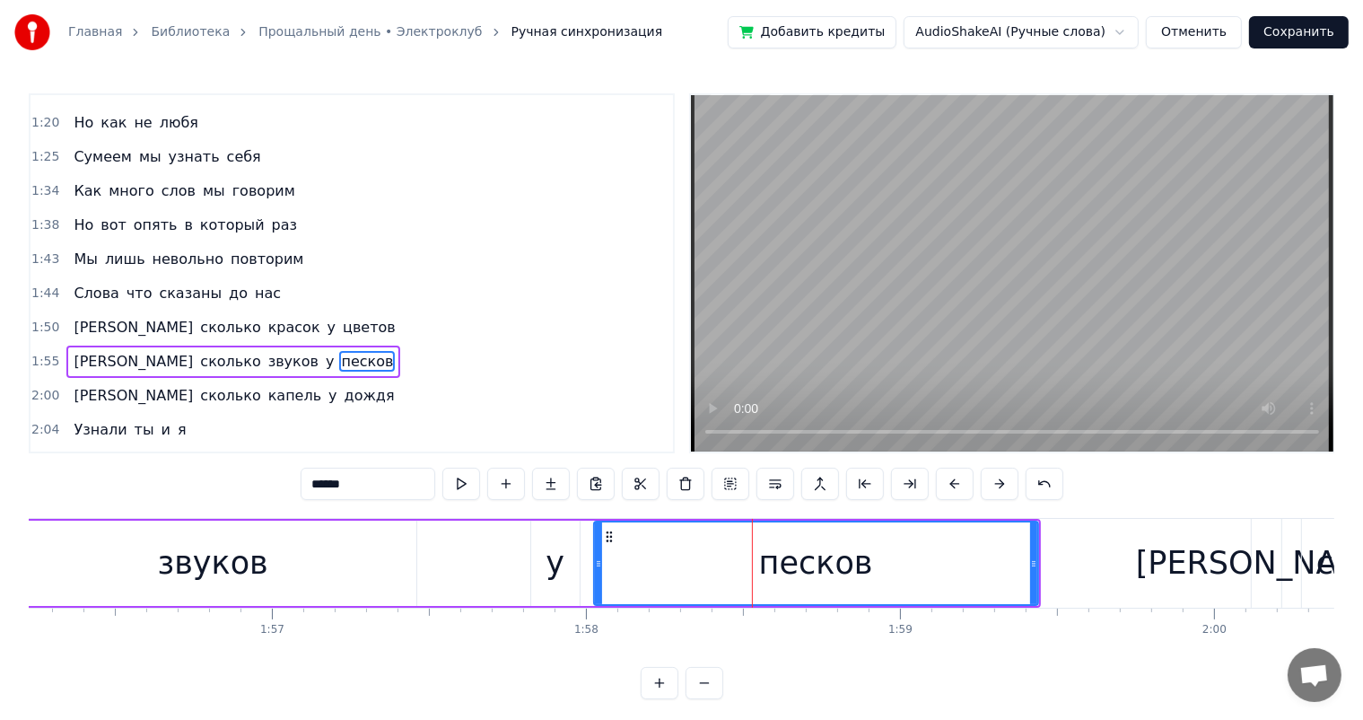
scroll to position [465, 0]
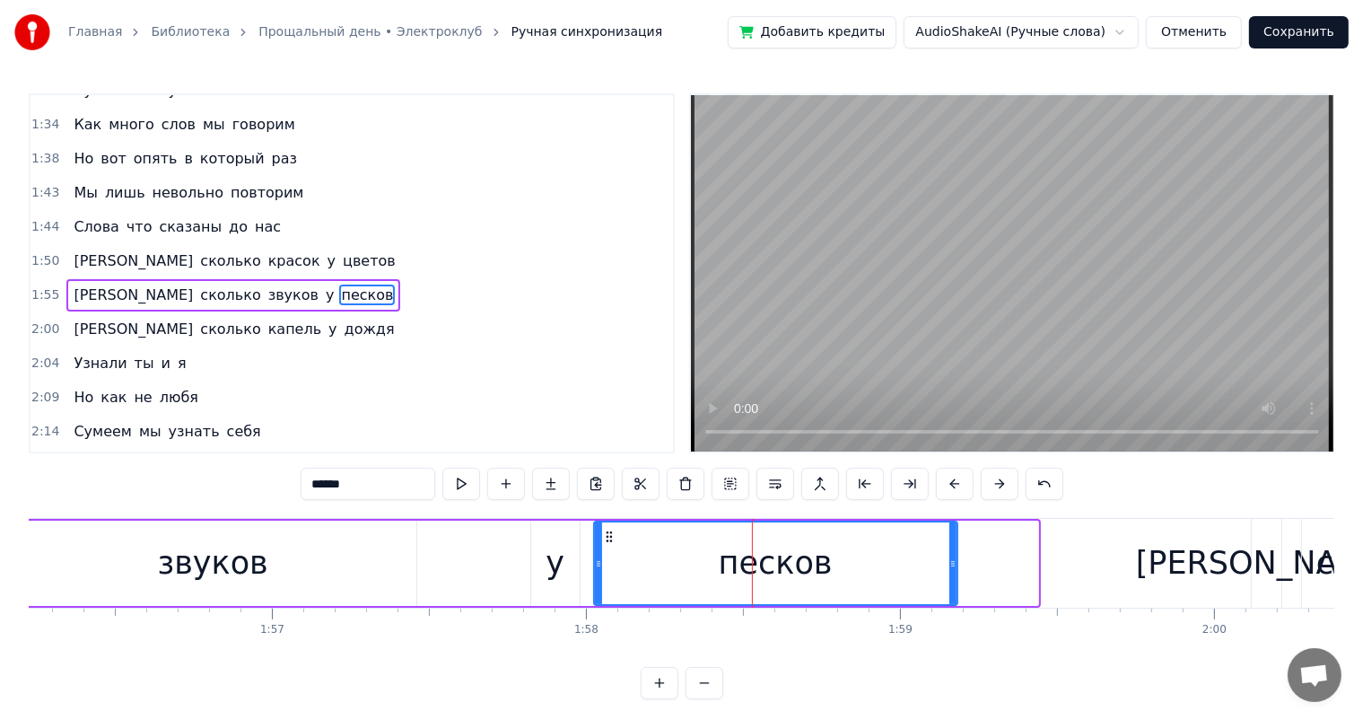
drag, startPoint x: 1034, startPoint y: 567, endPoint x: 599, endPoint y: 663, distance: 445.7
click at [949, 581] on div at bounding box center [952, 563] width 7 height 82
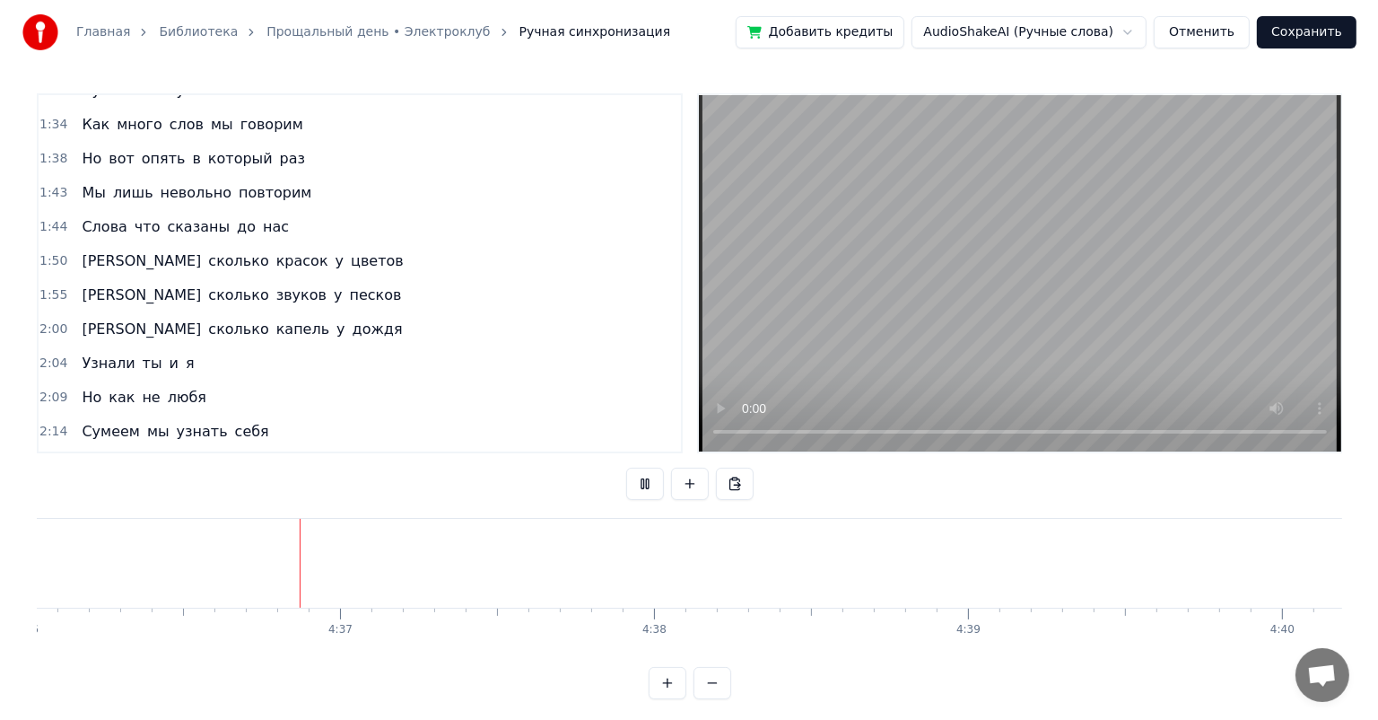
scroll to position [0, 86694]
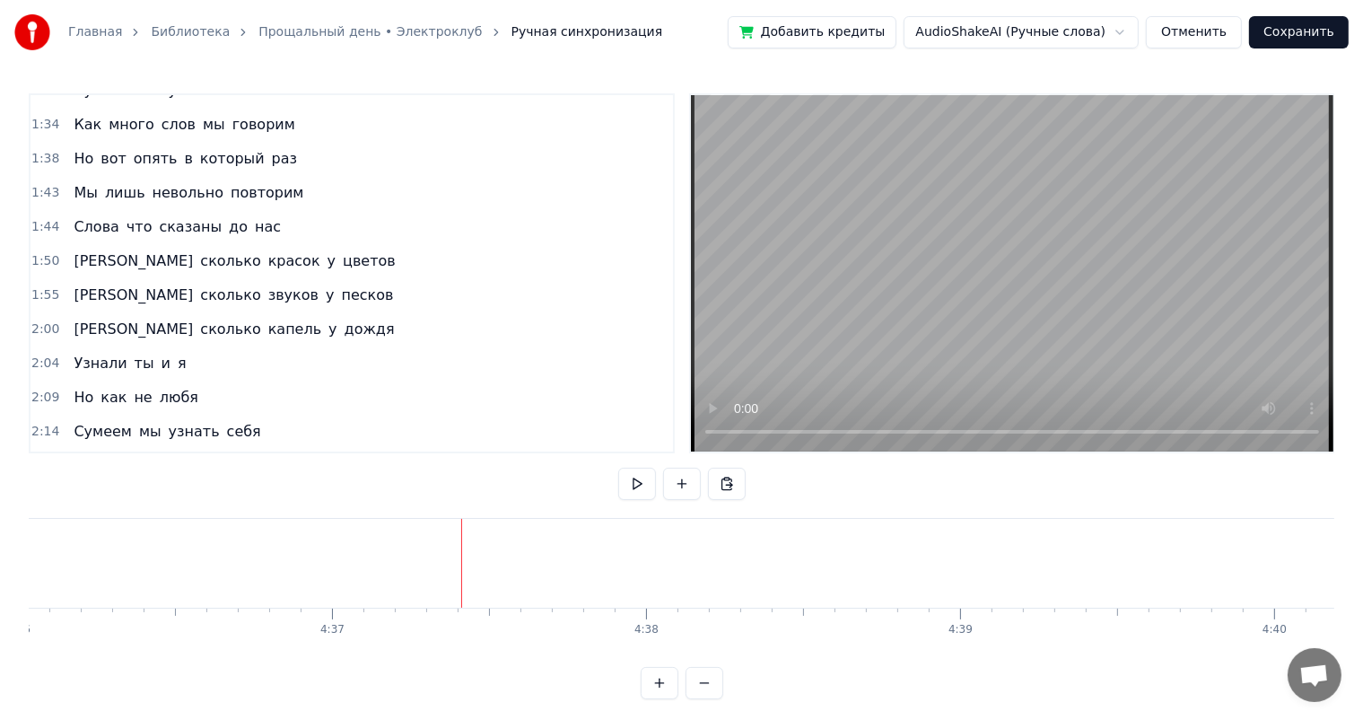
click at [1327, 39] on button "Сохранить" at bounding box center [1299, 32] width 100 height 32
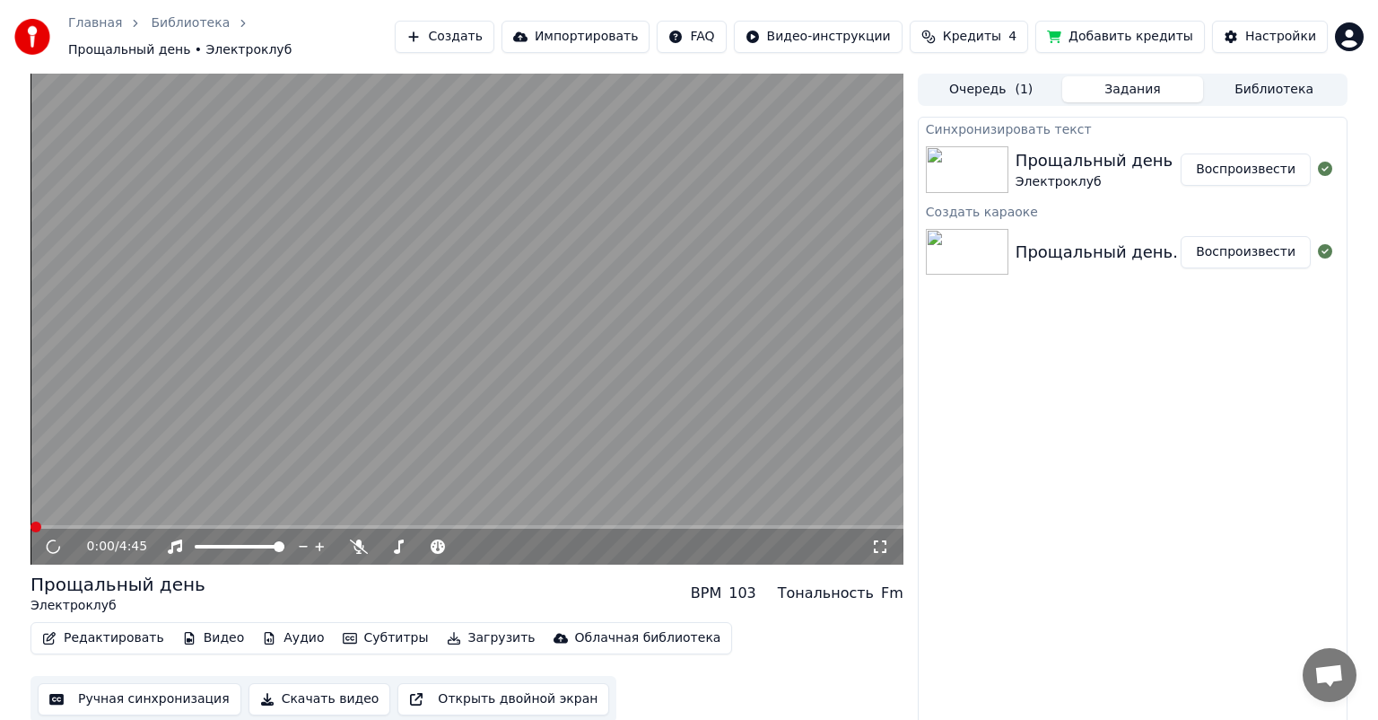
click at [447, 632] on icon "button" at bounding box center [454, 638] width 14 height 13
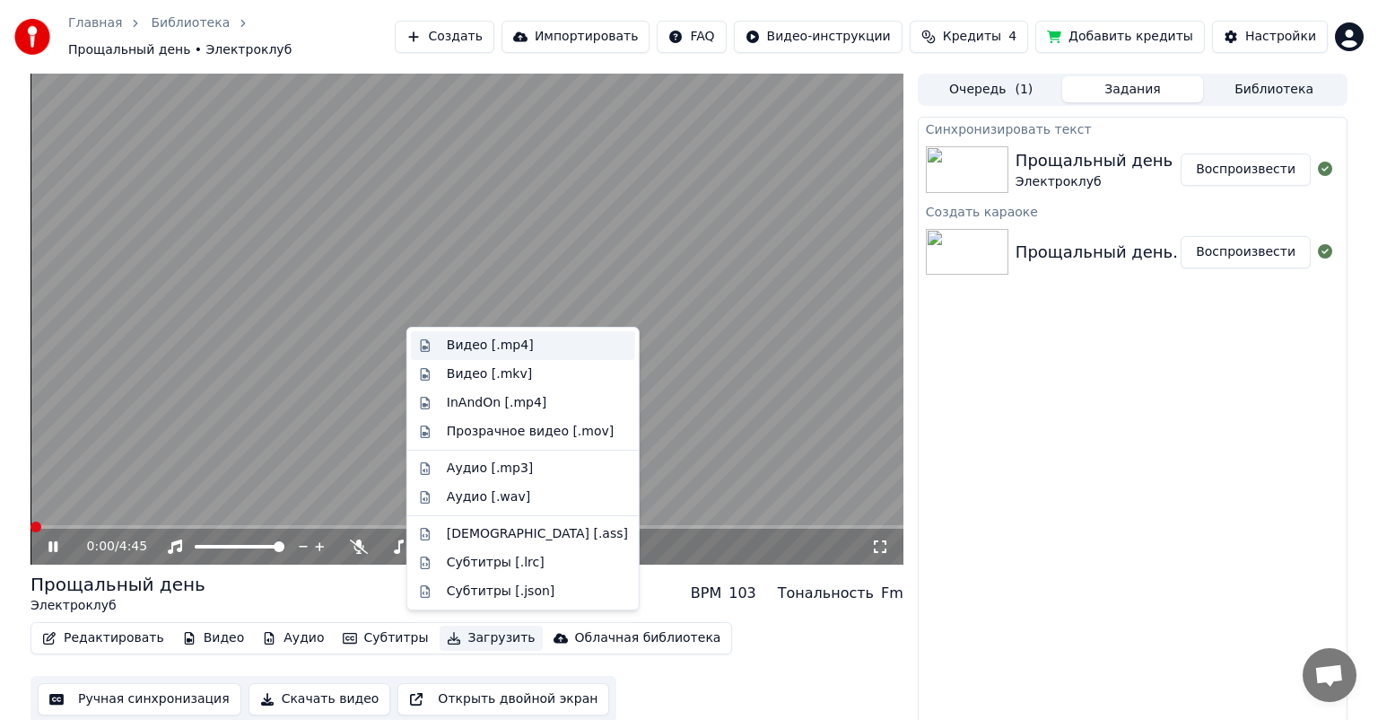
click at [470, 347] on div "Видео [.mp4]" at bounding box center [490, 346] width 87 height 18
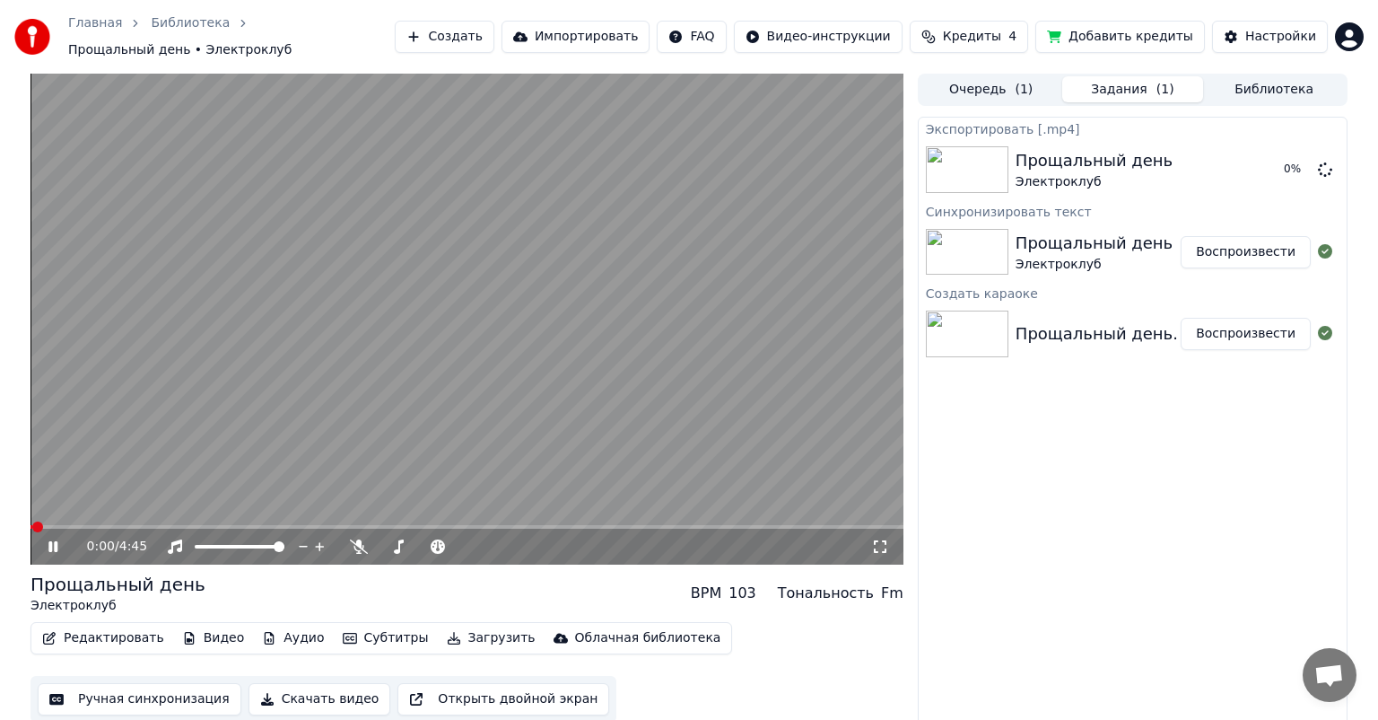
click at [47, 539] on icon at bounding box center [66, 546] width 42 height 14
click at [494, 36] on button "Создать" at bounding box center [444, 37] width 99 height 32
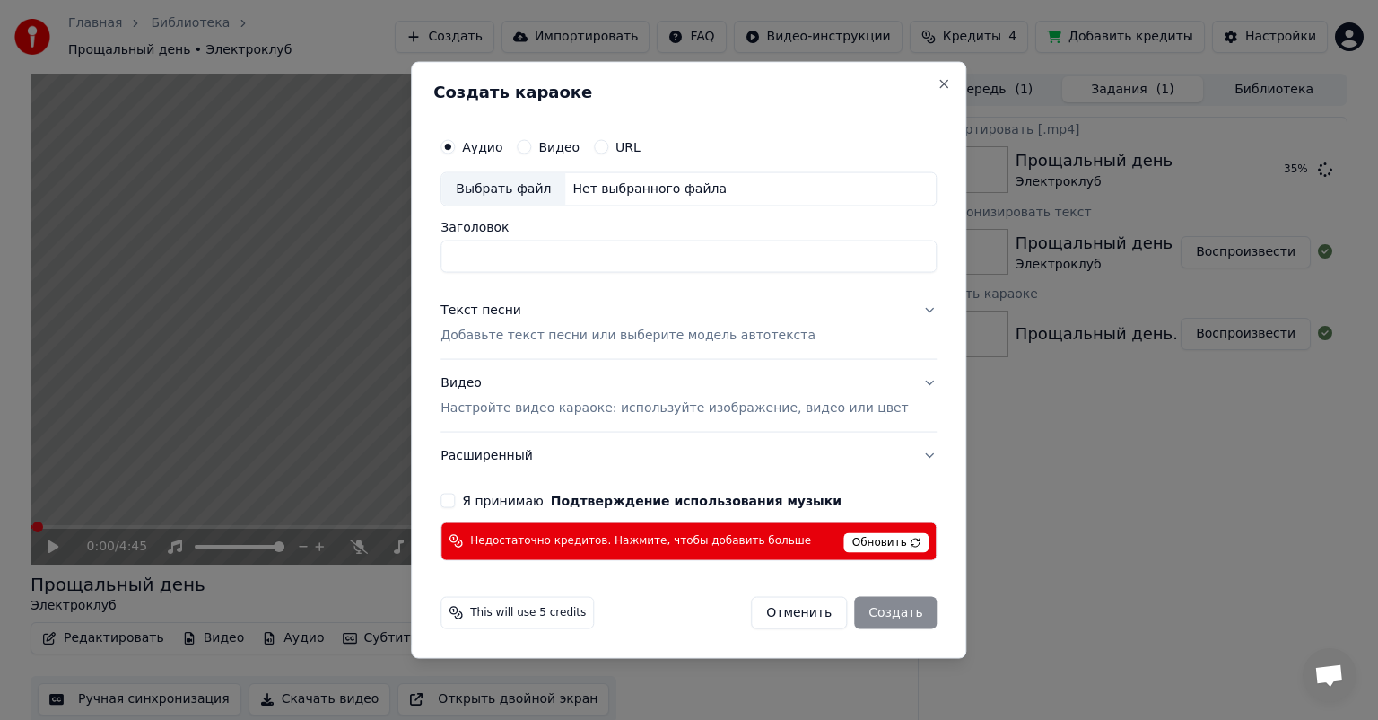
click at [906, 455] on button "Расширенный" at bounding box center [689, 455] width 496 height 47
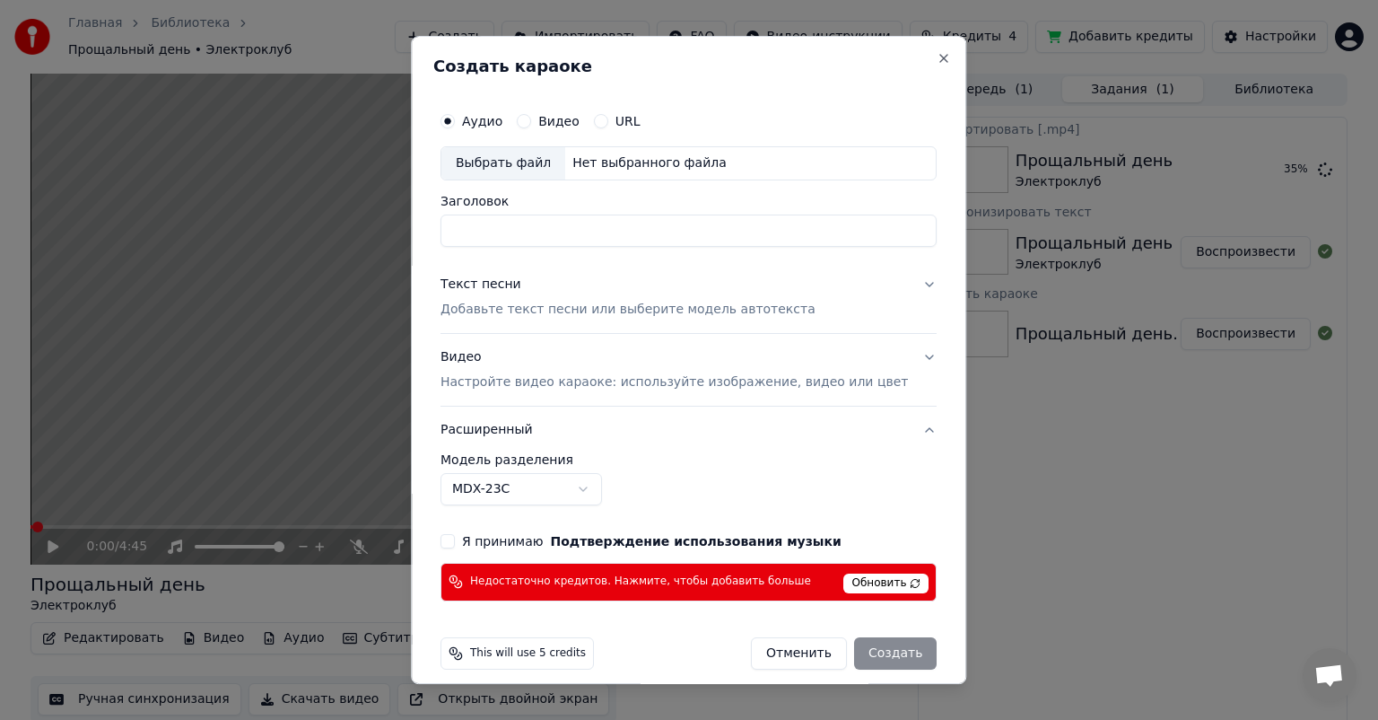
click at [603, 483] on body "Главная Библиотека Прощальный день • Электроклуб Создать Импортировать FAQ Виде…" at bounding box center [689, 360] width 1378 height 720
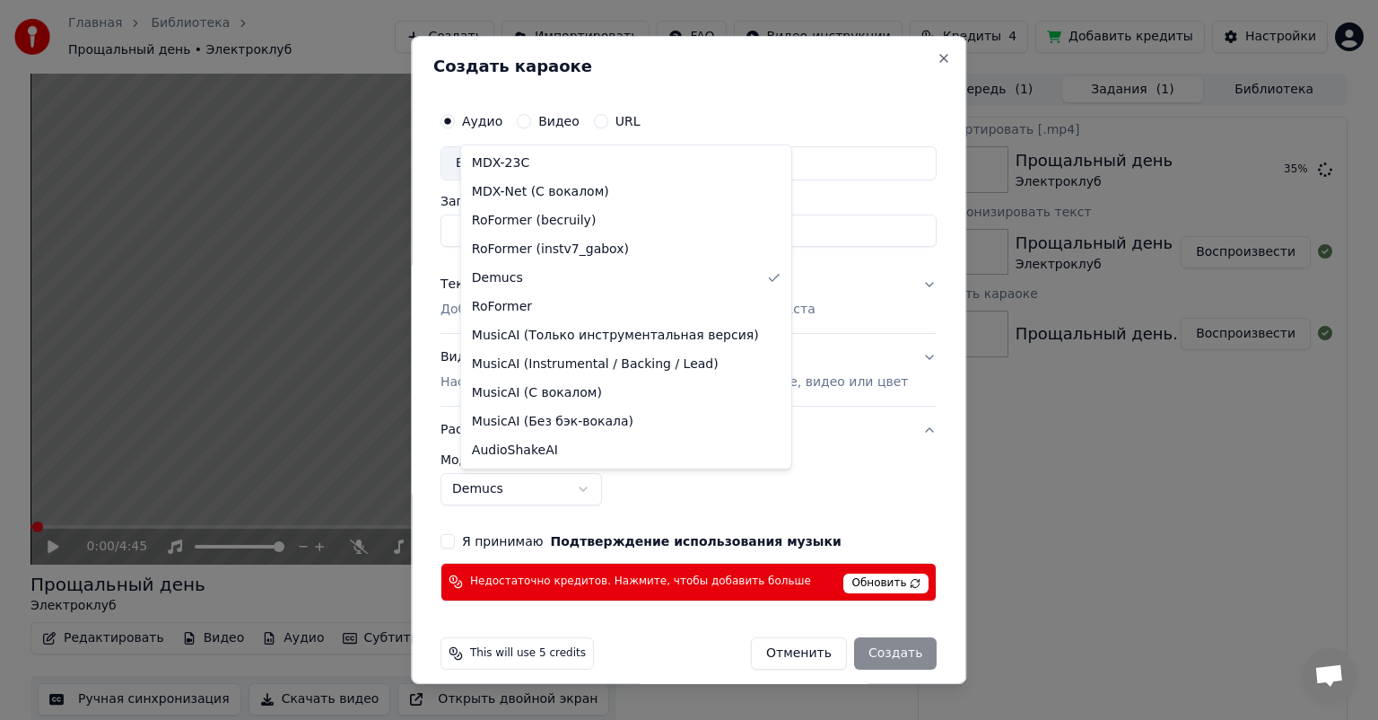
click at [522, 493] on body "Главная Библиотека Прощальный день • Электроклуб Создать Импортировать FAQ Виде…" at bounding box center [689, 360] width 1378 height 720
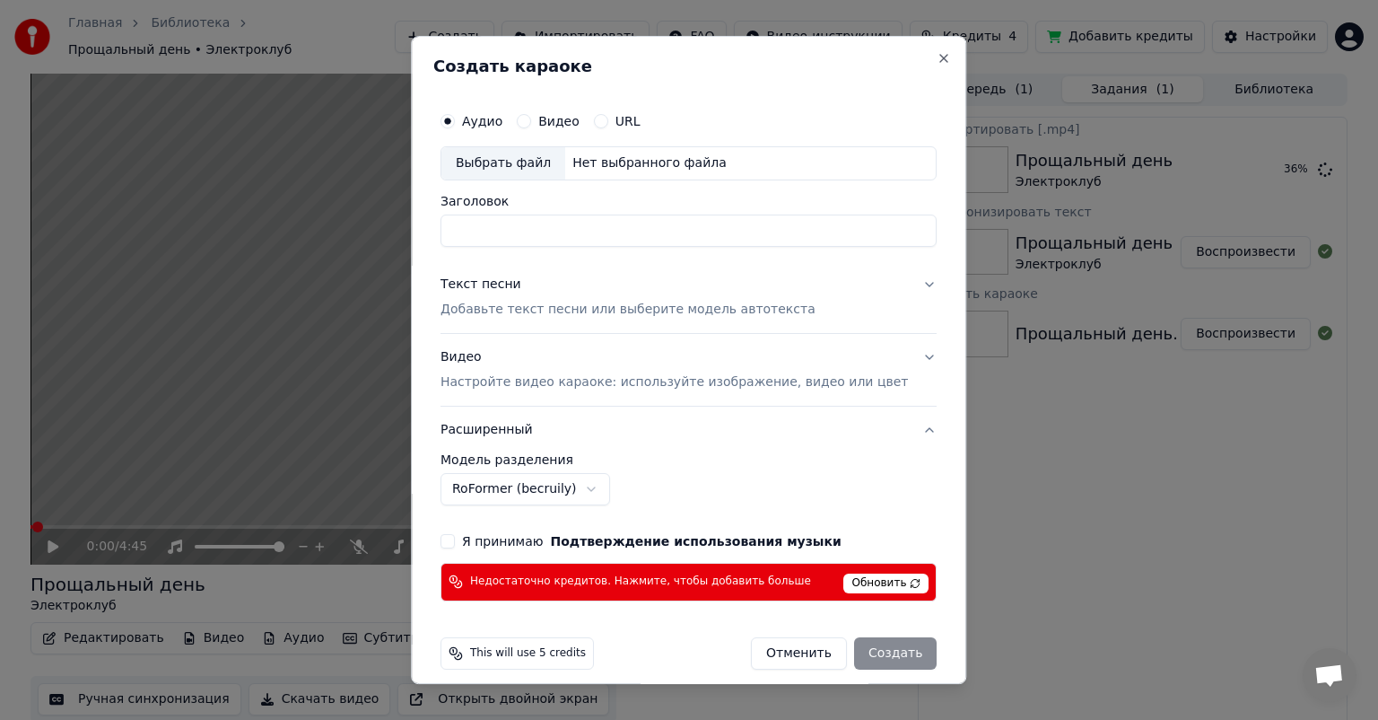
click at [508, 481] on body "Главная Библиотека Прощальный день • Электроклуб Создать Импортировать FAQ Виде…" at bounding box center [689, 360] width 1378 height 720
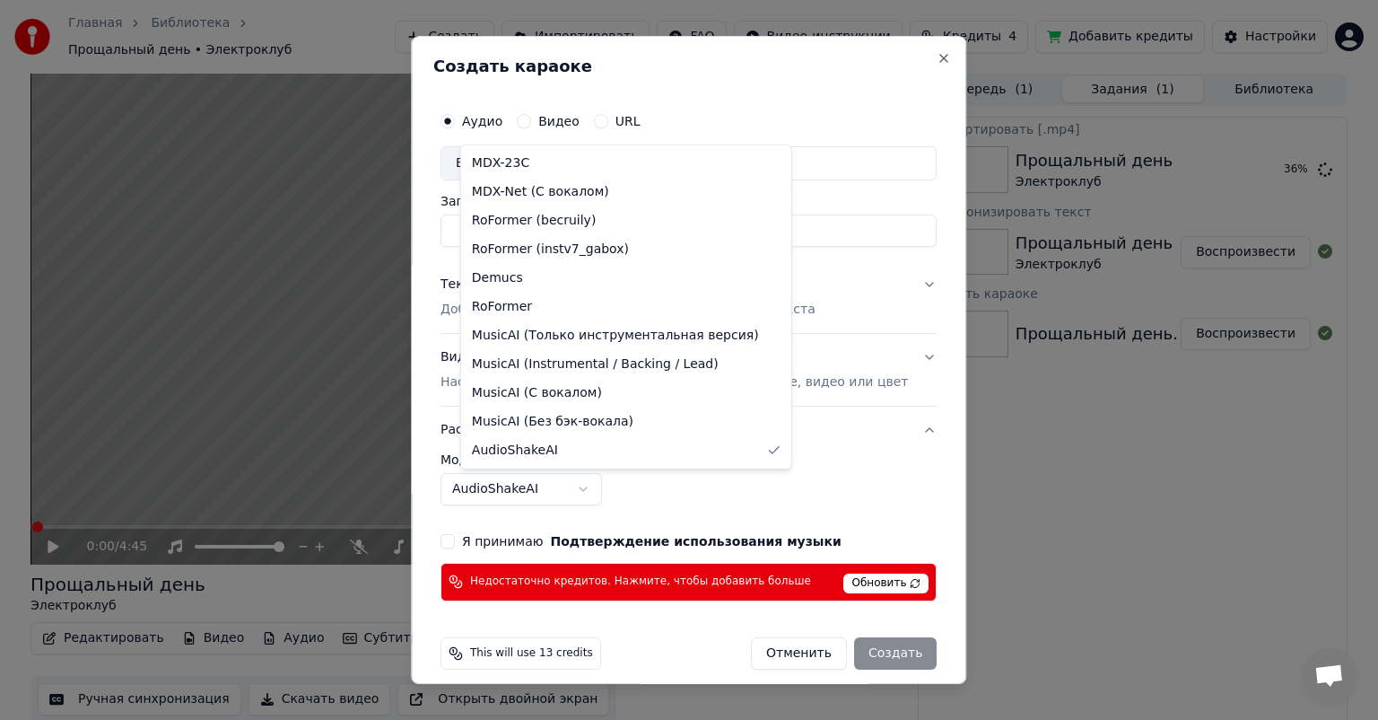
click at [598, 486] on body "Главная Библиотека Прощальный день • Электроклуб Создать Импортировать FAQ Виде…" at bounding box center [689, 360] width 1378 height 720
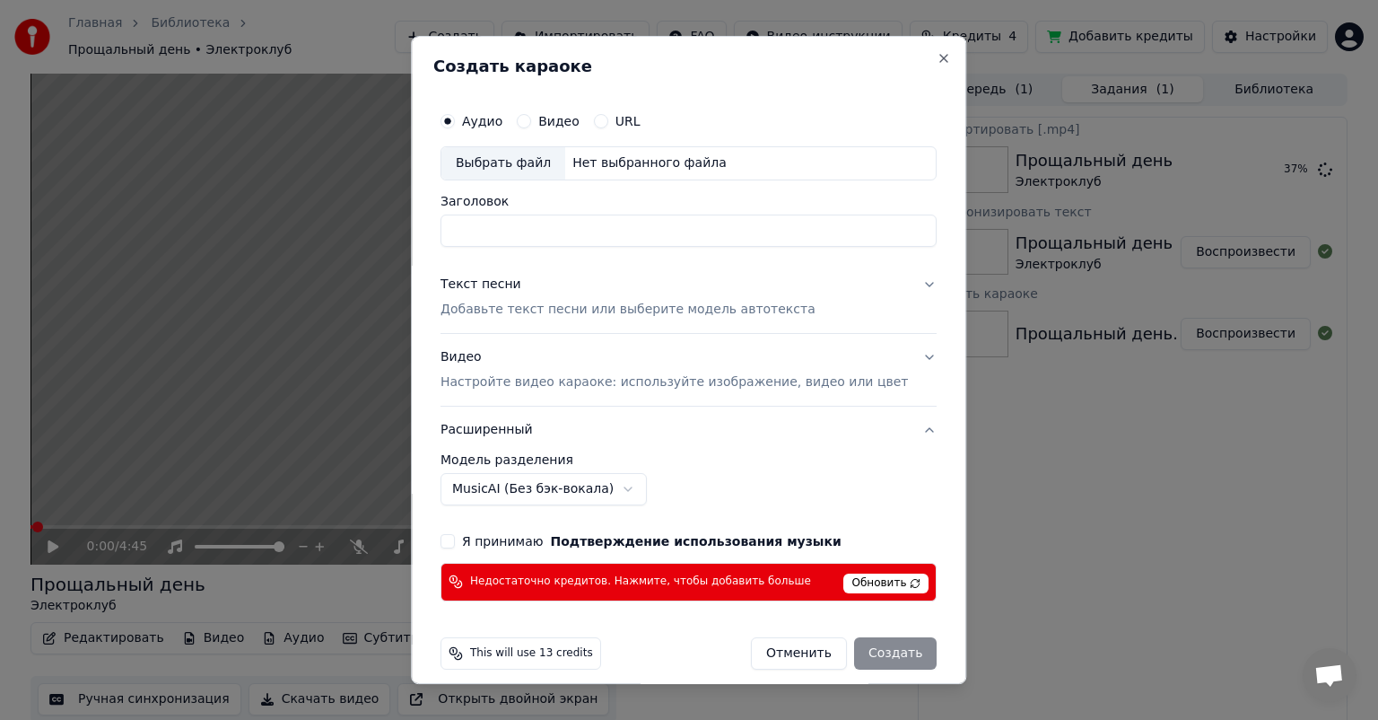
click at [621, 486] on body "Главная Библиотека Прощальный день • Электроклуб Создать Импортировать FAQ Виде…" at bounding box center [689, 360] width 1378 height 720
click at [938, 56] on button "Close" at bounding box center [945, 58] width 14 height 14
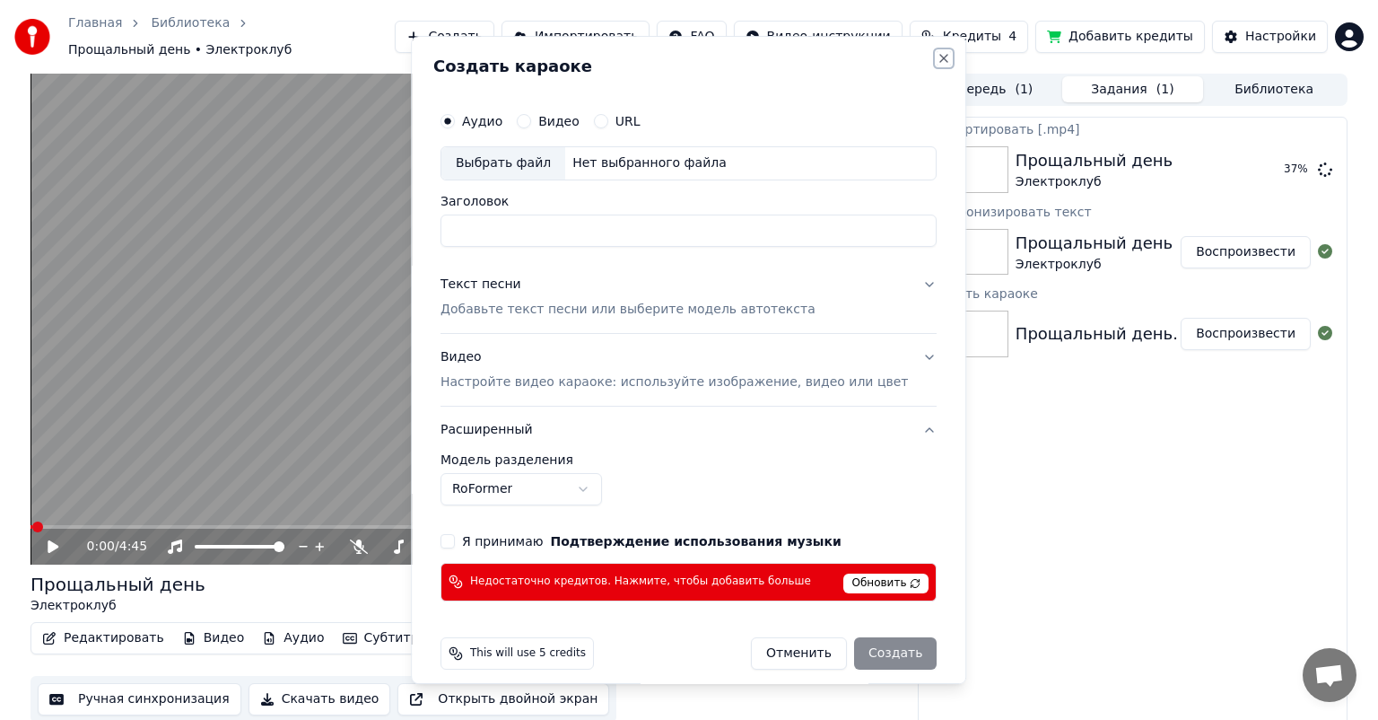
select select "******"
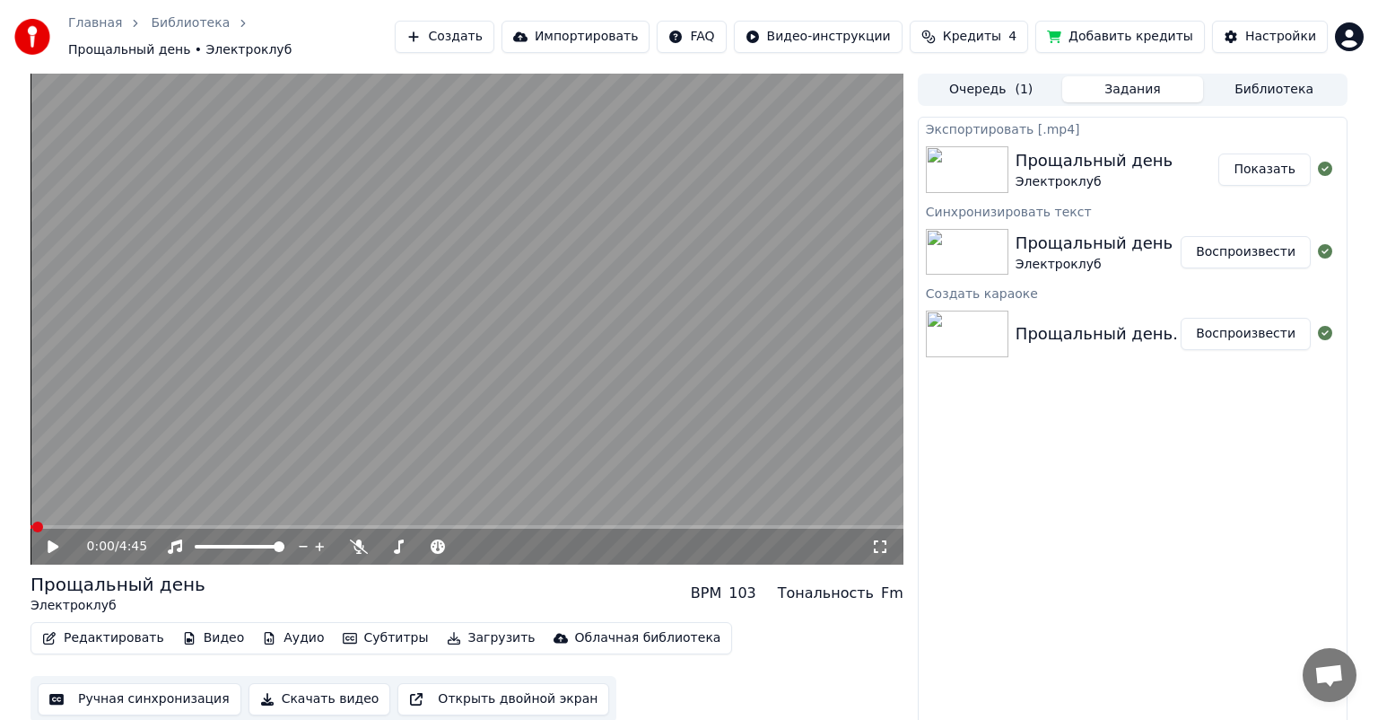
drag, startPoint x: 427, startPoint y: 553, endPoint x: 441, endPoint y: 553, distance: 14.4
click at [441, 553] on div "0:00 / 4:45" at bounding box center [467, 547] width 873 height 36
click at [1280, 161] on button "Показать" at bounding box center [1265, 169] width 92 height 32
